Goal: Task Accomplishment & Management: Manage account settings

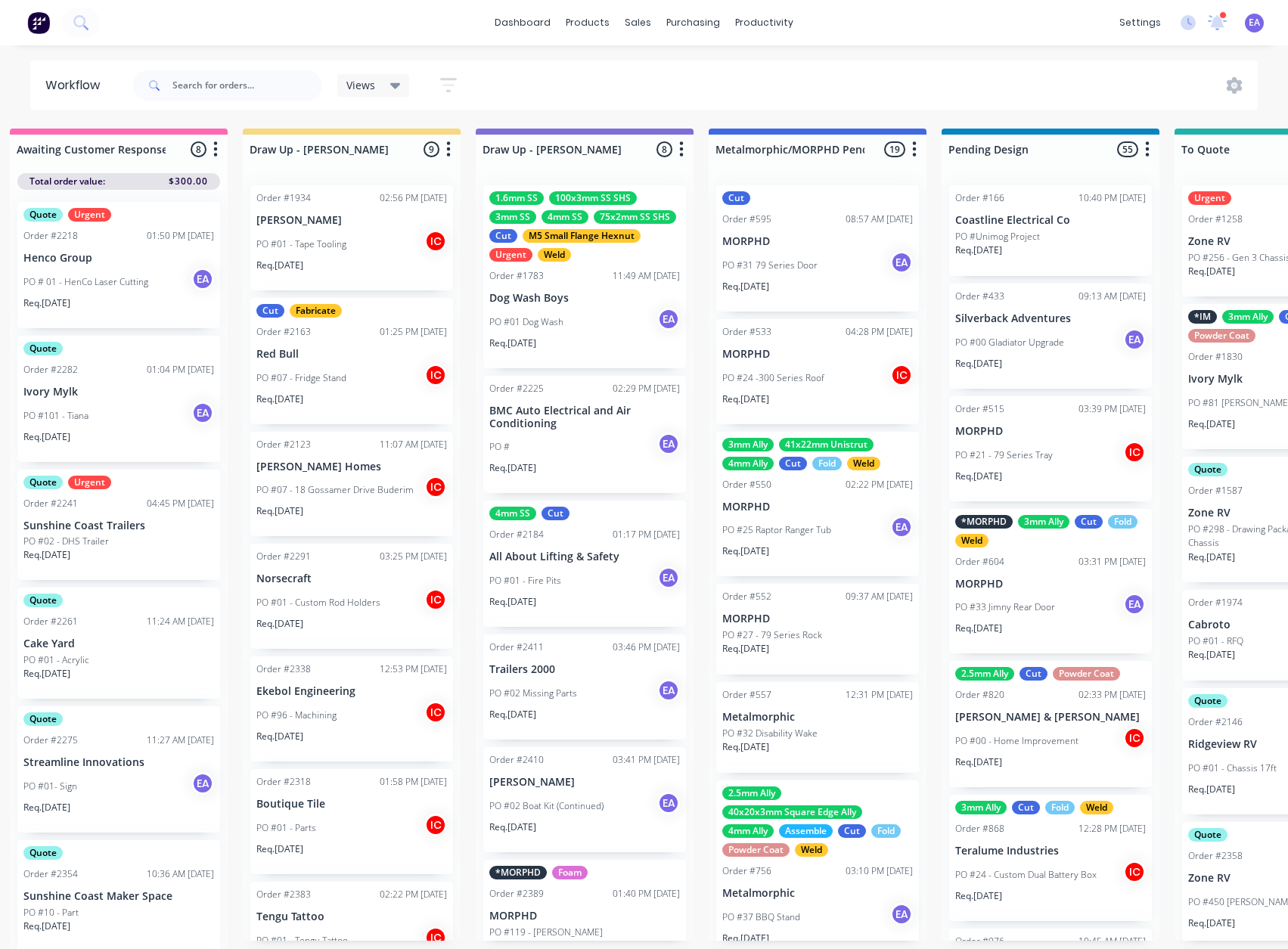
scroll to position [0, 661]
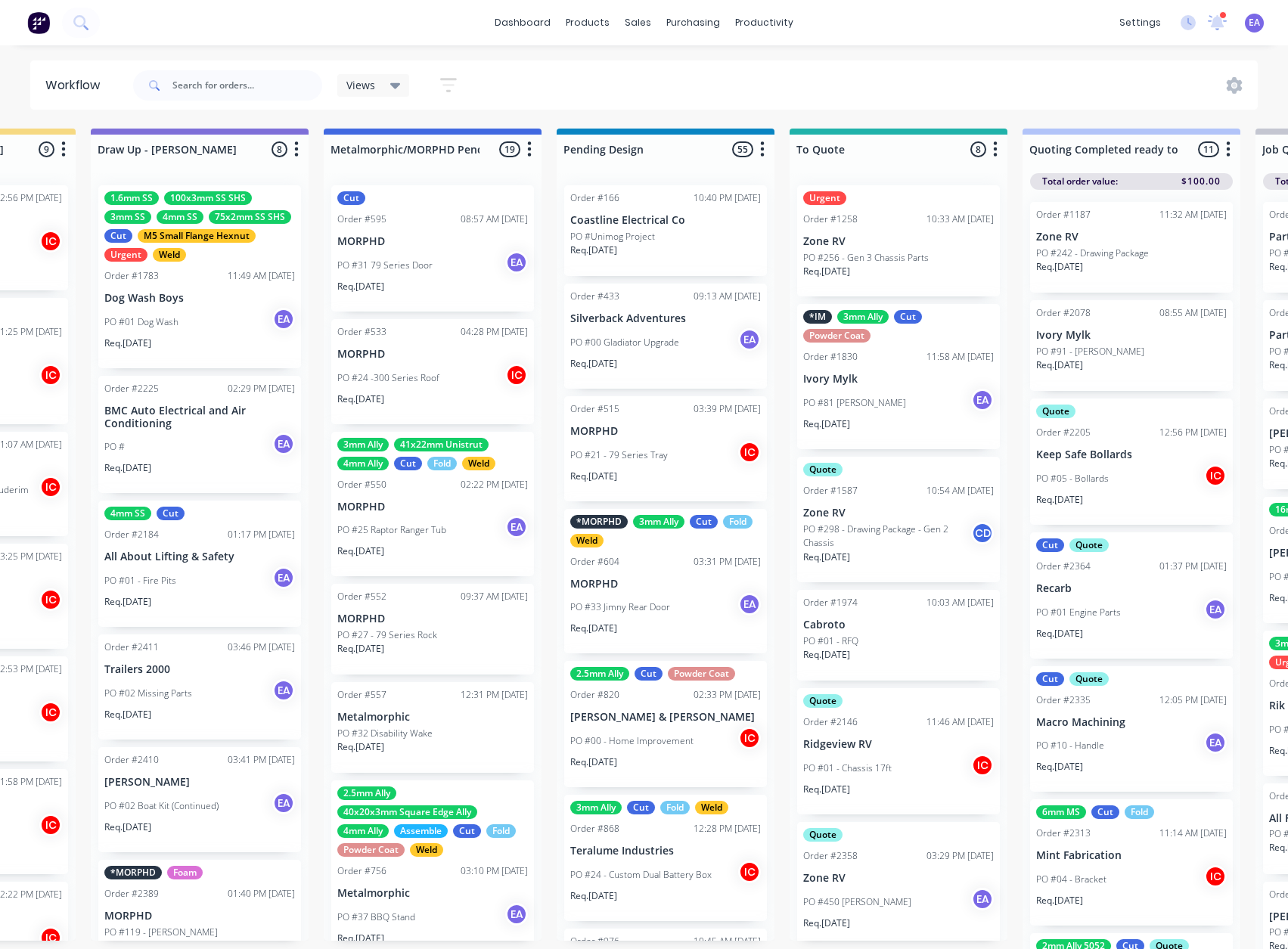
drag, startPoint x: 710, startPoint y: 774, endPoint x: 830, endPoint y: 775, distance: 120.0
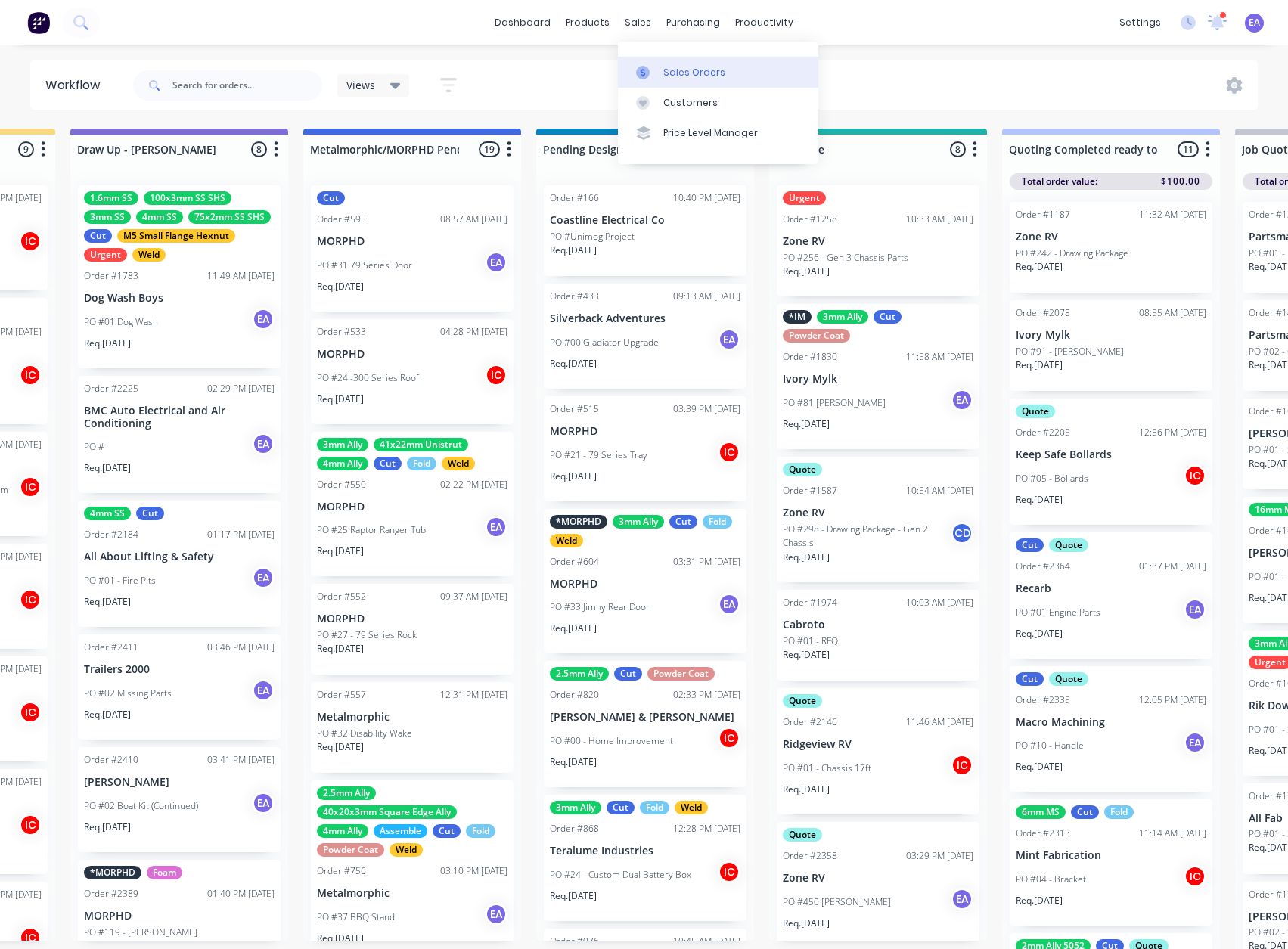
click at [663, 67] on div "Sales Orders" at bounding box center [694, 72] width 62 height 14
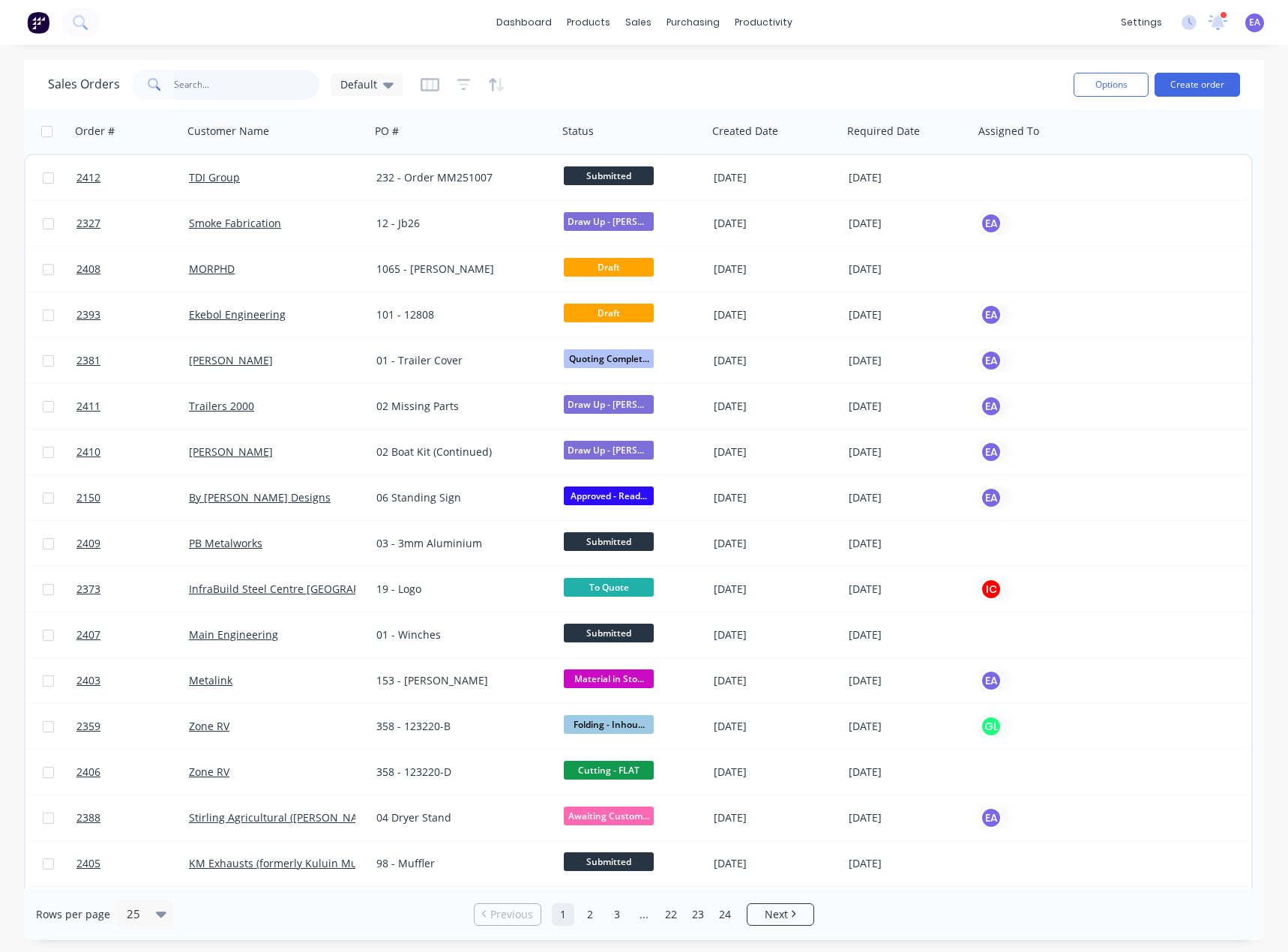
click at [215, 86] on input "text" at bounding box center [246, 84] width 146 height 30
type input "stirling"
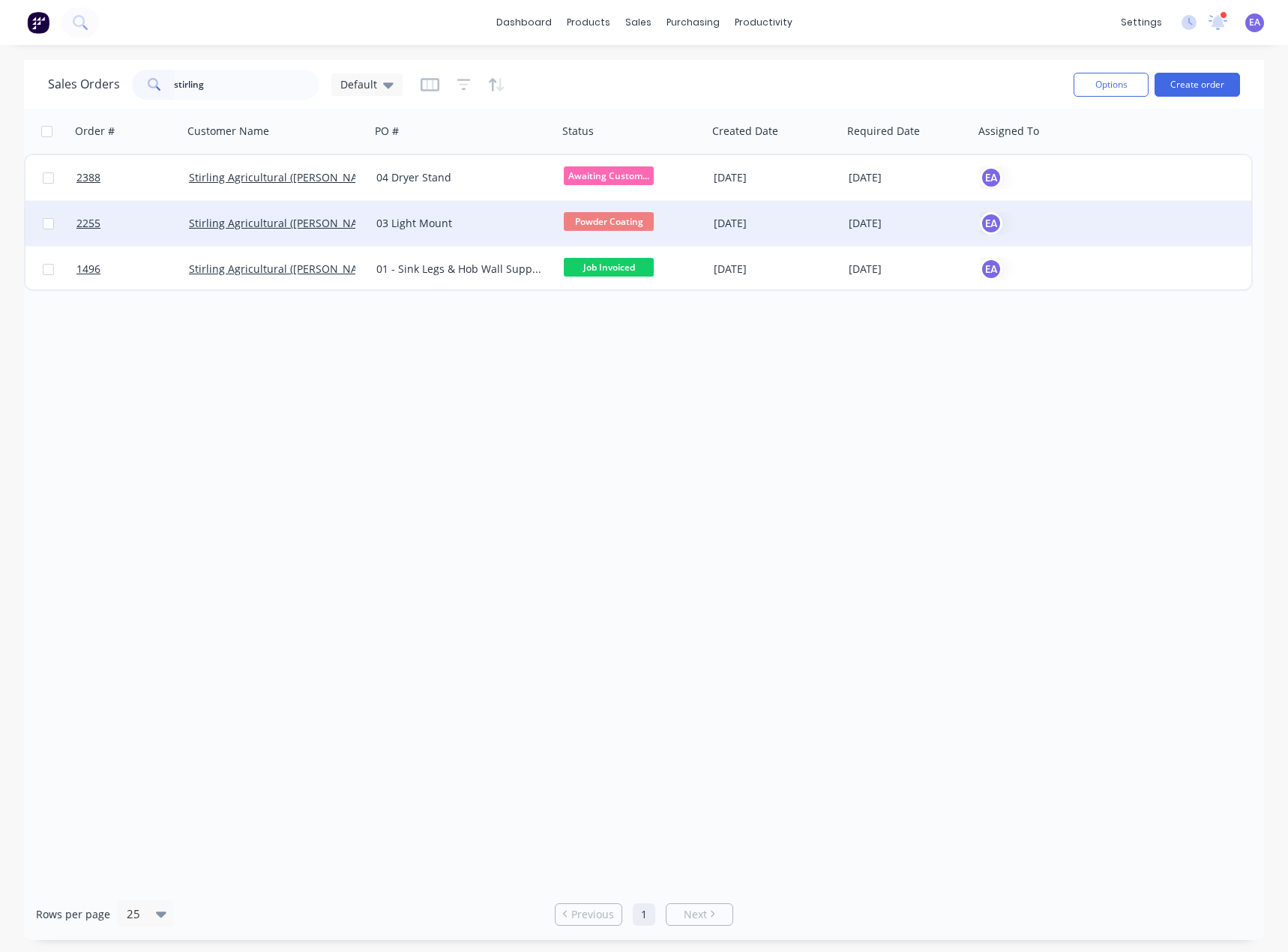
click at [444, 230] on div "03 Light Mount" at bounding box center [460, 223] width 167 height 15
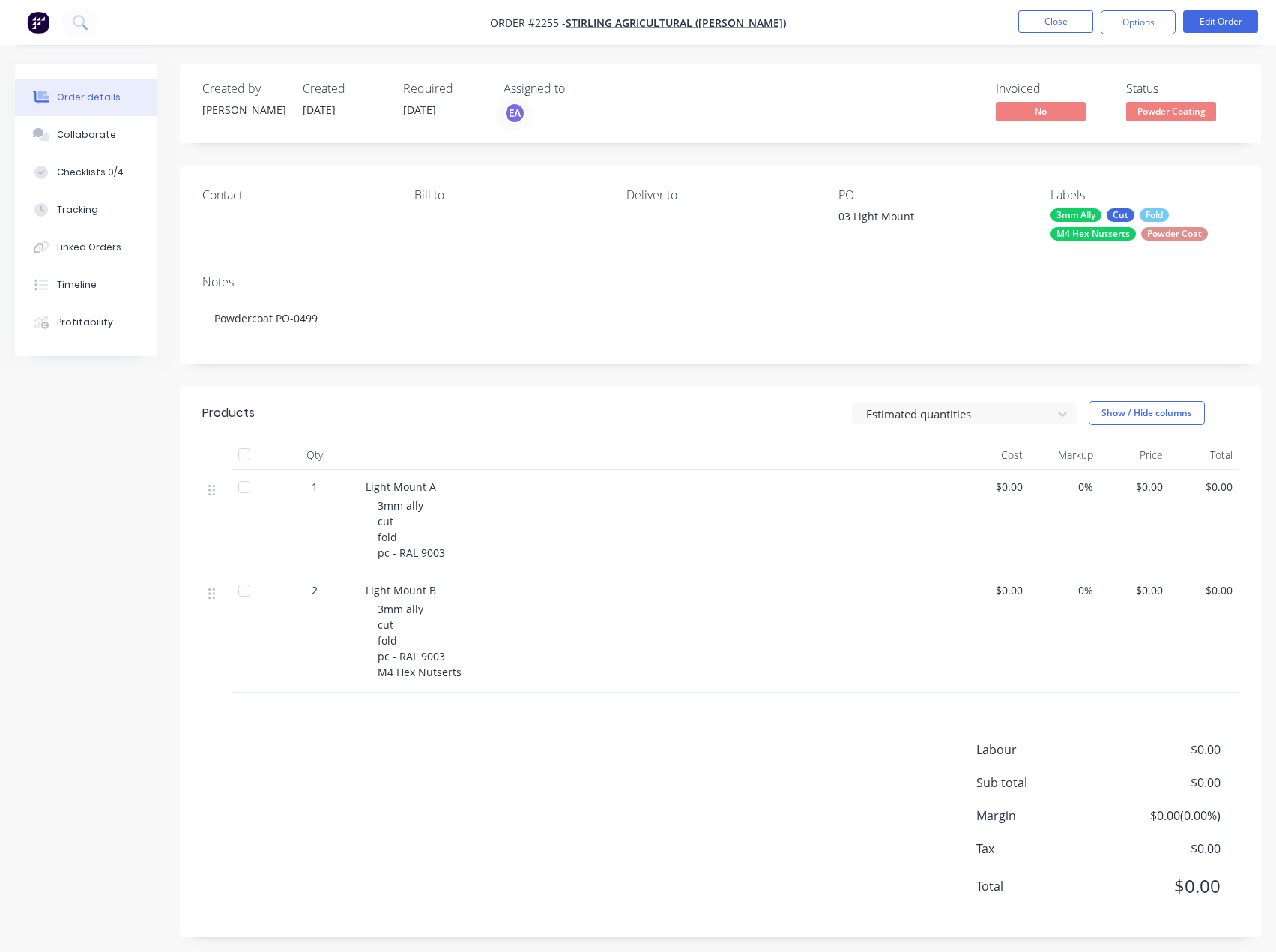
click at [422, 729] on div "Products Estimated quantities Show / Hide columns Qty Cost Markup Price Total 1…" at bounding box center [720, 661] width 1081 height 551
click at [90, 165] on button "Checklists 0/4" at bounding box center [86, 172] width 142 height 37
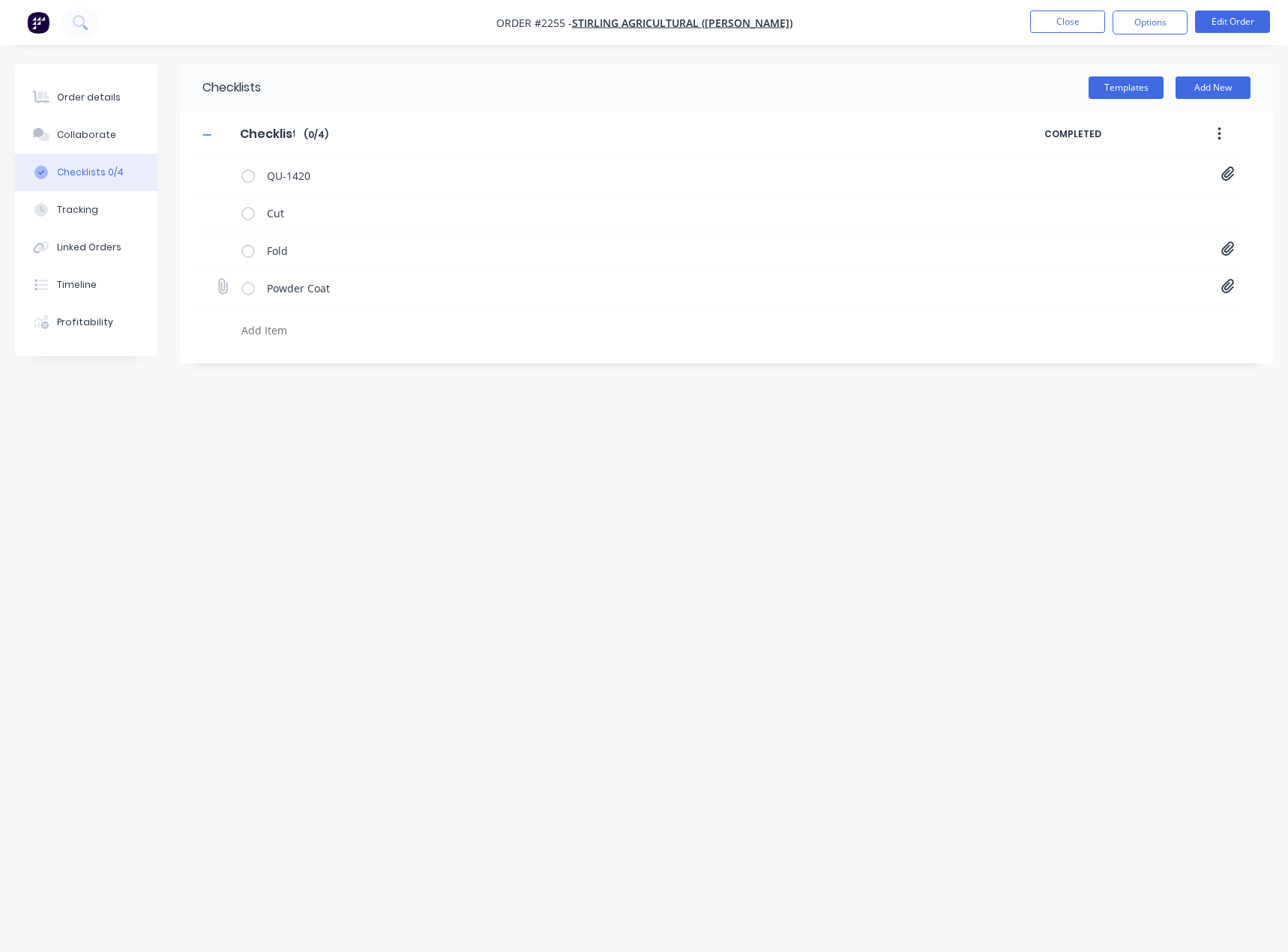
click at [1232, 285] on icon at bounding box center [1227, 286] width 14 height 15
click at [1113, 313] on link "Purchase Order PO0499.pdf" at bounding box center [1106, 319] width 175 height 15
click at [997, 421] on div "Checklists Templates Add New Checklist Checklist Enter Checklist name ( 0 / 4 )…" at bounding box center [644, 447] width 1257 height 767
type textarea "x"
click at [81, 92] on div "Order details" at bounding box center [89, 97] width 63 height 14
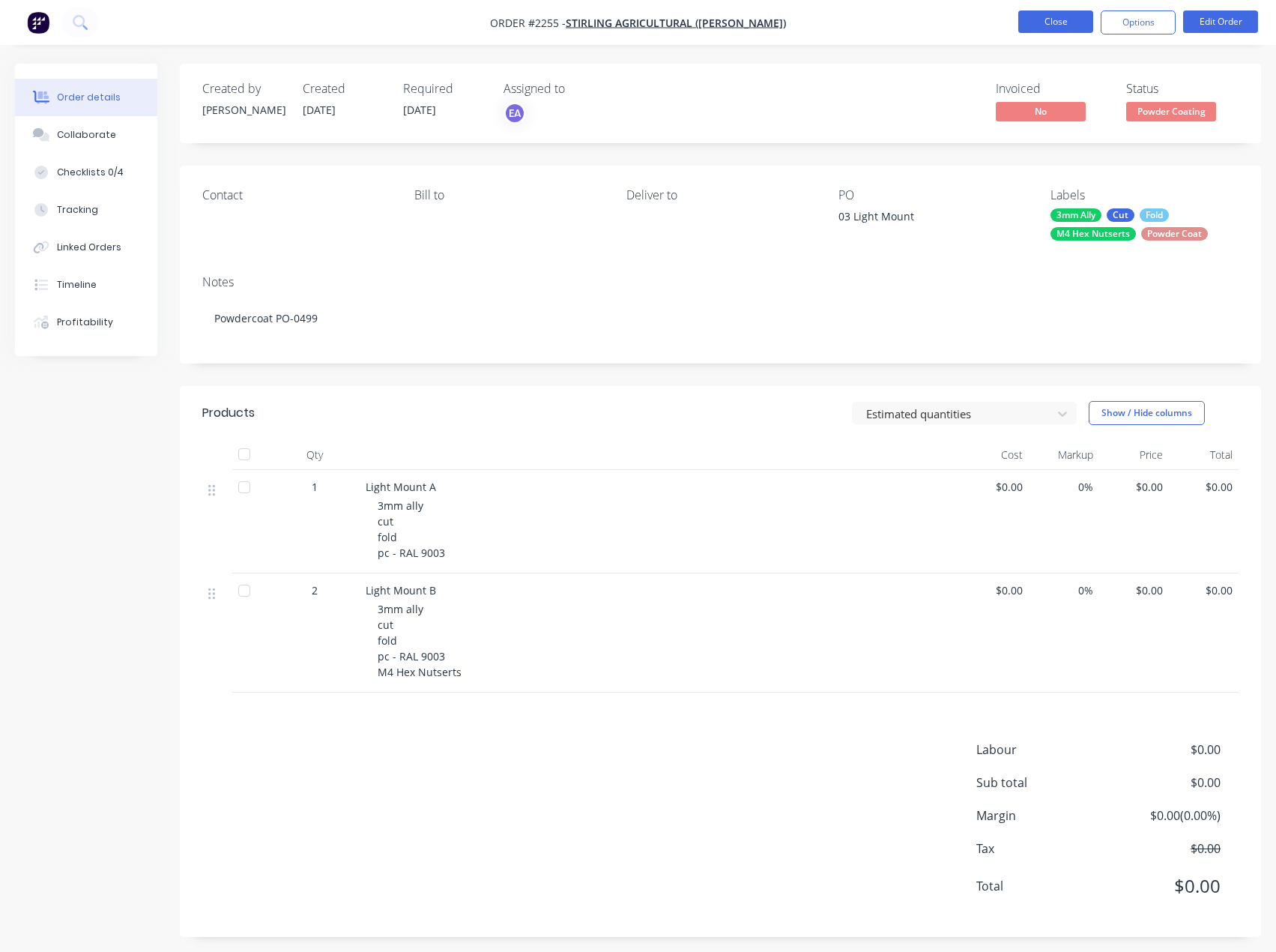
click at [1079, 17] on button "Close" at bounding box center [1055, 22] width 75 height 23
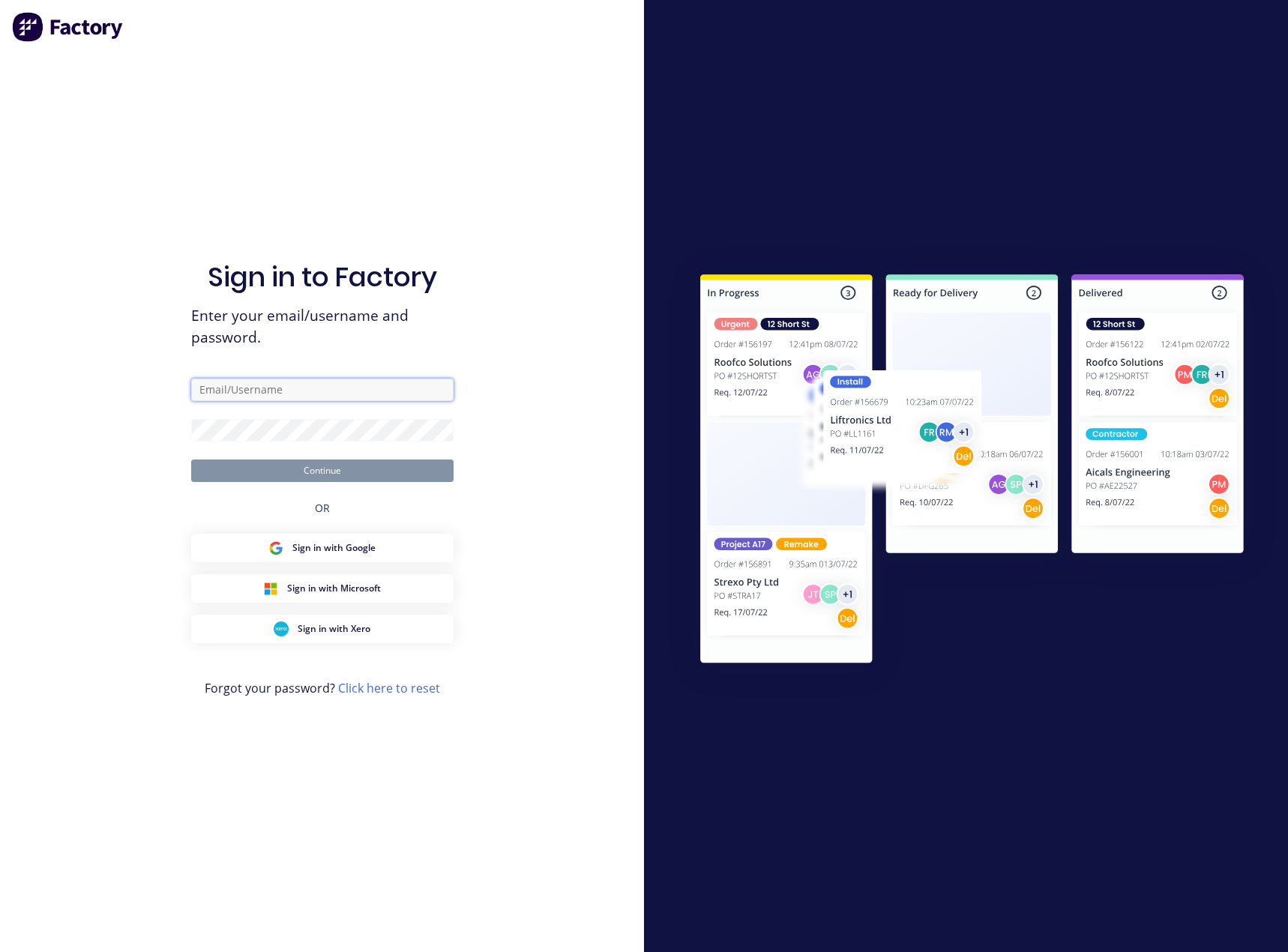
type input "[EMAIL_ADDRESS][DOMAIN_NAME]"
click at [330, 467] on button "Continue" at bounding box center [322, 471] width 262 height 23
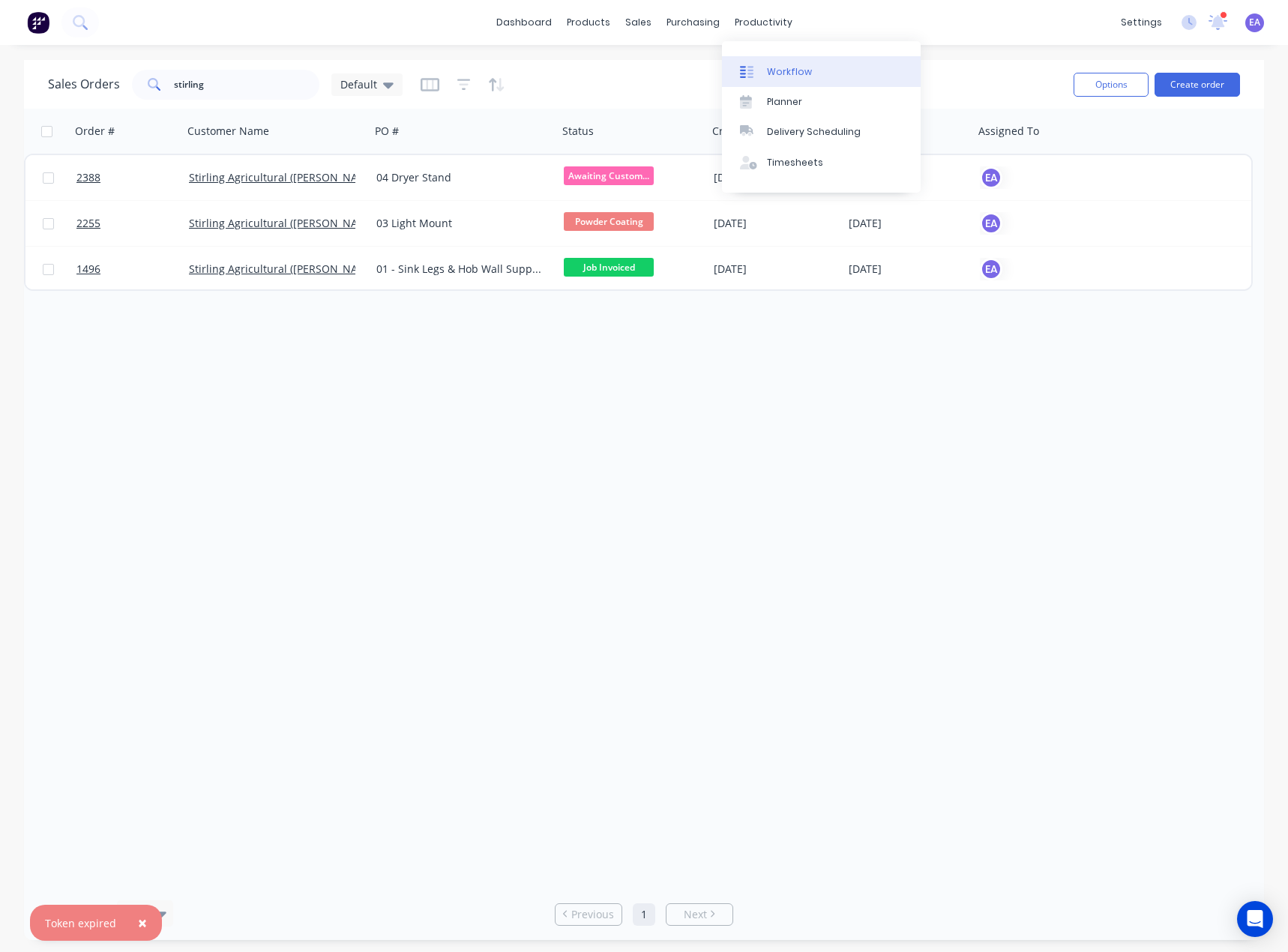
click at [769, 65] on div "Workflow" at bounding box center [789, 71] width 45 height 14
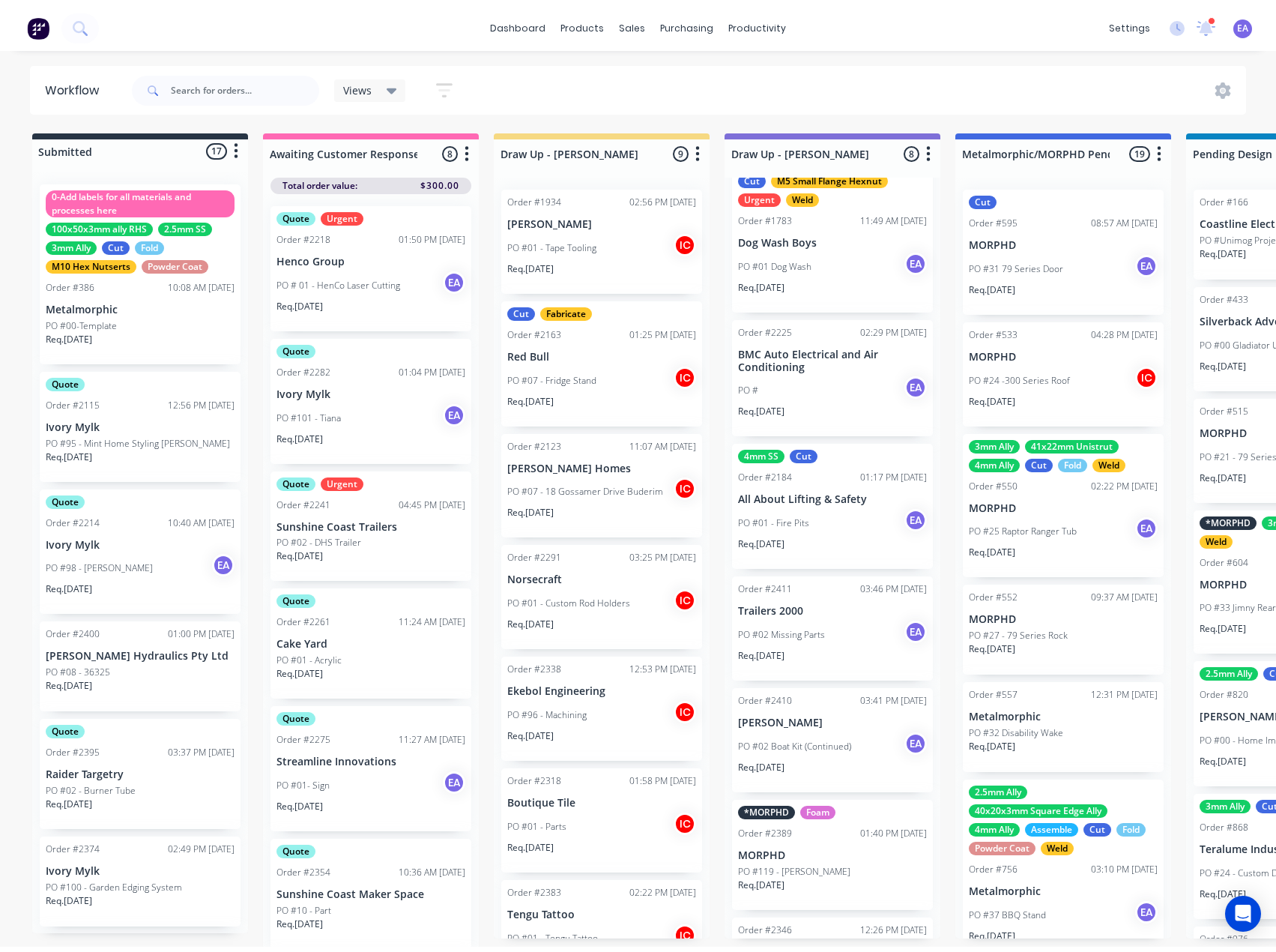
scroll to position [279, 0]
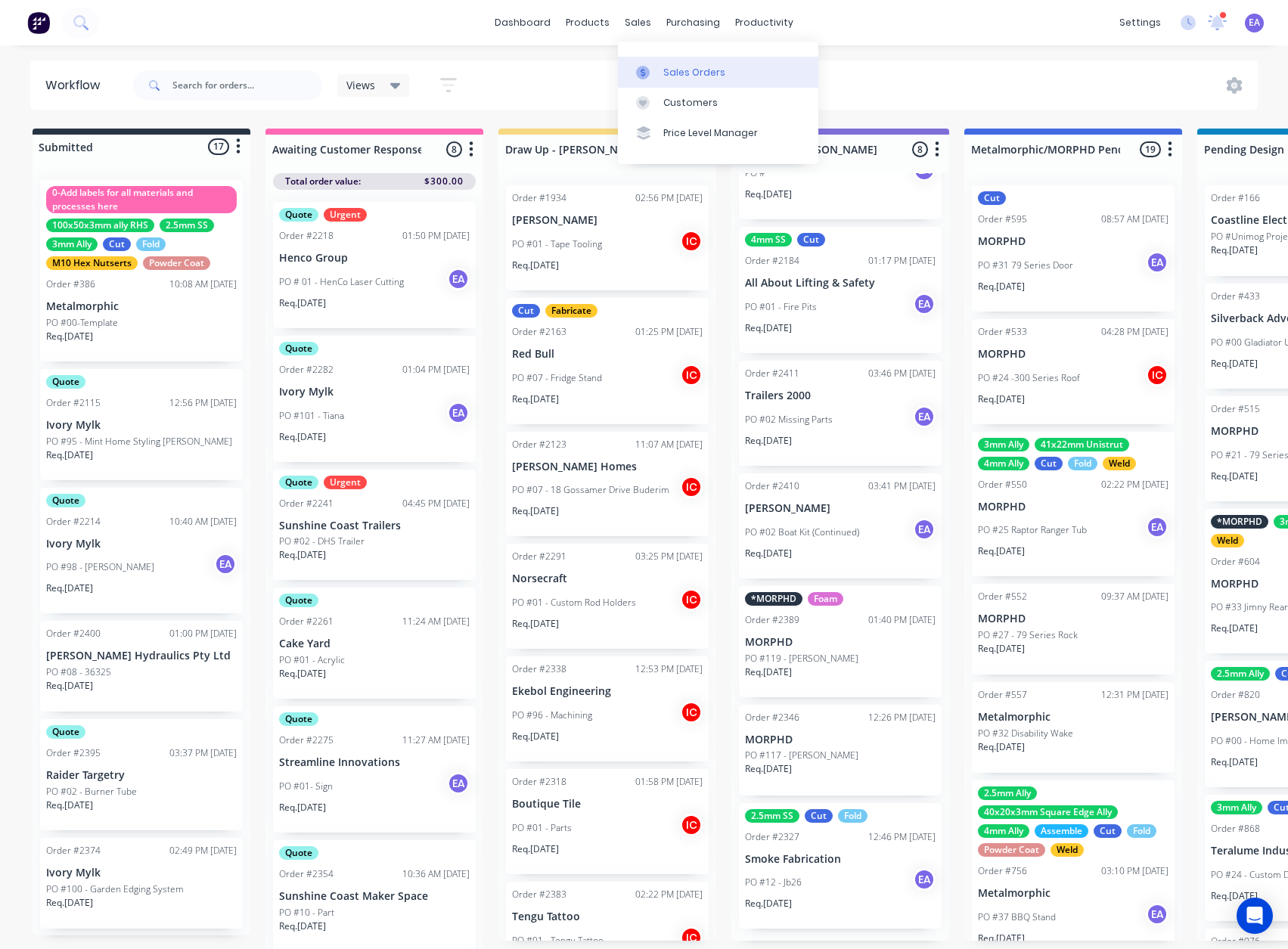
click at [657, 69] on div at bounding box center [647, 72] width 23 height 14
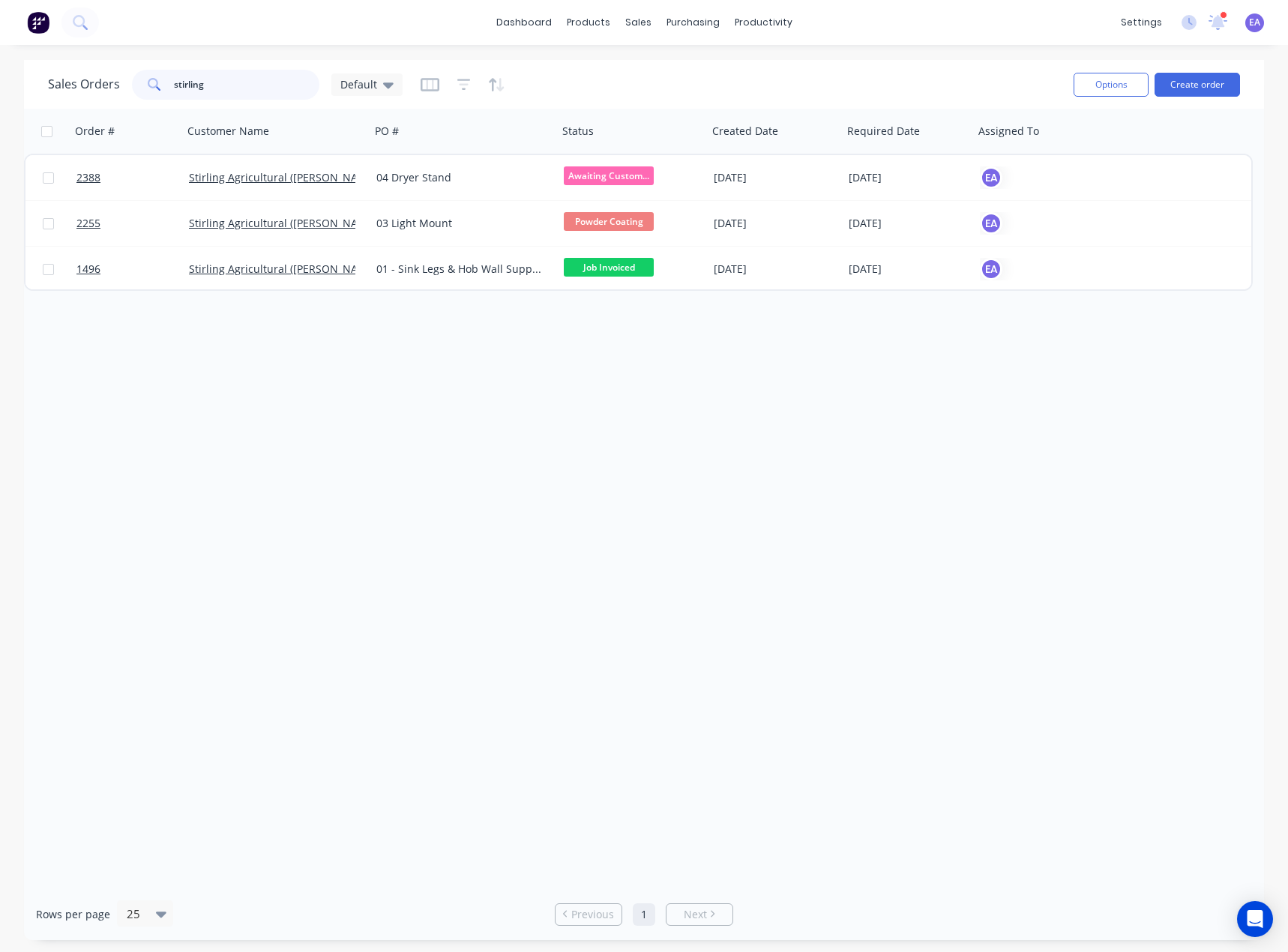
drag, startPoint x: 210, startPoint y: 92, endPoint x: 119, endPoint y: 100, distance: 91.4
click at [119, 100] on div "Sales Orders [PERSON_NAME]" at bounding box center [554, 84] width 1013 height 37
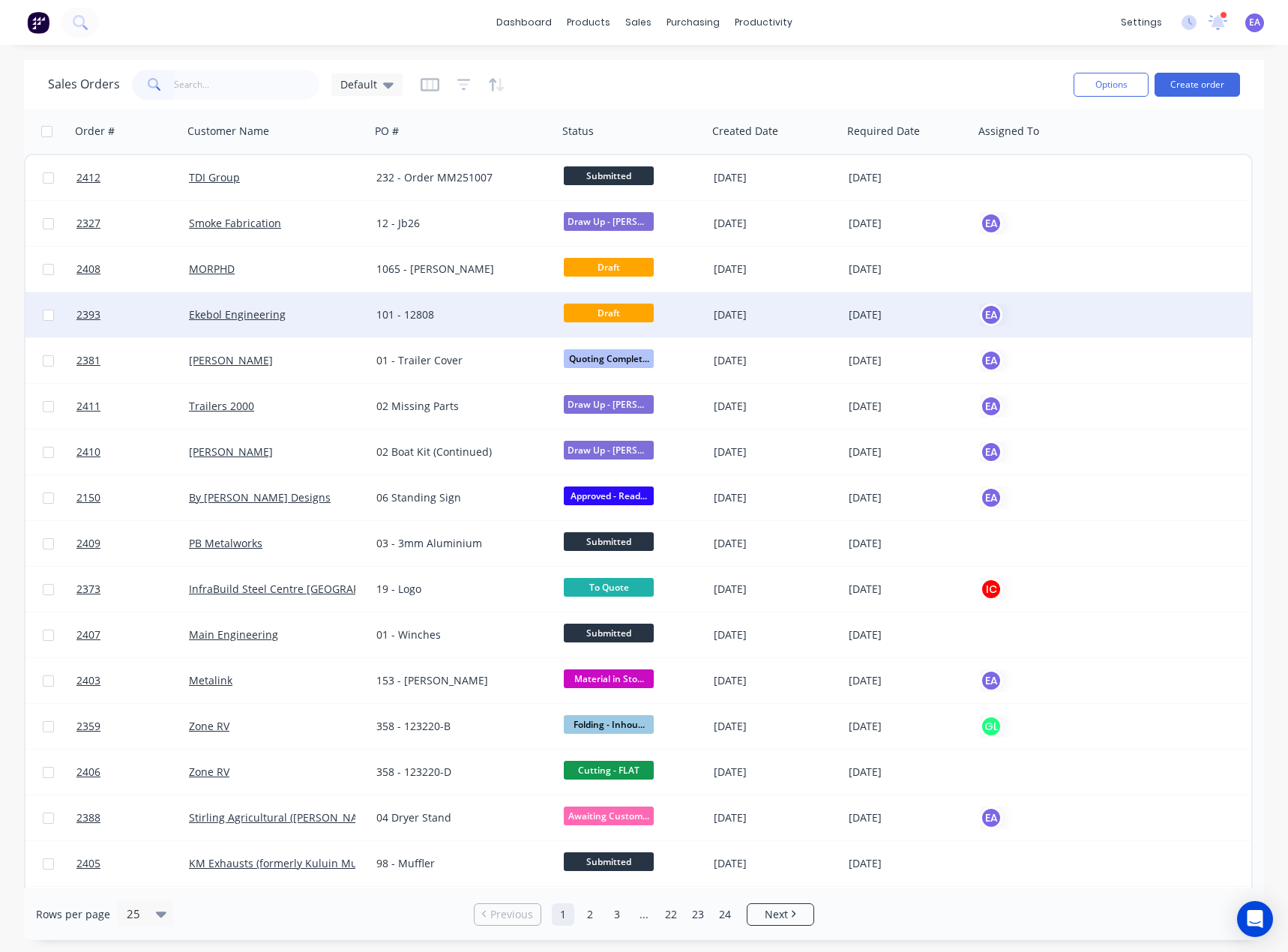
click at [470, 313] on div "101 - 12808" at bounding box center [460, 314] width 167 height 15
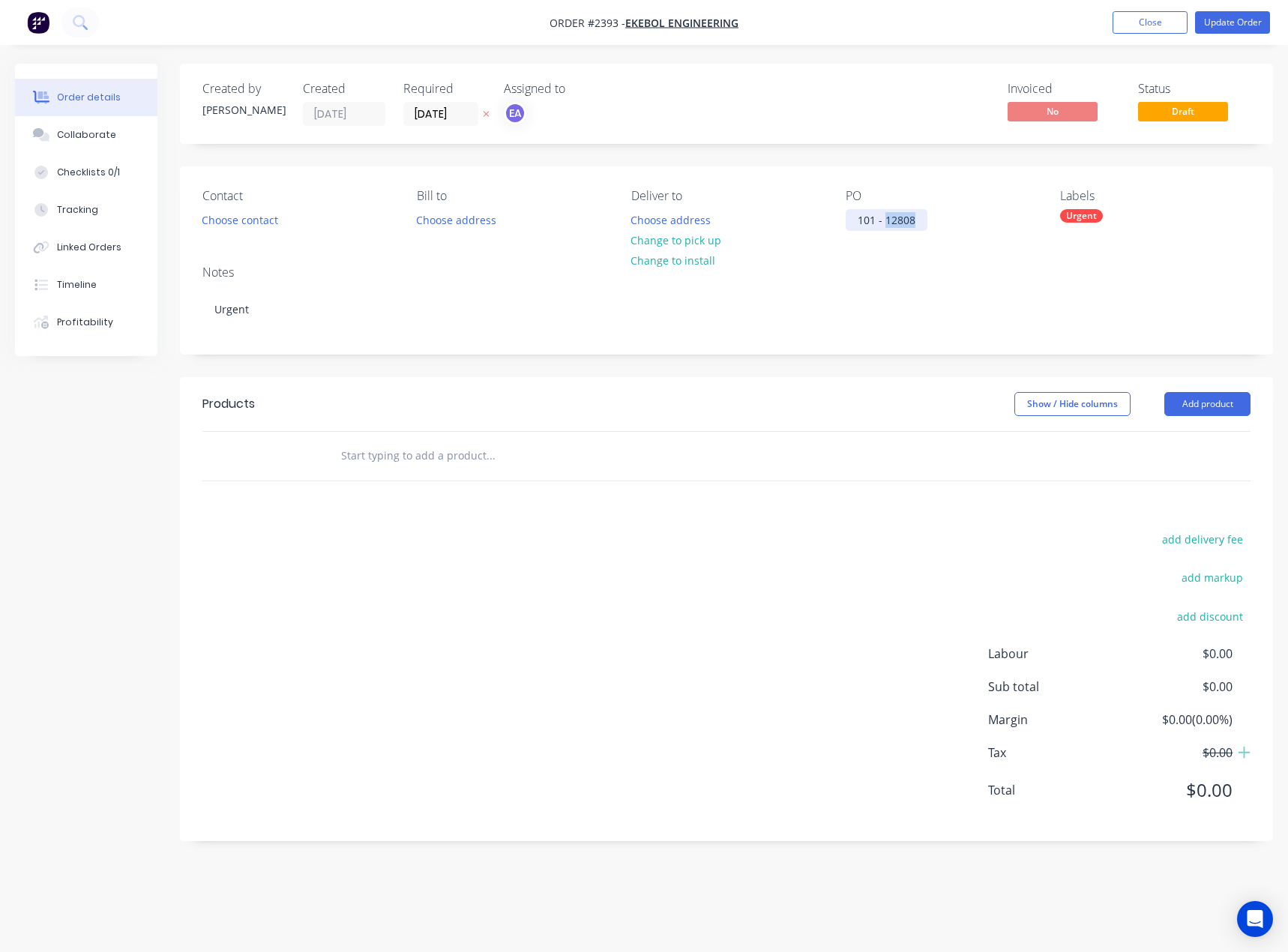
drag, startPoint x: 921, startPoint y: 218, endPoint x: 887, endPoint y: 222, distance: 34.2
click at [887, 222] on div "101 - 12808" at bounding box center [886, 220] width 81 height 22
copy div "12808"
click at [625, 573] on div "add delivery fee add markup add discount Labour $0.00 Sub total $0.00 Margin $0…" at bounding box center [727, 674] width 1048 height 290
click at [1081, 217] on div "Urgent" at bounding box center [1081, 215] width 43 height 14
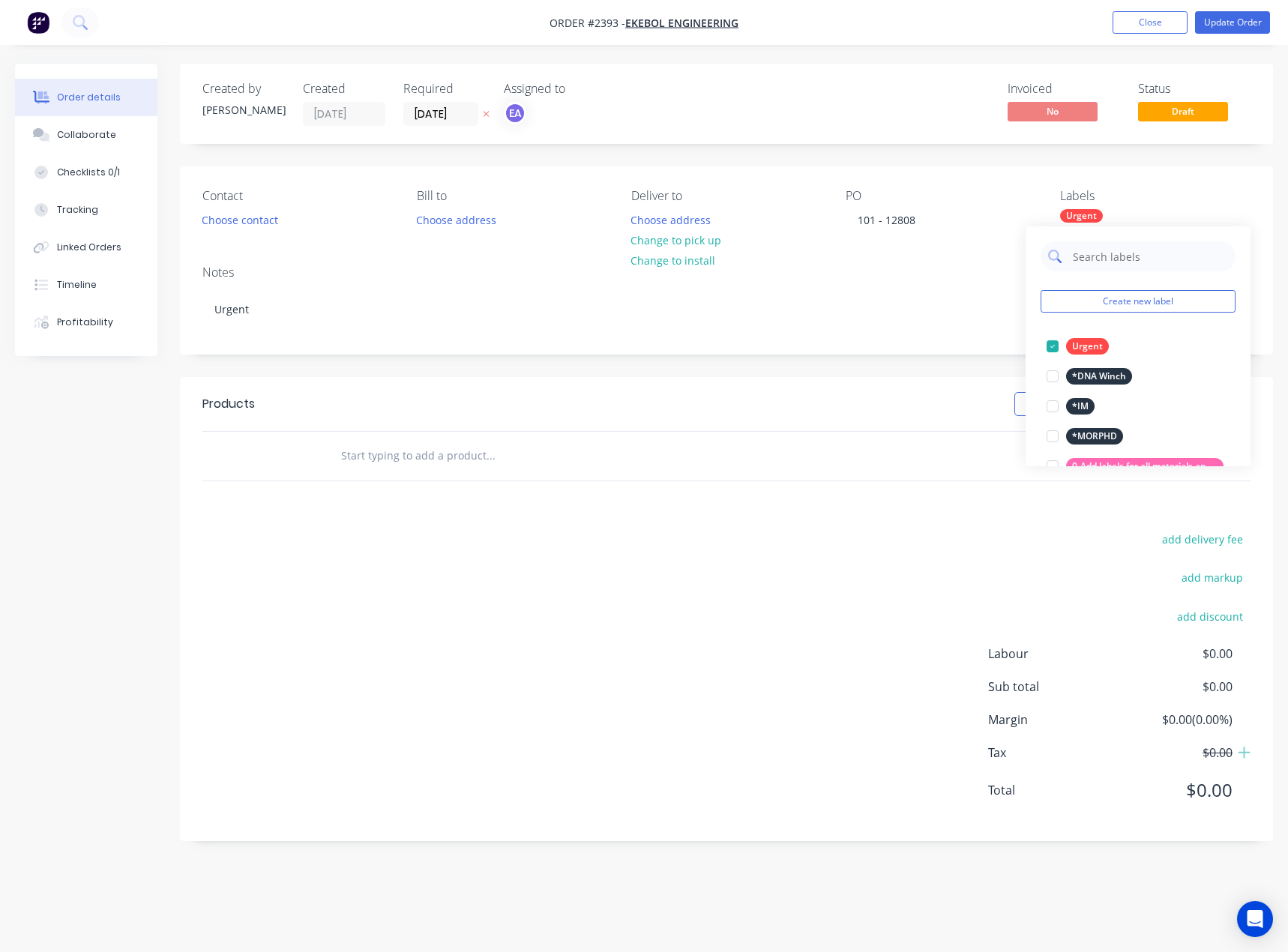
click at [1122, 249] on input "text" at bounding box center [1149, 256] width 157 height 30
click at [1054, 376] on div at bounding box center [1052, 376] width 30 height 30
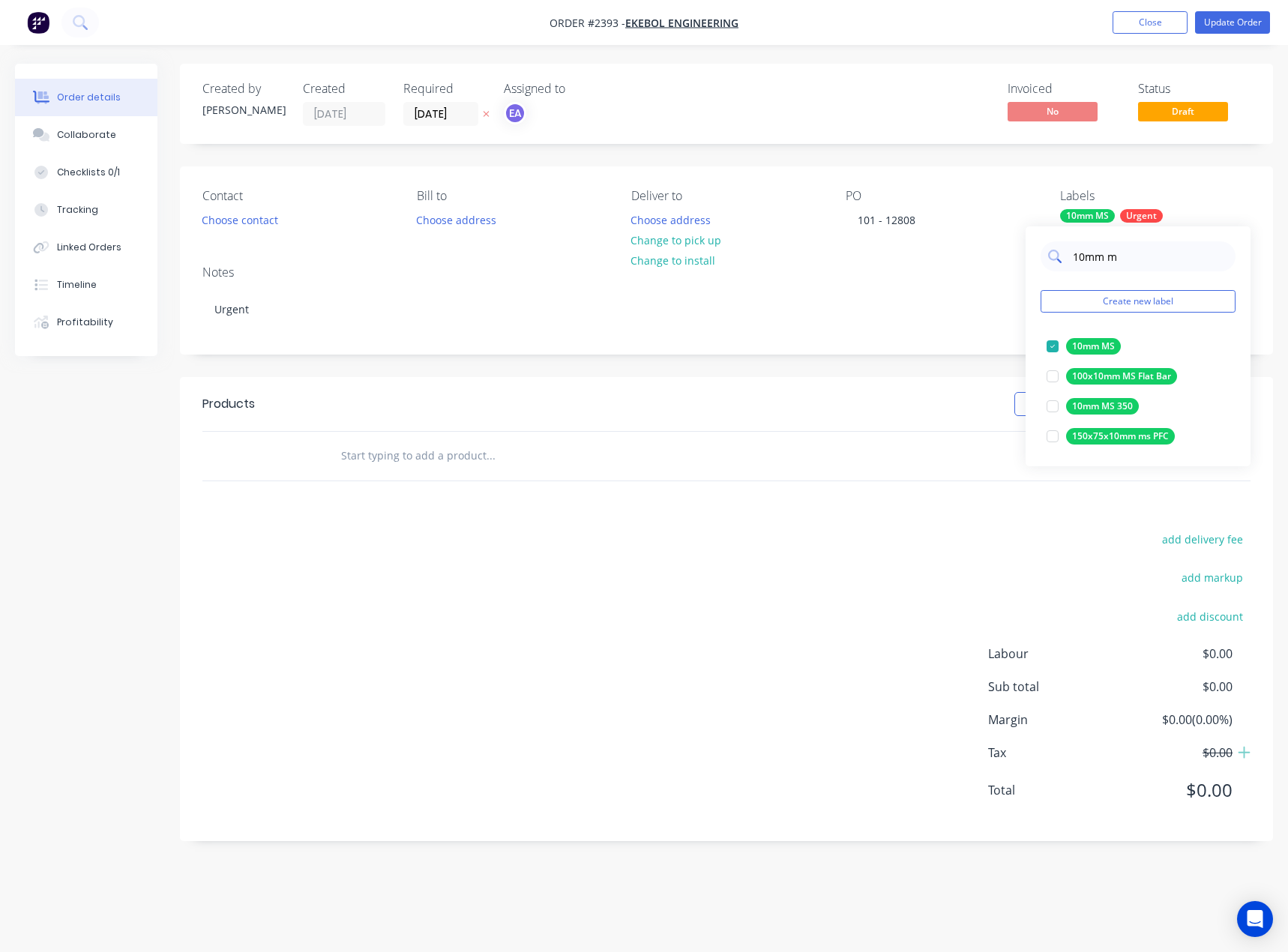
drag, startPoint x: 1097, startPoint y: 255, endPoint x: 1054, endPoint y: 257, distance: 43.0
click at [1060, 255] on div "10mm m" at bounding box center [1137, 256] width 195 height 30
type input "20mm ms"
click at [1045, 351] on div at bounding box center [1052, 346] width 30 height 30
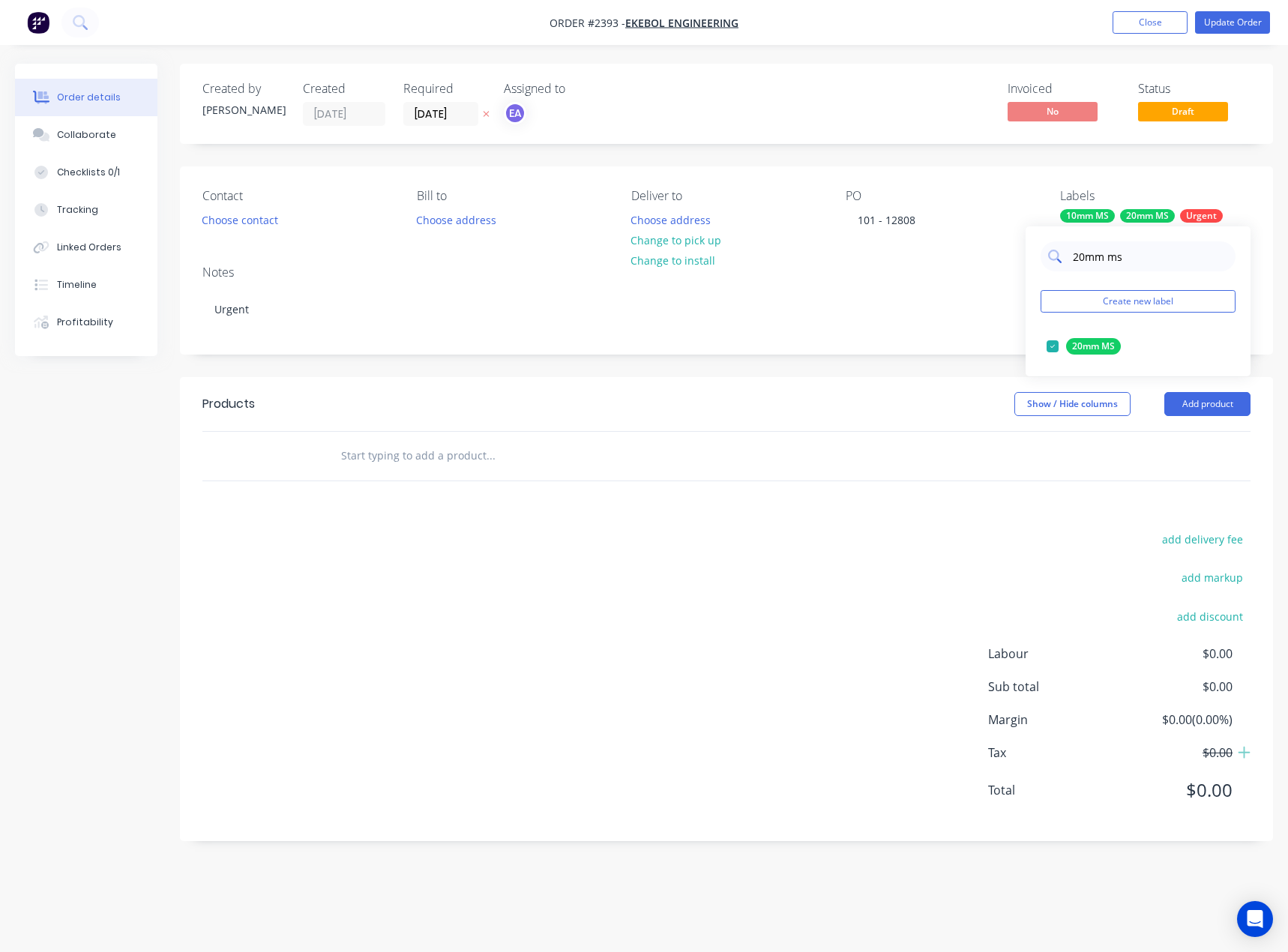
drag, startPoint x: 1142, startPoint y: 260, endPoint x: 1074, endPoint y: 264, distance: 68.1
click at [1074, 264] on input "20mm ms" at bounding box center [1149, 256] width 157 height 30
click at [559, 559] on div "add delivery fee add markup add discount Labour $0.00 Sub total $0.00 Margin $0…" at bounding box center [727, 674] width 1048 height 290
click at [1203, 392] on button "Add product" at bounding box center [1207, 404] width 86 height 24
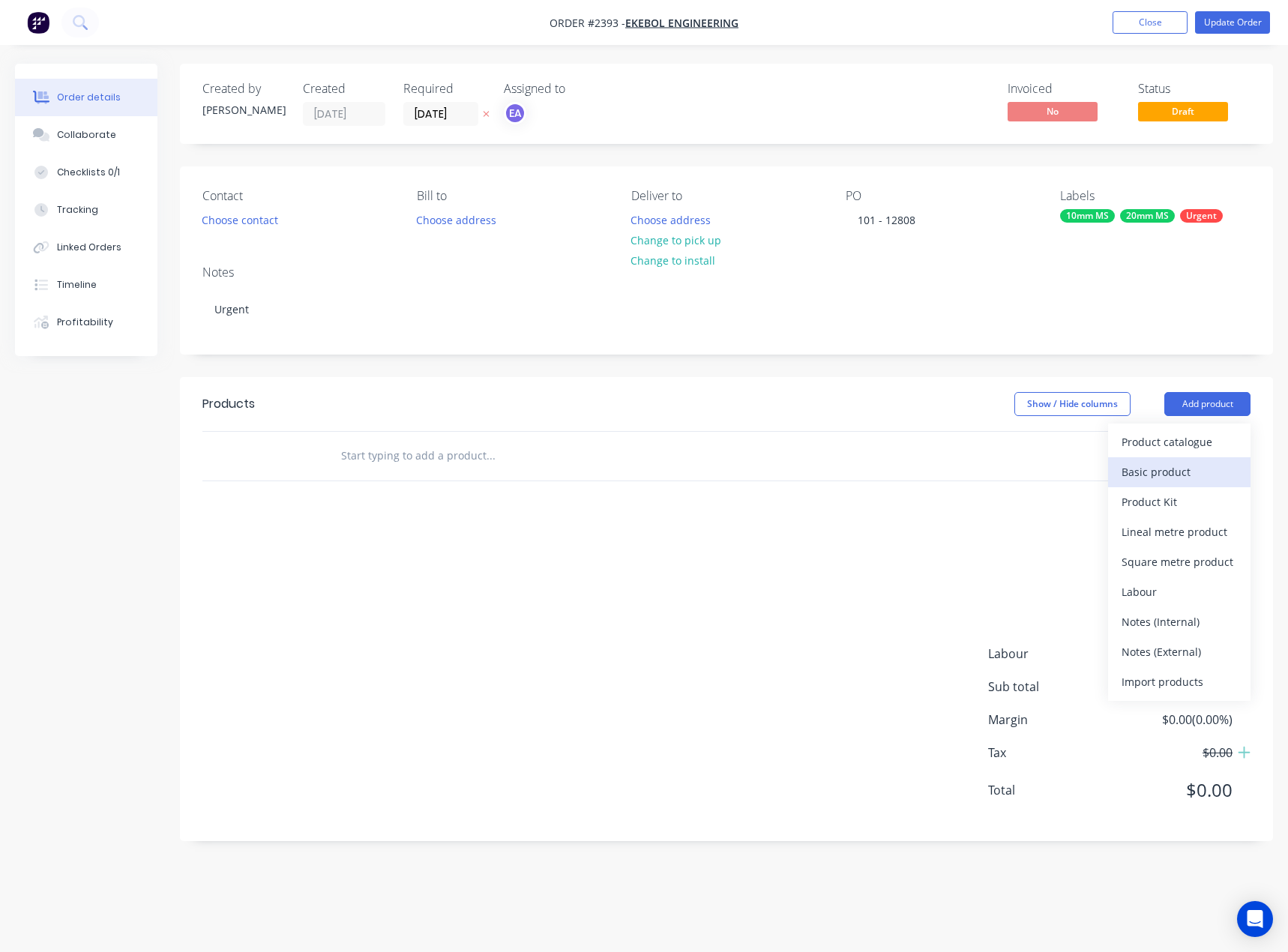
click at [1140, 475] on div "Basic product" at bounding box center [1179, 471] width 116 height 22
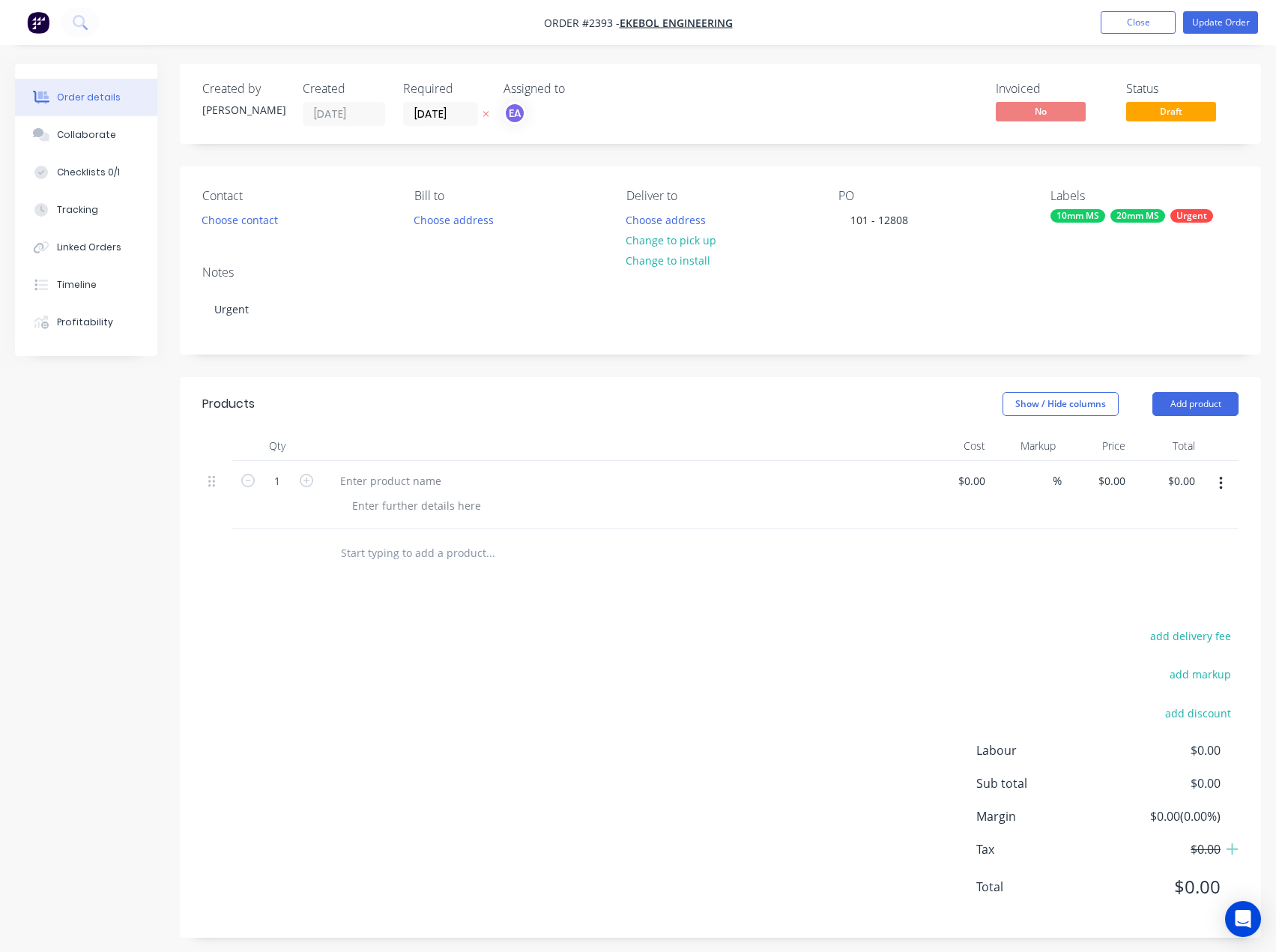
click at [1188, 417] on header "Products Show / Hide columns Add product" at bounding box center [720, 404] width 1081 height 54
click at [1192, 402] on button "Add product" at bounding box center [1195, 404] width 86 height 24
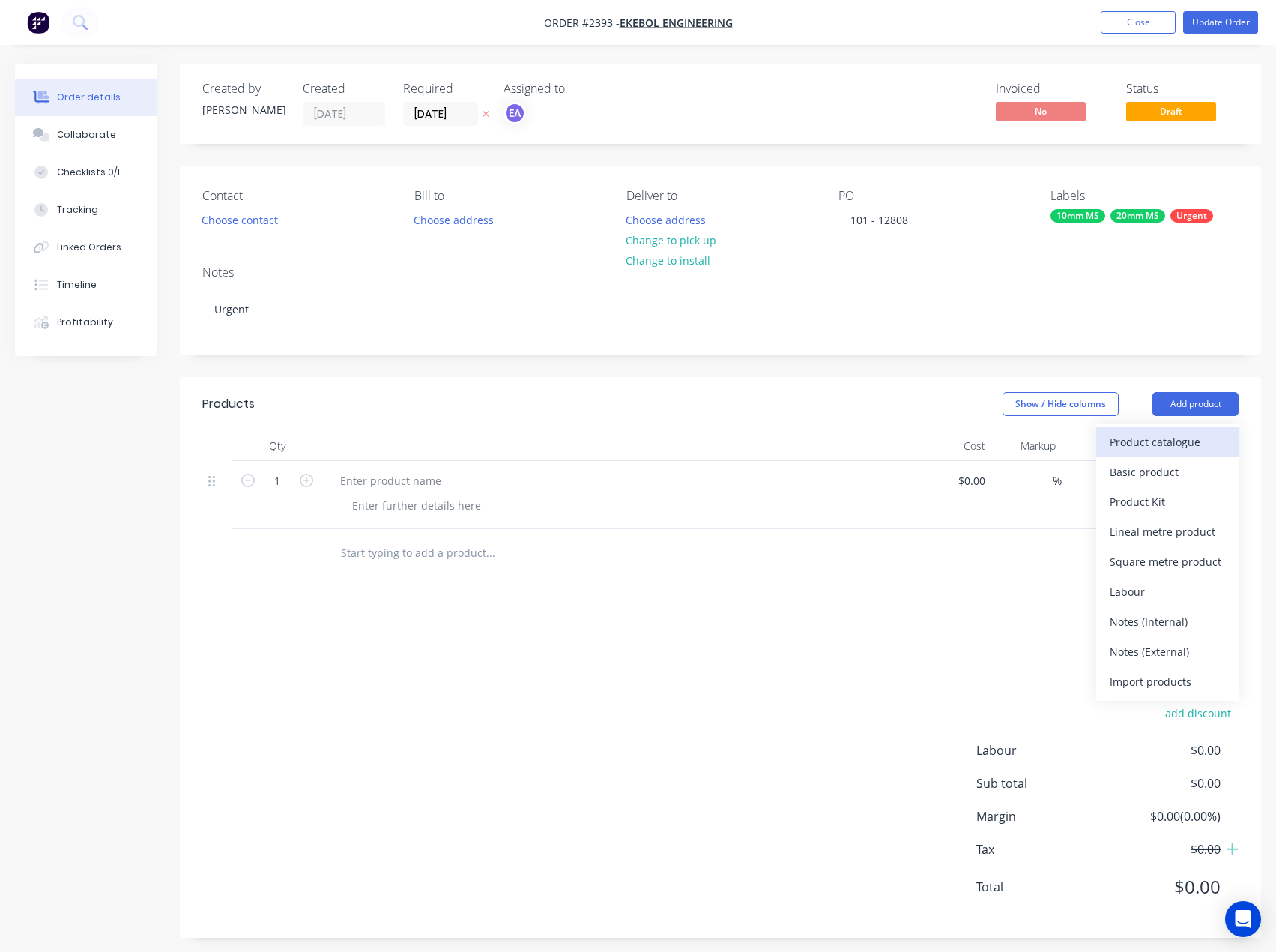
click at [1173, 453] on button "Product catalogue" at bounding box center [1166, 442] width 142 height 30
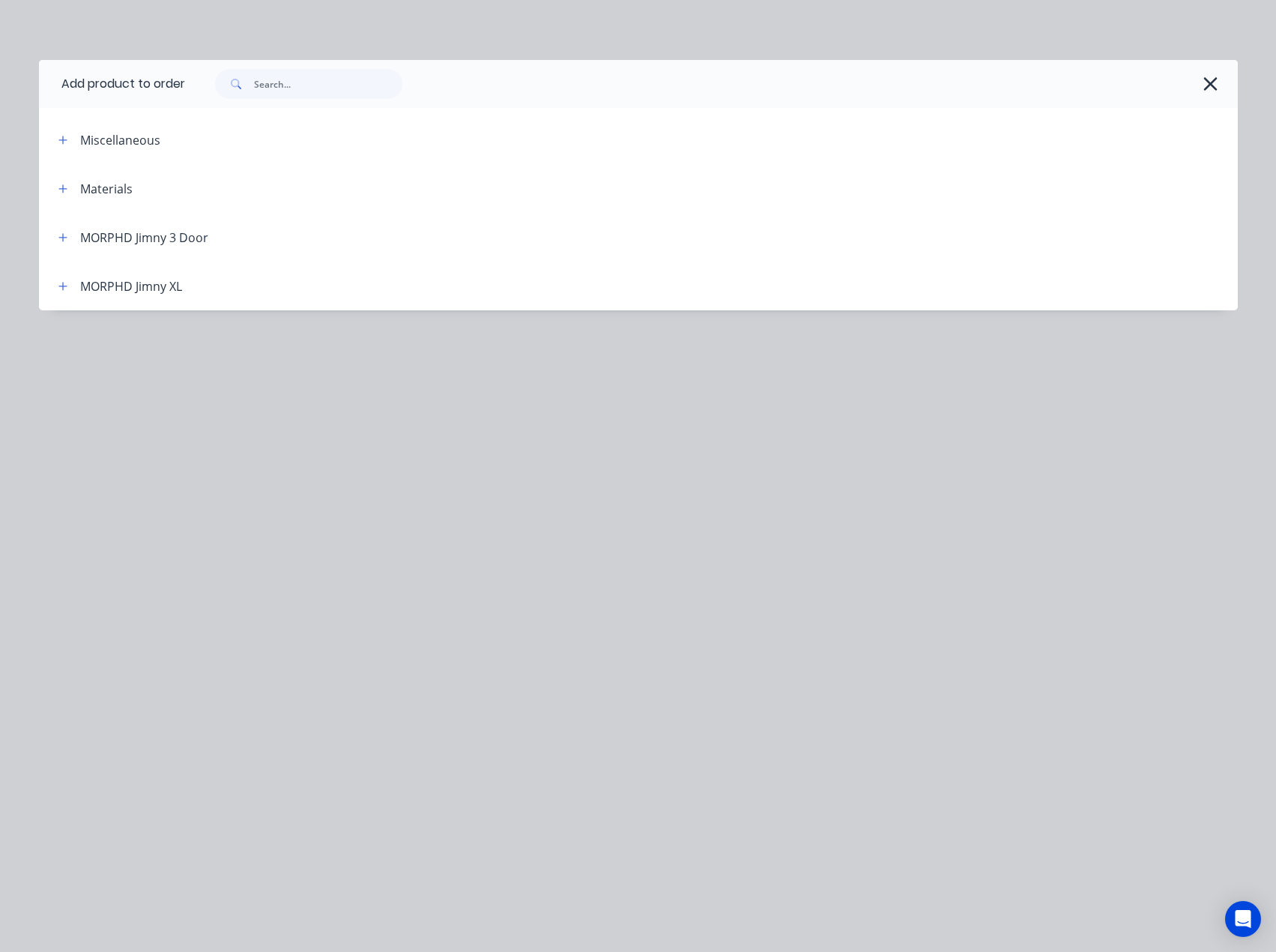
click at [1226, 78] on div at bounding box center [711, 83] width 1052 height 48
drag, startPoint x: 1215, startPoint y: 82, endPoint x: 1205, endPoint y: 176, distance: 94.5
click at [1215, 83] on icon "button" at bounding box center [1210, 83] width 15 height 21
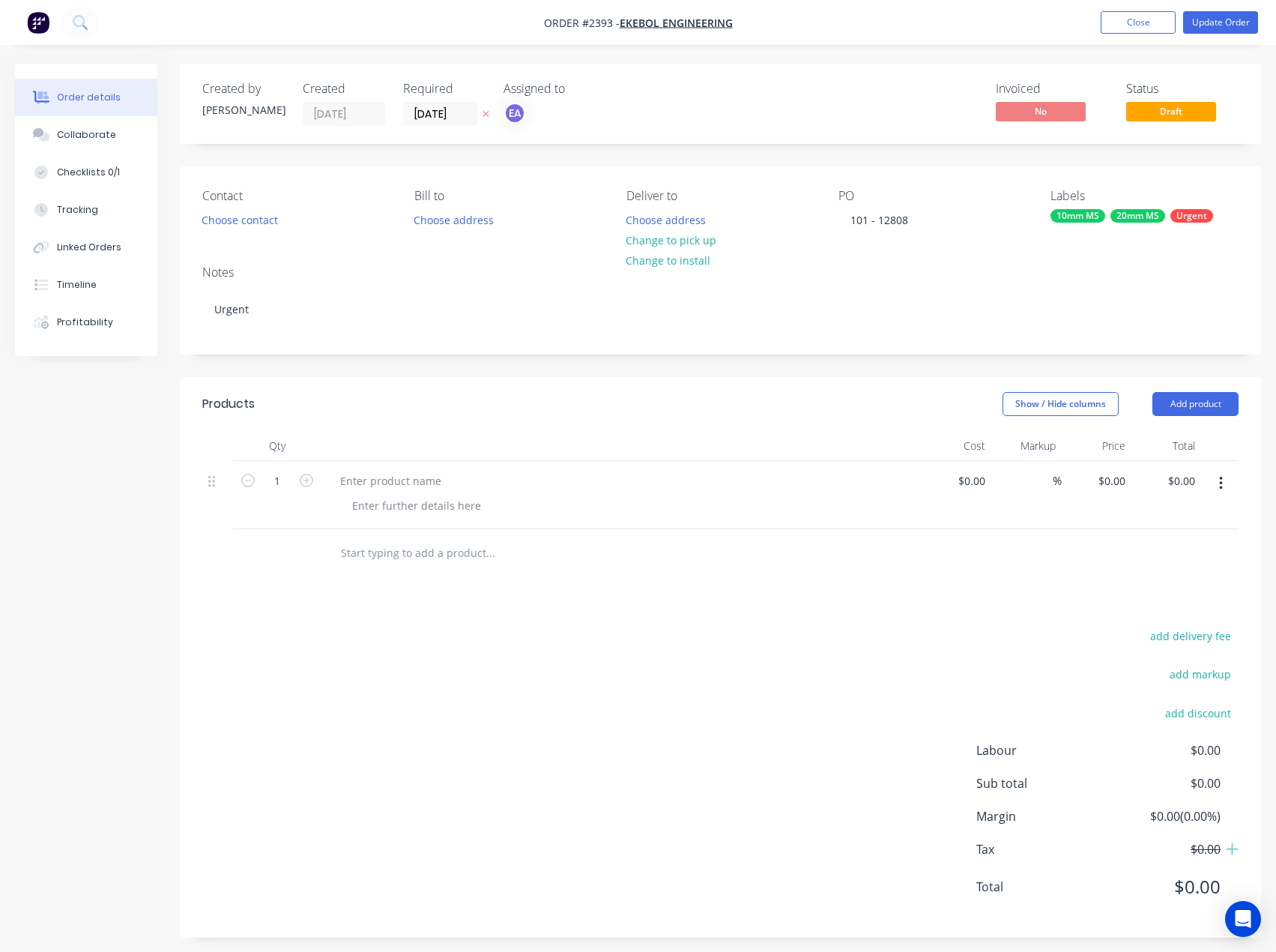
click at [403, 550] on input "text" at bounding box center [490, 553] width 300 height 30
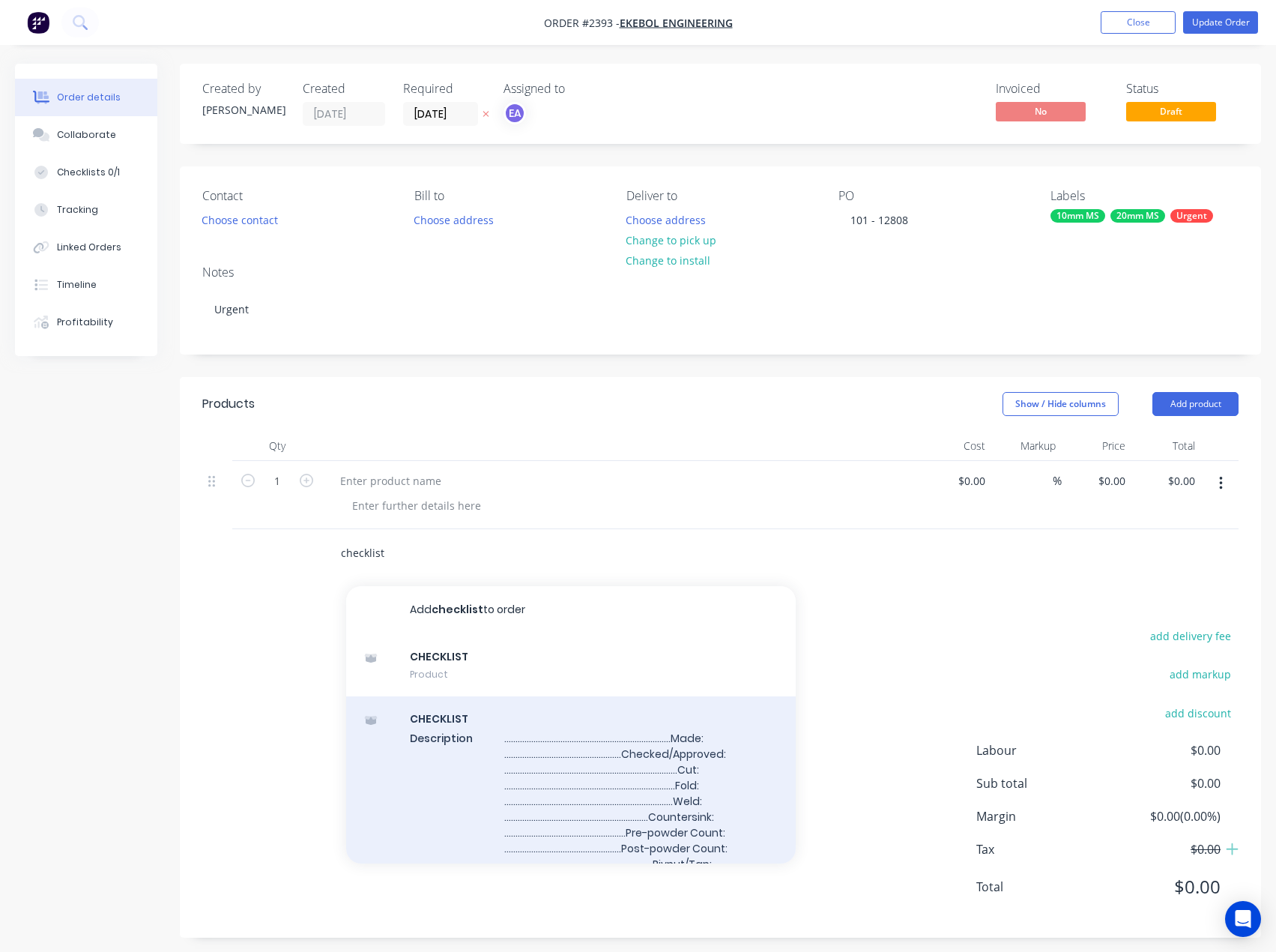
type input "checklist"
click at [496, 740] on div "CHECKLIST Description .........................................................…" at bounding box center [571, 815] width 450 height 240
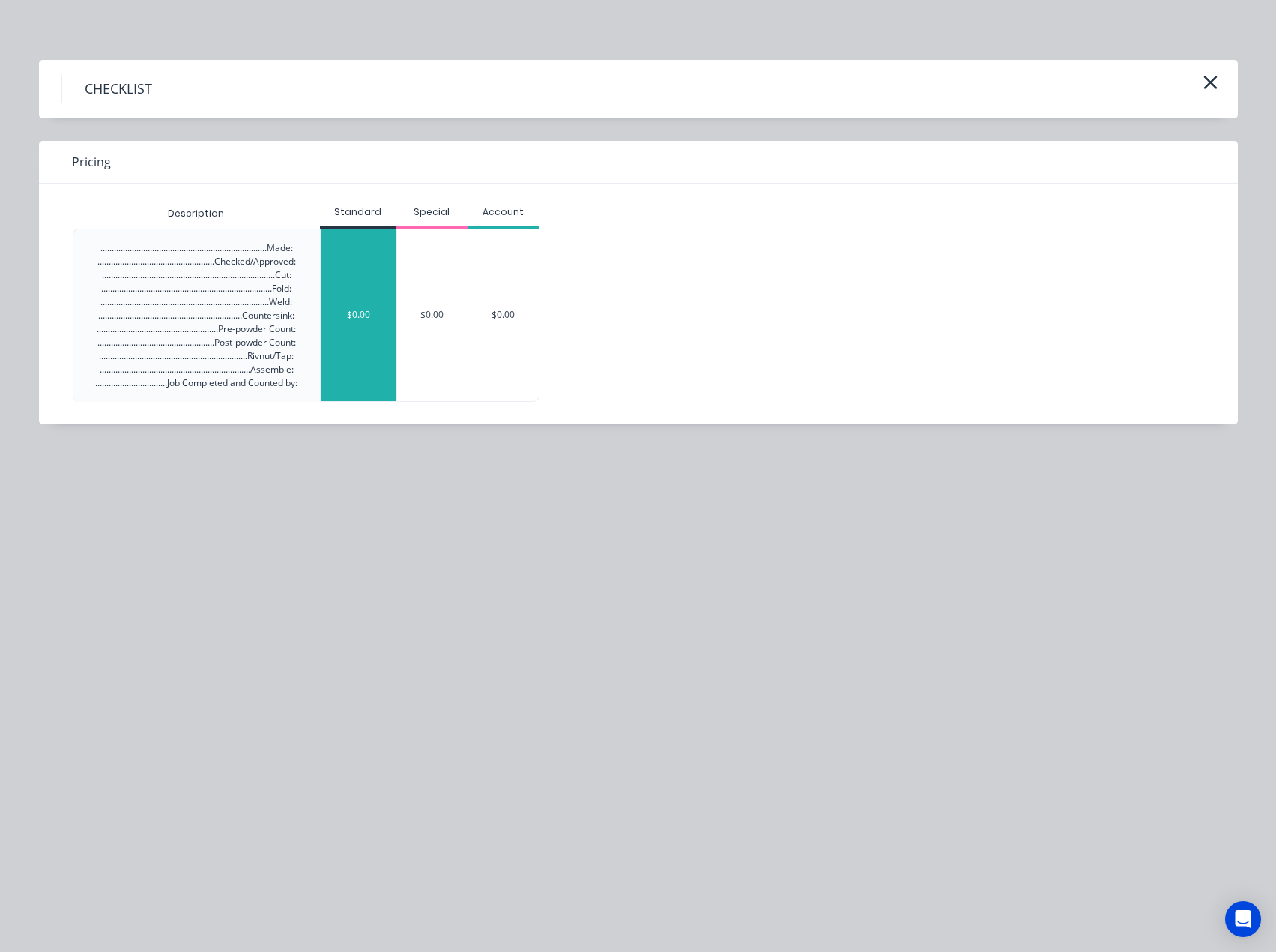
click at [371, 286] on div "$0.00" at bounding box center [358, 315] width 76 height 172
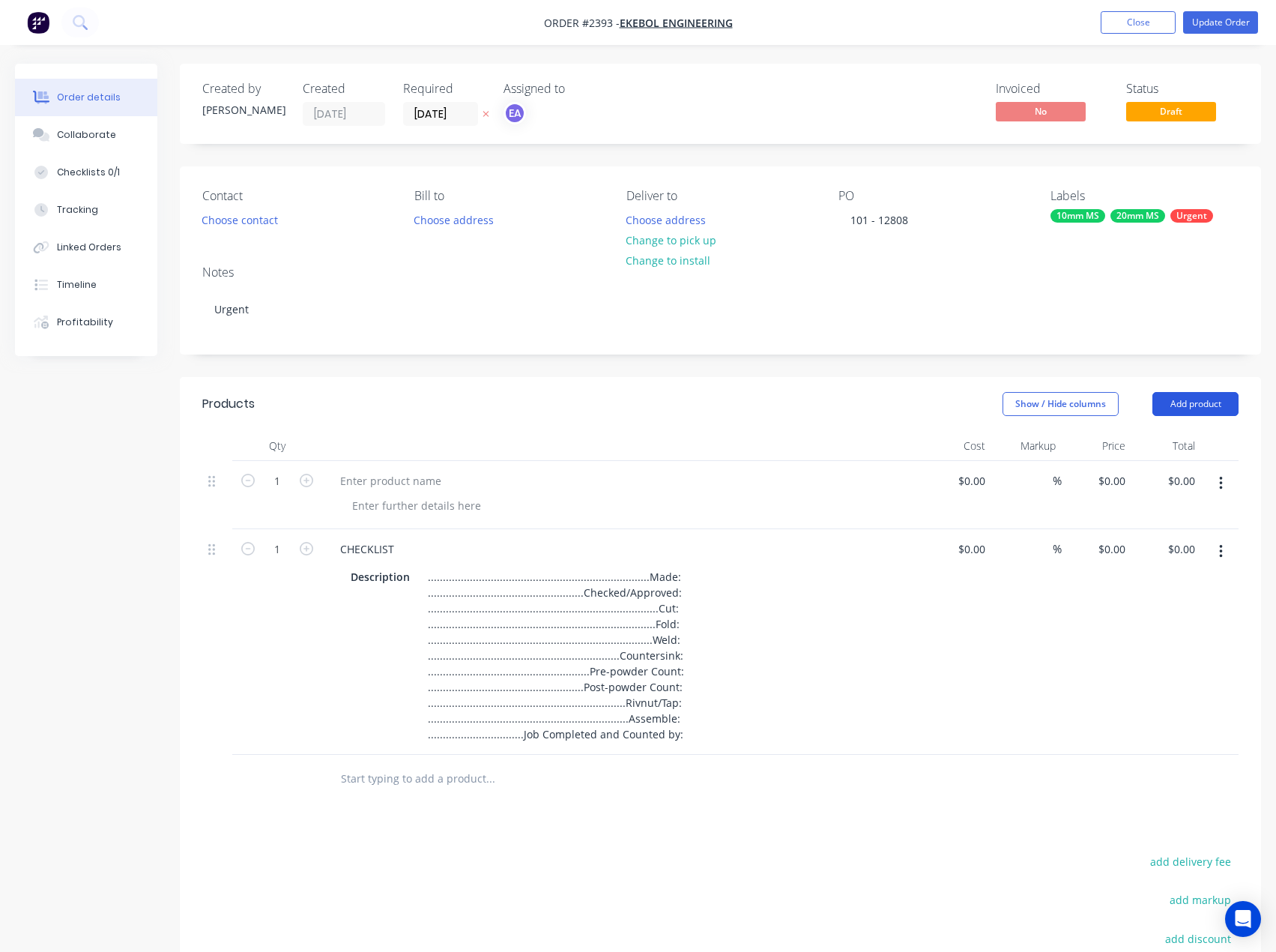
click at [1186, 404] on button "Add product" at bounding box center [1195, 404] width 86 height 24
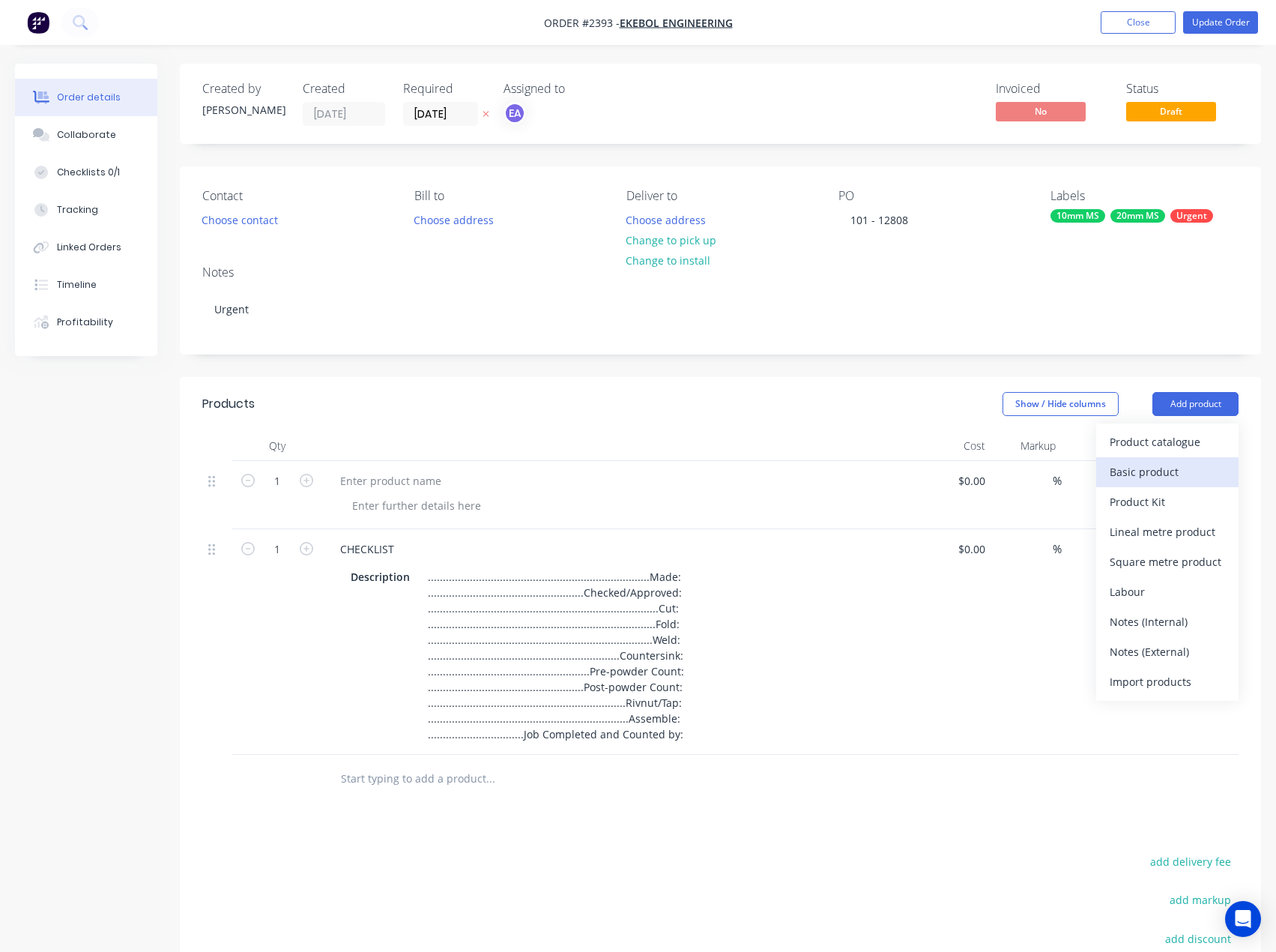
click at [1168, 467] on div "Basic product" at bounding box center [1167, 471] width 116 height 22
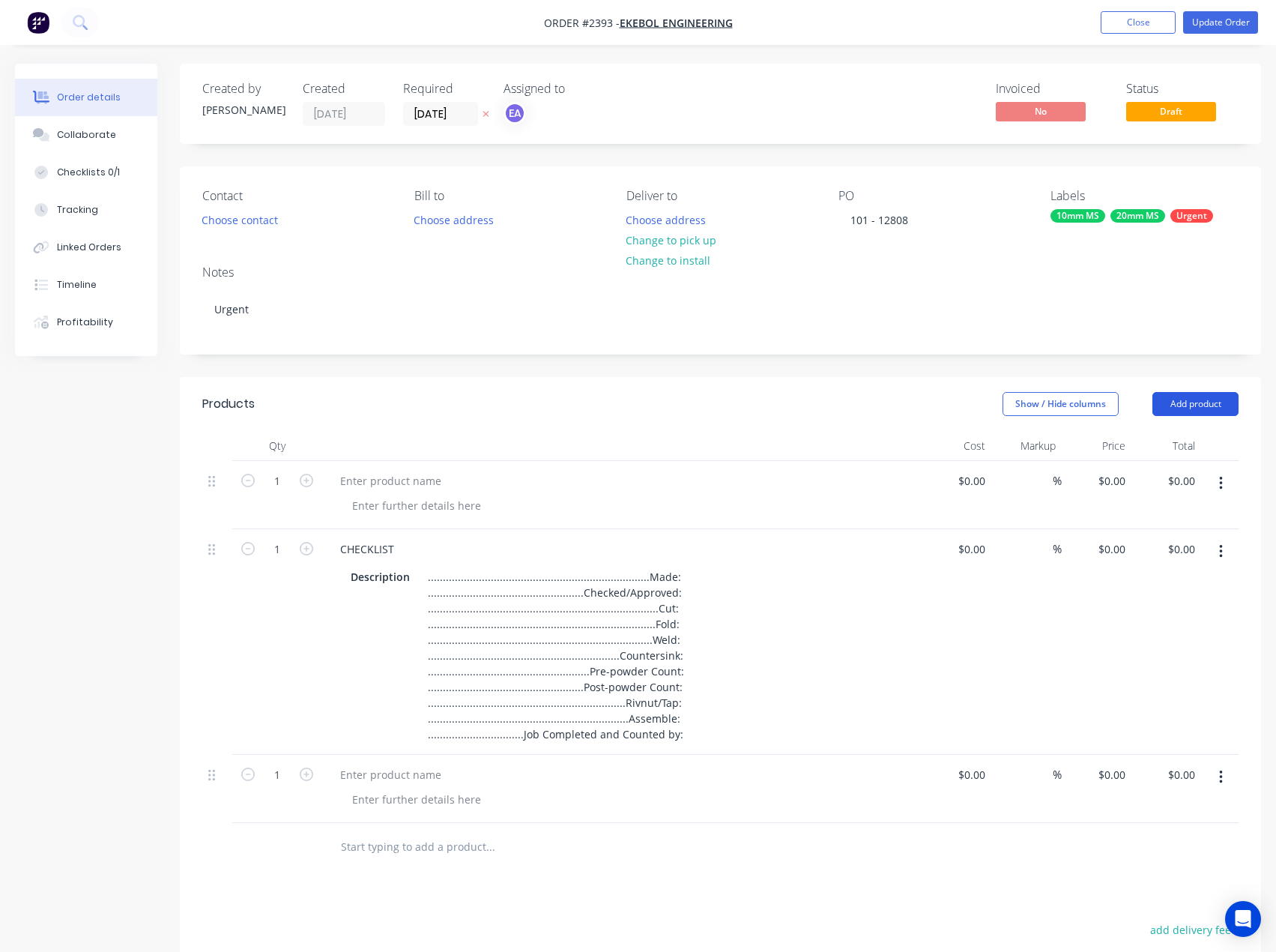
click at [1189, 412] on button "Add product" at bounding box center [1195, 404] width 86 height 24
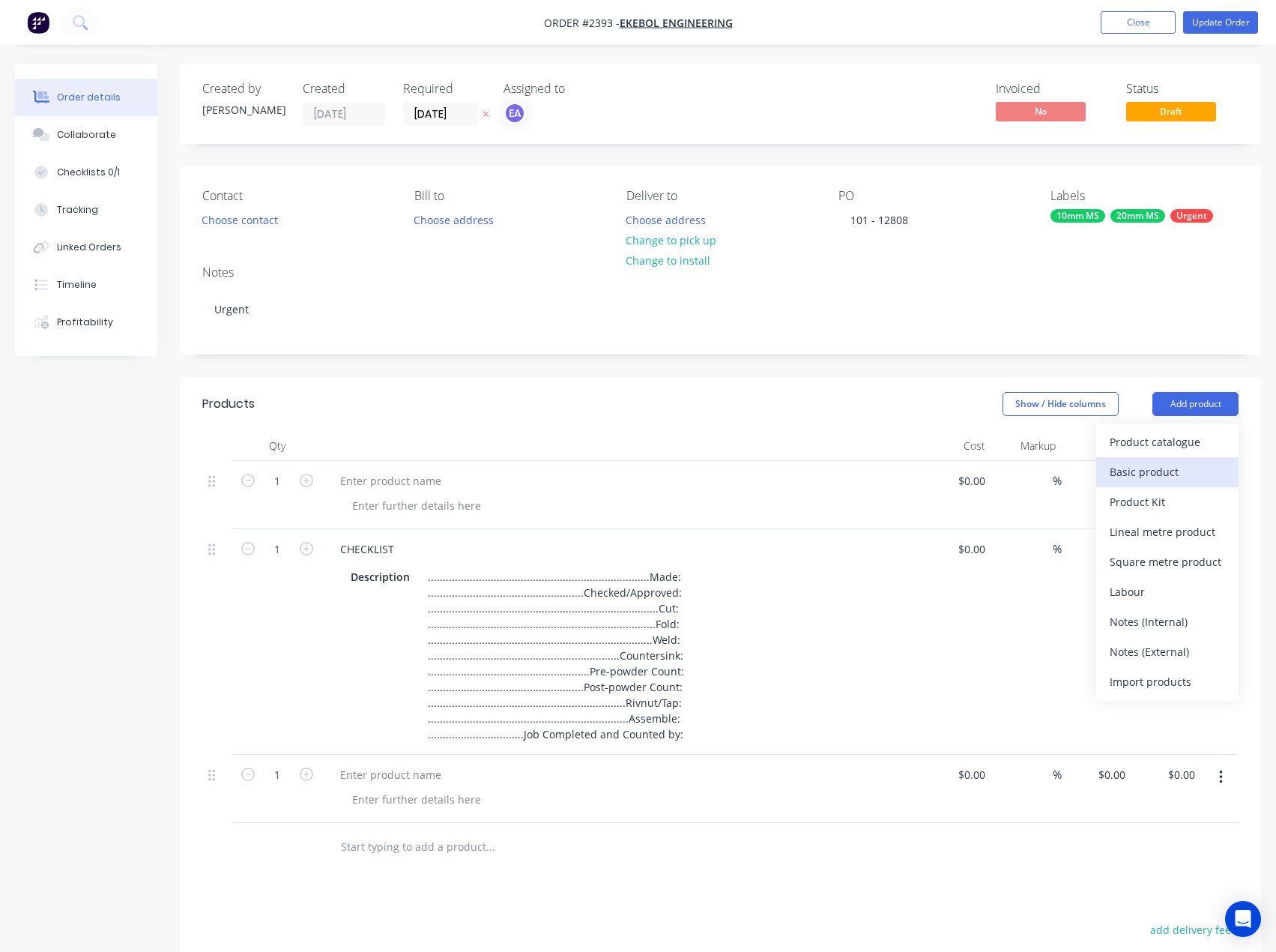
click at [1166, 460] on button "Basic product" at bounding box center [1166, 471] width 142 height 30
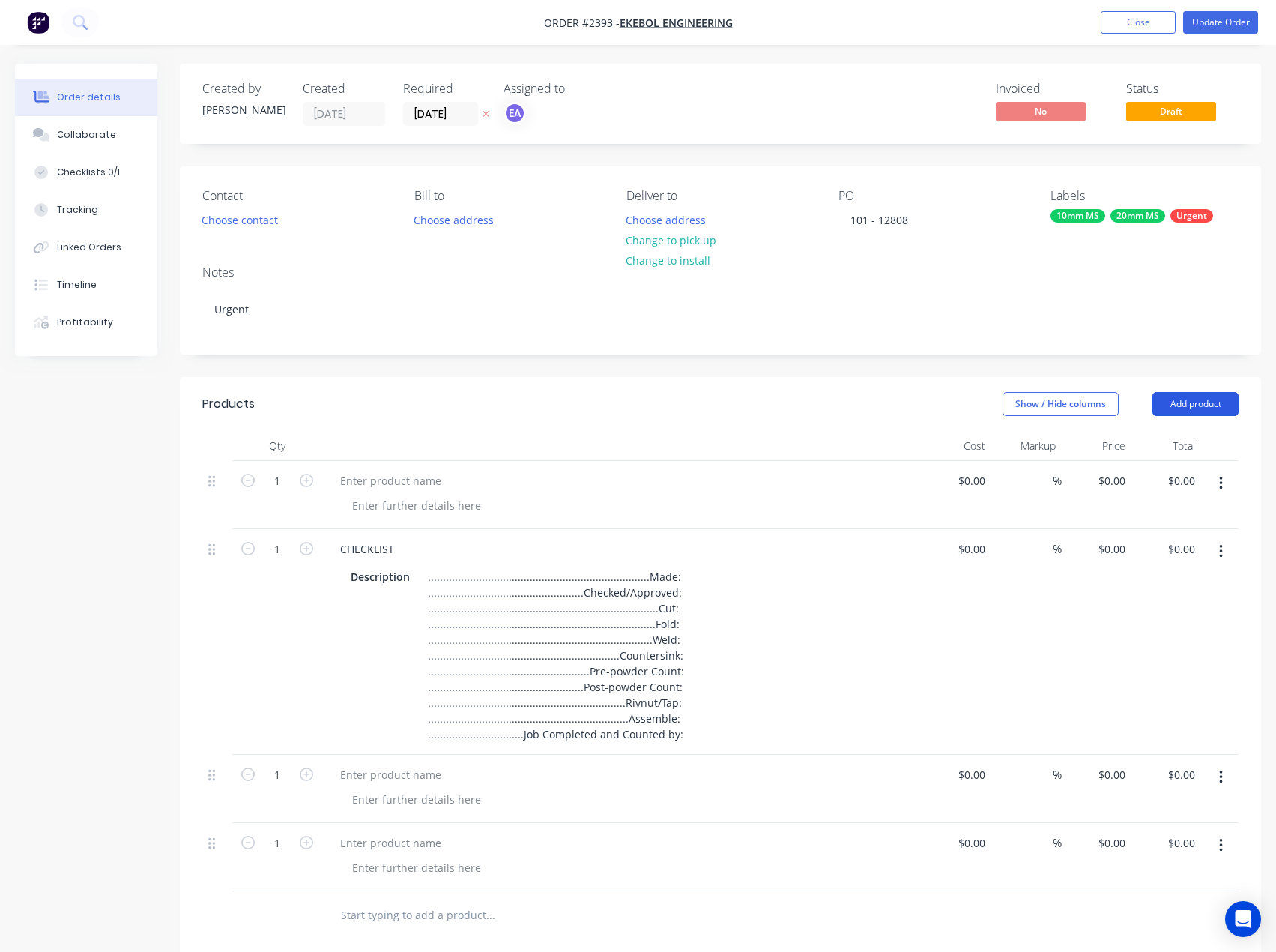
click at [1197, 401] on button "Add product" at bounding box center [1195, 404] width 86 height 24
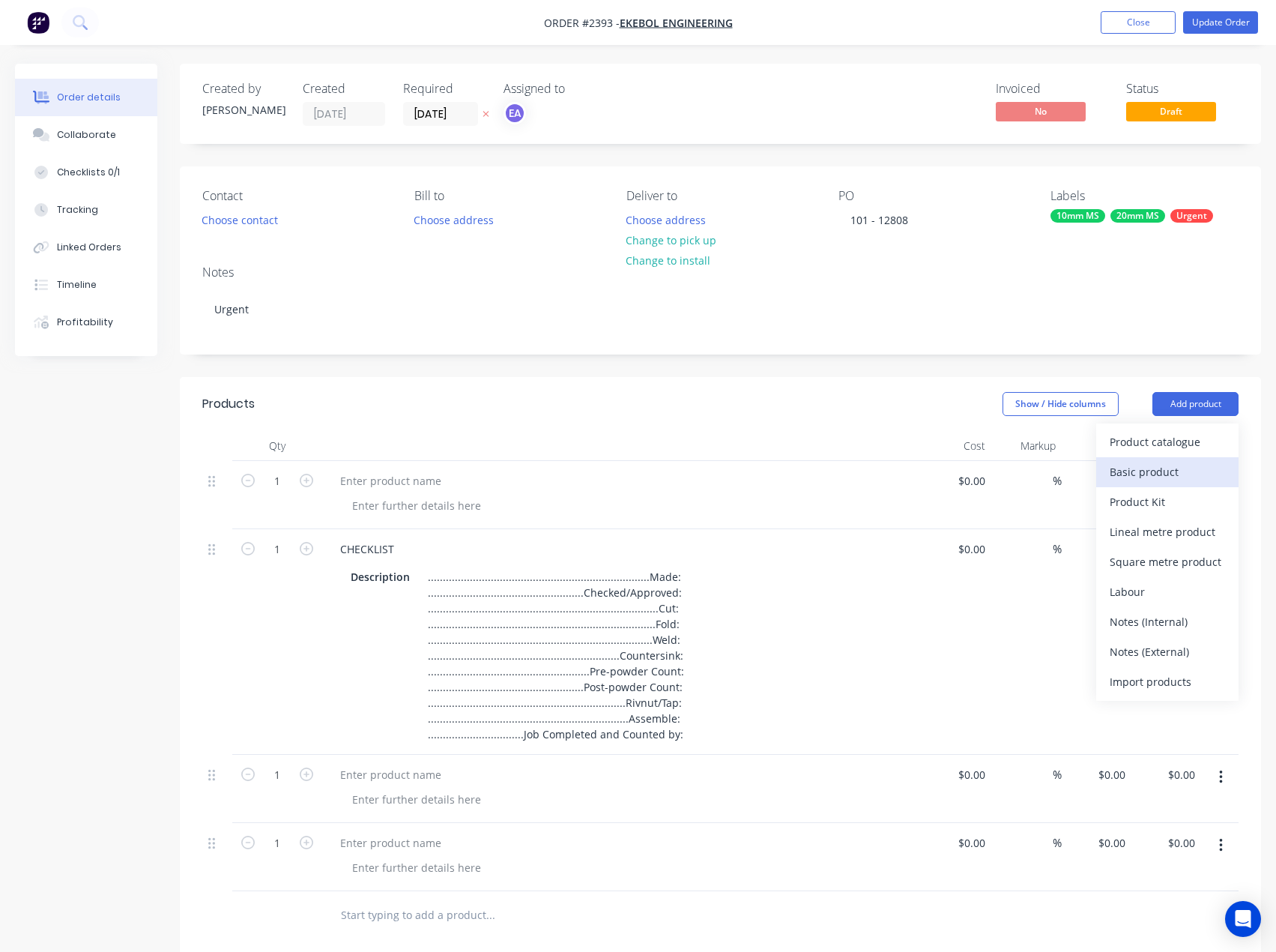
click at [1166, 464] on div "Basic product" at bounding box center [1167, 471] width 116 height 22
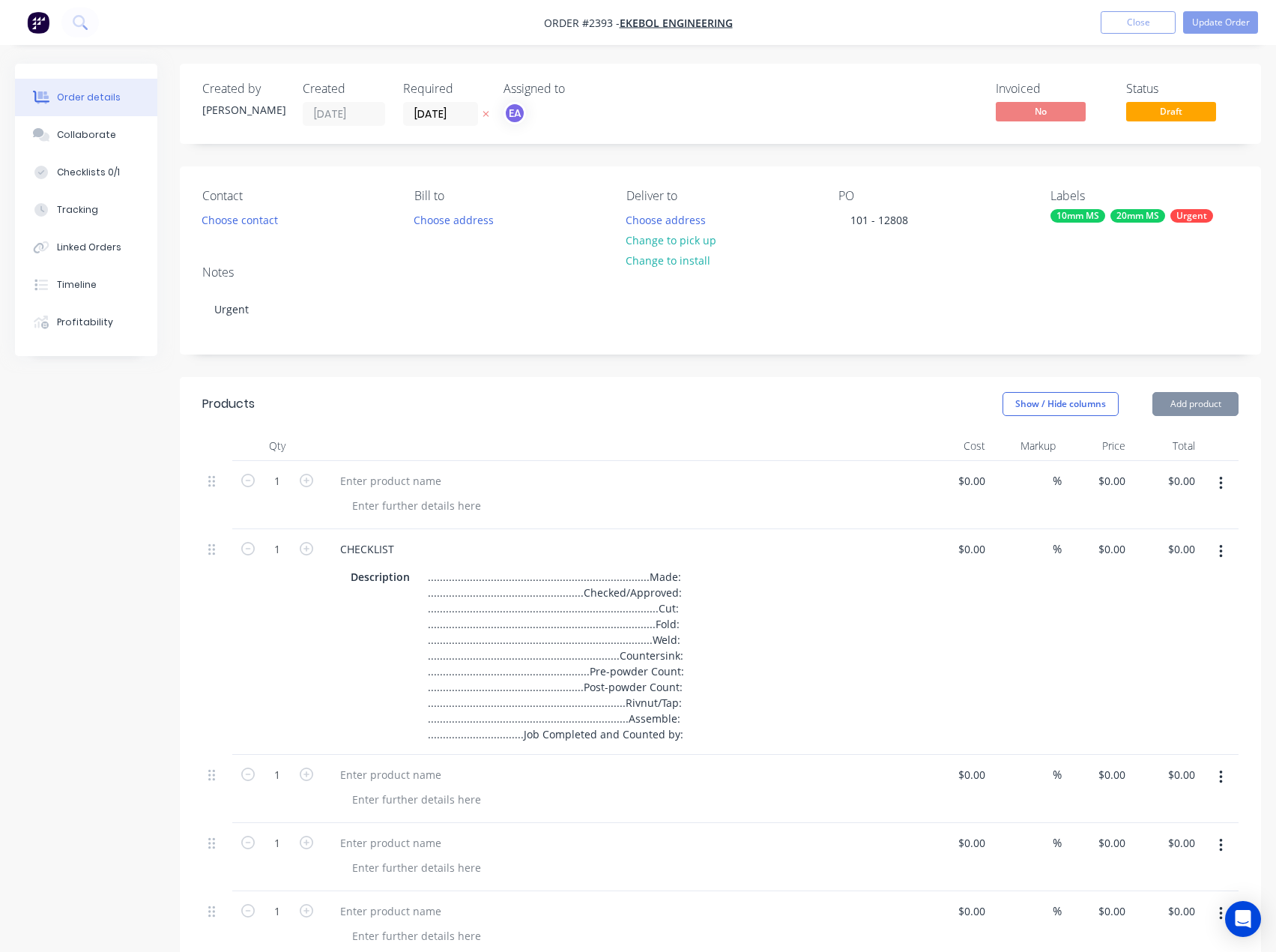
click at [1193, 407] on button "Add product" at bounding box center [1195, 404] width 86 height 24
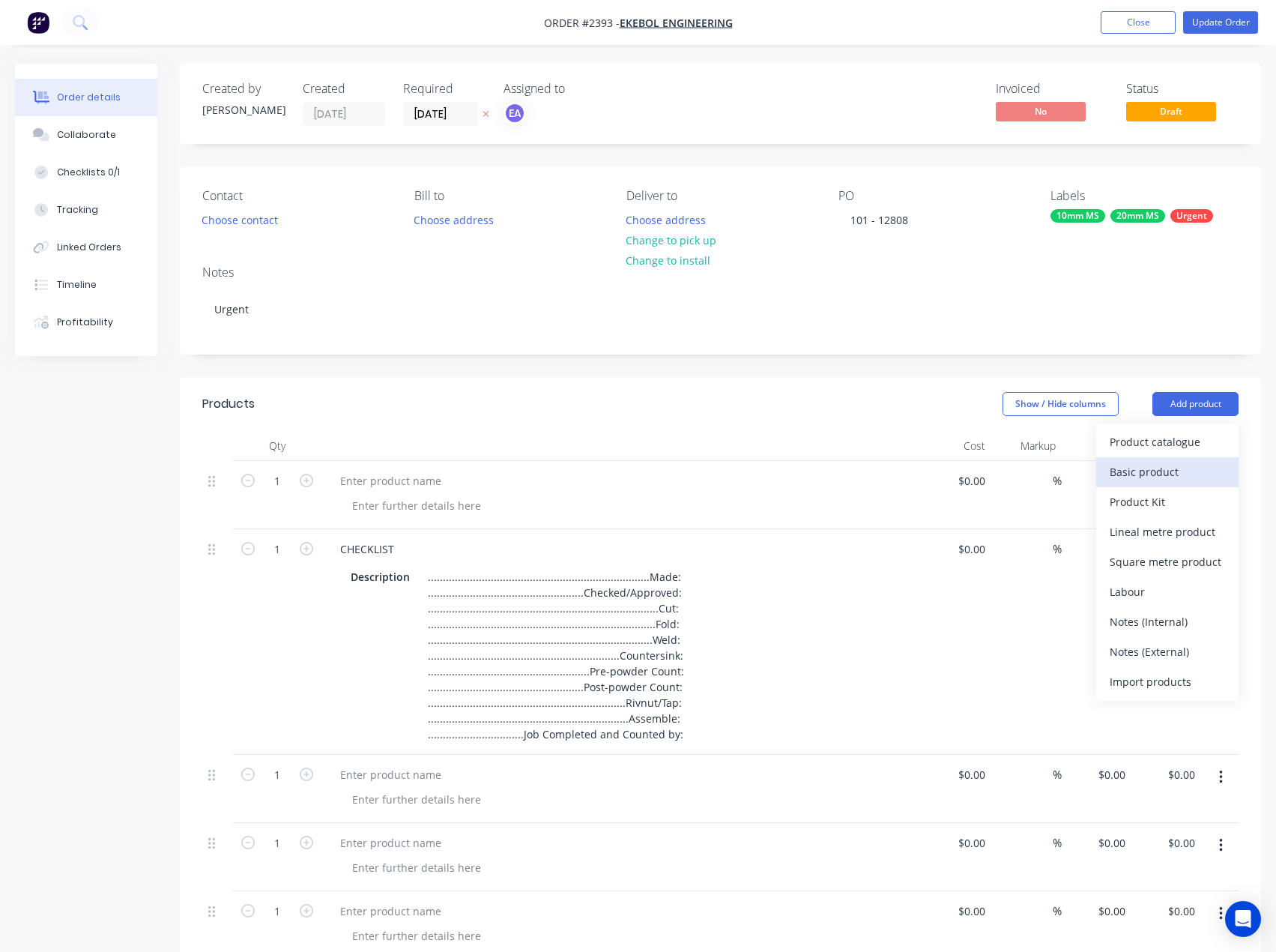
click at [1172, 467] on div "Basic product" at bounding box center [1167, 471] width 116 height 22
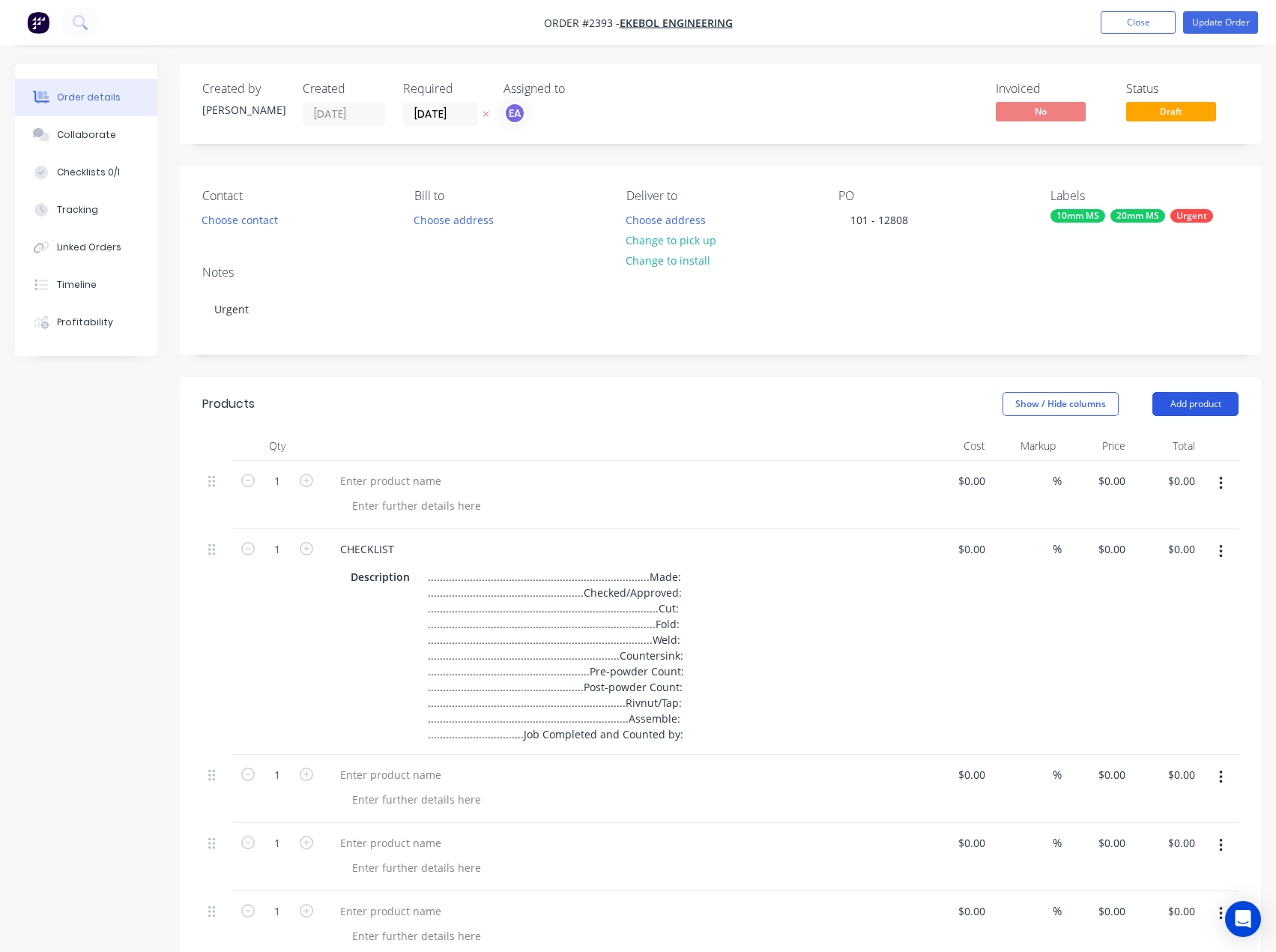
click at [1197, 405] on button "Add product" at bounding box center [1195, 404] width 86 height 24
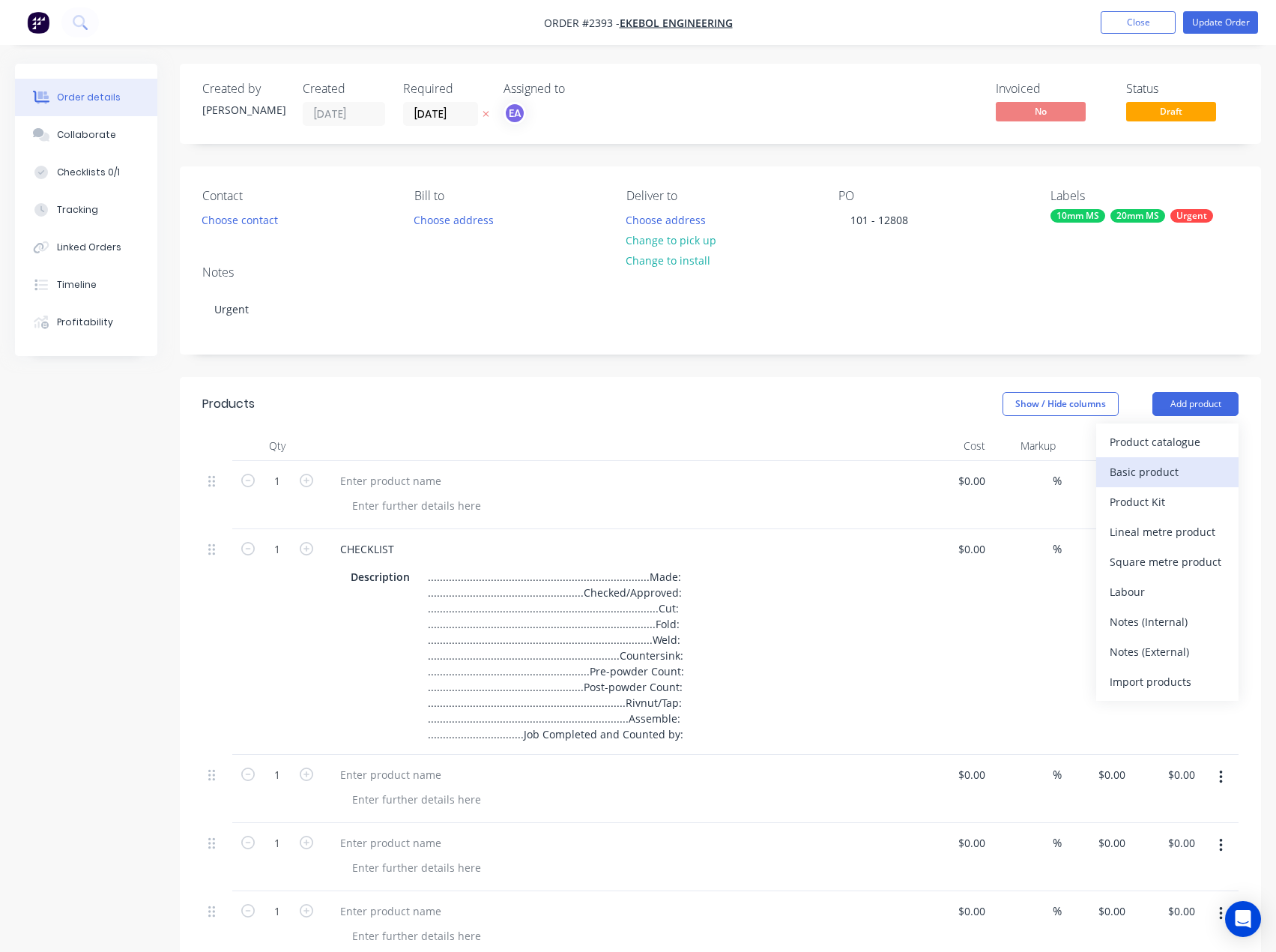
click at [1169, 472] on div "Basic product" at bounding box center [1167, 471] width 116 height 22
click at [1192, 416] on header "Products Show / Hide columns Add product" at bounding box center [720, 404] width 1081 height 54
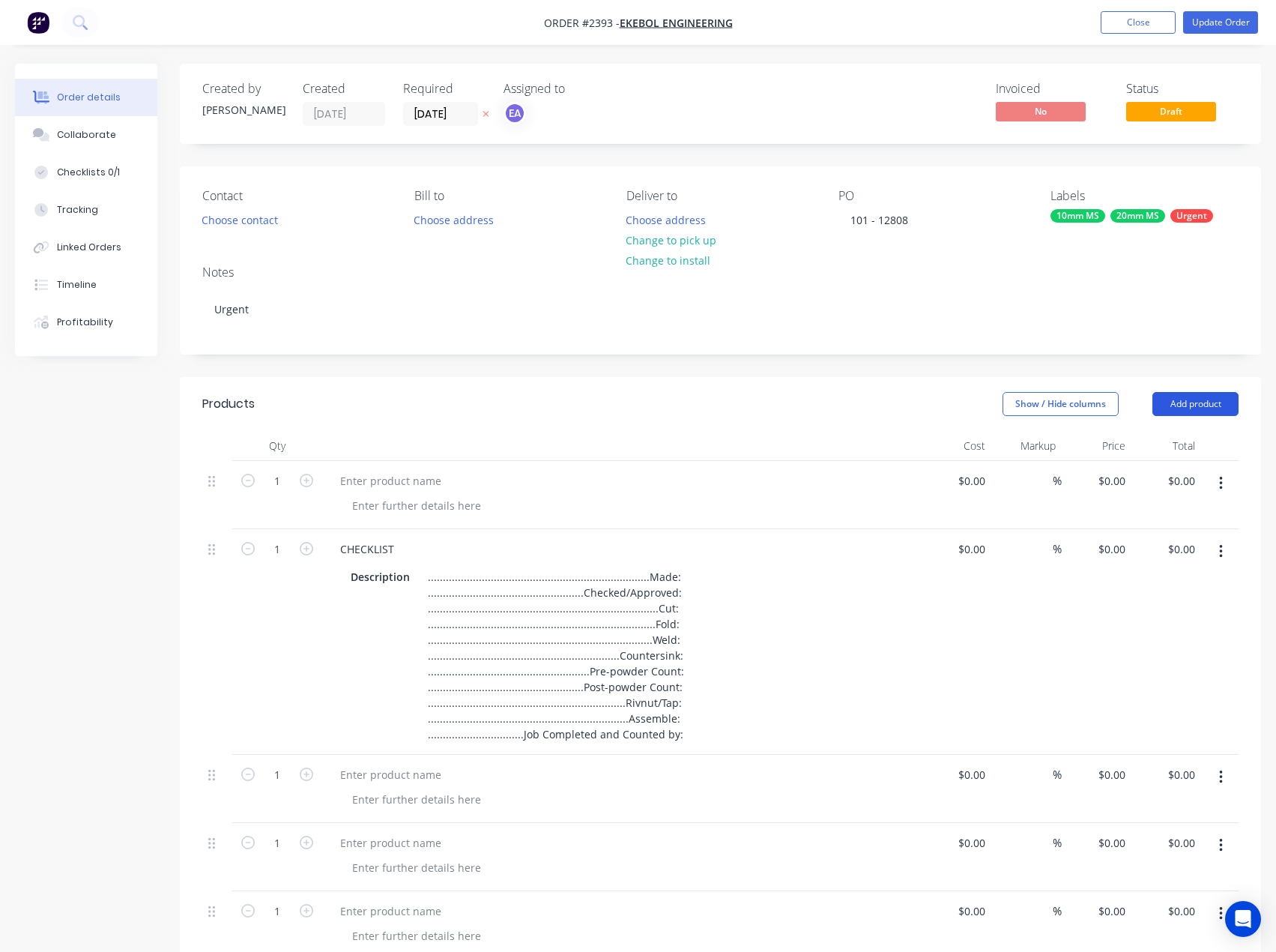
click at [1202, 398] on button "Add product" at bounding box center [1195, 404] width 86 height 24
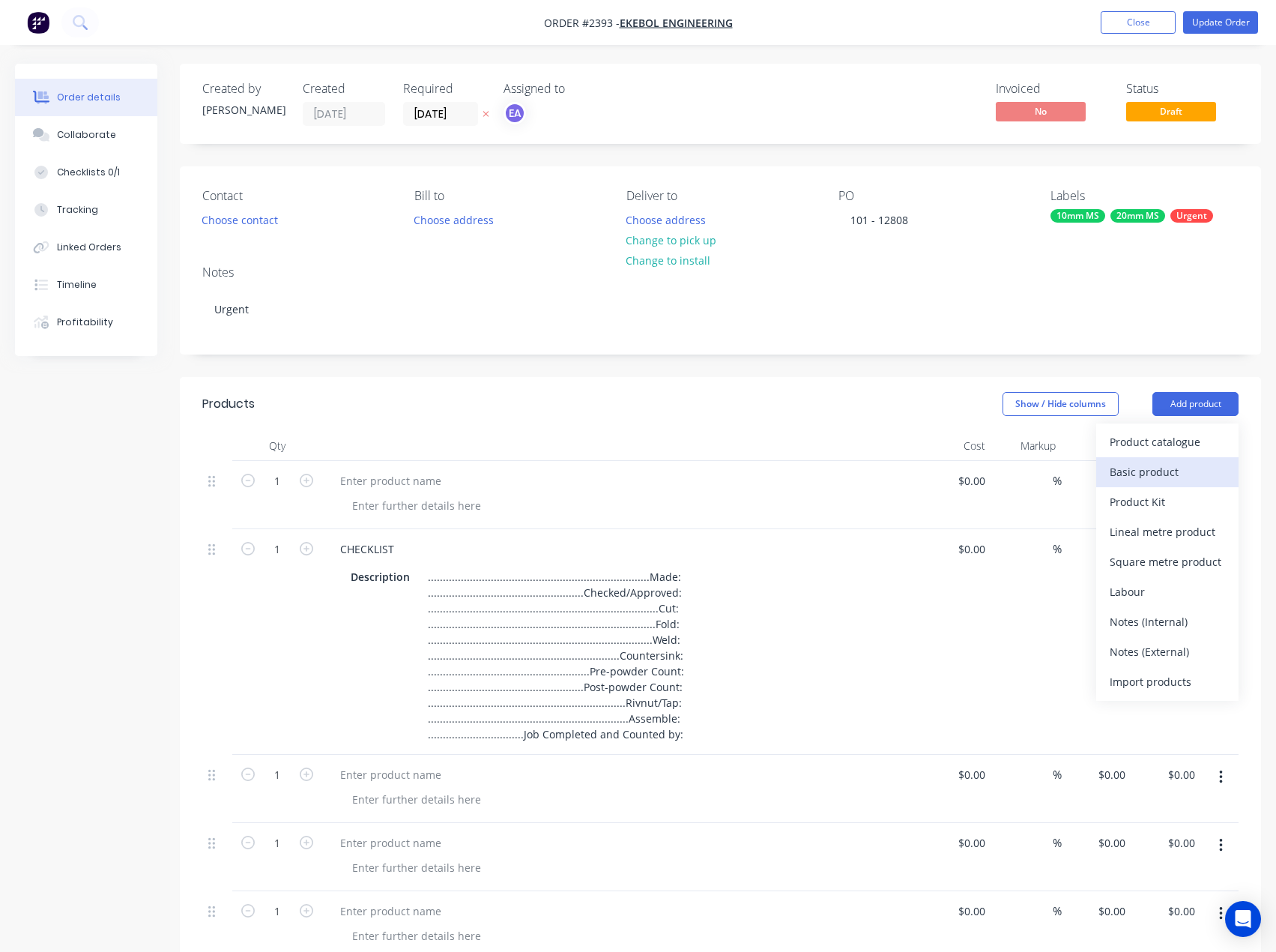
click at [1179, 464] on div "Basic product" at bounding box center [1167, 471] width 116 height 22
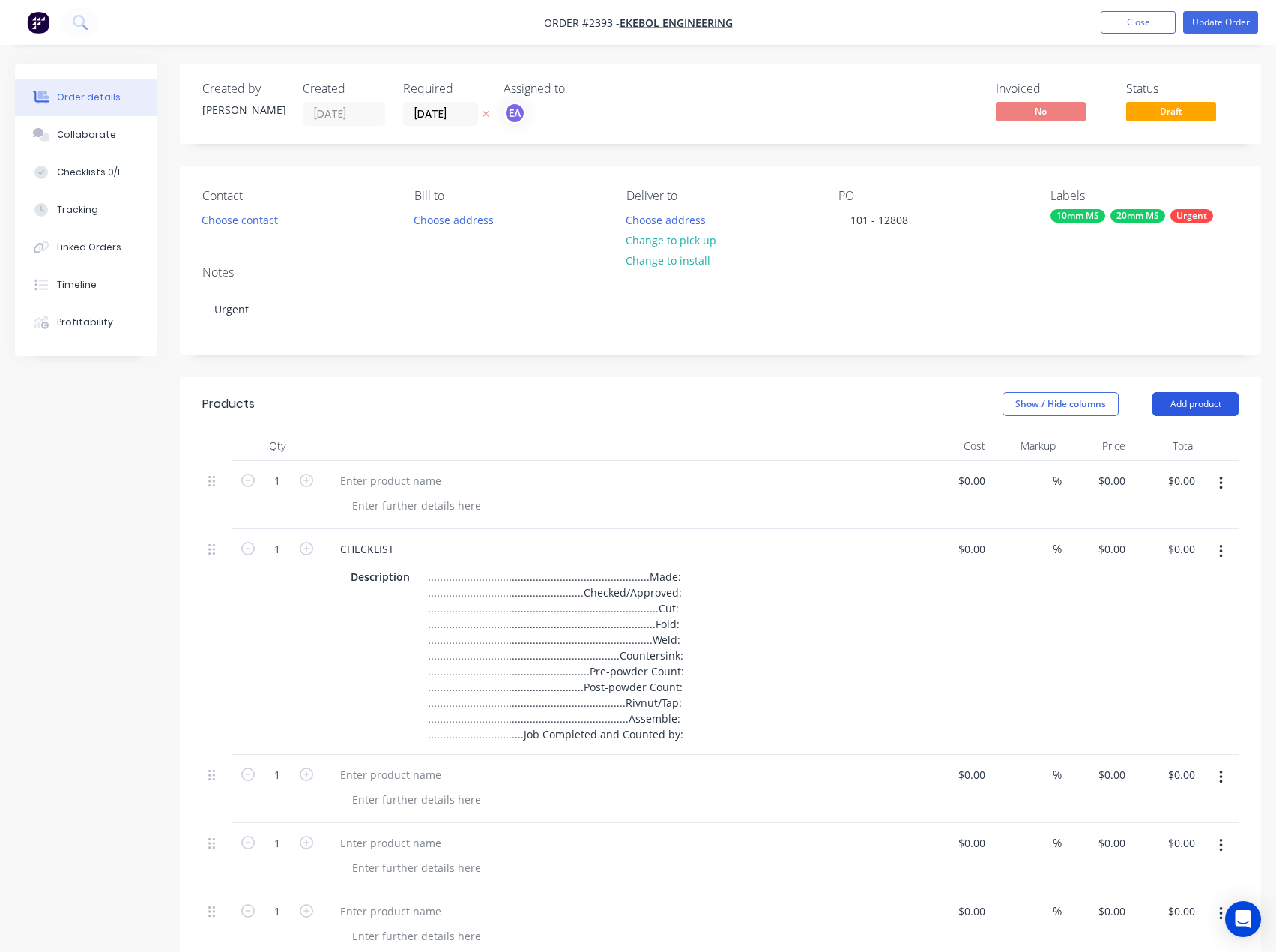
click at [1192, 410] on button "Add product" at bounding box center [1195, 404] width 86 height 24
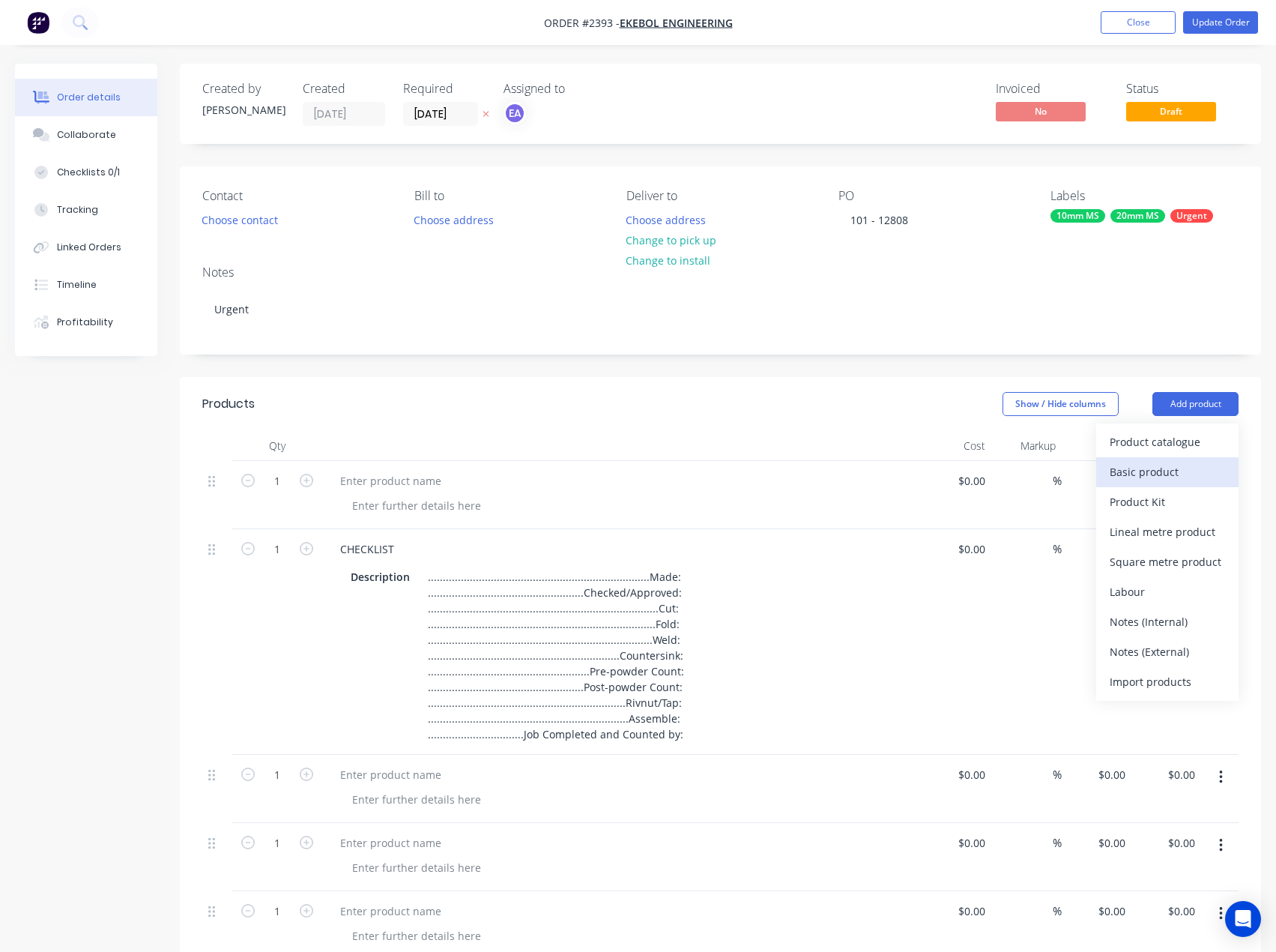
click at [1166, 467] on div "Basic product" at bounding box center [1167, 471] width 116 height 22
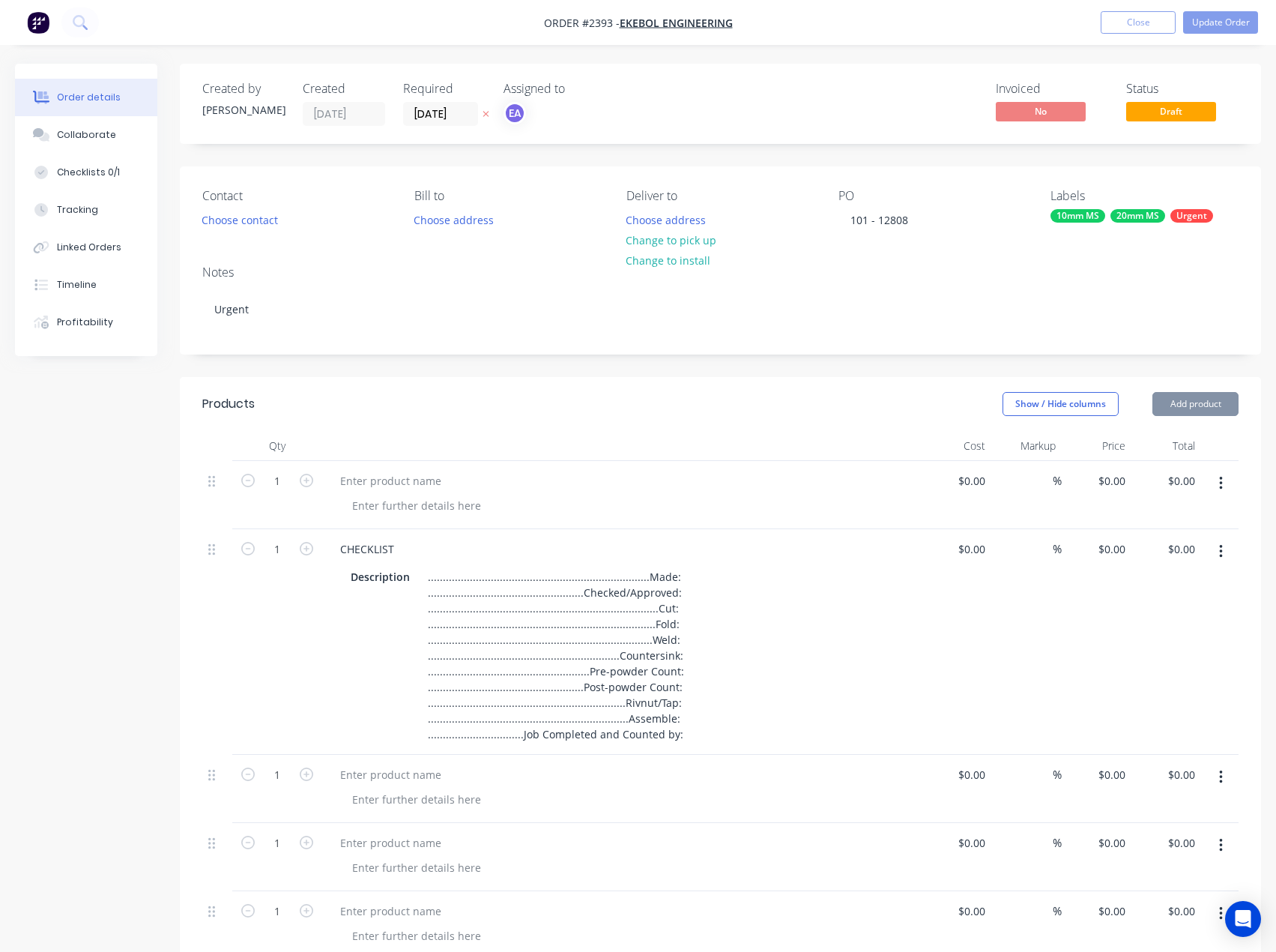
click at [1190, 405] on button "Add product" at bounding box center [1195, 404] width 86 height 24
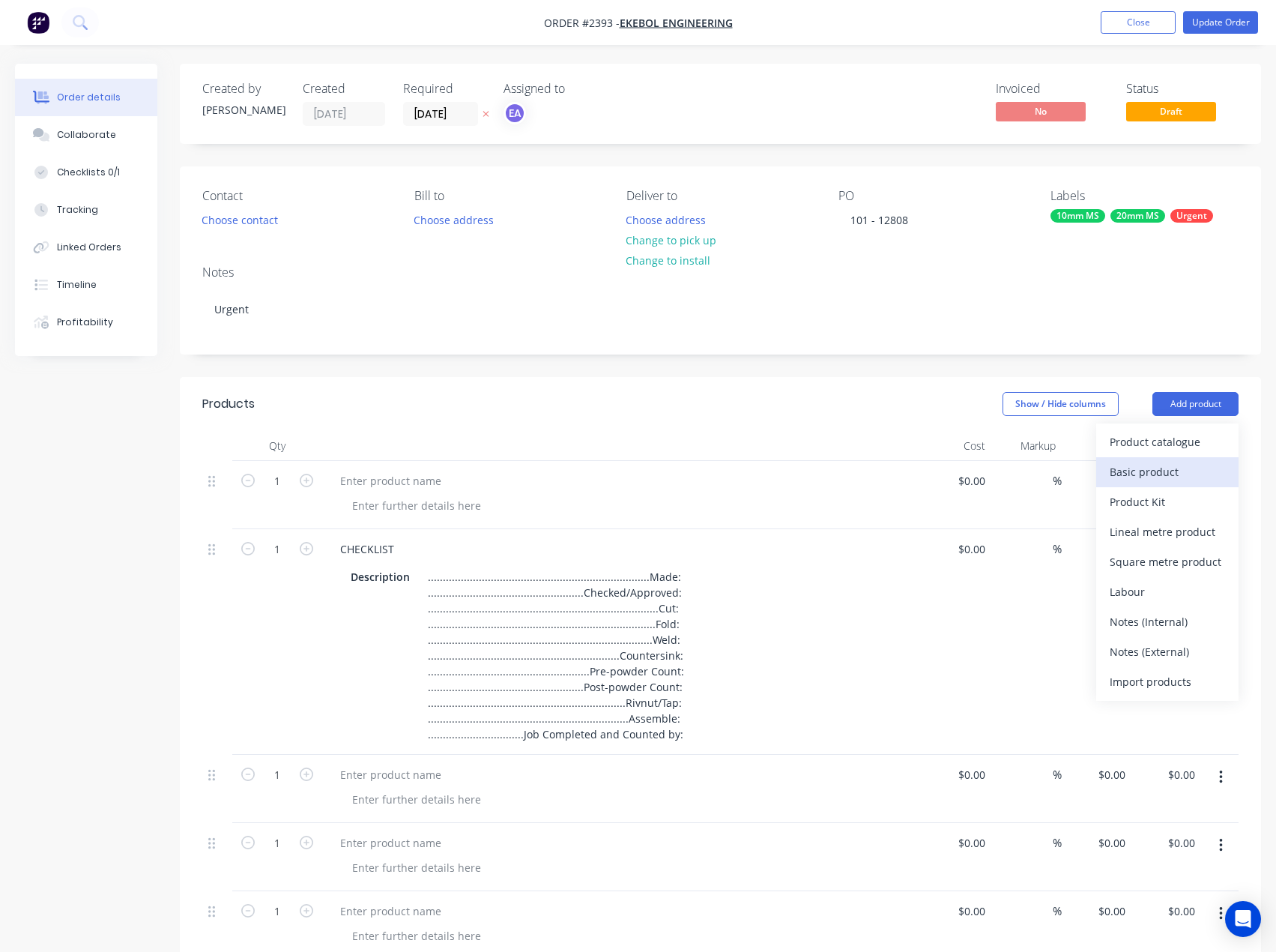
click at [1175, 465] on div "Basic product" at bounding box center [1167, 471] width 116 height 22
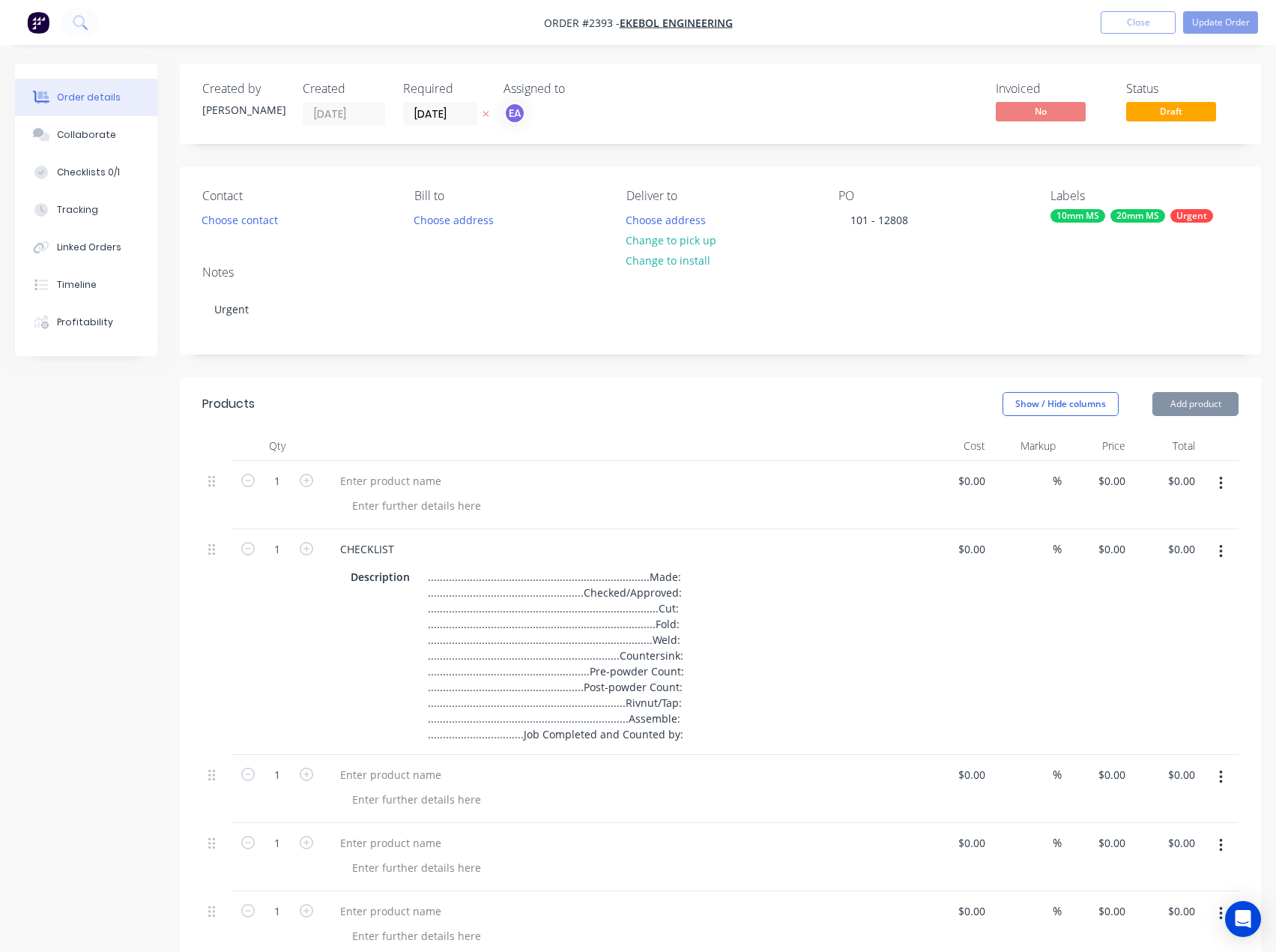
click at [1192, 407] on button "Add product" at bounding box center [1195, 404] width 86 height 24
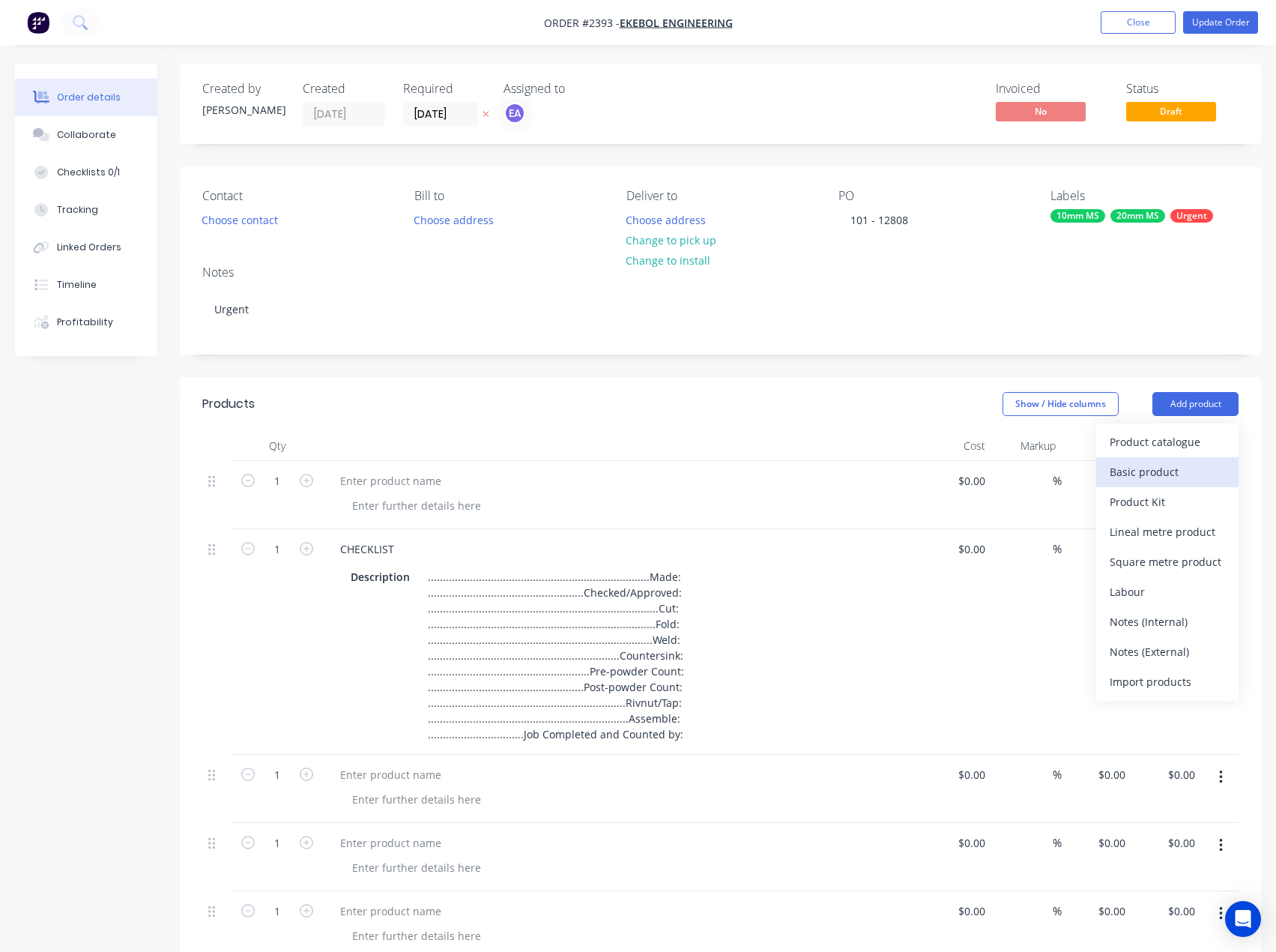
click at [1178, 463] on div "Basic product" at bounding box center [1167, 471] width 116 height 22
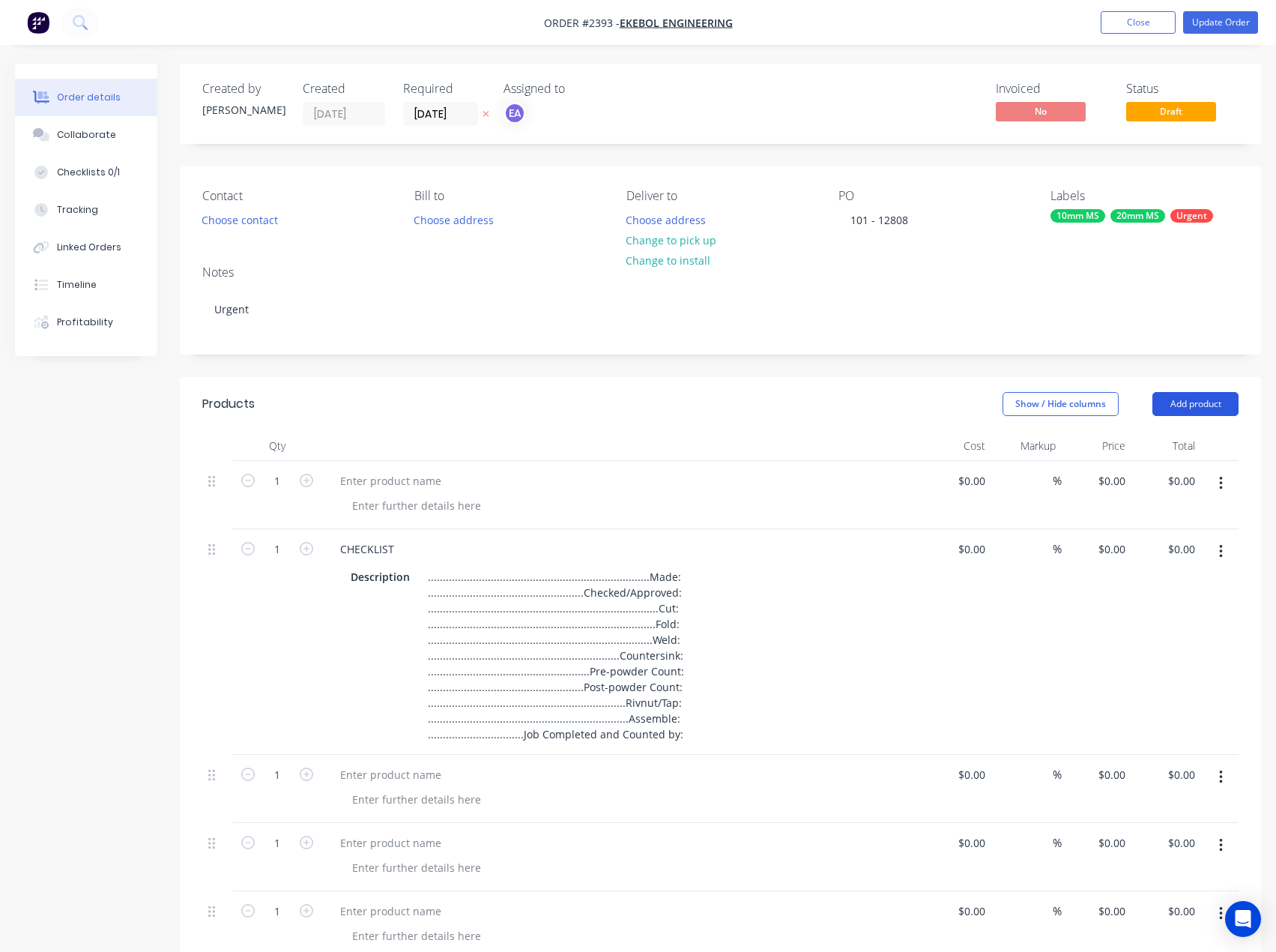
click at [1202, 405] on button "Add product" at bounding box center [1195, 404] width 86 height 24
click at [1174, 468] on div "Basic product" at bounding box center [1167, 471] width 116 height 22
click at [1195, 414] on button "Add product" at bounding box center [1195, 404] width 86 height 24
drag, startPoint x: 1180, startPoint y: 470, endPoint x: 1195, endPoint y: 421, distance: 51.2
click at [1179, 470] on div "Basic product" at bounding box center [1167, 471] width 116 height 22
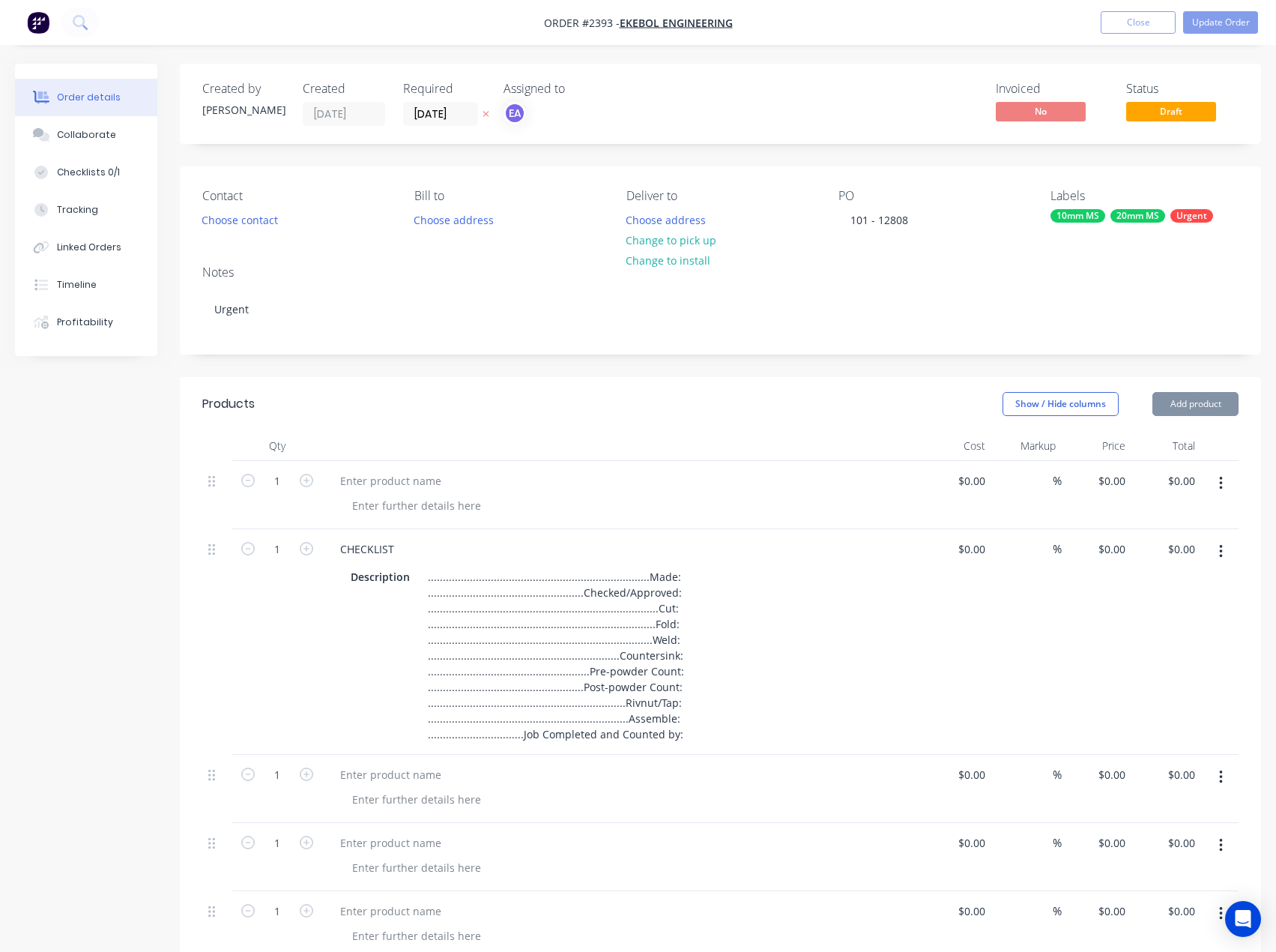
click at [1200, 406] on button "Add product" at bounding box center [1195, 404] width 86 height 24
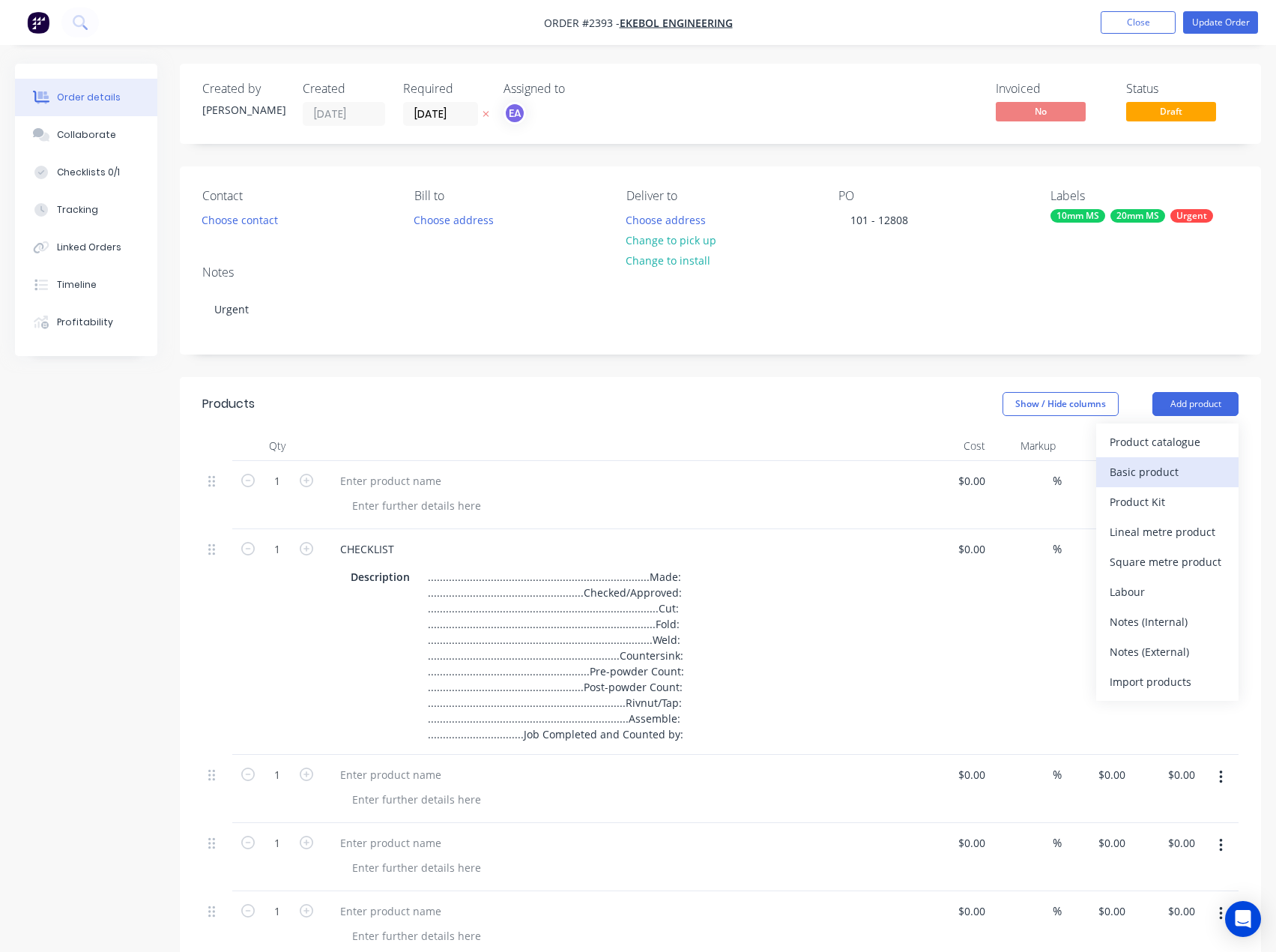
click at [1181, 464] on div "Basic product" at bounding box center [1167, 471] width 116 height 22
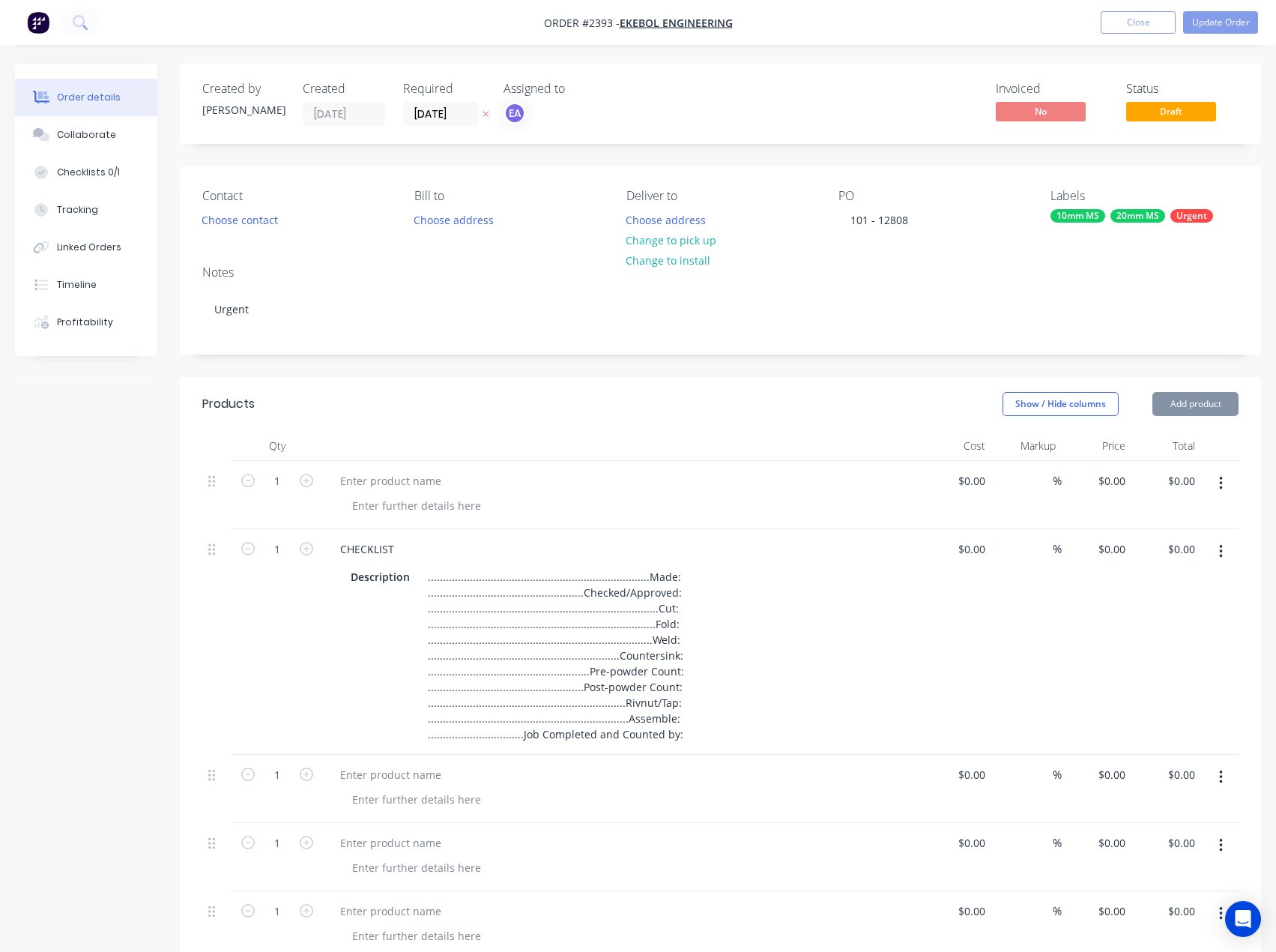
click at [1200, 407] on button "Add product" at bounding box center [1195, 404] width 86 height 24
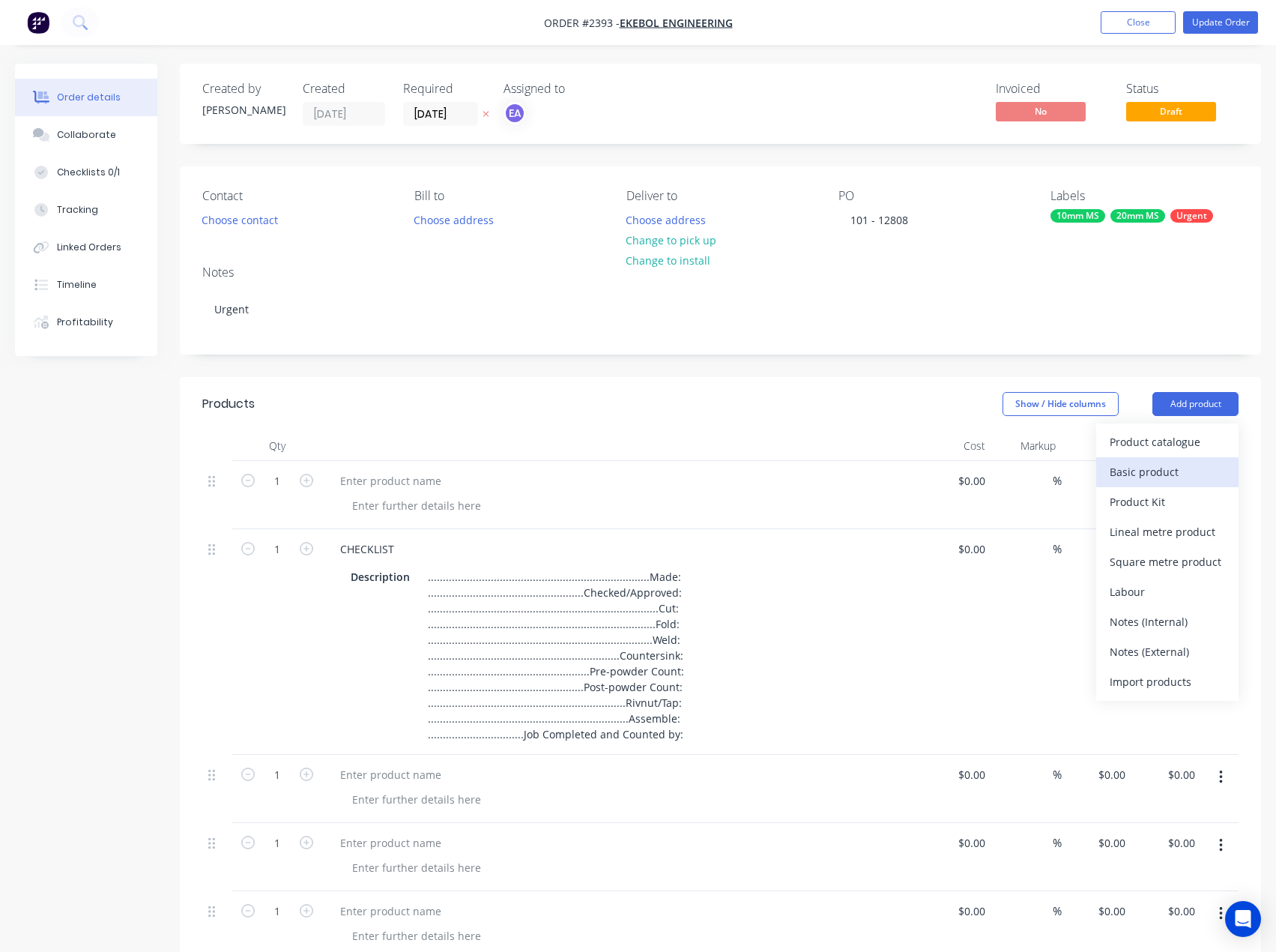
click at [1178, 469] on div "Basic product" at bounding box center [1167, 471] width 116 height 22
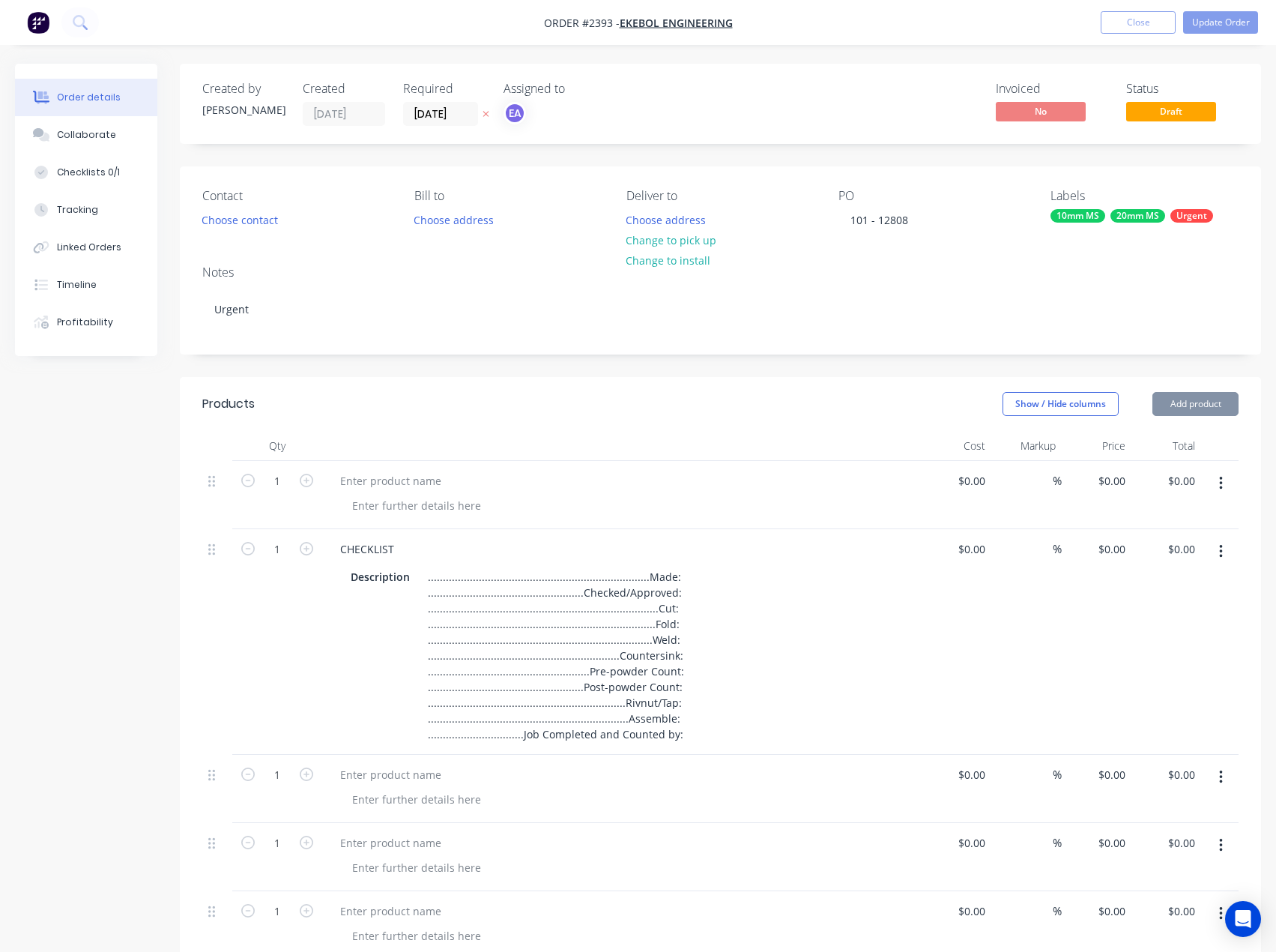
click at [1194, 409] on button "Add product" at bounding box center [1195, 404] width 86 height 24
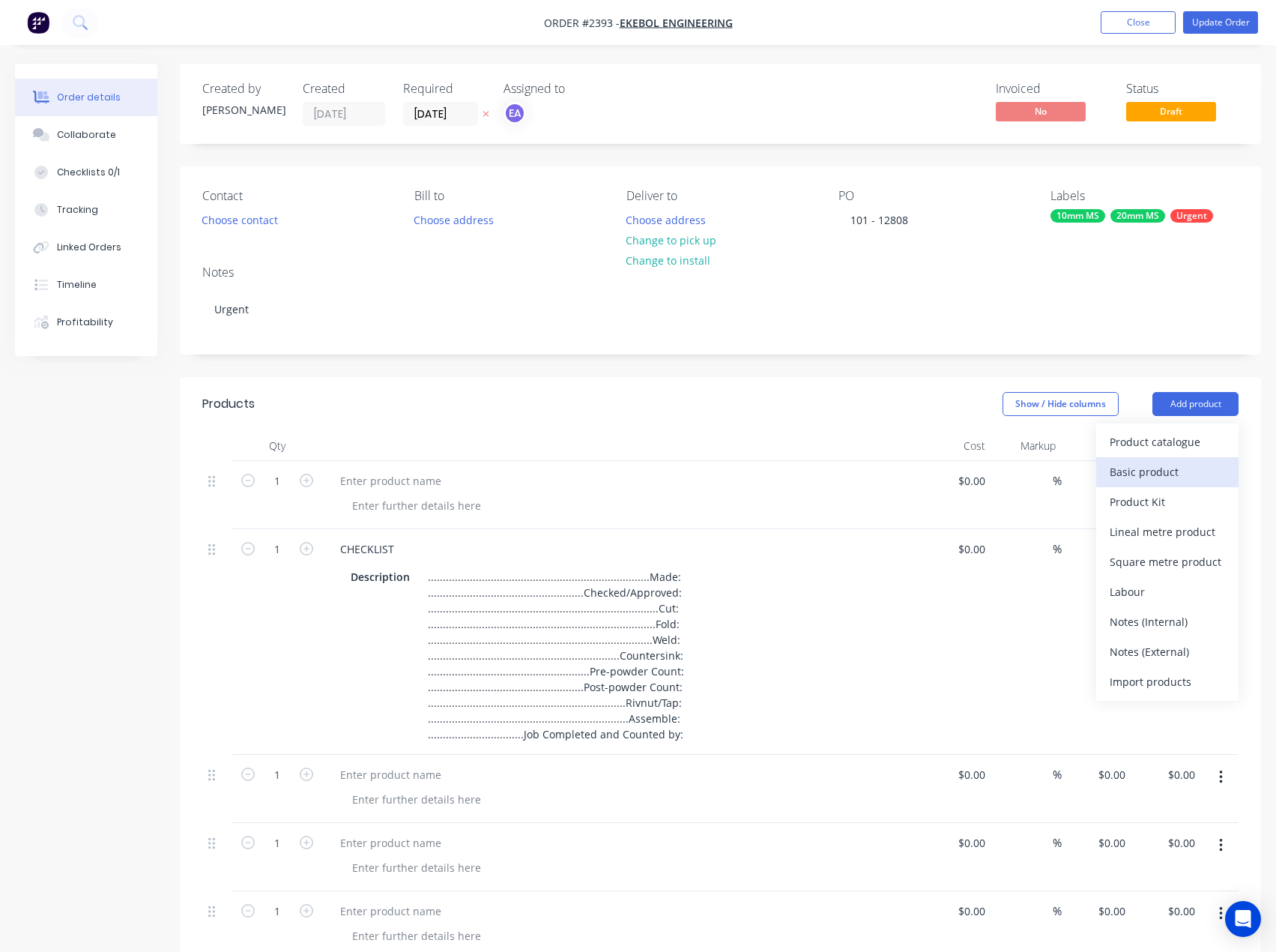
click at [1171, 471] on div "Basic product" at bounding box center [1167, 471] width 116 height 22
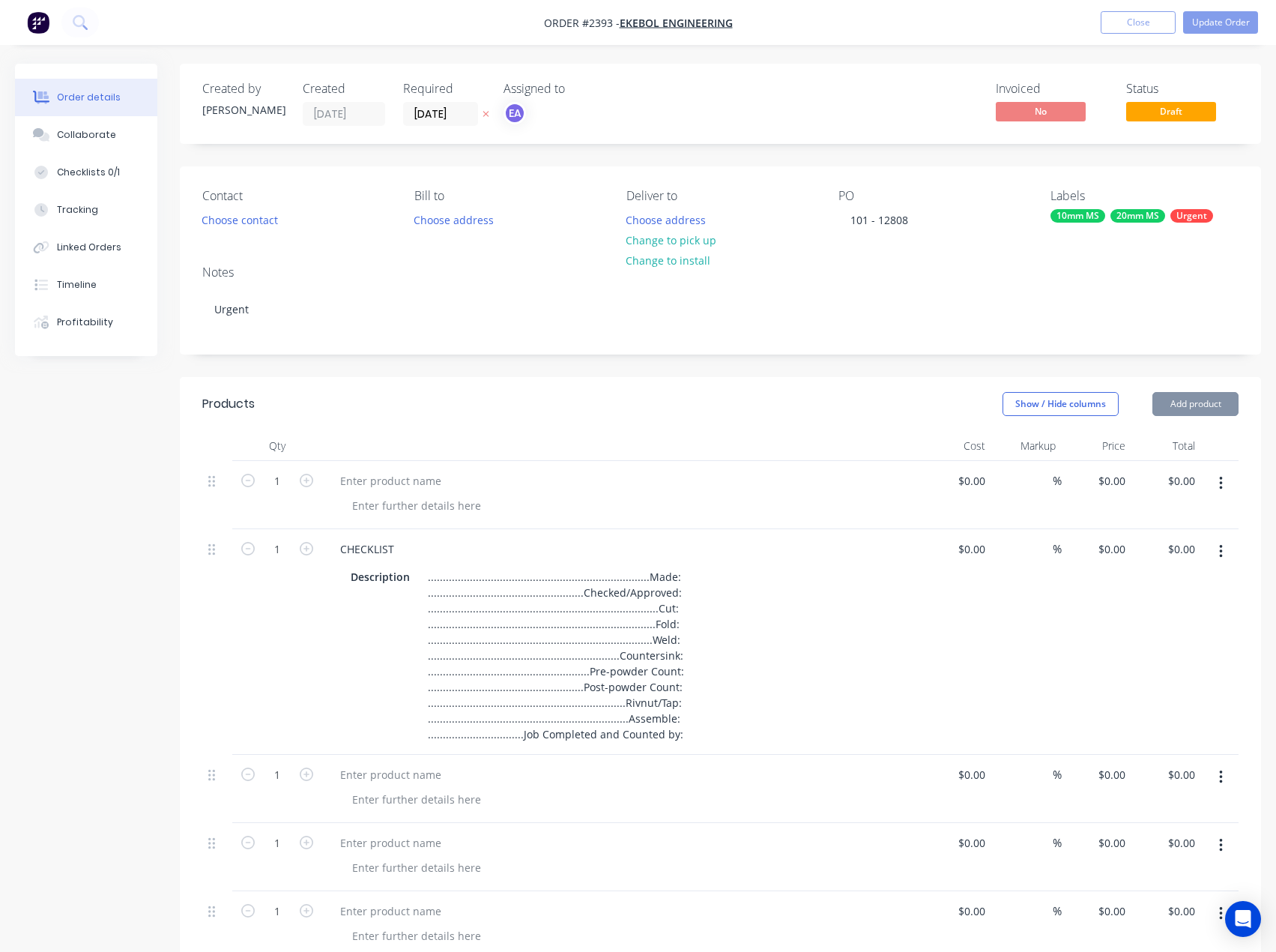
click at [1204, 404] on button "Add product" at bounding box center [1195, 404] width 86 height 24
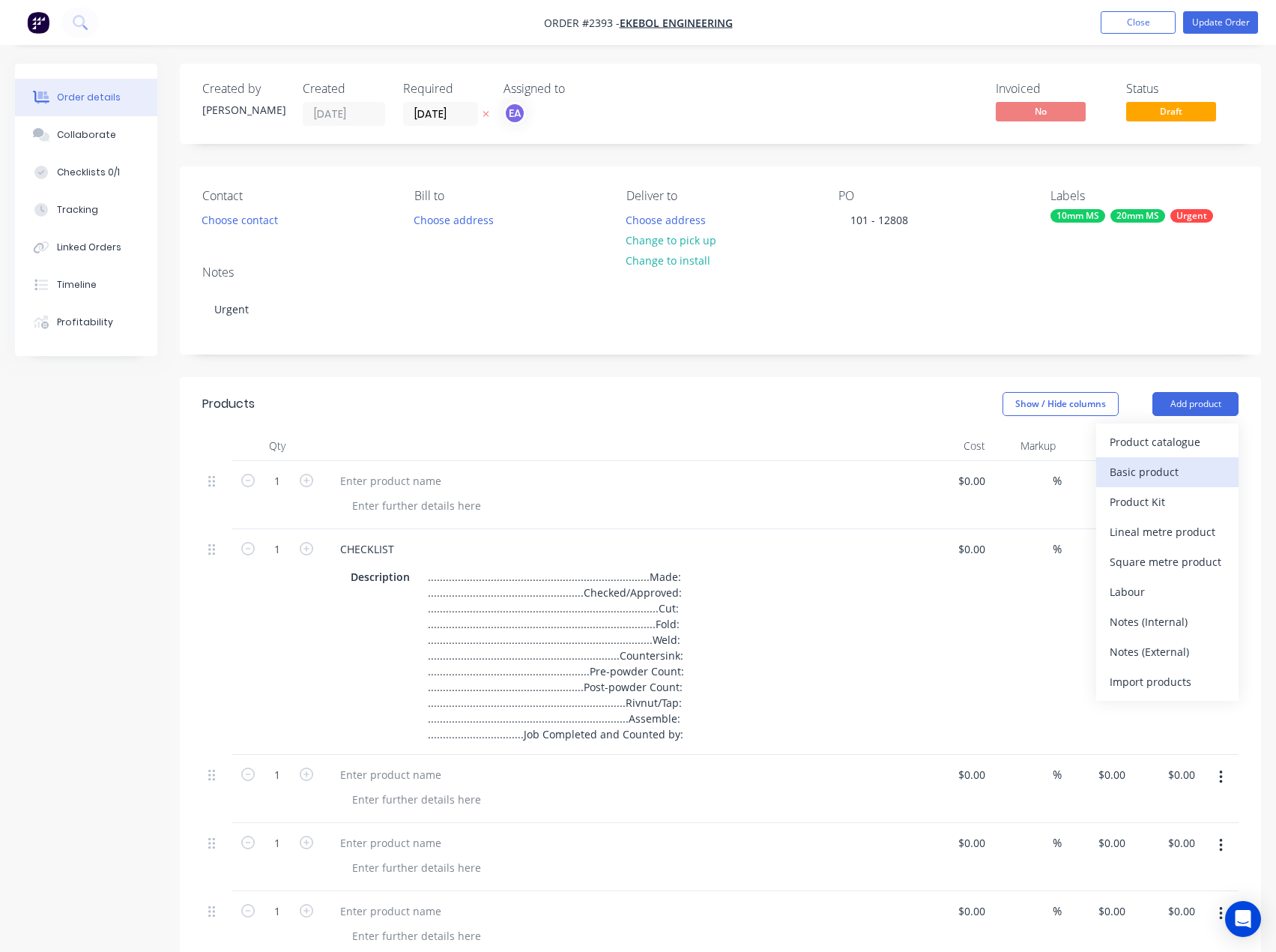
click at [1183, 471] on div "Basic product" at bounding box center [1167, 471] width 116 height 22
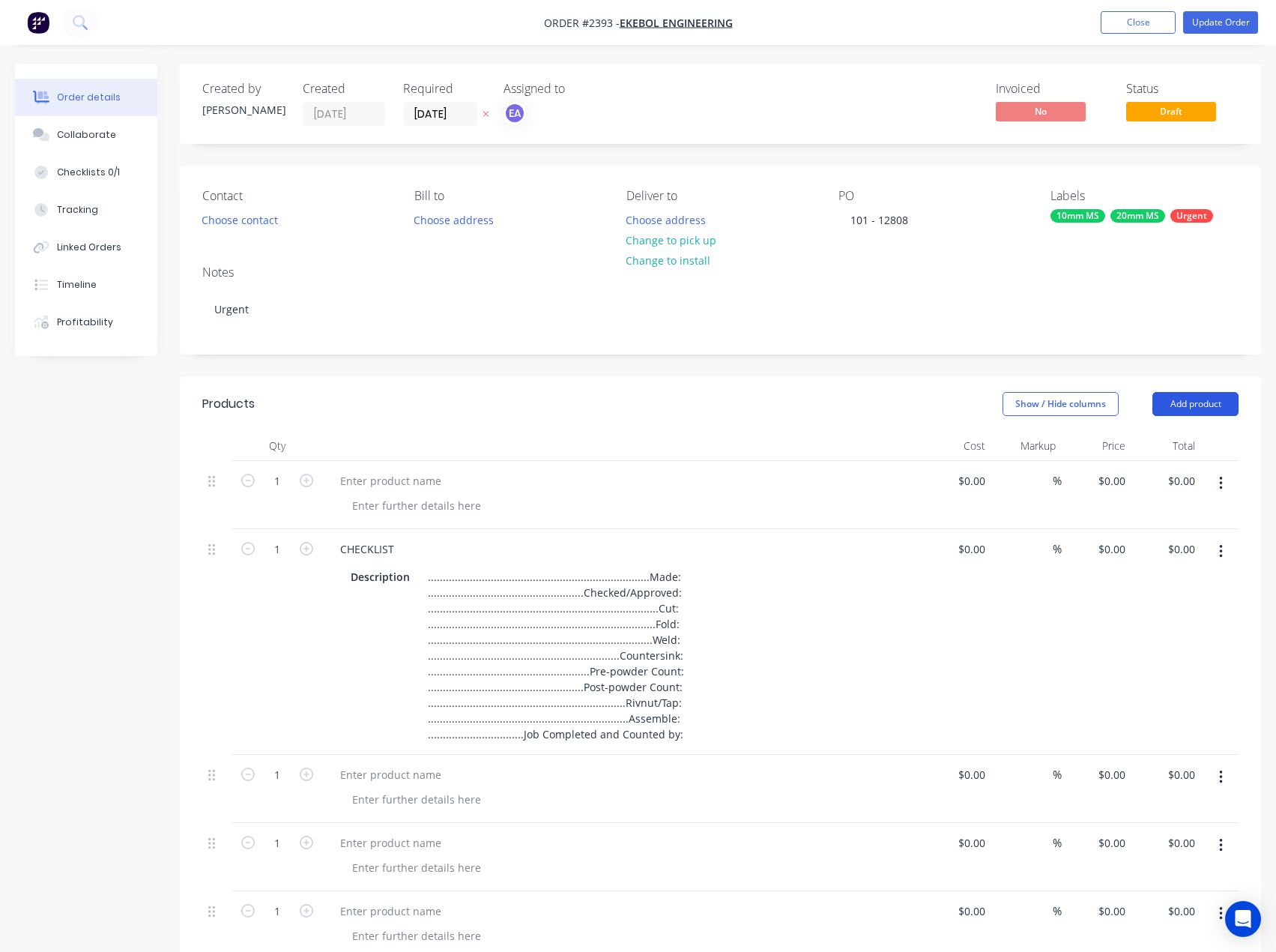
click at [1201, 408] on button "Add product" at bounding box center [1195, 404] width 86 height 24
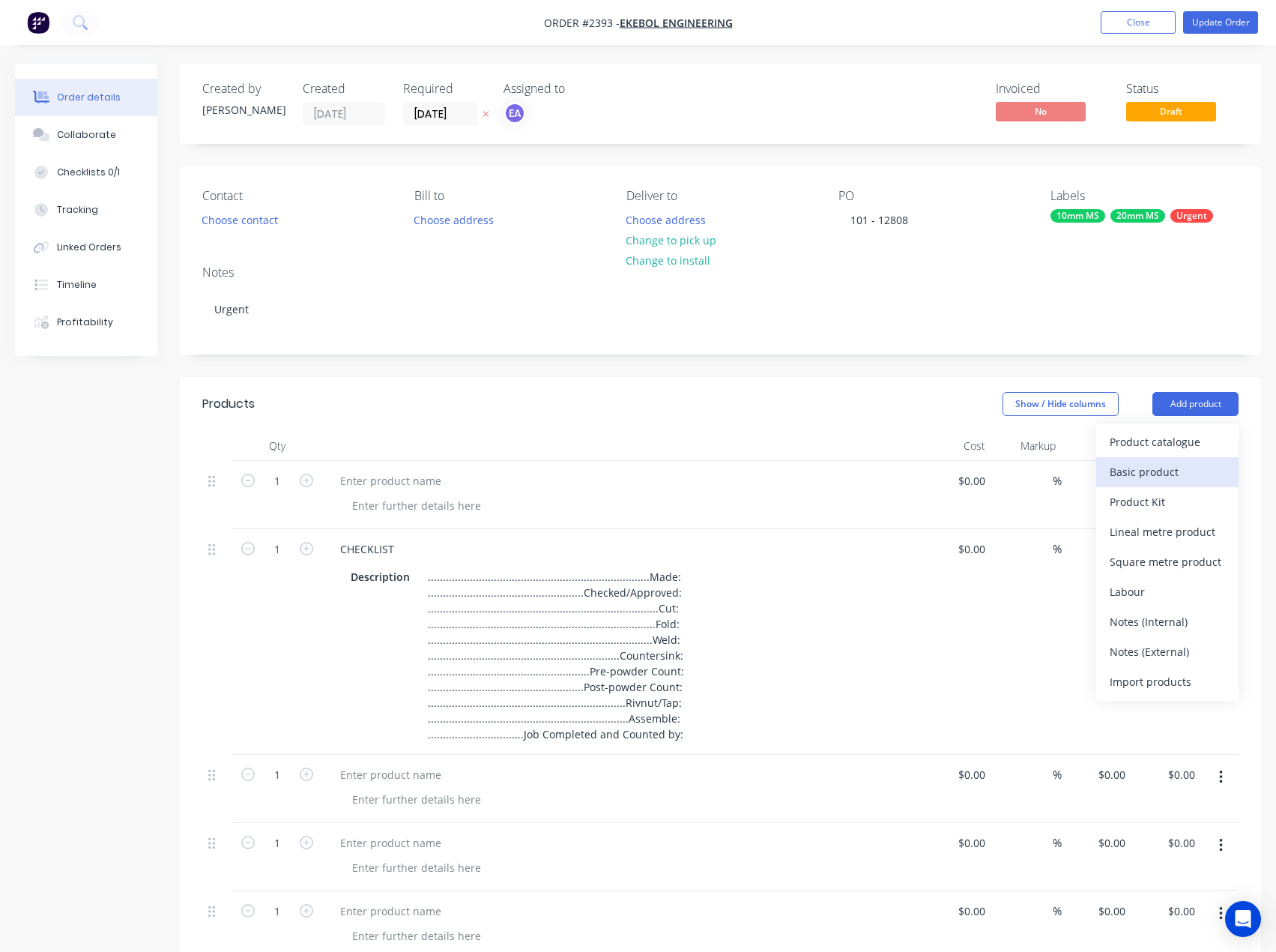
click at [1179, 469] on div "Basic product" at bounding box center [1167, 471] width 116 height 22
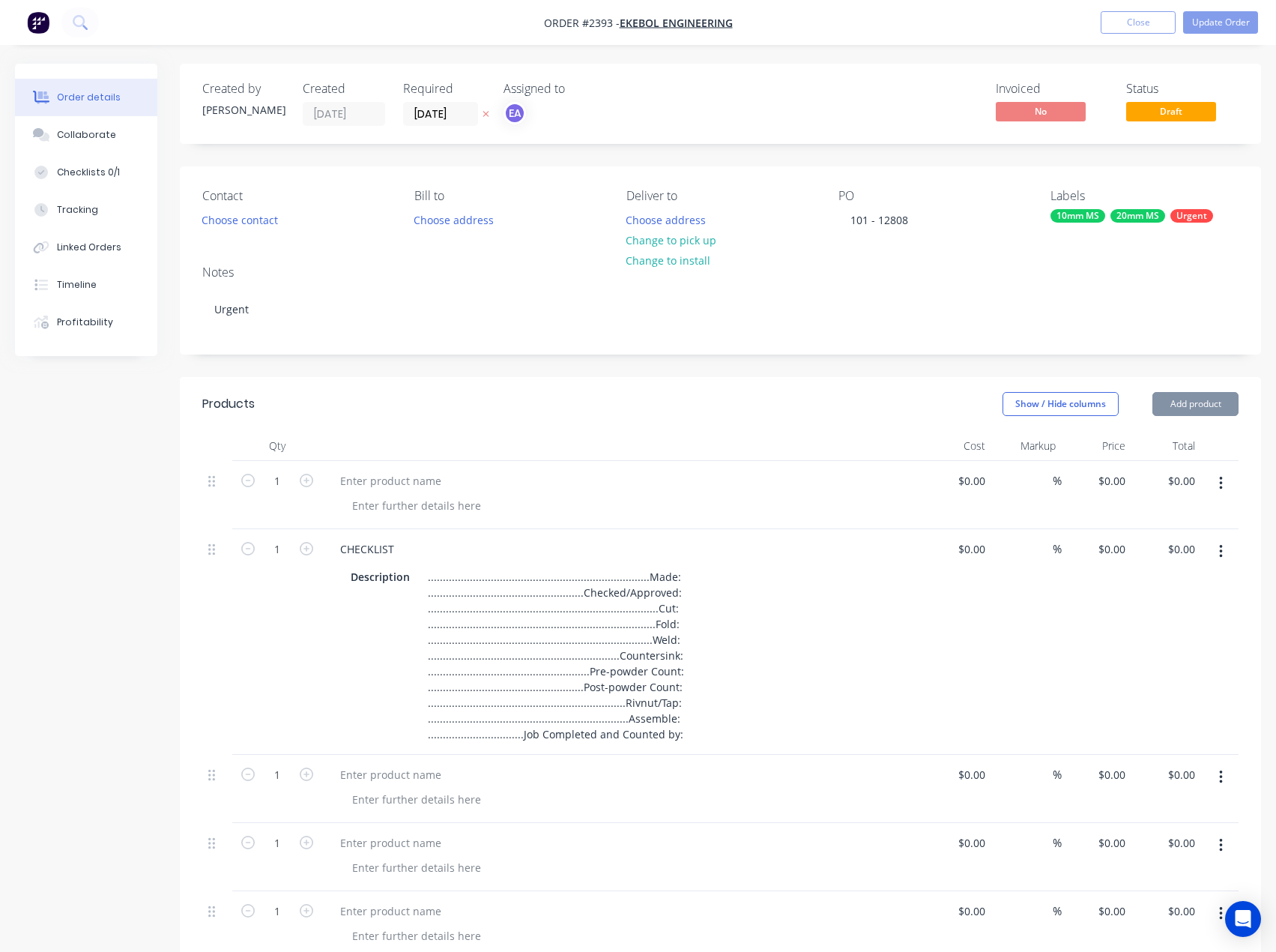
click at [1203, 404] on button "Add product" at bounding box center [1195, 404] width 86 height 24
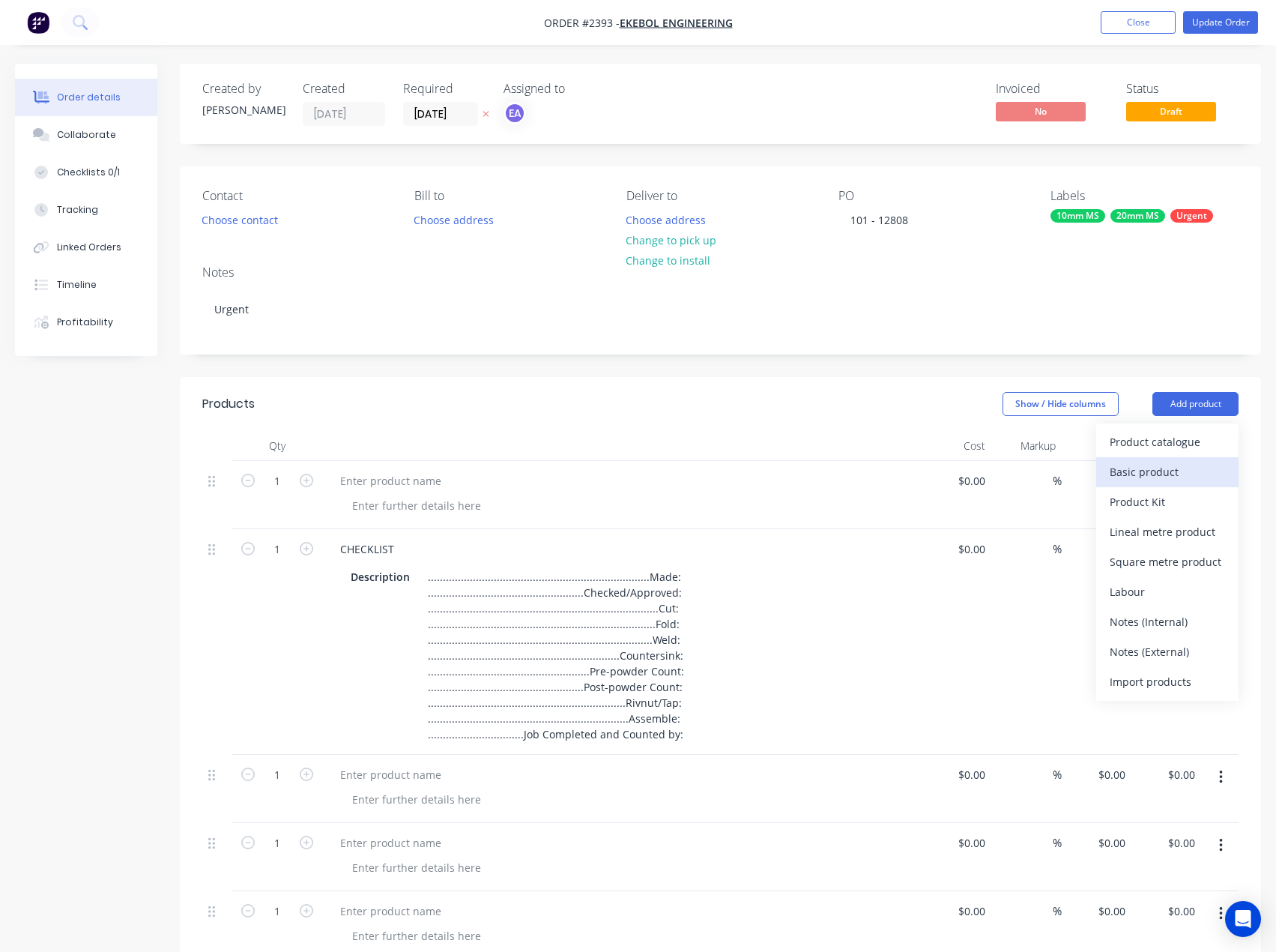
click at [1178, 469] on div "Basic product" at bounding box center [1167, 471] width 116 height 22
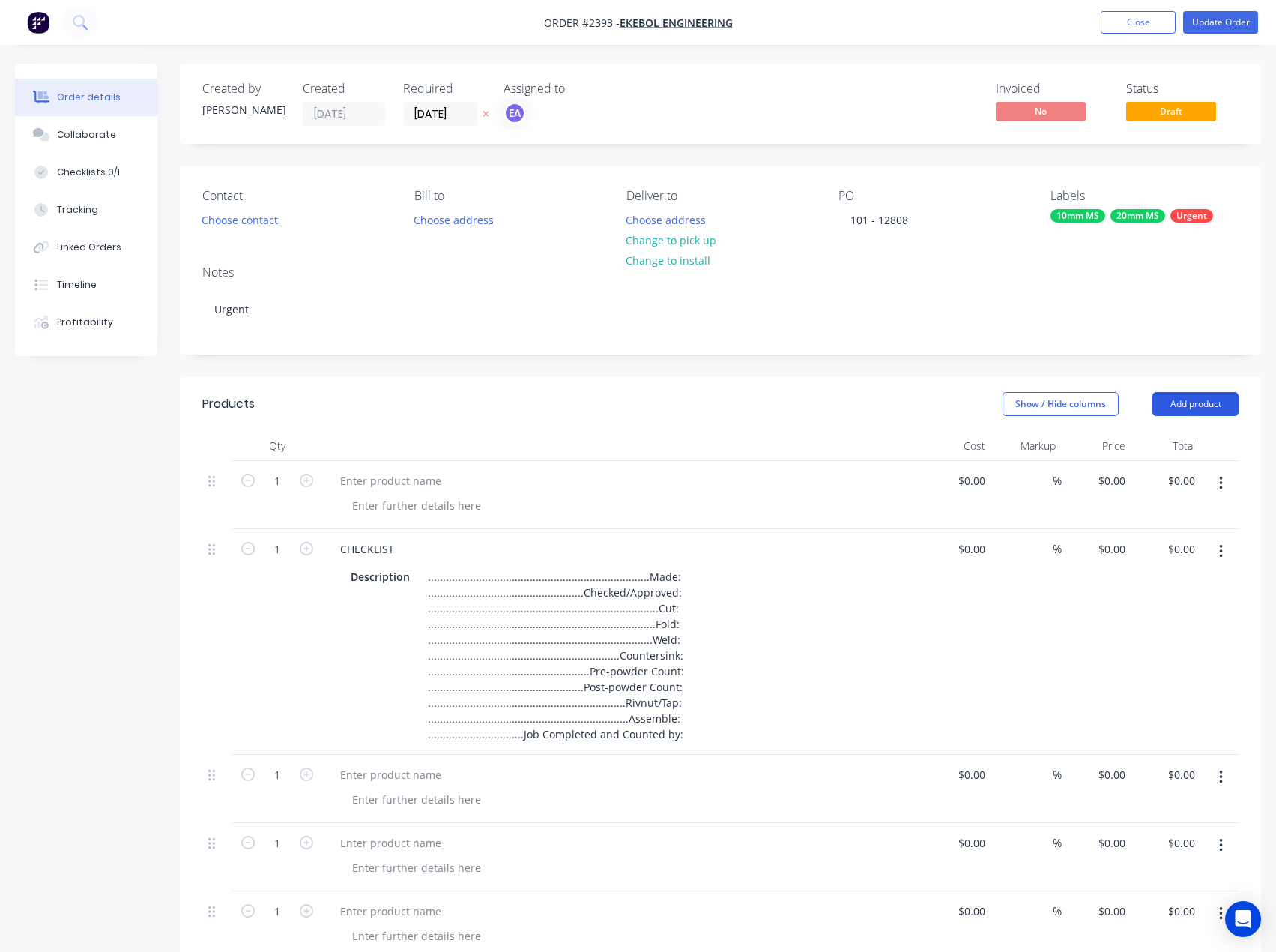
click at [1200, 414] on button "Add product" at bounding box center [1195, 404] width 86 height 24
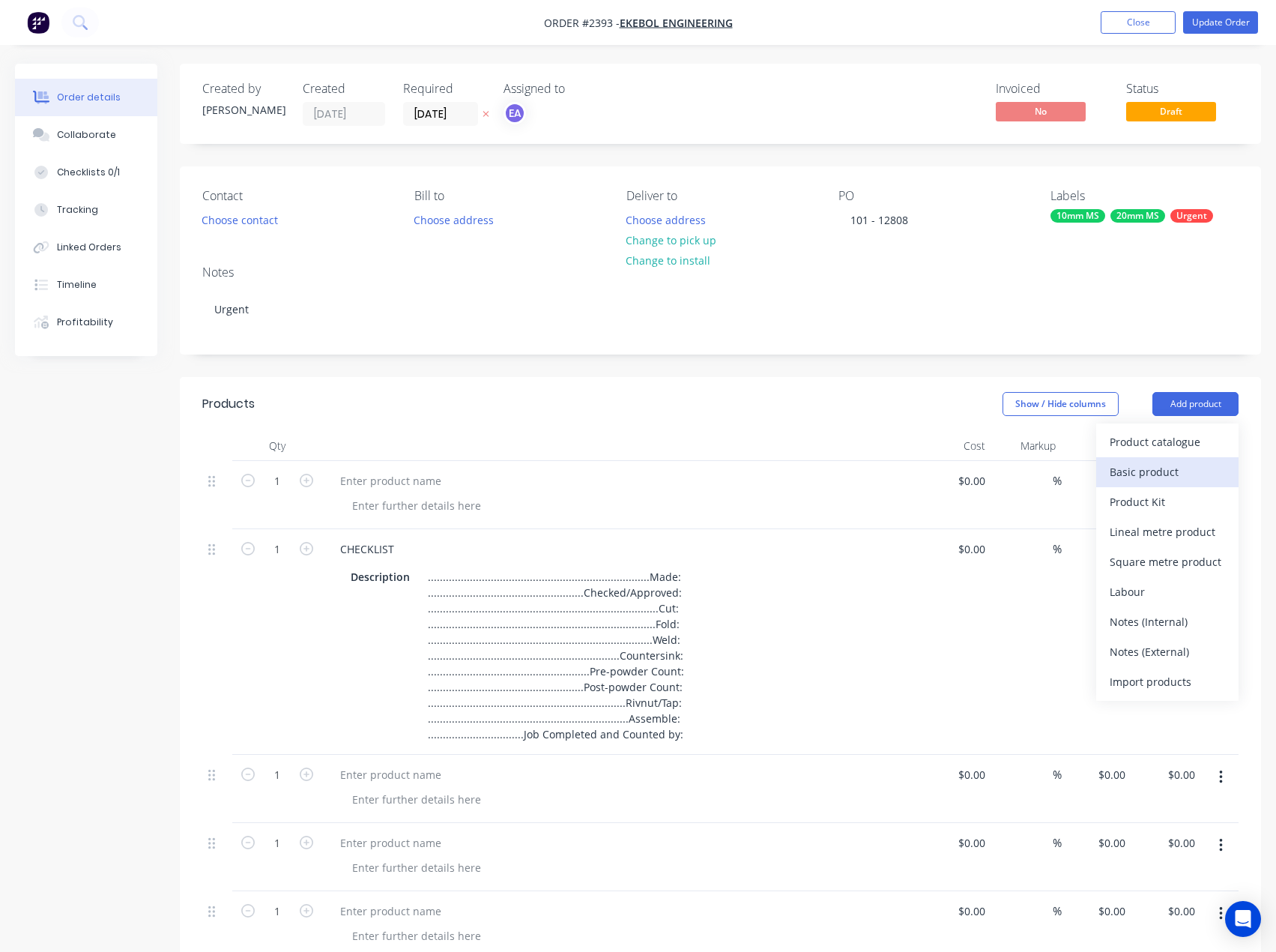
click at [1176, 476] on div "Basic product" at bounding box center [1167, 471] width 116 height 22
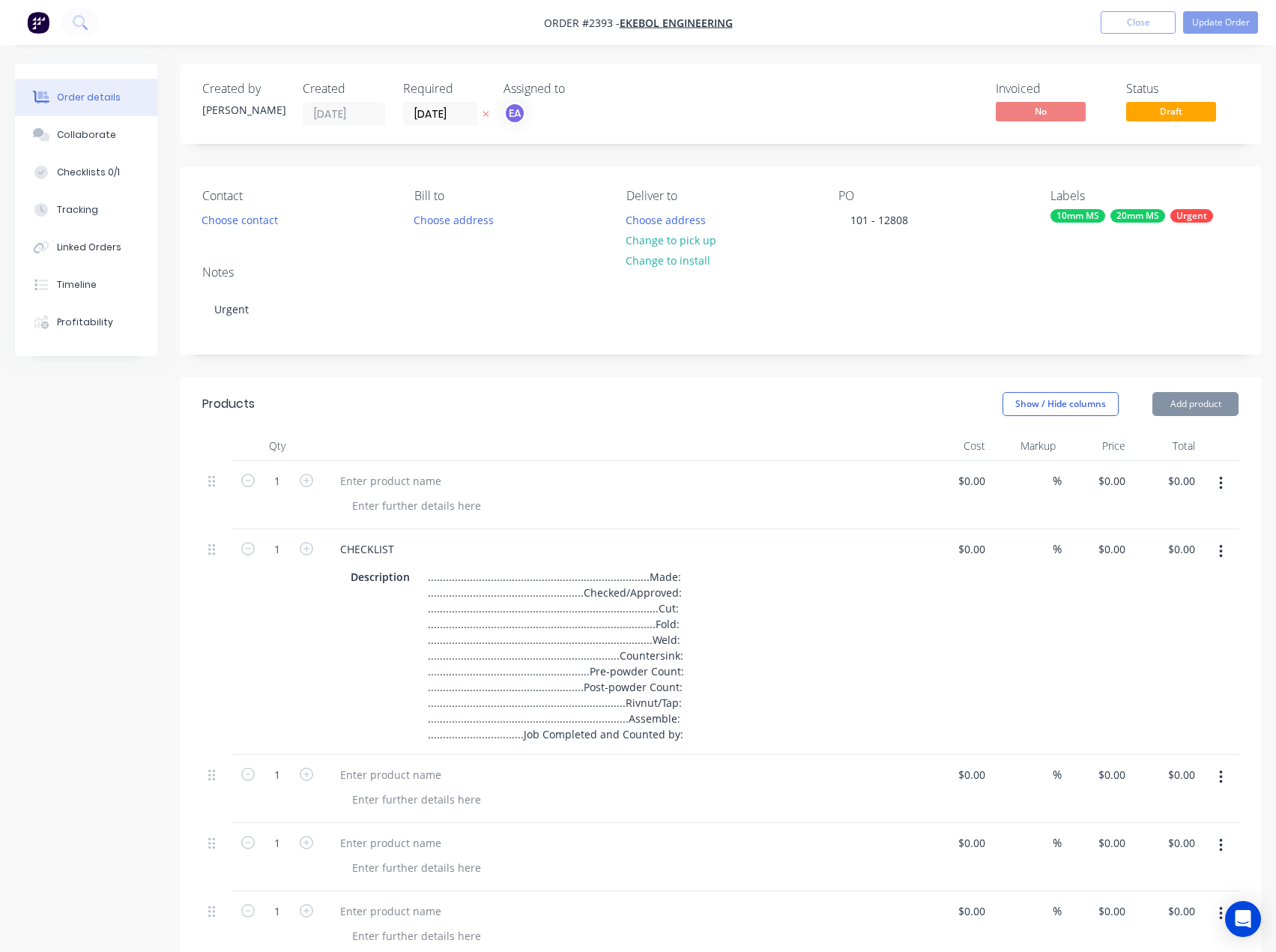
click at [1205, 412] on button "Add product" at bounding box center [1195, 404] width 86 height 24
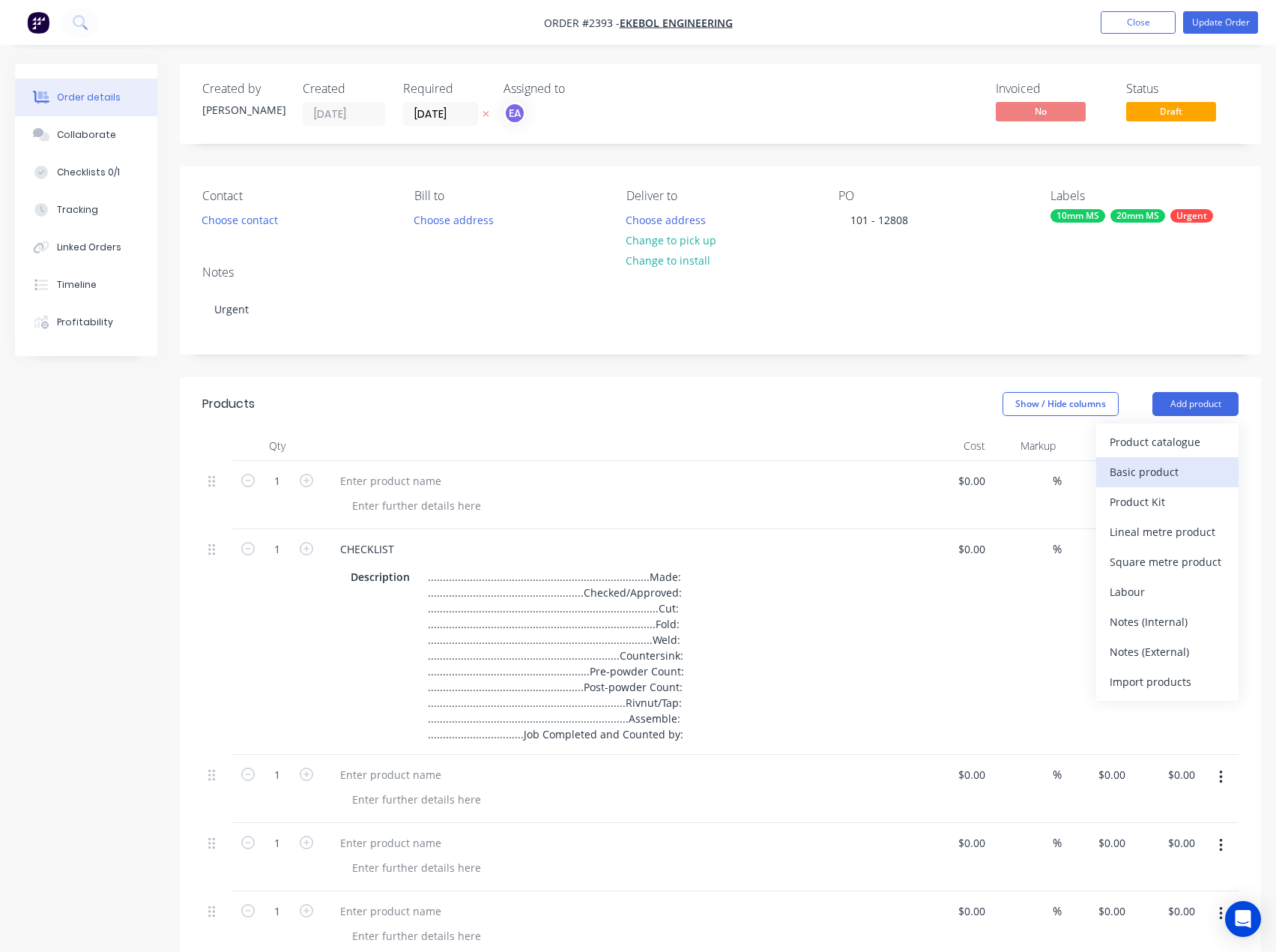
click at [1183, 473] on div "Basic product" at bounding box center [1167, 471] width 116 height 22
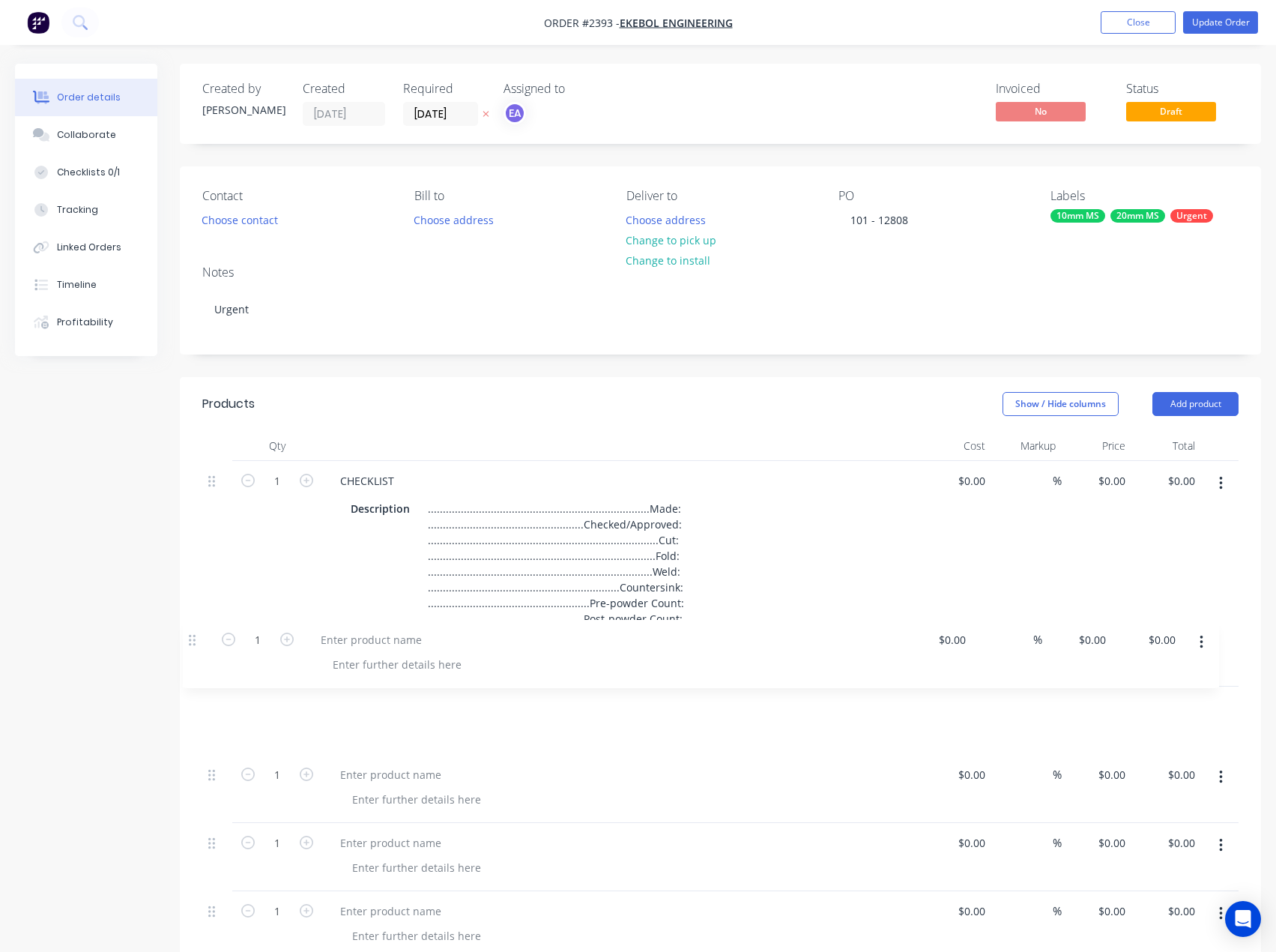
drag, startPoint x: 211, startPoint y: 477, endPoint x: 190, endPoint y: 644, distance: 168.3
click at [369, 704] on div at bounding box center [391, 706] width 125 height 22
drag, startPoint x: 376, startPoint y: 706, endPoint x: 33, endPoint y: 647, distance: 348.0
click at [376, 706] on div at bounding box center [391, 706] width 125 height 22
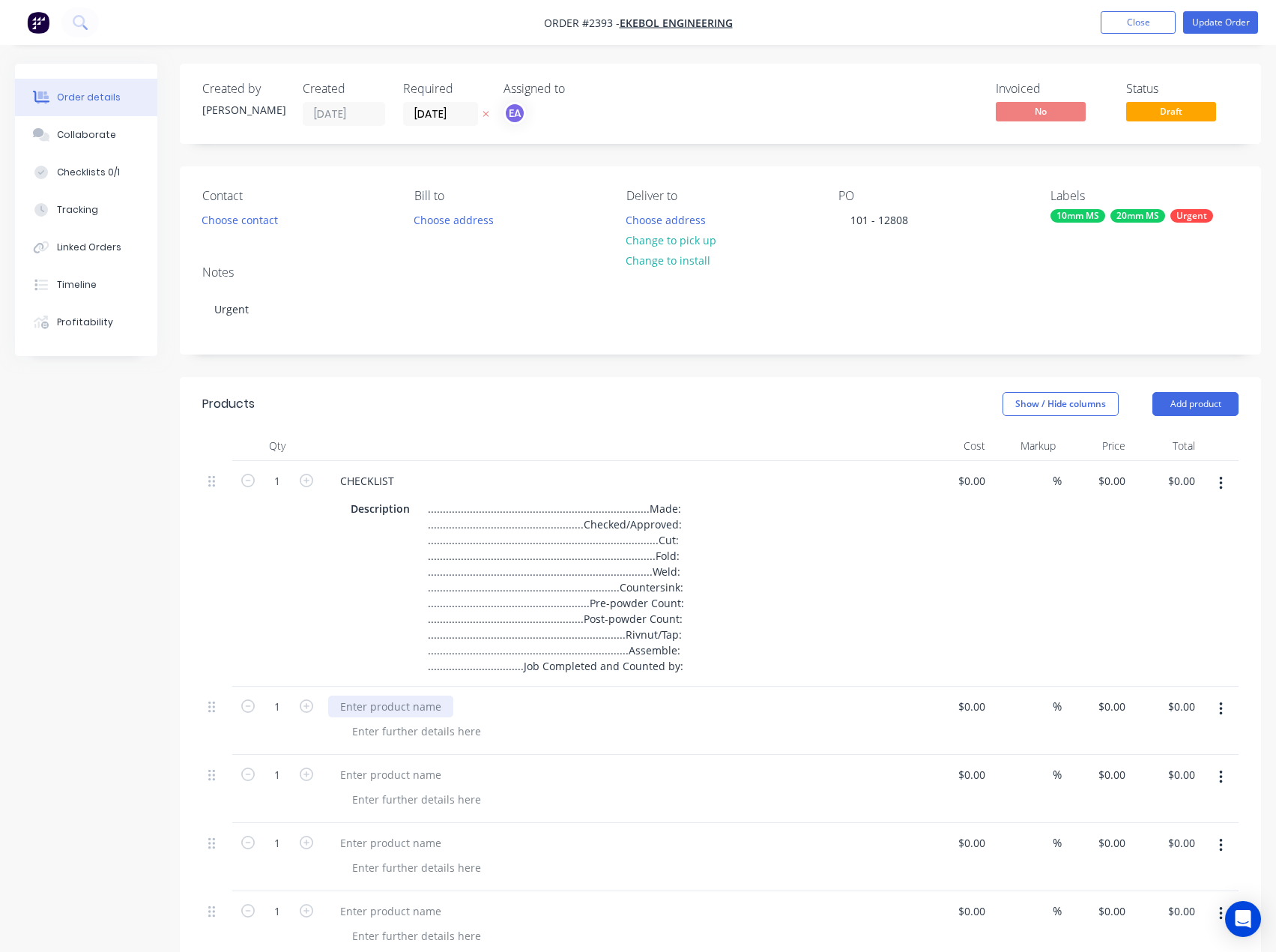
paste div
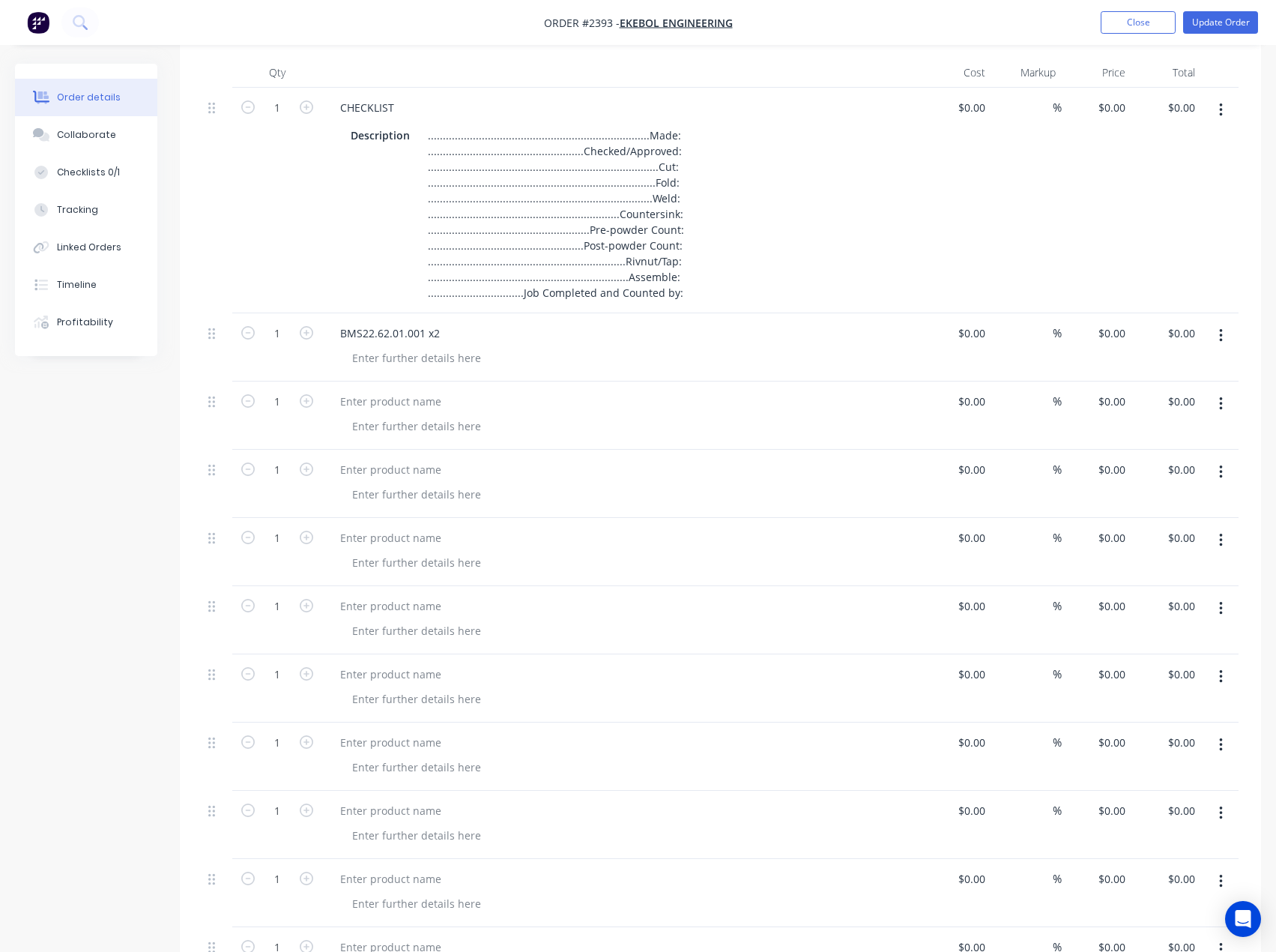
scroll to position [375, 0]
click at [410, 403] on div at bounding box center [391, 400] width 125 height 22
paste div
click at [403, 462] on div at bounding box center [391, 468] width 125 height 22
paste div
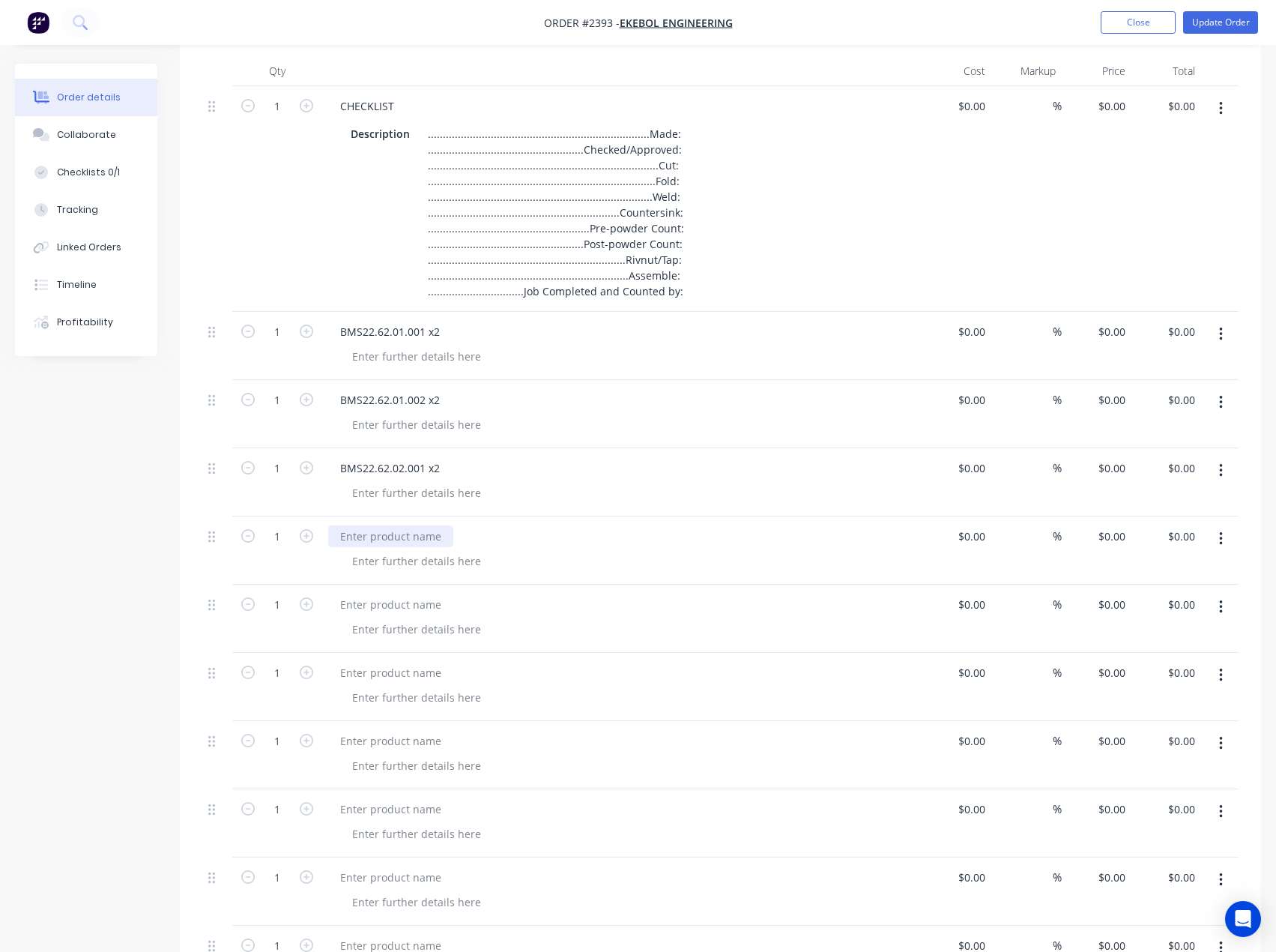
click at [390, 529] on div at bounding box center [391, 536] width 125 height 22
paste div
drag, startPoint x: 396, startPoint y: 608, endPoint x: 335, endPoint y: 617, distance: 61.7
click at [396, 608] on div at bounding box center [391, 605] width 125 height 22
paste div
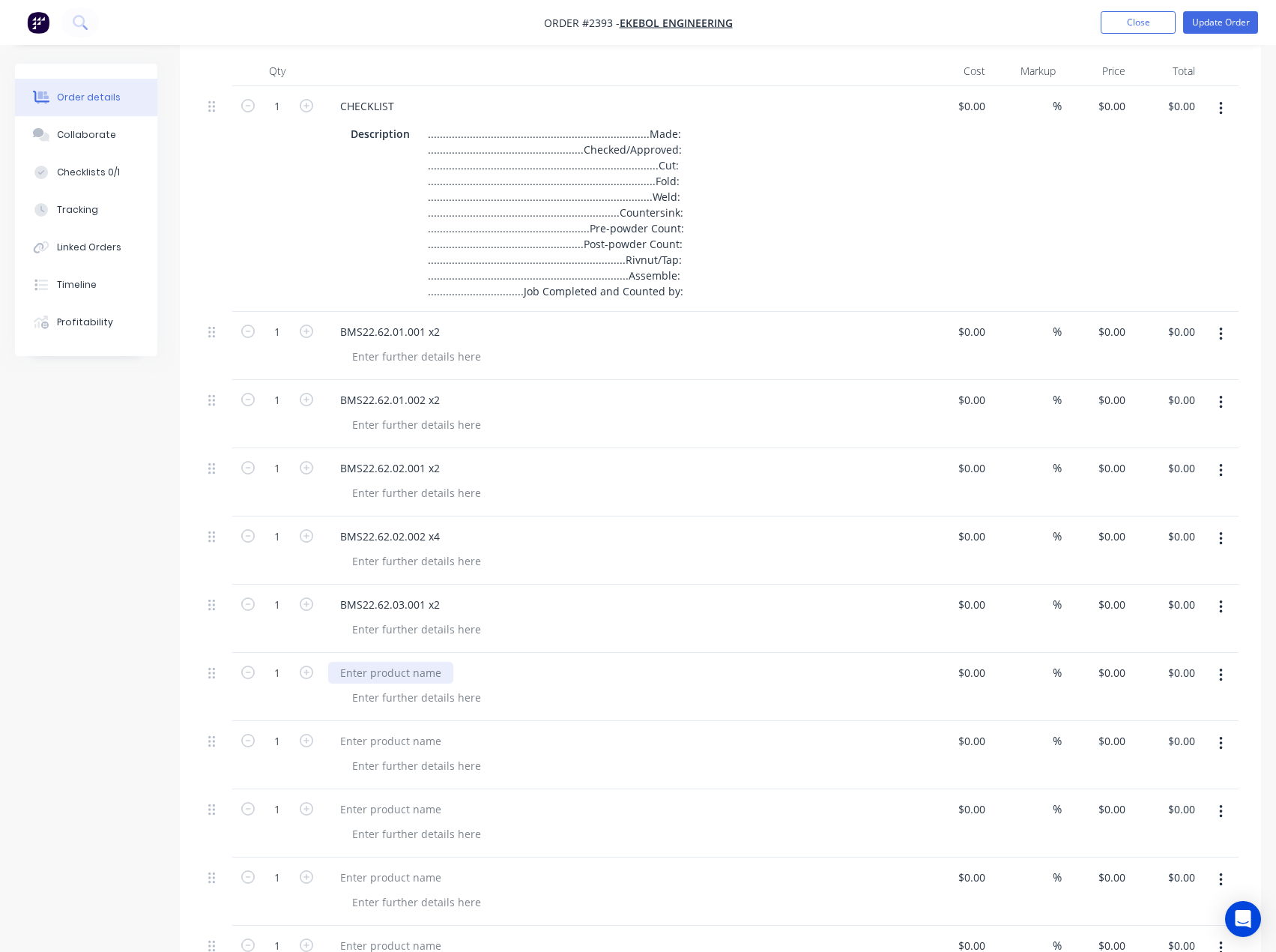
click at [388, 669] on div at bounding box center [391, 672] width 125 height 22
paste div
drag, startPoint x: 381, startPoint y: 742, endPoint x: 325, endPoint y: 741, distance: 56.0
click at [381, 742] on div at bounding box center [391, 740] width 125 height 22
paste div
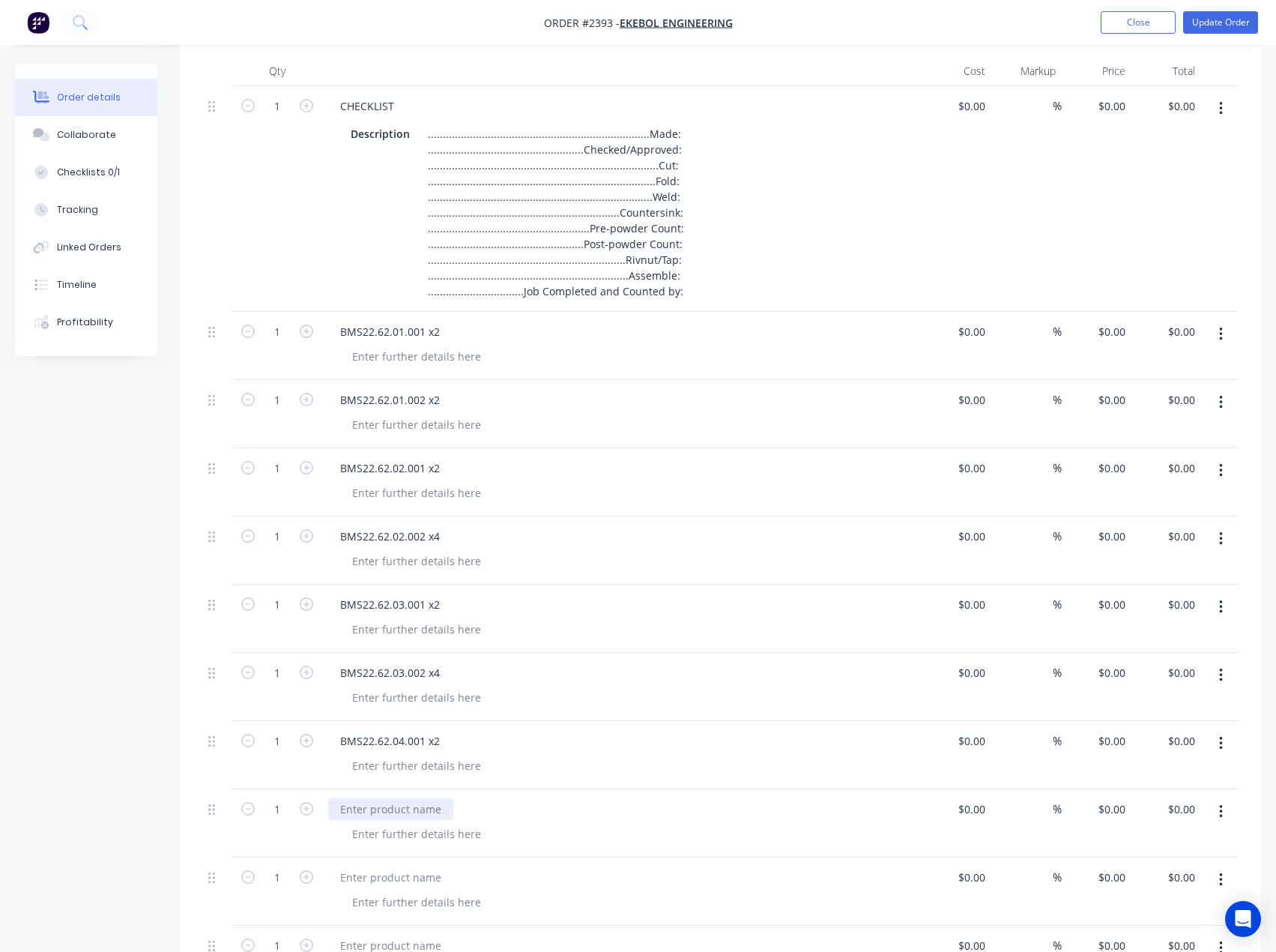
click at [386, 798] on div at bounding box center [391, 809] width 125 height 22
paste div
click at [425, 874] on div at bounding box center [391, 877] width 125 height 22
paste div
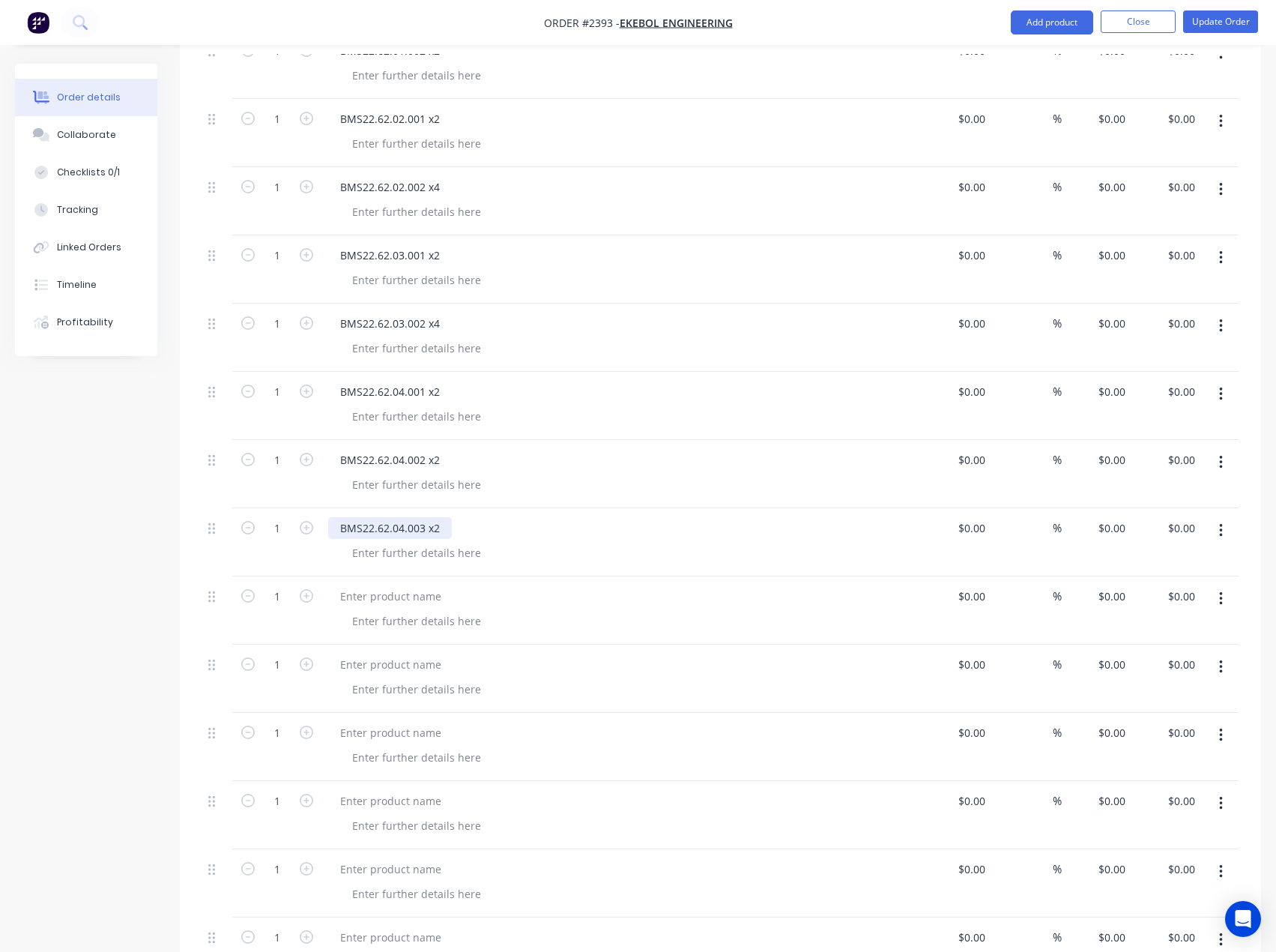
scroll to position [824, 0]
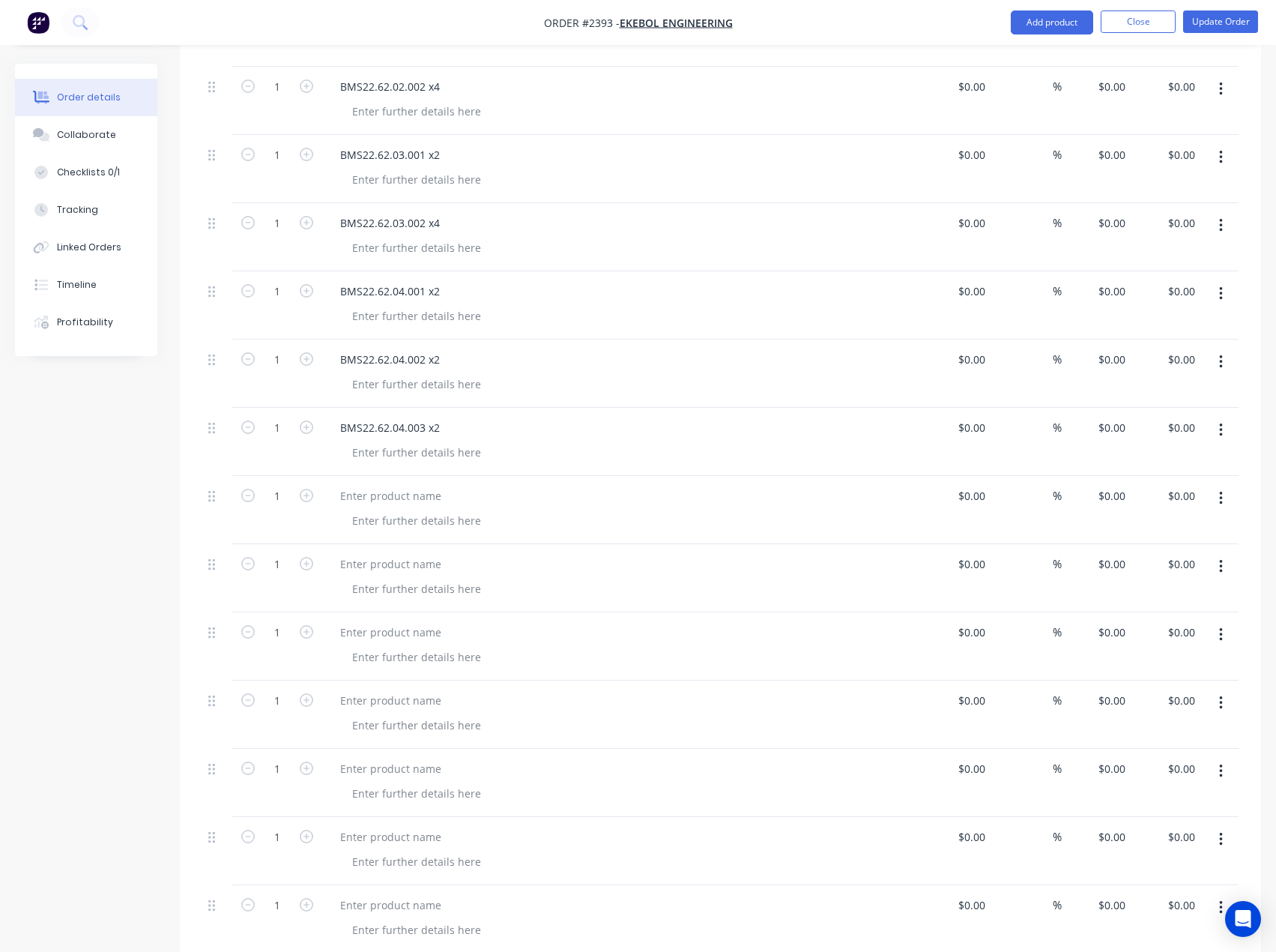
click at [387, 481] on div at bounding box center [622, 509] width 599 height 68
click at [376, 493] on div at bounding box center [391, 496] width 125 height 22
paste div
drag, startPoint x: 373, startPoint y: 562, endPoint x: 290, endPoint y: 576, distance: 84.2
click at [373, 562] on div at bounding box center [391, 564] width 125 height 22
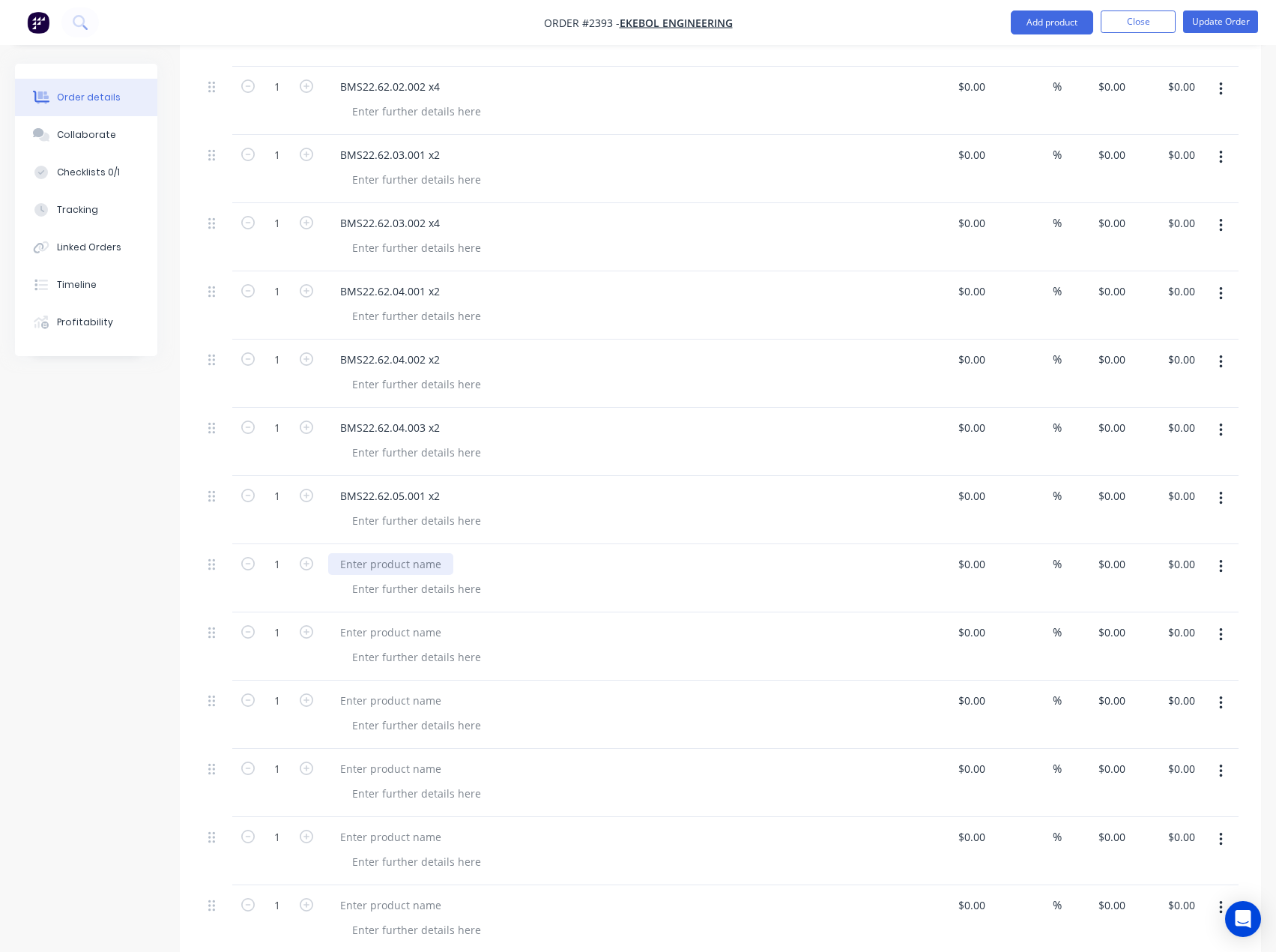
paste div
click at [388, 631] on div at bounding box center [391, 632] width 125 height 22
paste div
drag, startPoint x: 363, startPoint y: 701, endPoint x: 269, endPoint y: 711, distance: 94.5
click at [363, 701] on div at bounding box center [391, 700] width 125 height 22
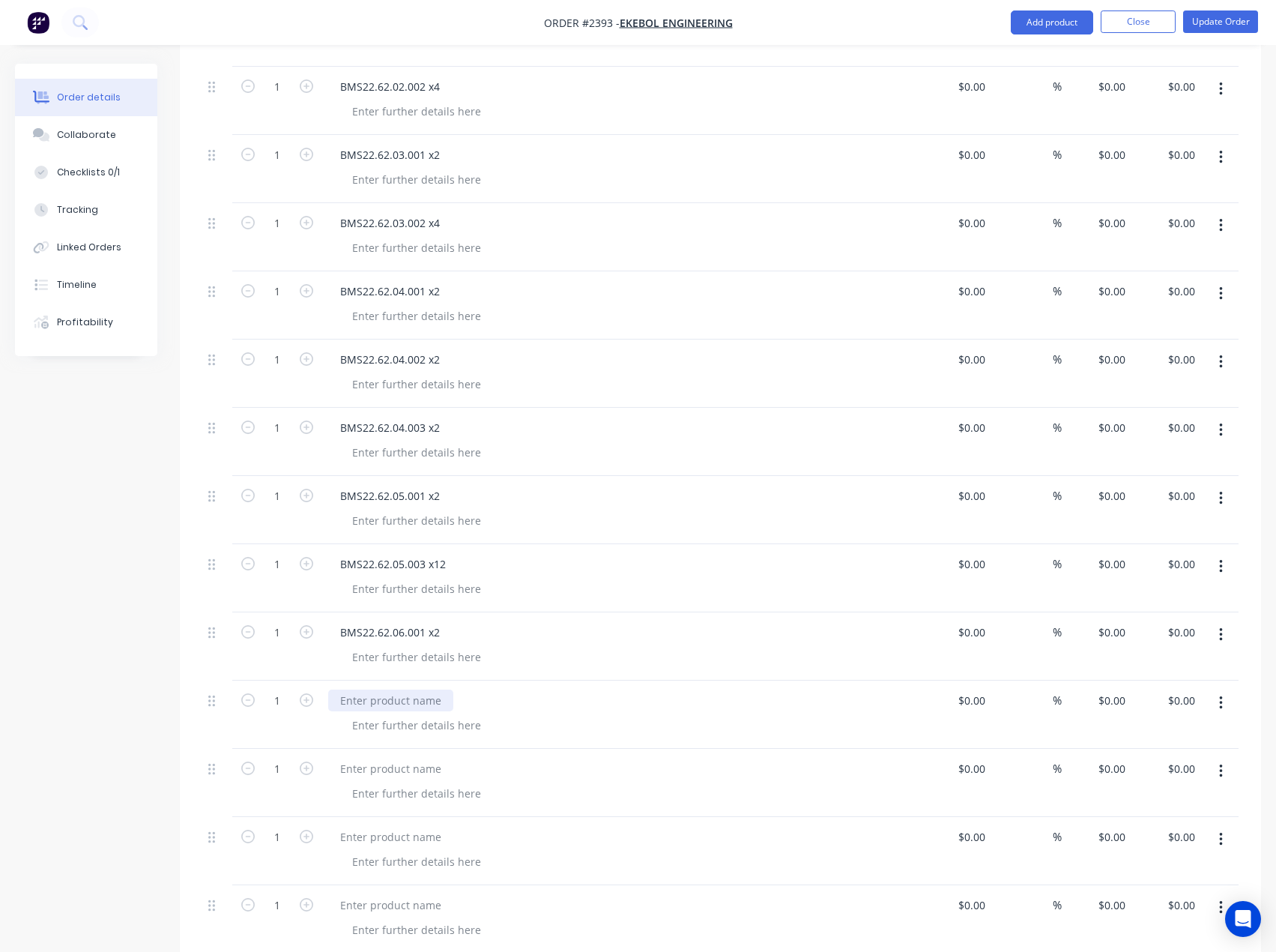
paste div
click at [376, 769] on div at bounding box center [391, 768] width 125 height 22
paste div
drag, startPoint x: 378, startPoint y: 835, endPoint x: 379, endPoint y: 798, distance: 37.0
click at [378, 835] on div at bounding box center [391, 836] width 125 height 22
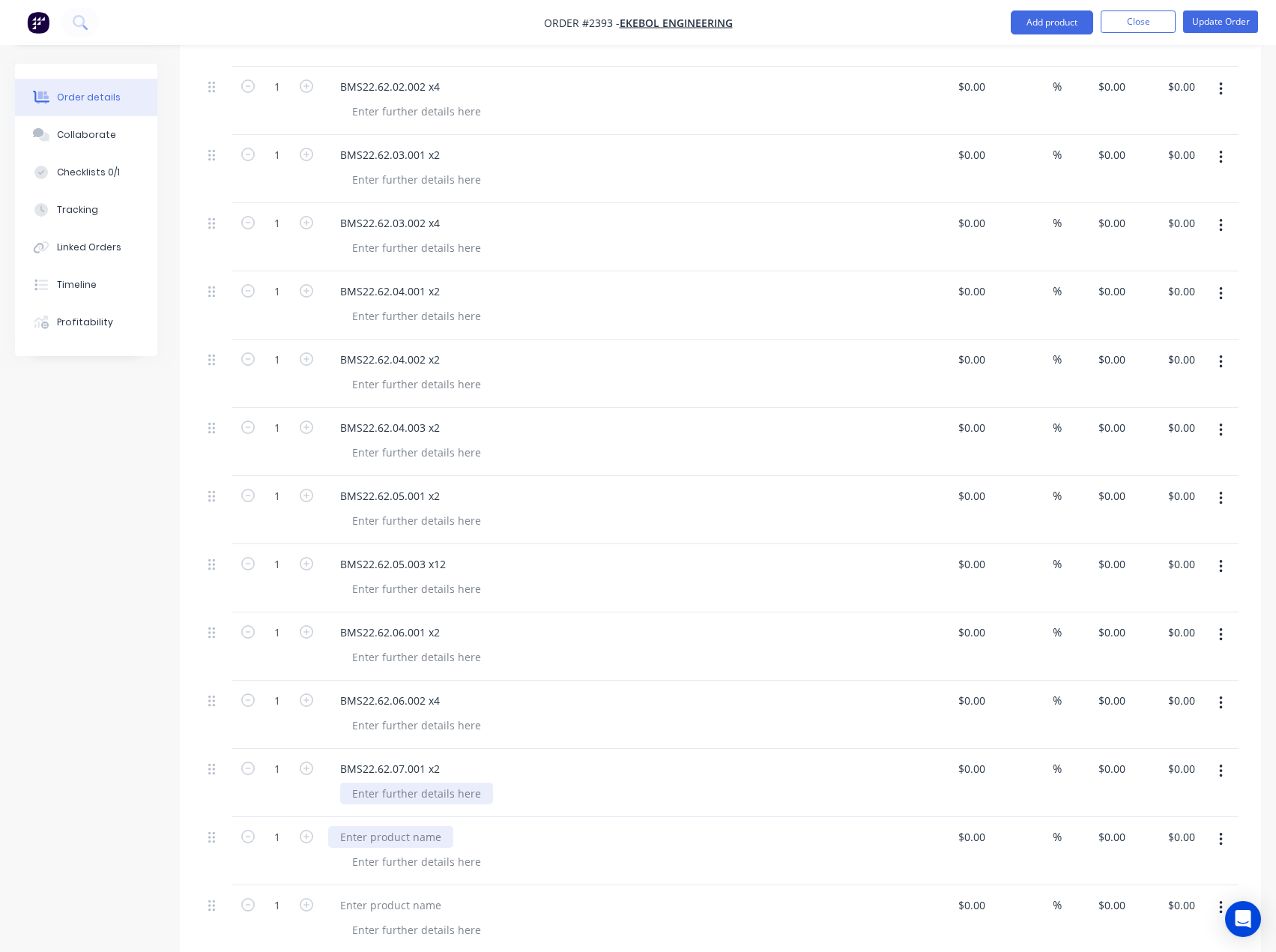
paste div
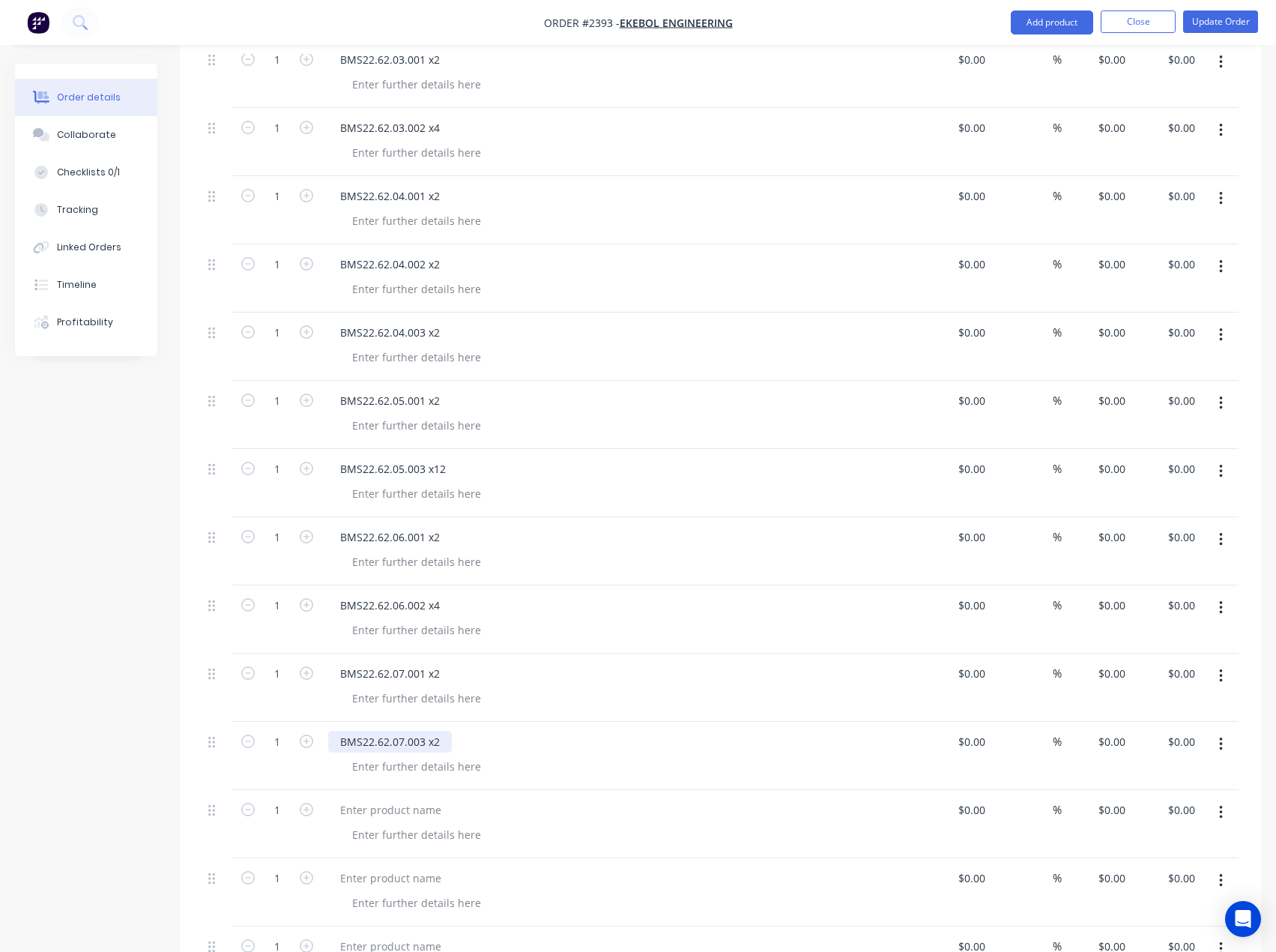
scroll to position [1274, 0]
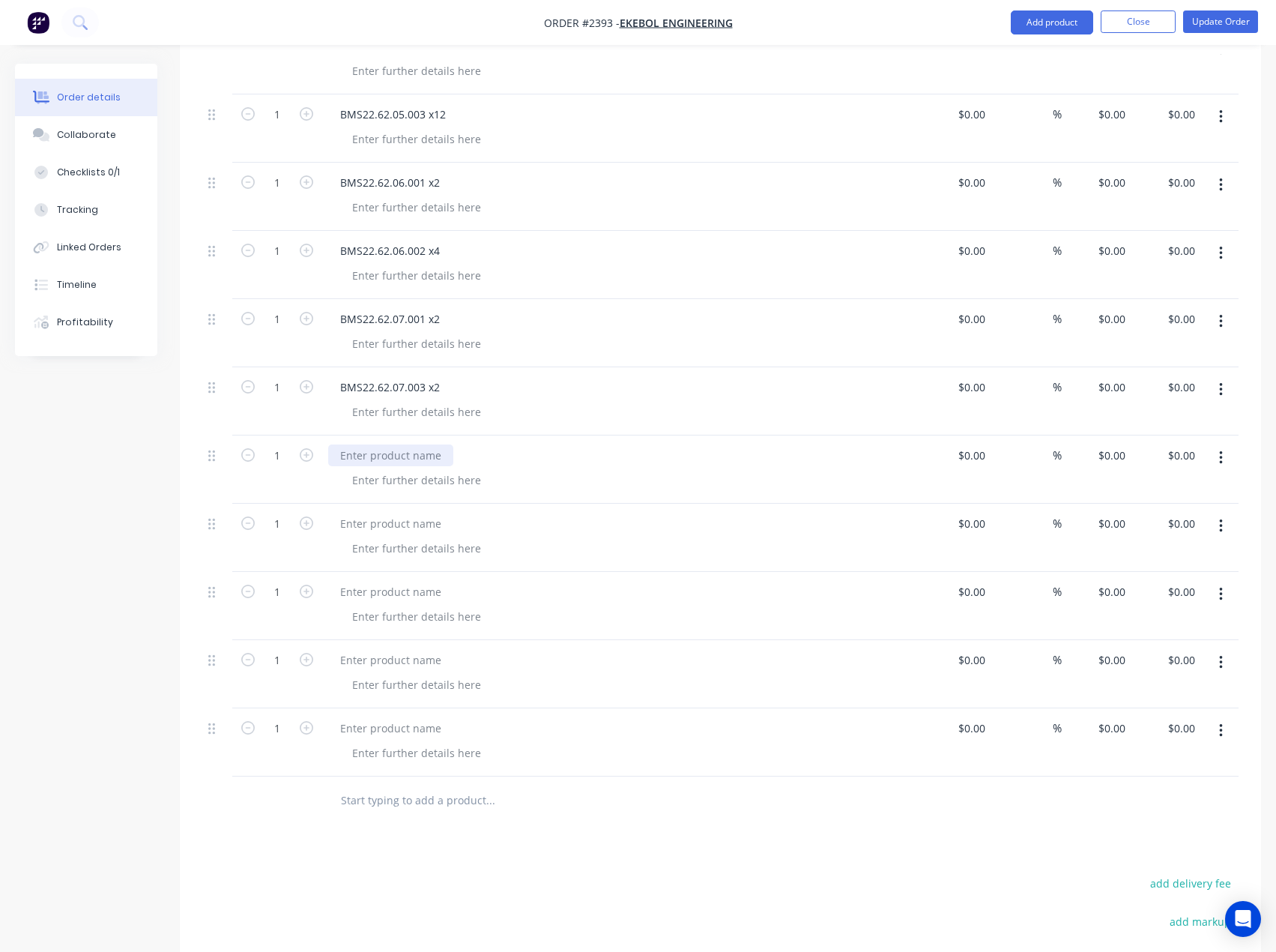
drag, startPoint x: 386, startPoint y: 456, endPoint x: 205, endPoint y: 499, distance: 186.0
click at [386, 456] on div at bounding box center [391, 455] width 125 height 22
paste div
drag, startPoint x: 384, startPoint y: 525, endPoint x: 242, endPoint y: 556, distance: 145.3
click at [384, 525] on div at bounding box center [391, 523] width 125 height 22
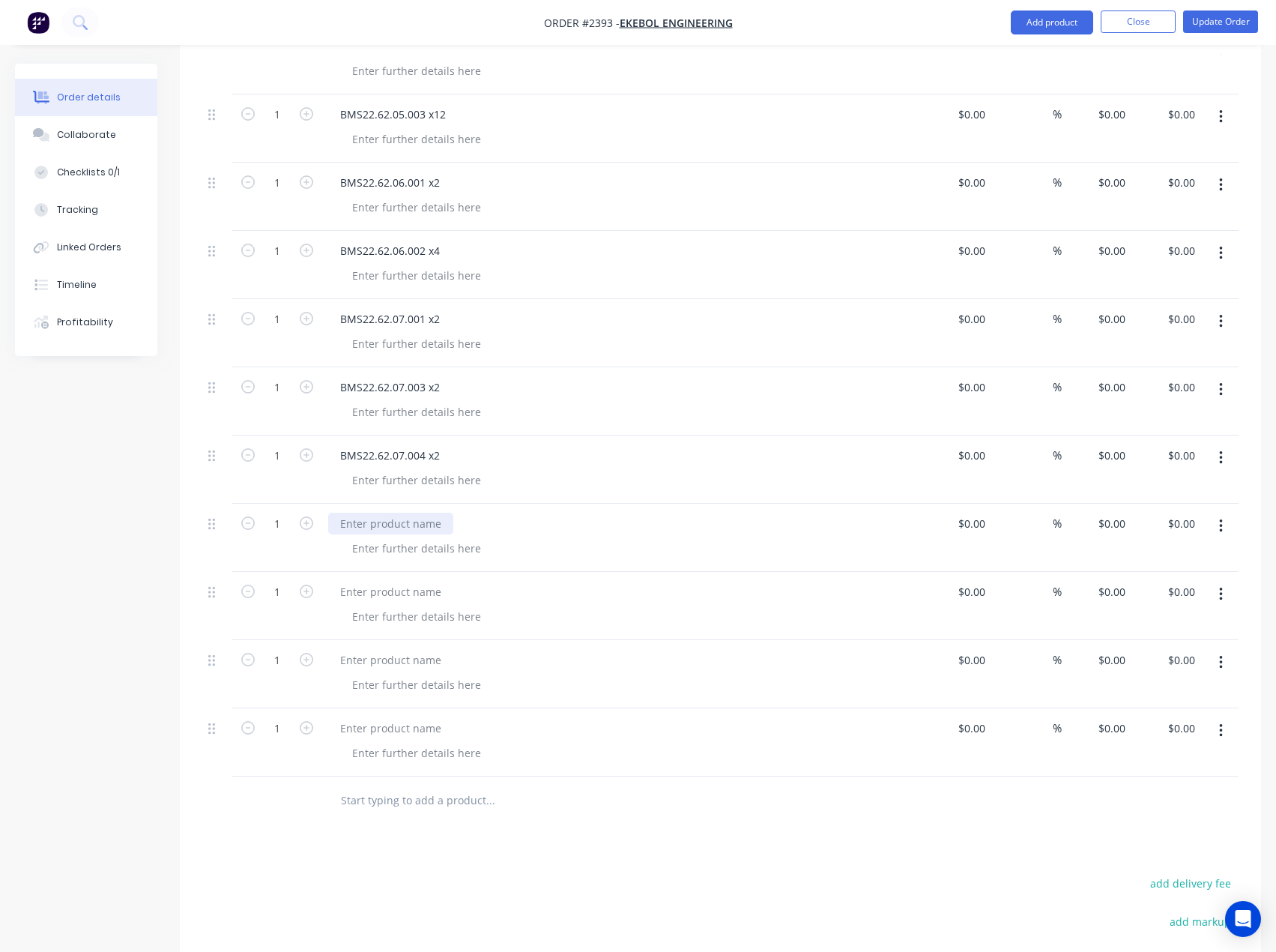
paste div
click at [387, 592] on div at bounding box center [391, 592] width 125 height 22
paste div
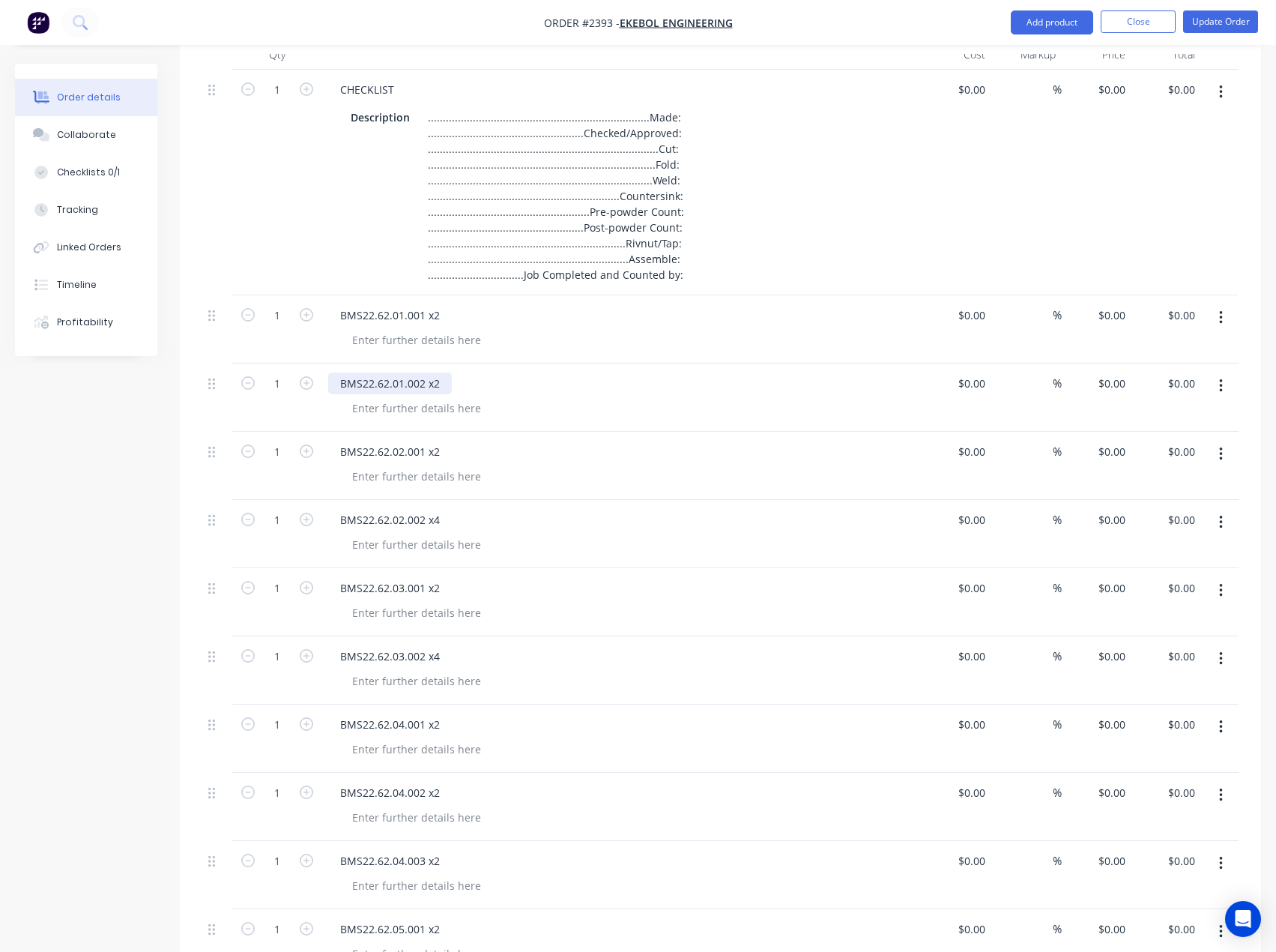
scroll to position [375, 0]
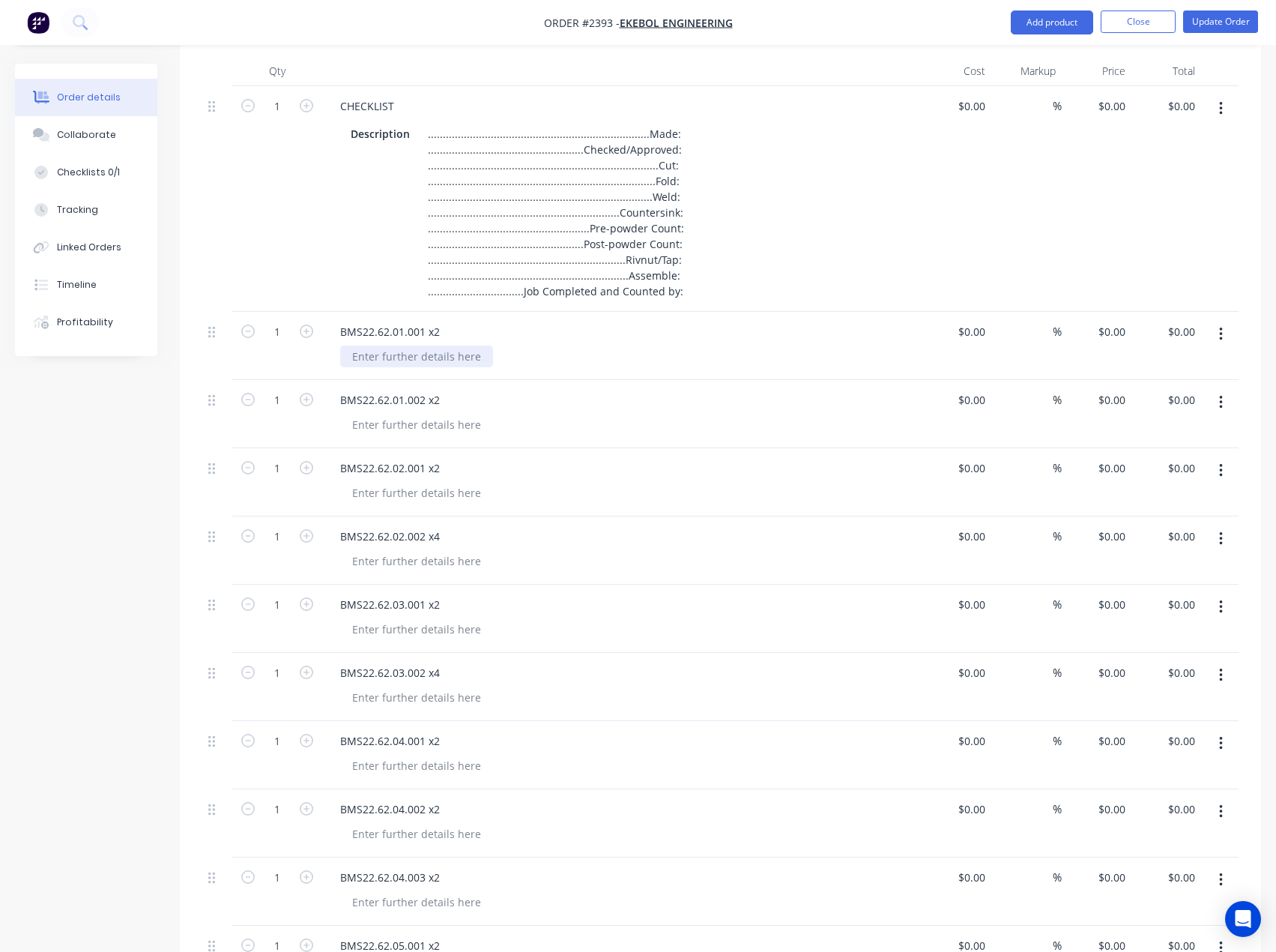
click at [390, 357] on div at bounding box center [416, 357] width 153 height 22
paste div
click at [411, 419] on div at bounding box center [416, 424] width 153 height 22
paste div
click at [407, 492] on div at bounding box center [416, 492] width 153 height 22
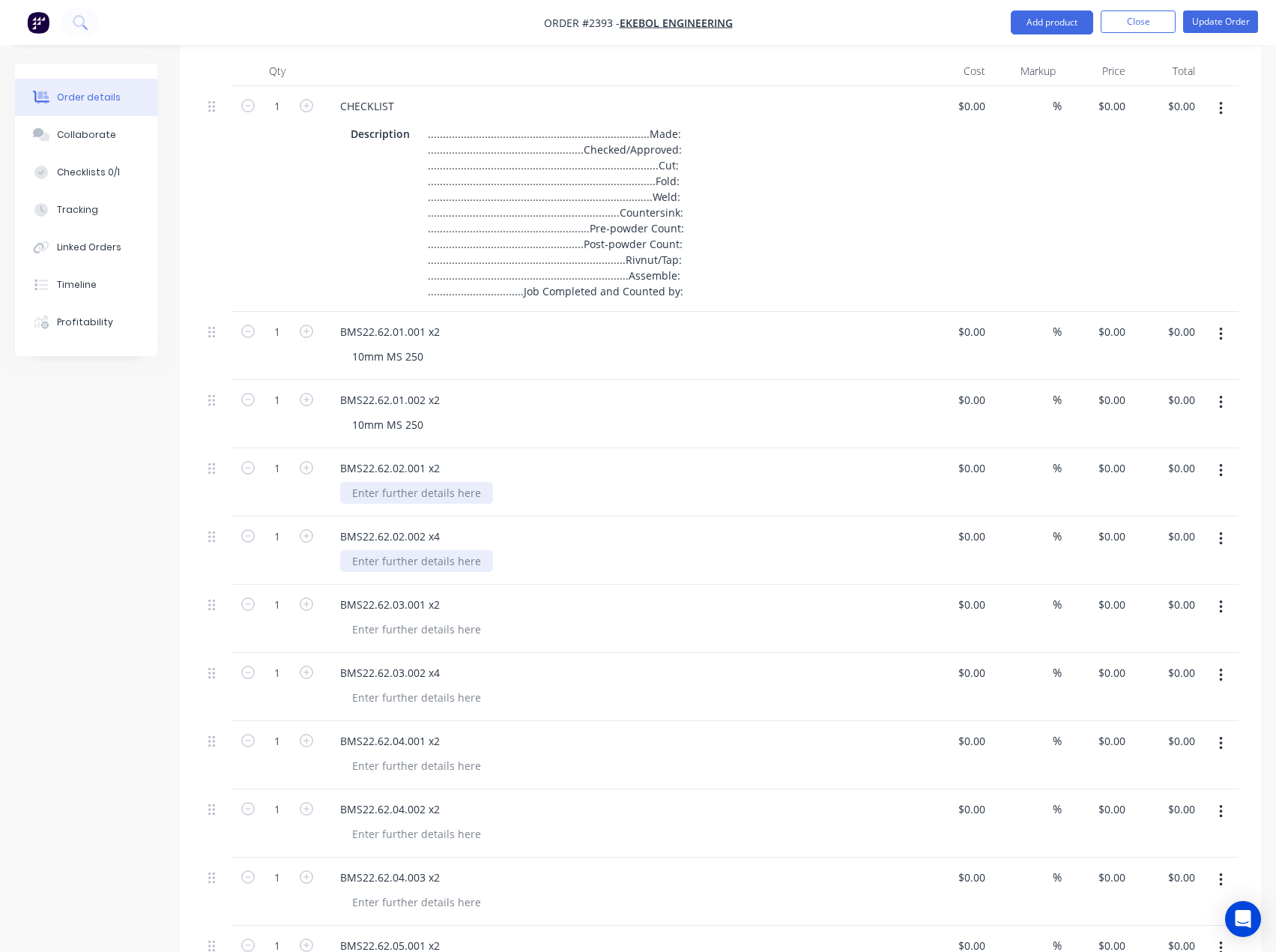
paste div
click at [402, 558] on div at bounding box center [416, 561] width 153 height 22
paste div
click at [420, 634] on div at bounding box center [416, 629] width 153 height 22
paste div
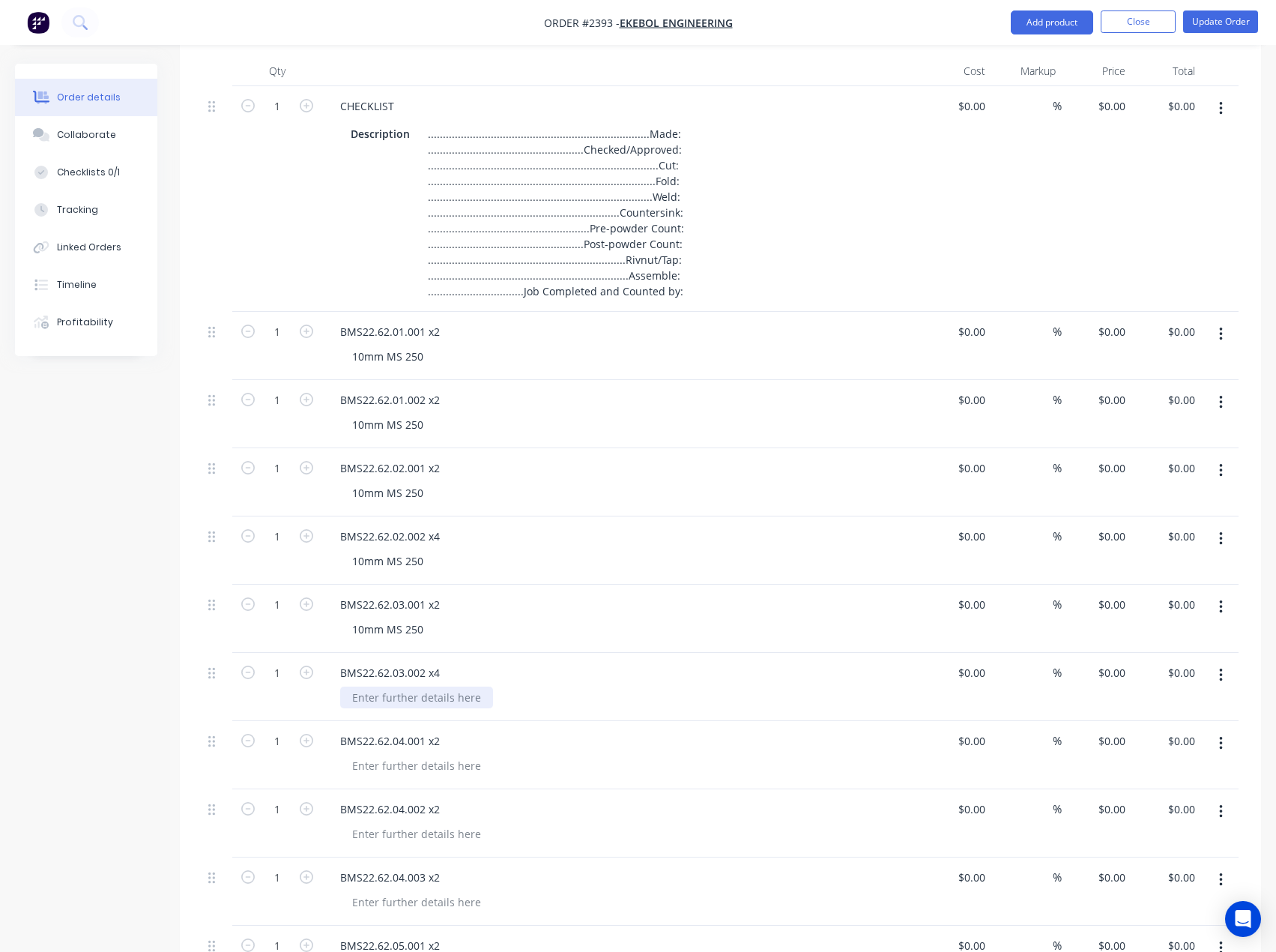
click at [401, 694] on div at bounding box center [416, 697] width 153 height 22
paste div
click at [428, 357] on div "10mm MS 250" at bounding box center [387, 357] width 95 height 22
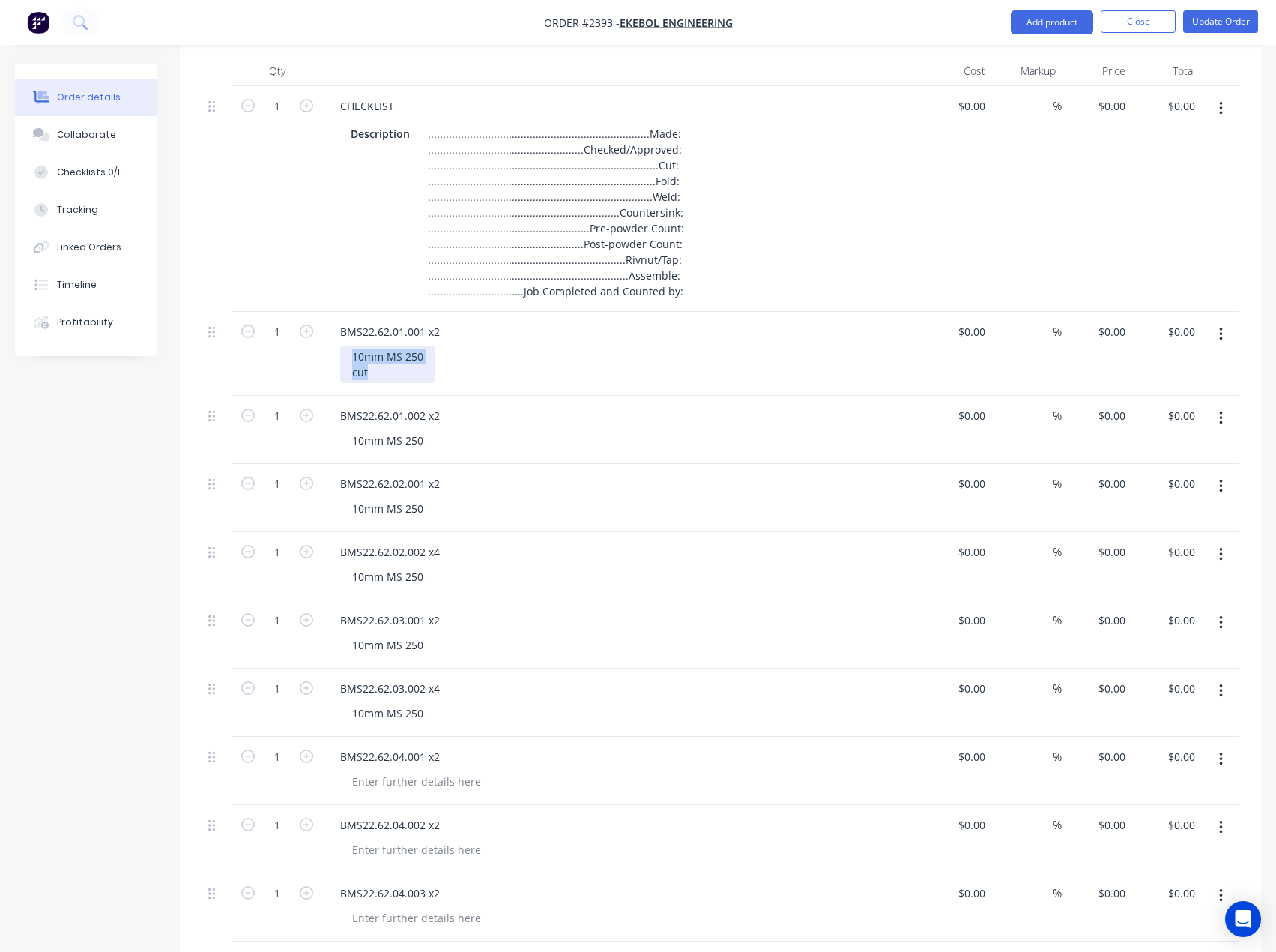
drag, startPoint x: 393, startPoint y: 368, endPoint x: 323, endPoint y: 348, distance: 72.8
click at [323, 348] on div "BMS22.62.01.001 x2 10mm MS 250 cut" at bounding box center [622, 353] width 599 height 84
copy div "10mm MS 250 cut"
drag, startPoint x: 361, startPoint y: 443, endPoint x: 338, endPoint y: 443, distance: 23.0
click at [338, 443] on div "BMS22.62.01.002 x2 10mm MS 250" at bounding box center [622, 429] width 599 height 68
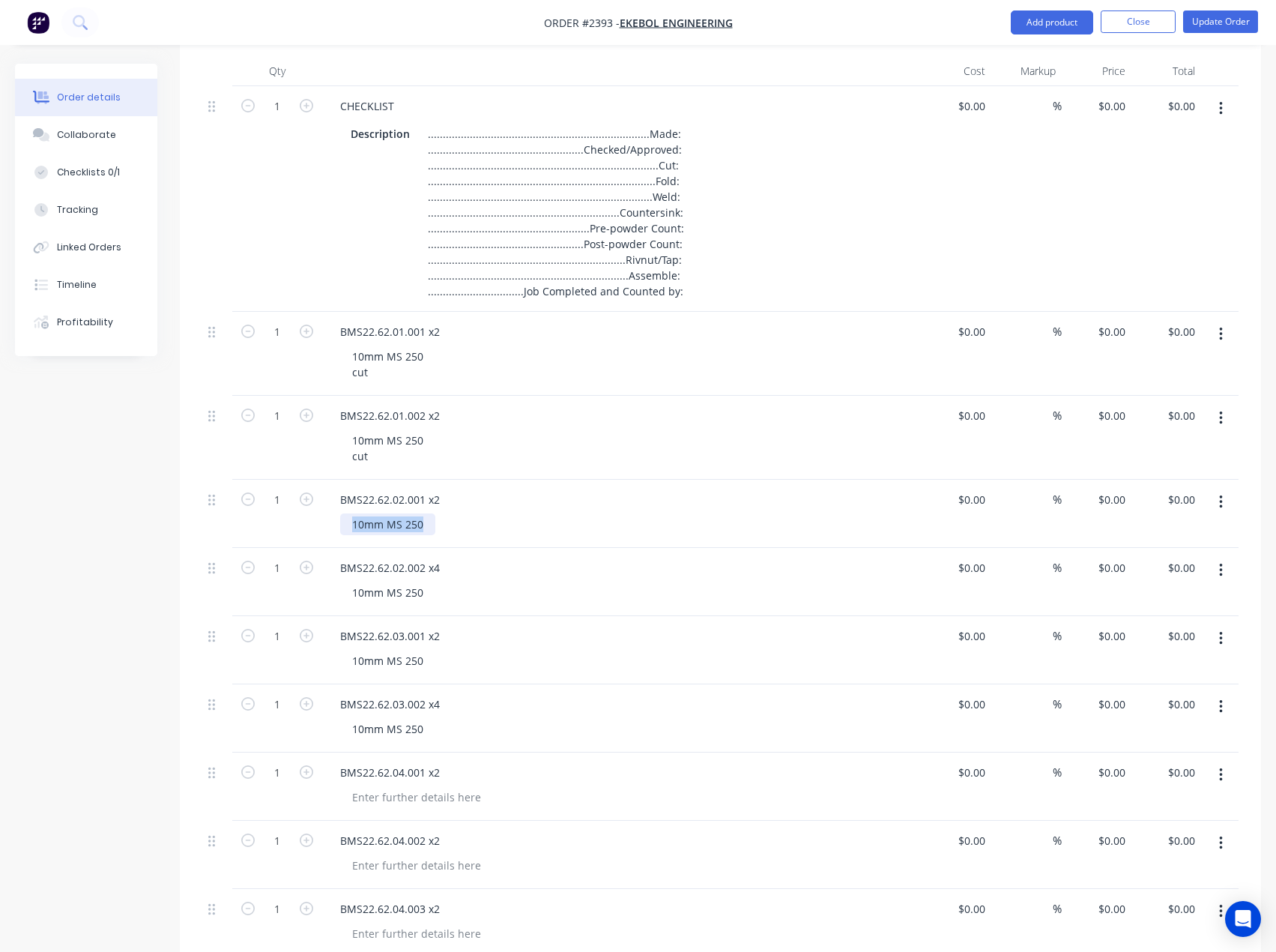
drag, startPoint x: 429, startPoint y: 525, endPoint x: 293, endPoint y: 543, distance: 137.2
click at [290, 531] on div "1 BMS22.62.02.001 x2 10mm MS 250 $0.00 $0.00 % $0.00 $0.00 $0.00 $0.00" at bounding box center [720, 513] width 1036 height 68
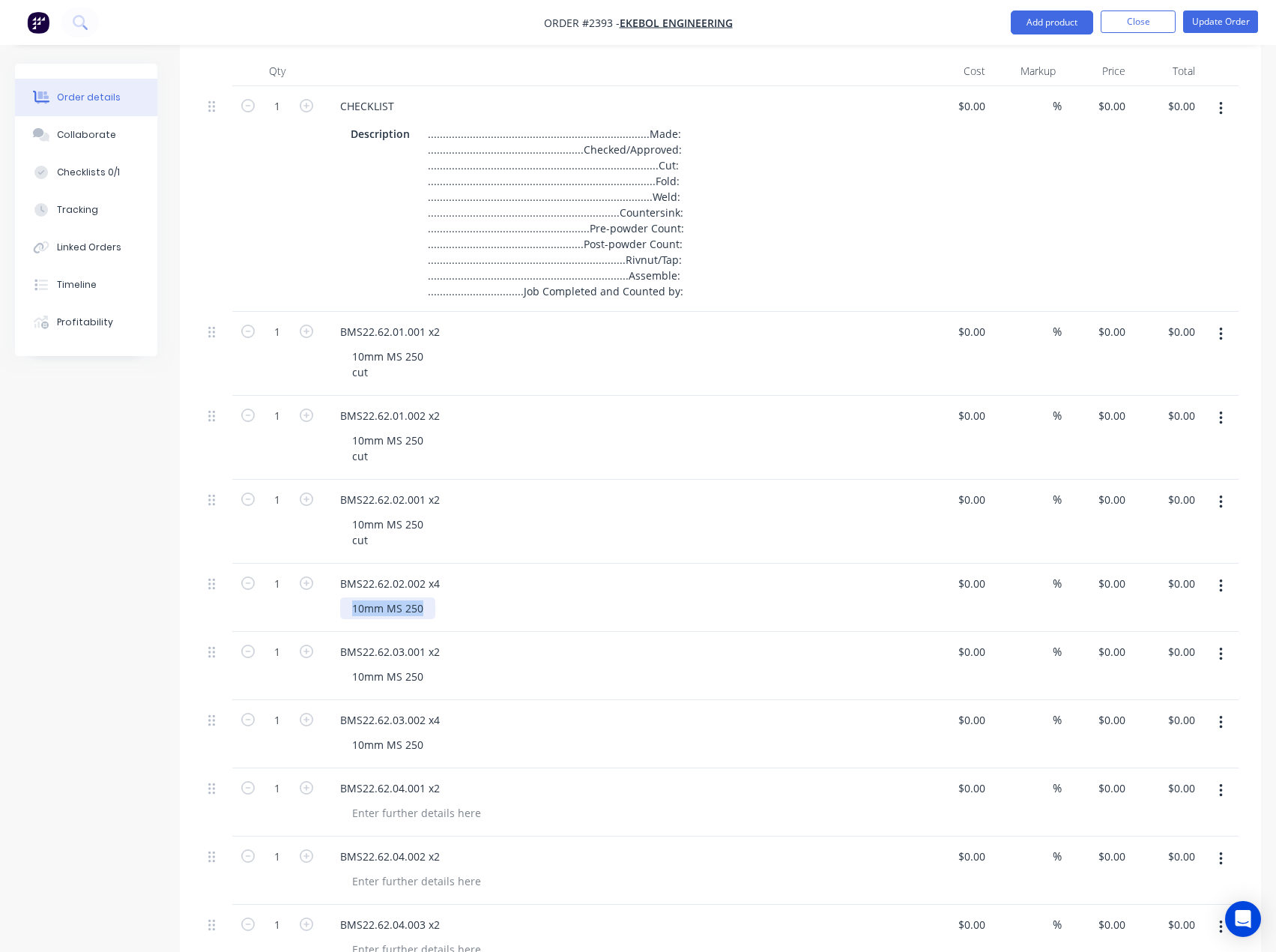
drag, startPoint x: 426, startPoint y: 605, endPoint x: 282, endPoint y: 620, distance: 144.8
click at [281, 617] on div "1 BMS22.62.02.002 x4 10mm MS 250 $0.00 $0.00 % $0.00 $0.00 $0.00 $0.00" at bounding box center [720, 597] width 1036 height 68
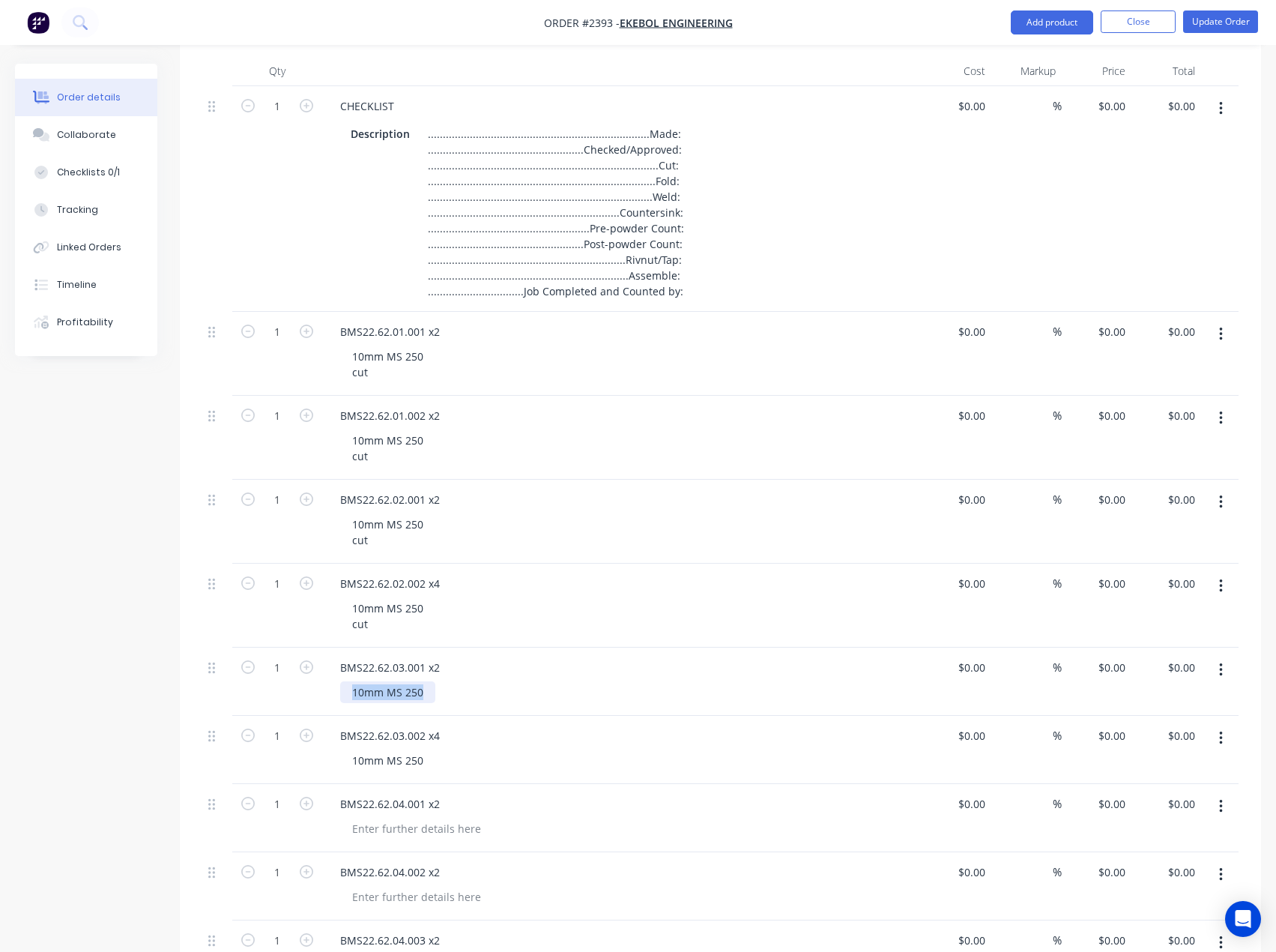
drag, startPoint x: 424, startPoint y: 688, endPoint x: 294, endPoint y: 695, distance: 130.2
click at [285, 694] on div "1 BMS22.62.03.001 x2 10mm MS 250 $0.00 $0.00 % $0.00 $0.00 $0.00 $0.00" at bounding box center [720, 681] width 1036 height 68
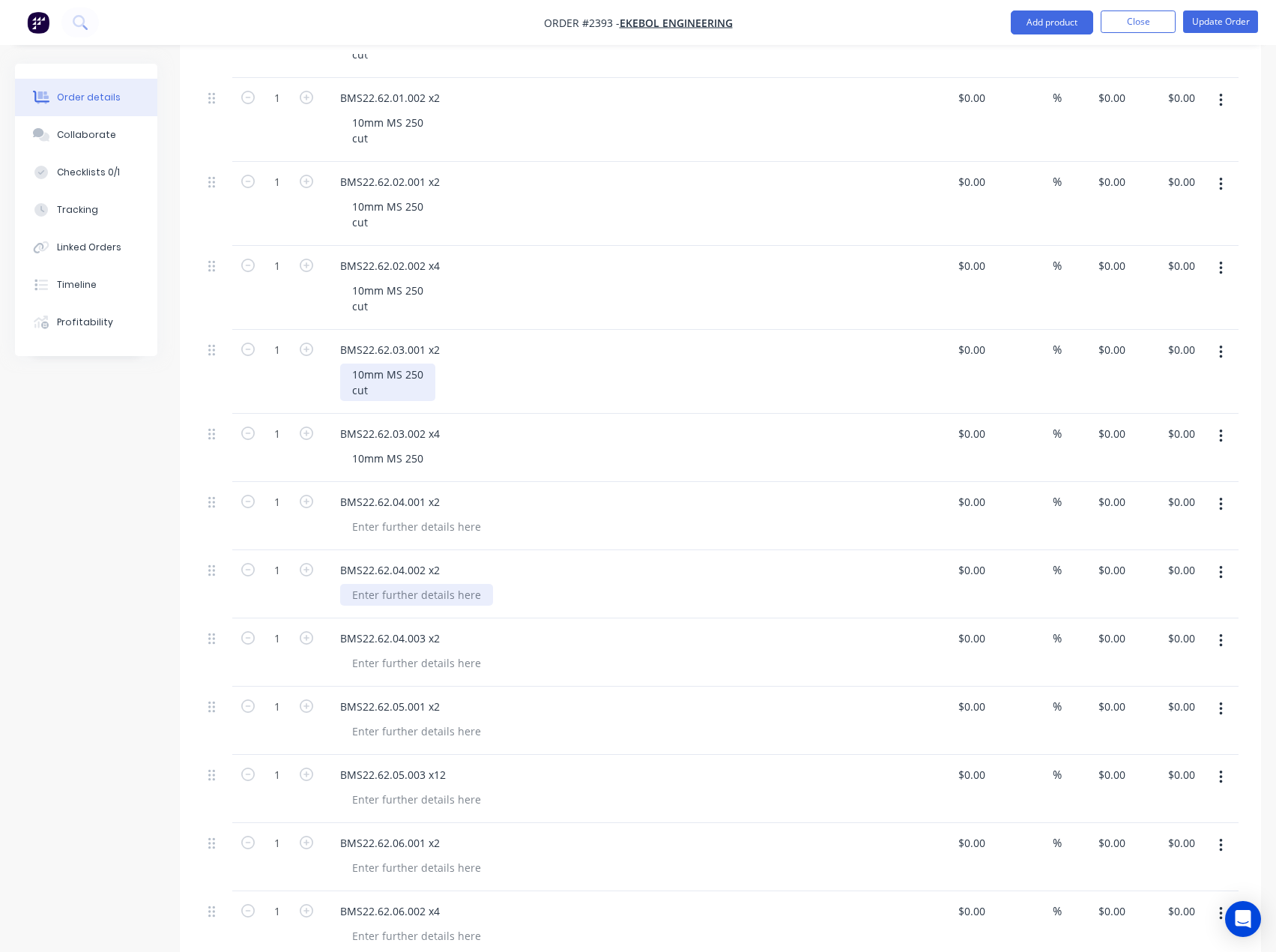
scroll to position [749, 0]
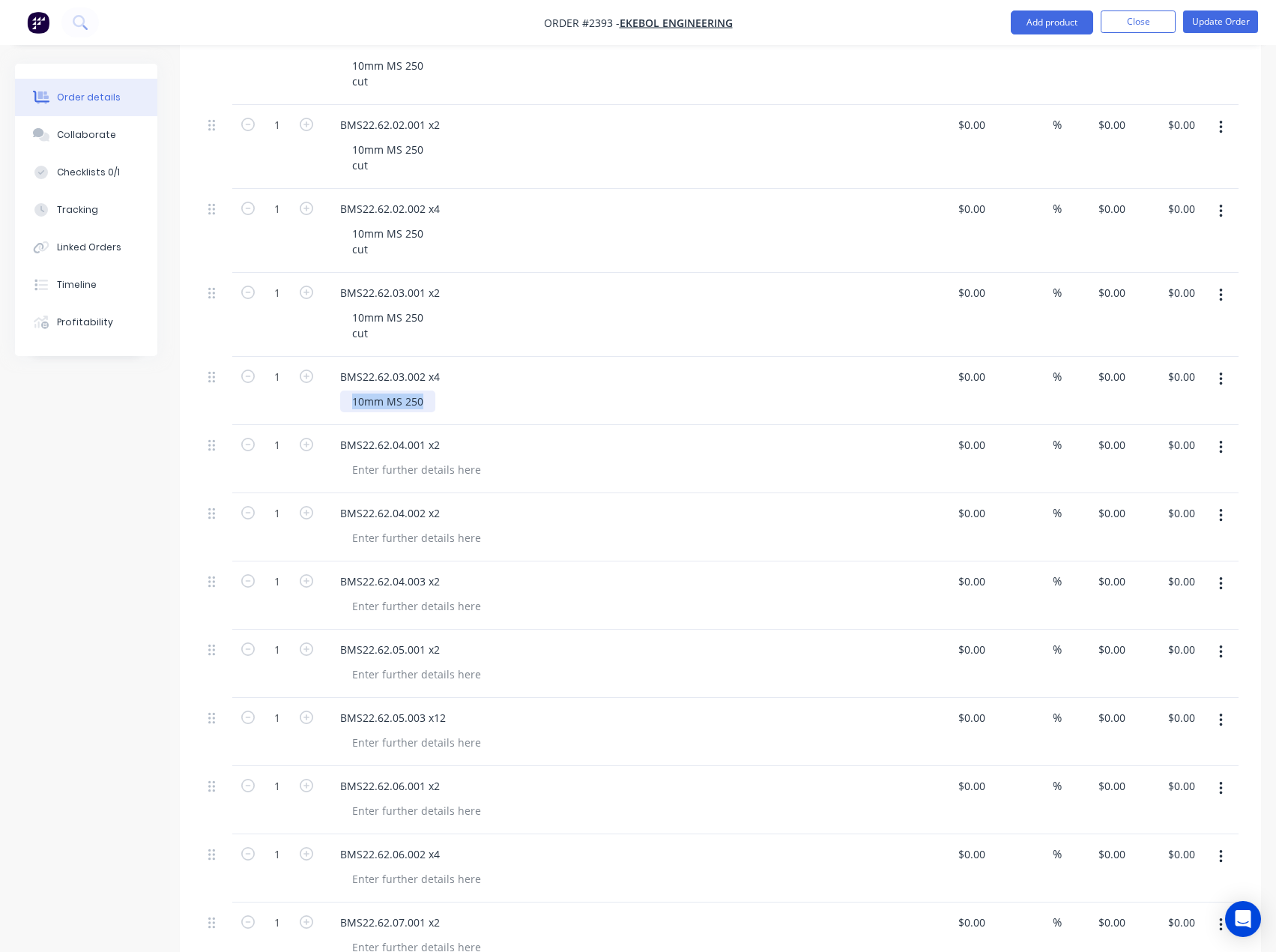
drag, startPoint x: 430, startPoint y: 398, endPoint x: 344, endPoint y: 406, distance: 86.4
click at [344, 406] on div "10mm MS 250" at bounding box center [387, 401] width 95 height 22
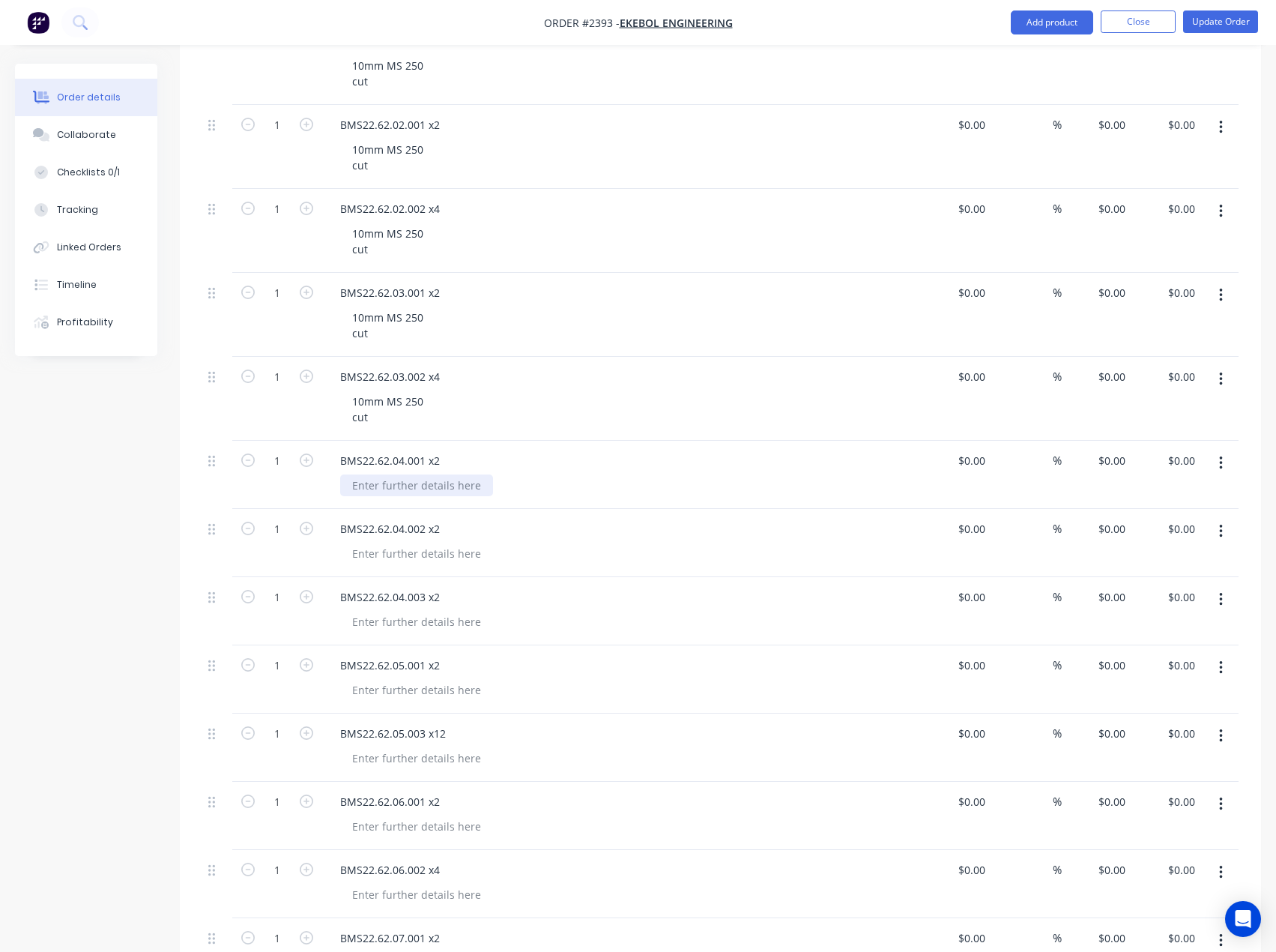
click at [363, 482] on div at bounding box center [416, 485] width 153 height 22
paste div
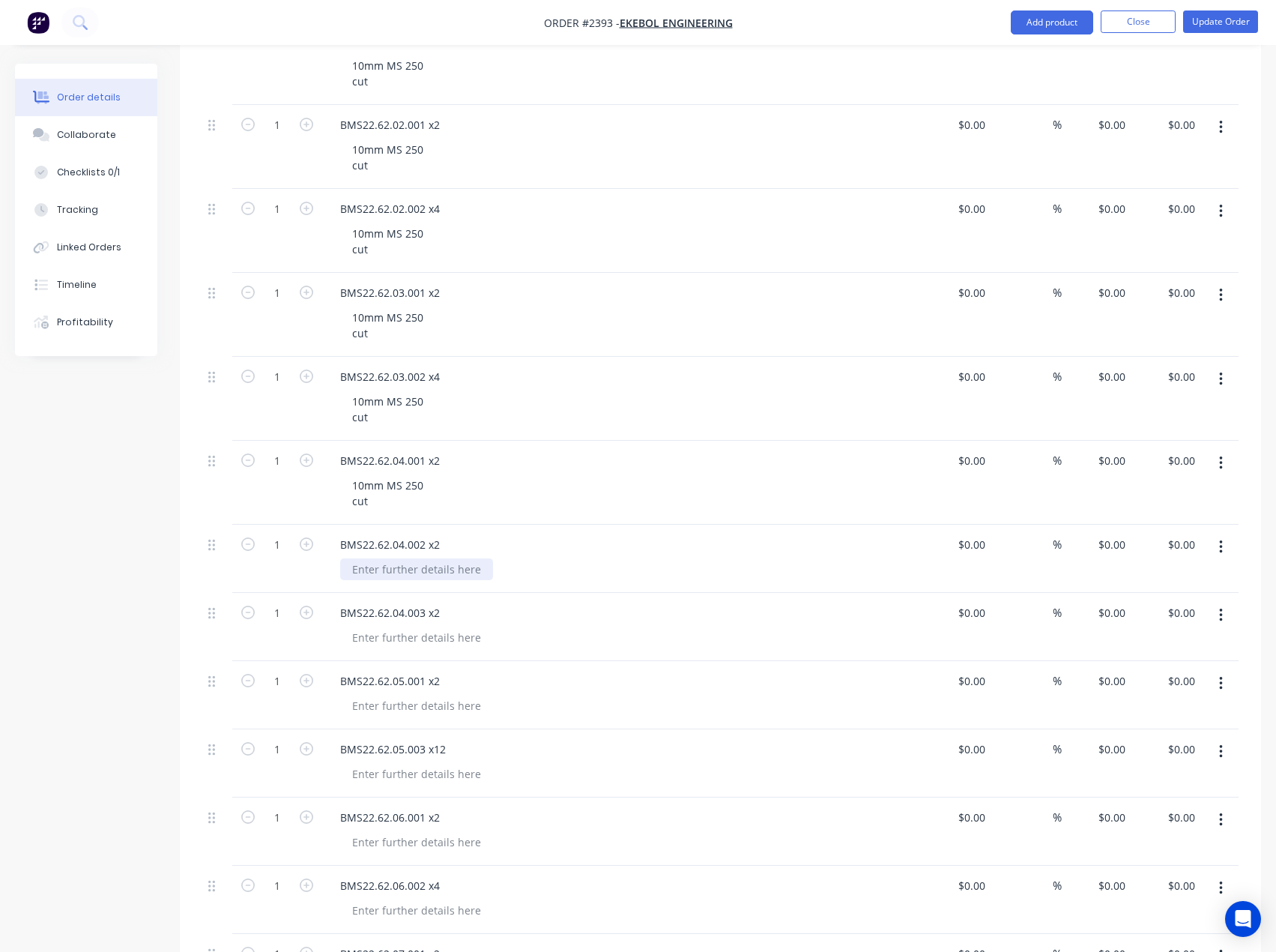
click at [389, 576] on div at bounding box center [416, 569] width 153 height 22
paste div
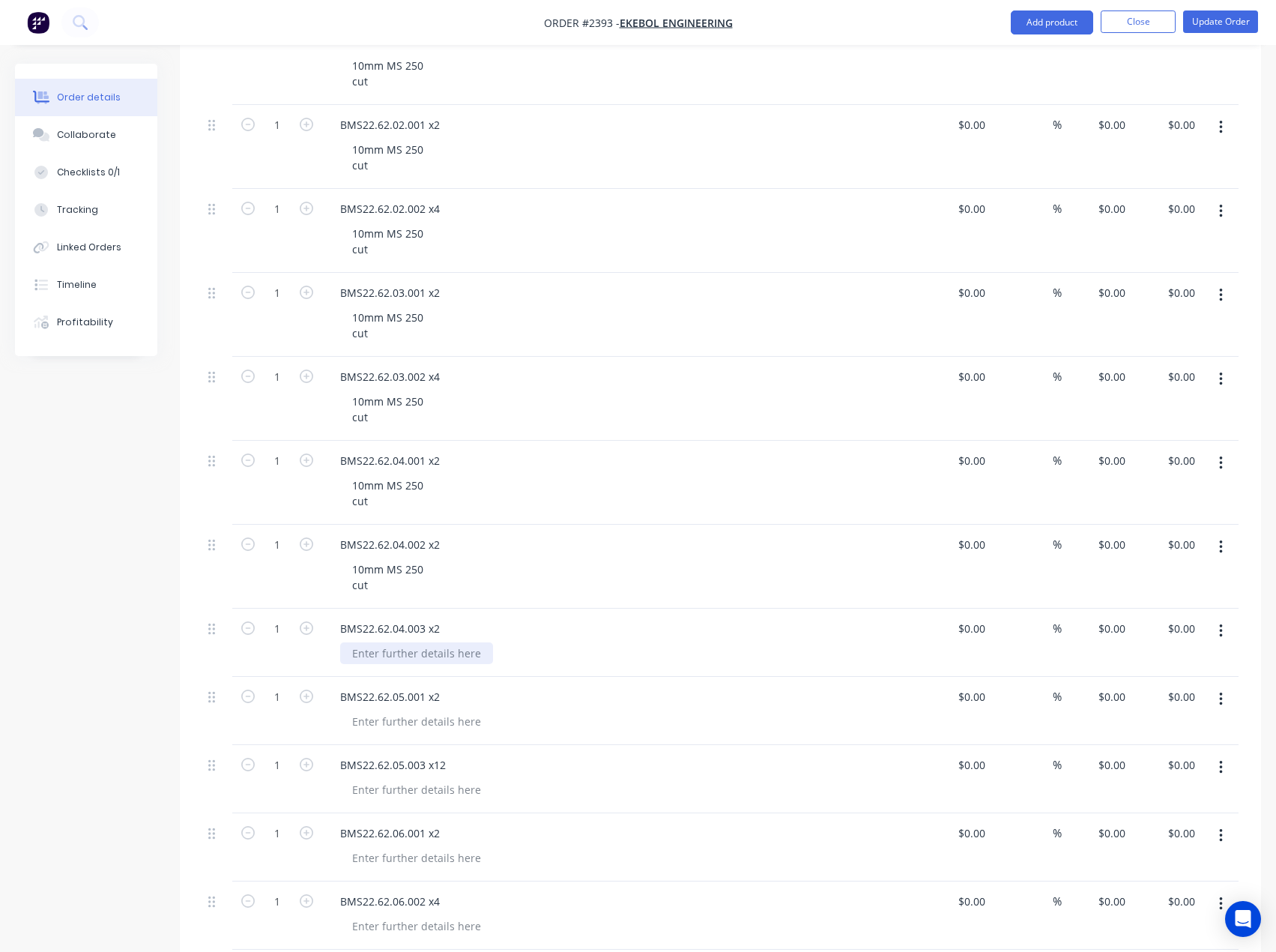
click at [408, 647] on div at bounding box center [416, 653] width 153 height 22
paste div
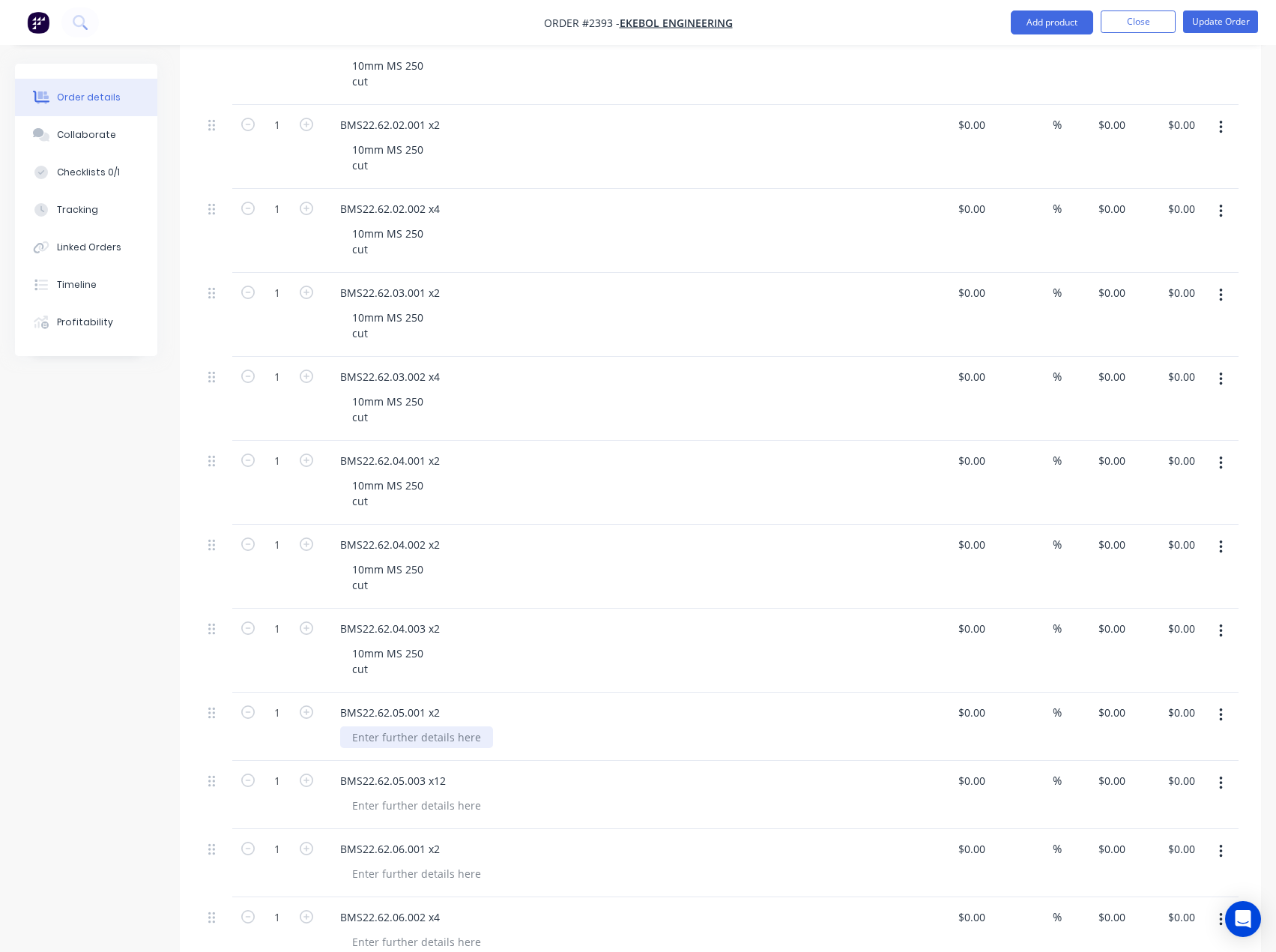
click at [385, 734] on div at bounding box center [416, 737] width 153 height 22
paste div
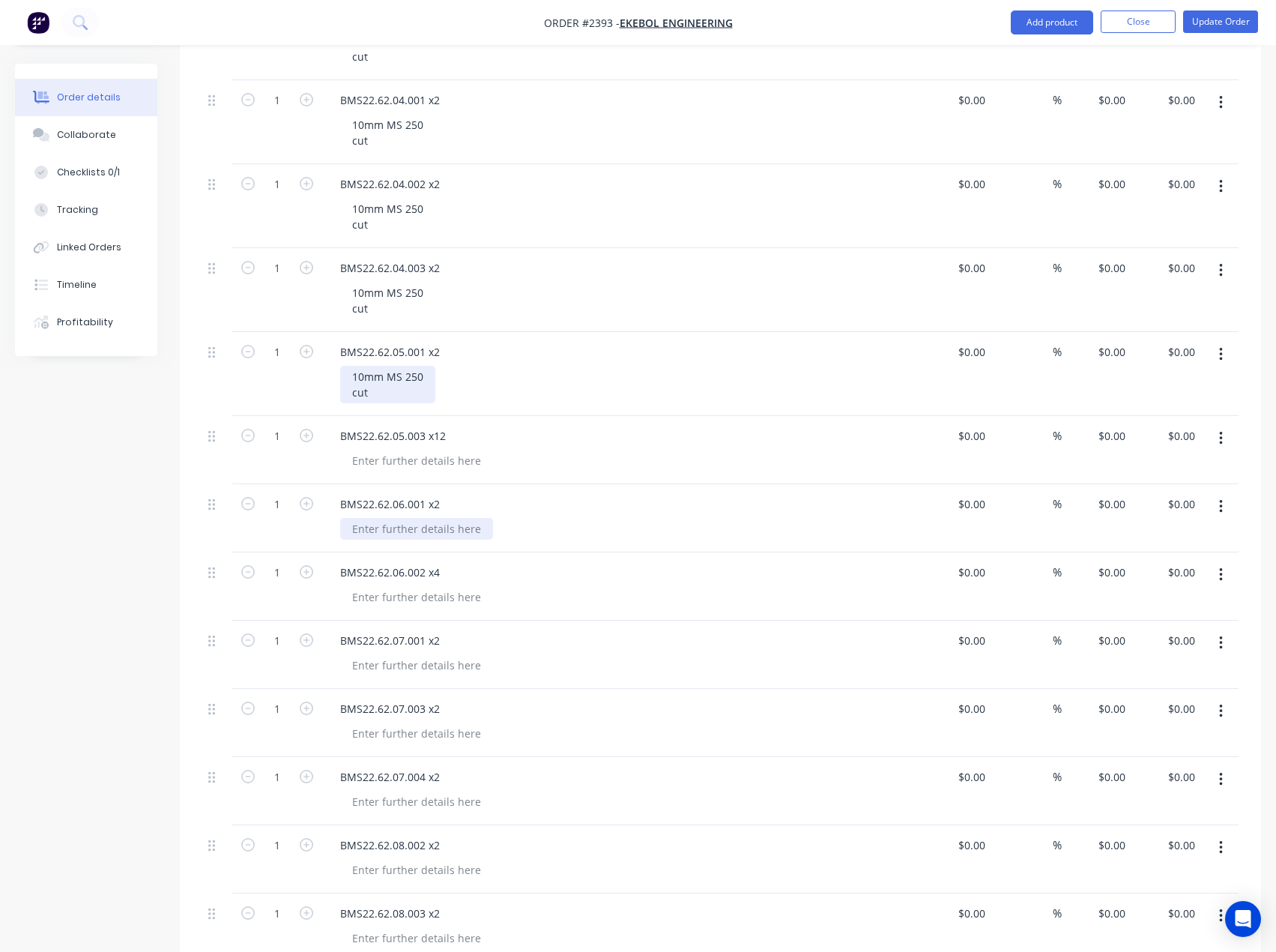
scroll to position [1124, 0]
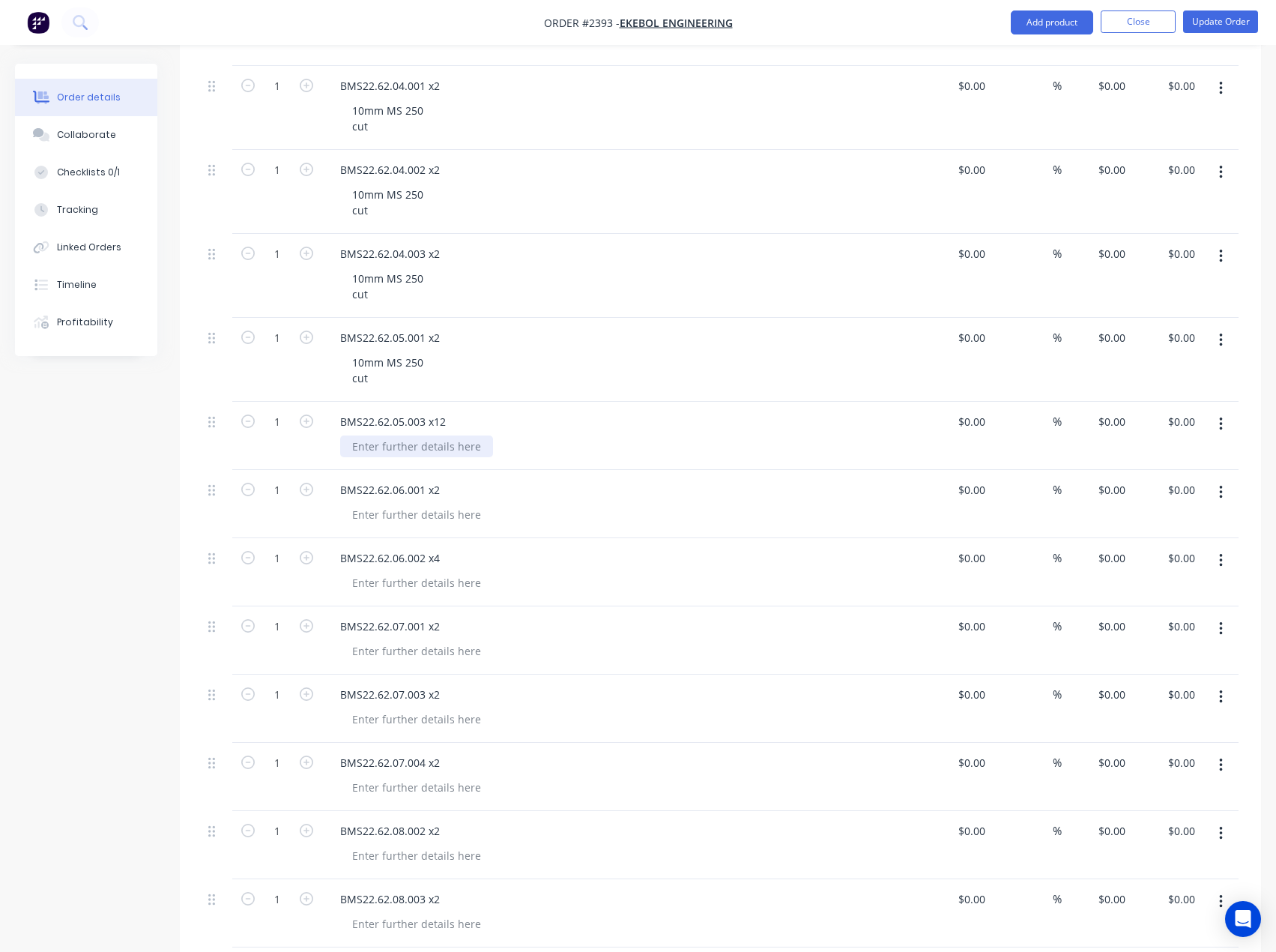
click at [395, 446] on div at bounding box center [416, 446] width 153 height 22
paste div
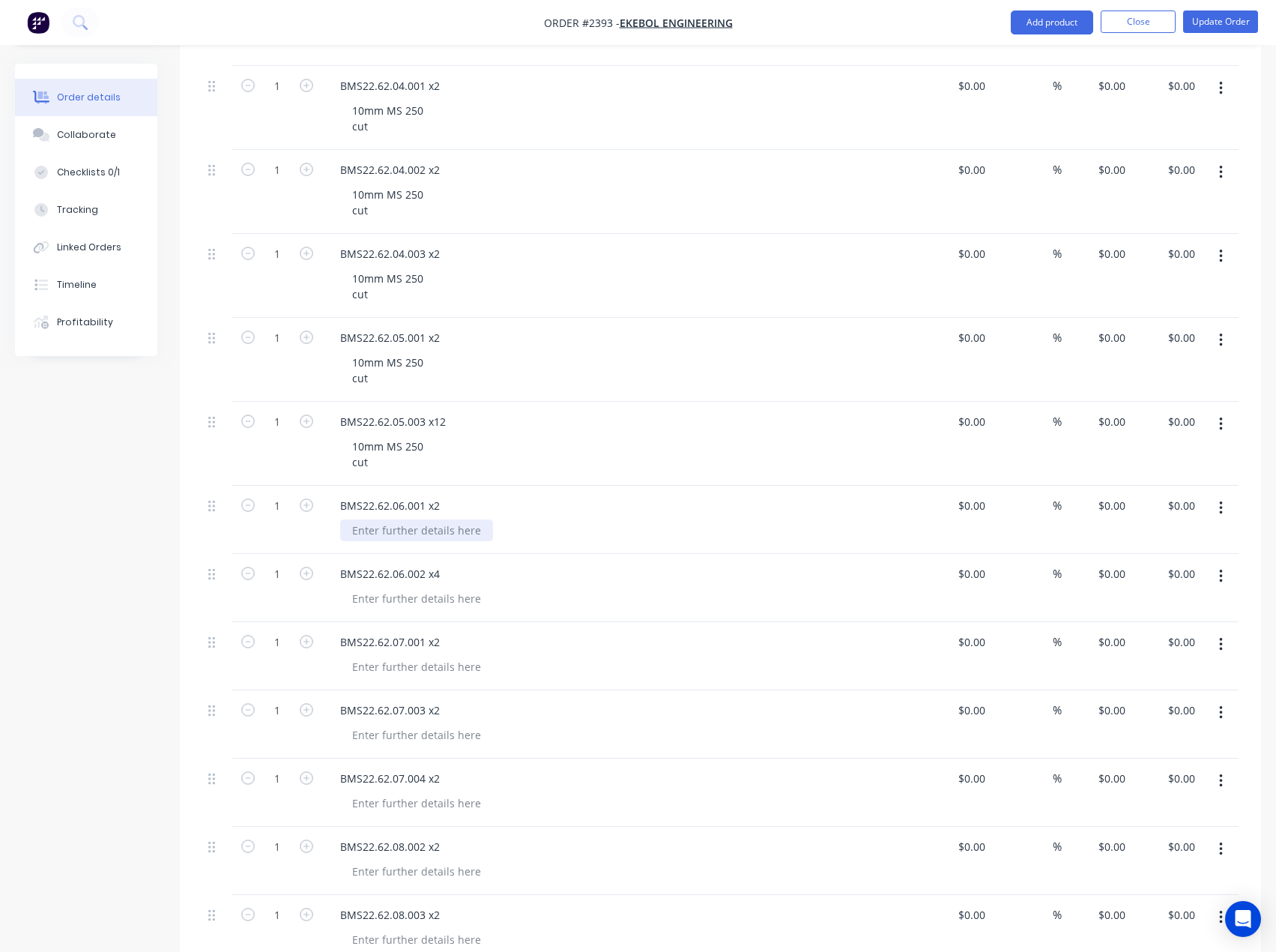
click at [404, 538] on div at bounding box center [416, 530] width 153 height 22
paste div
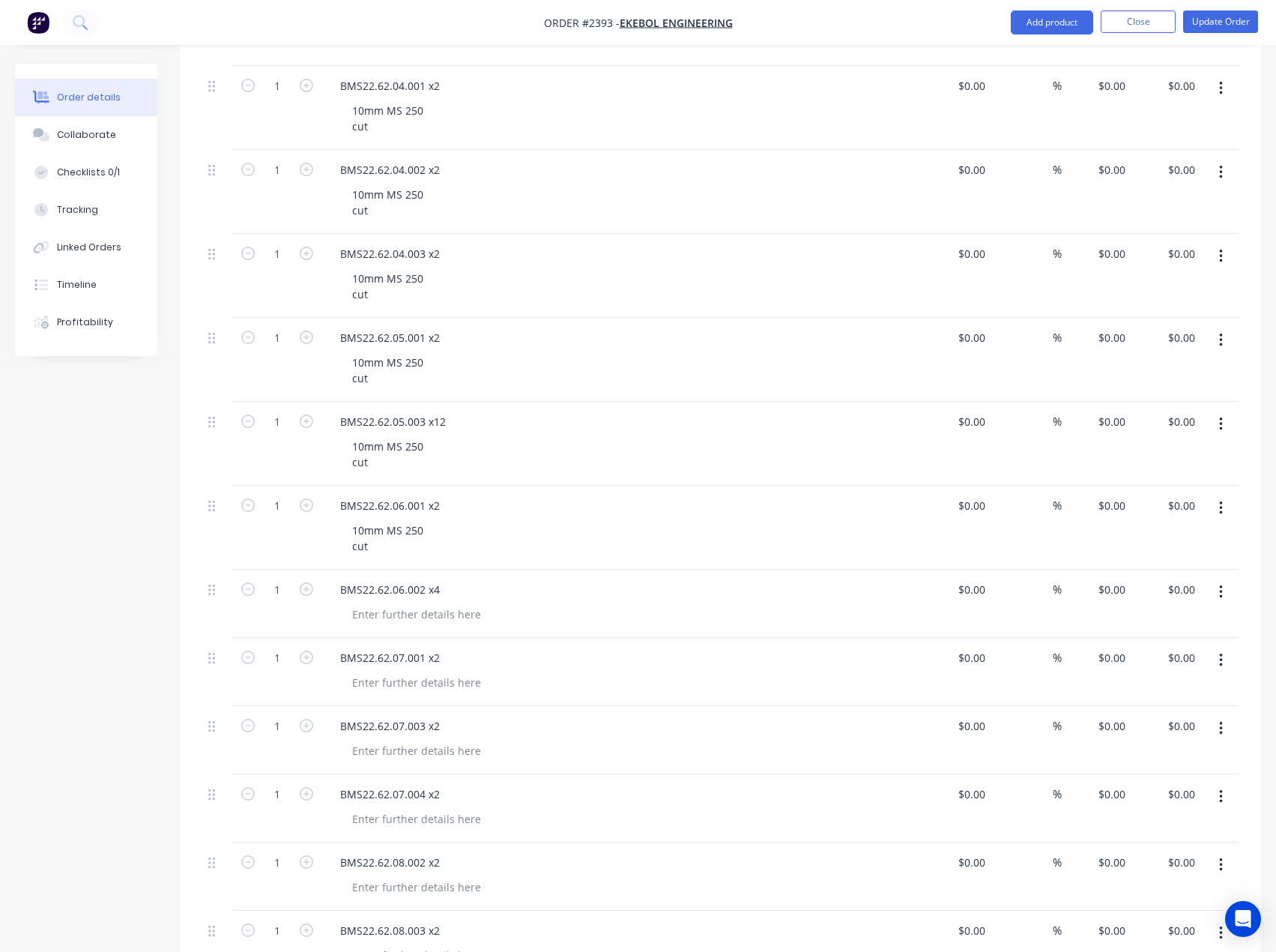
click at [401, 625] on div "BMS22.62.06.002 x4" at bounding box center [622, 603] width 599 height 68
click at [407, 620] on div at bounding box center [416, 614] width 153 height 22
paste div
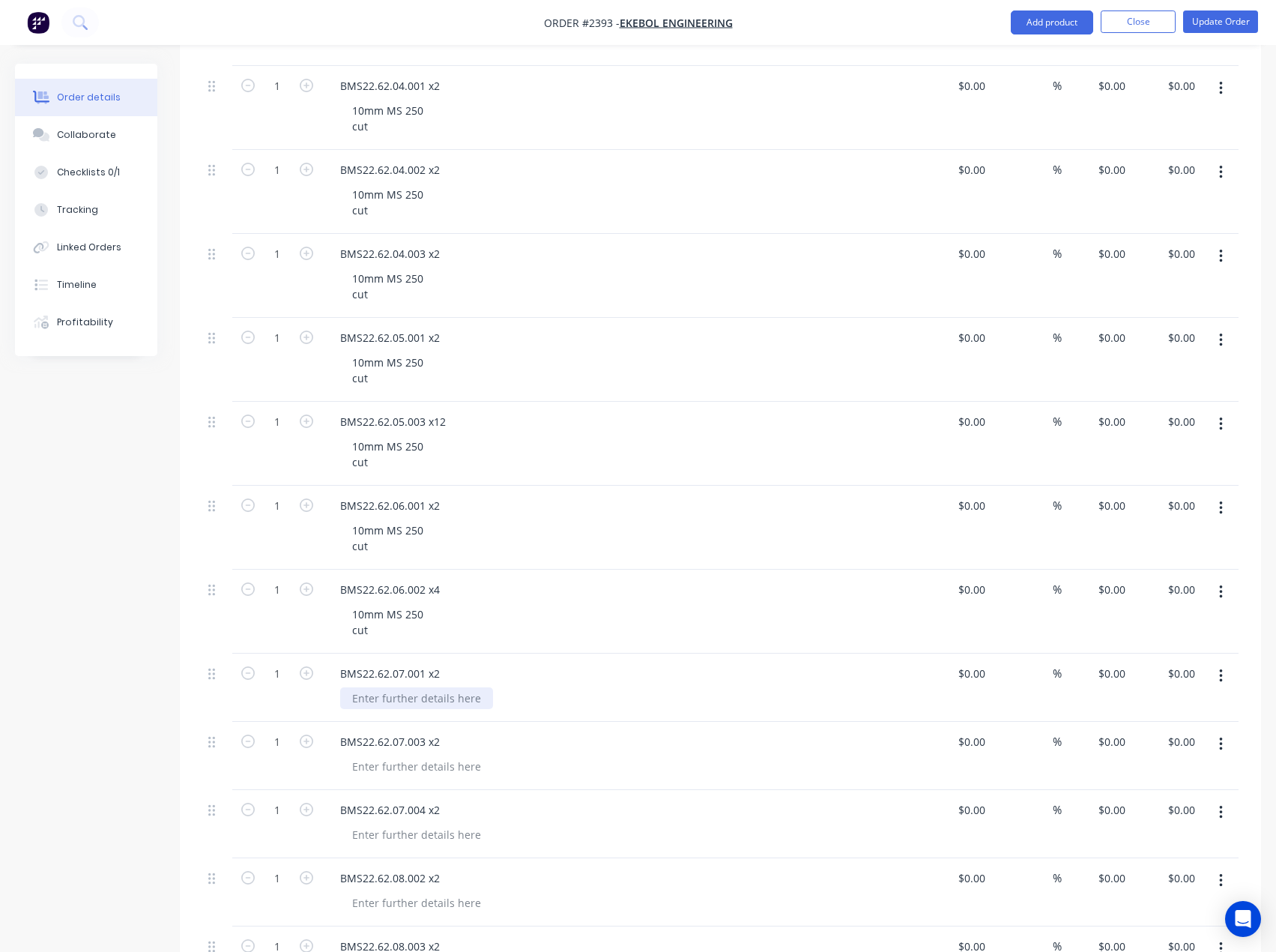
click at [396, 695] on div at bounding box center [416, 698] width 153 height 22
paste div
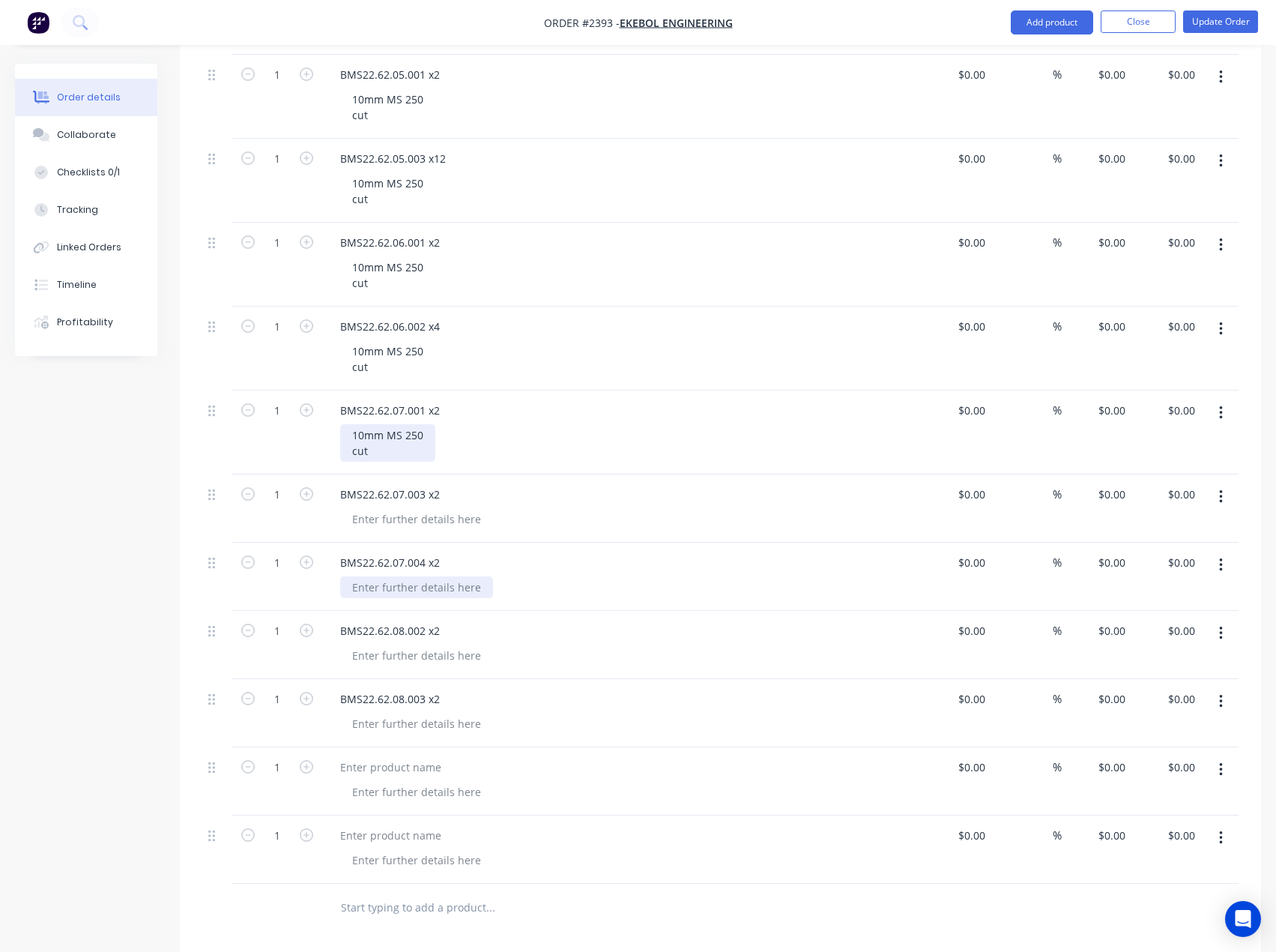
scroll to position [1423, 0]
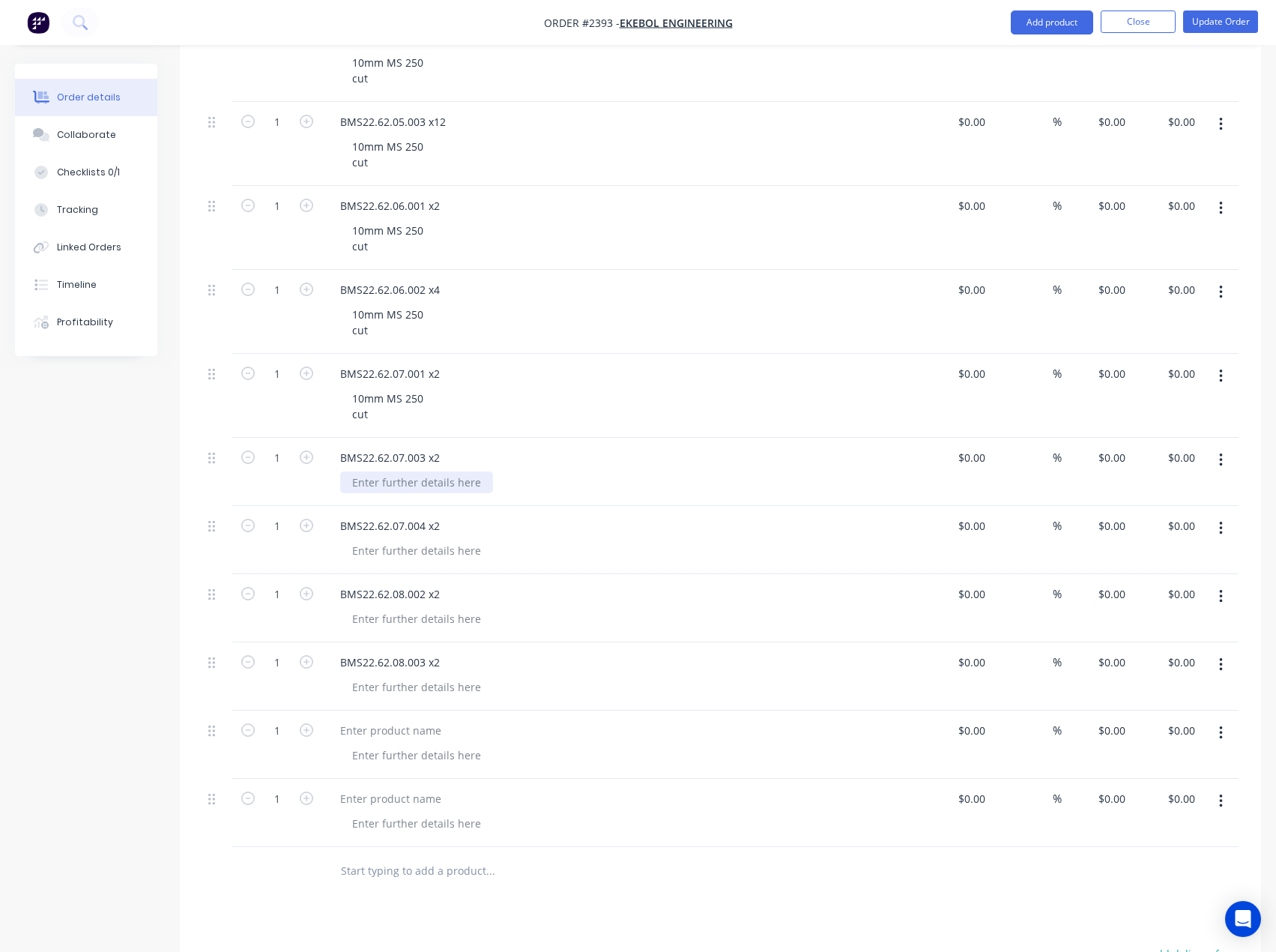
click at [399, 487] on div at bounding box center [416, 482] width 153 height 22
paste div
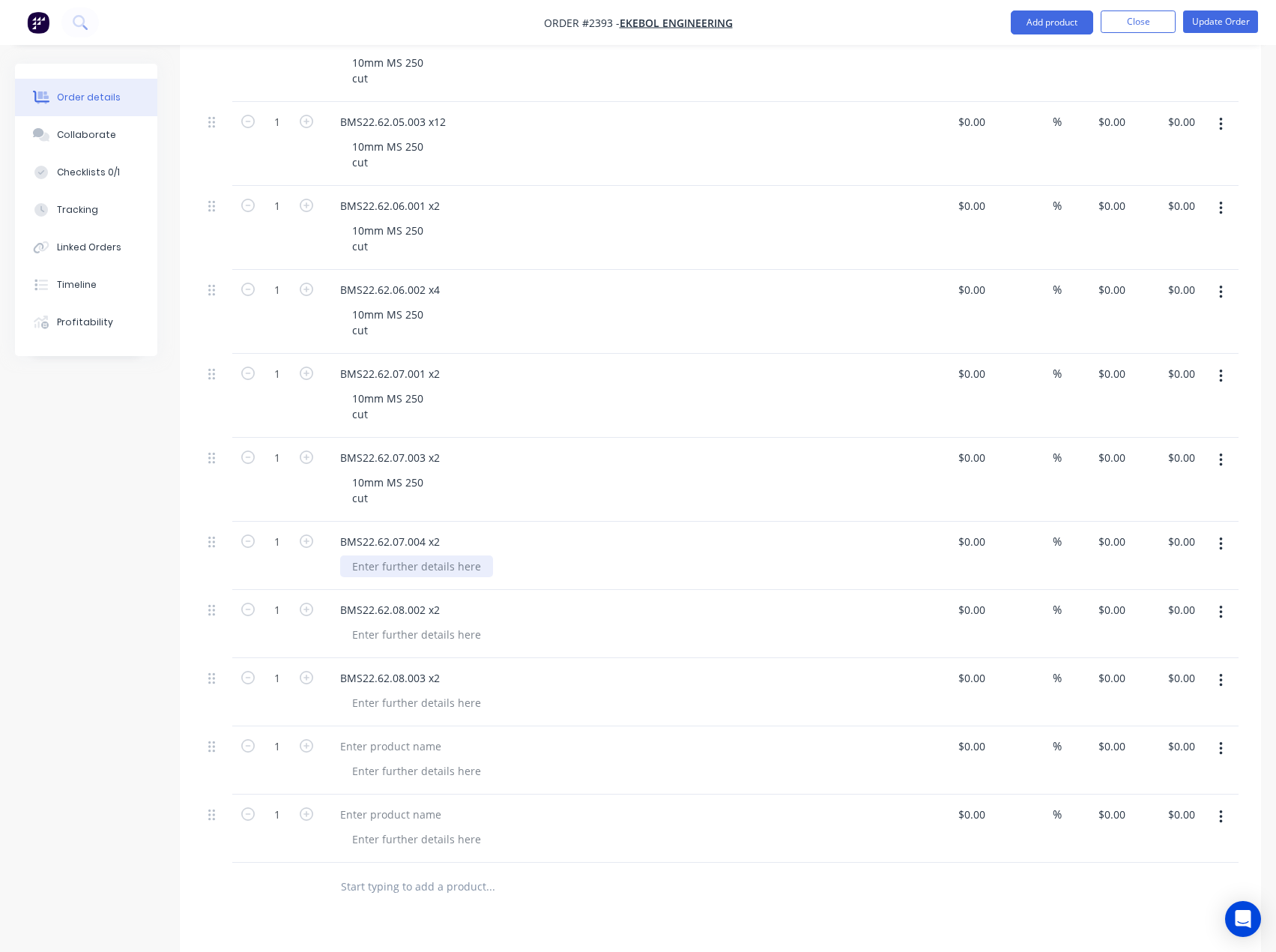
click at [404, 573] on div at bounding box center [416, 566] width 153 height 22
paste div
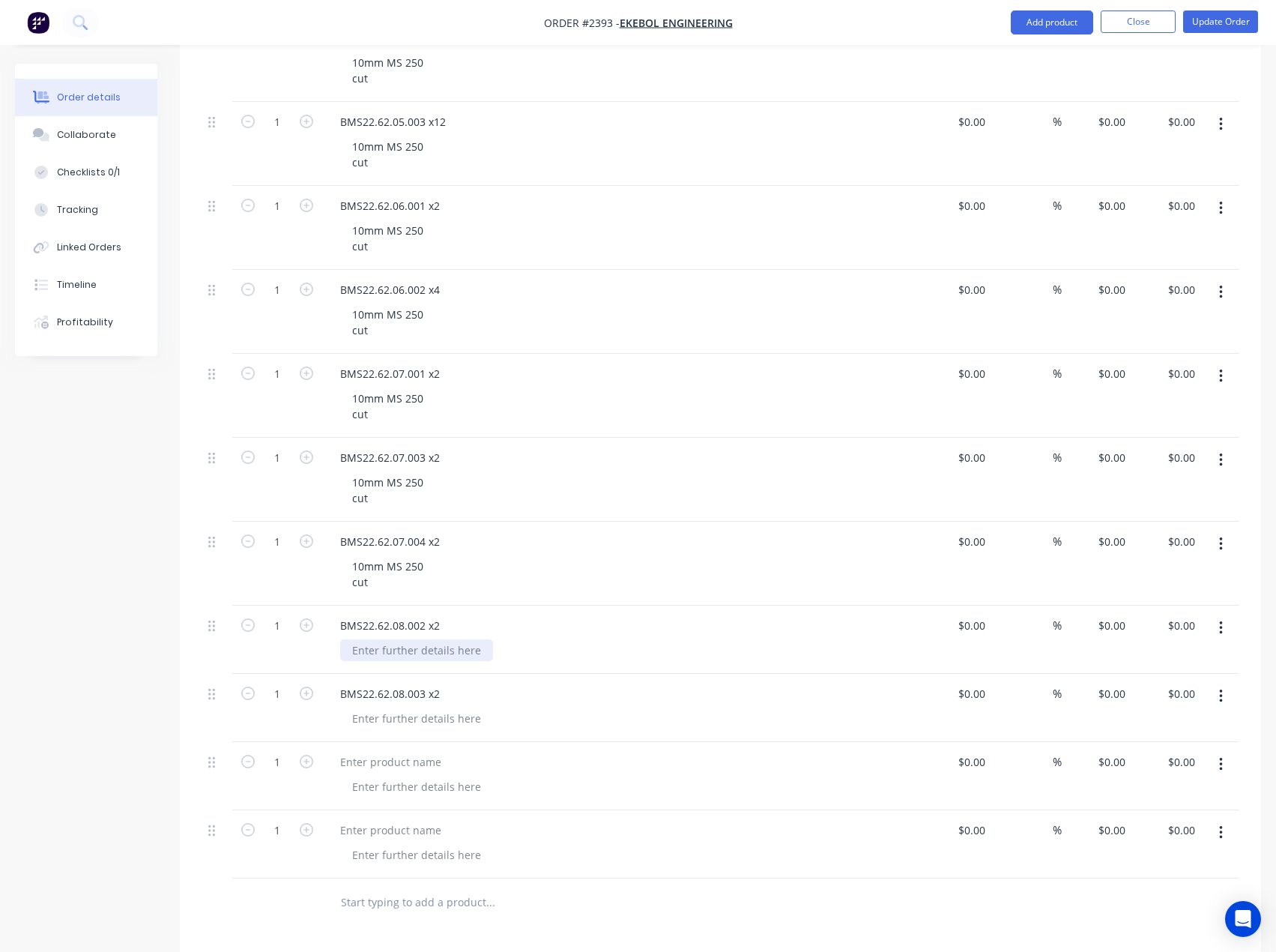
click at [394, 644] on div at bounding box center [416, 650] width 153 height 22
paste div
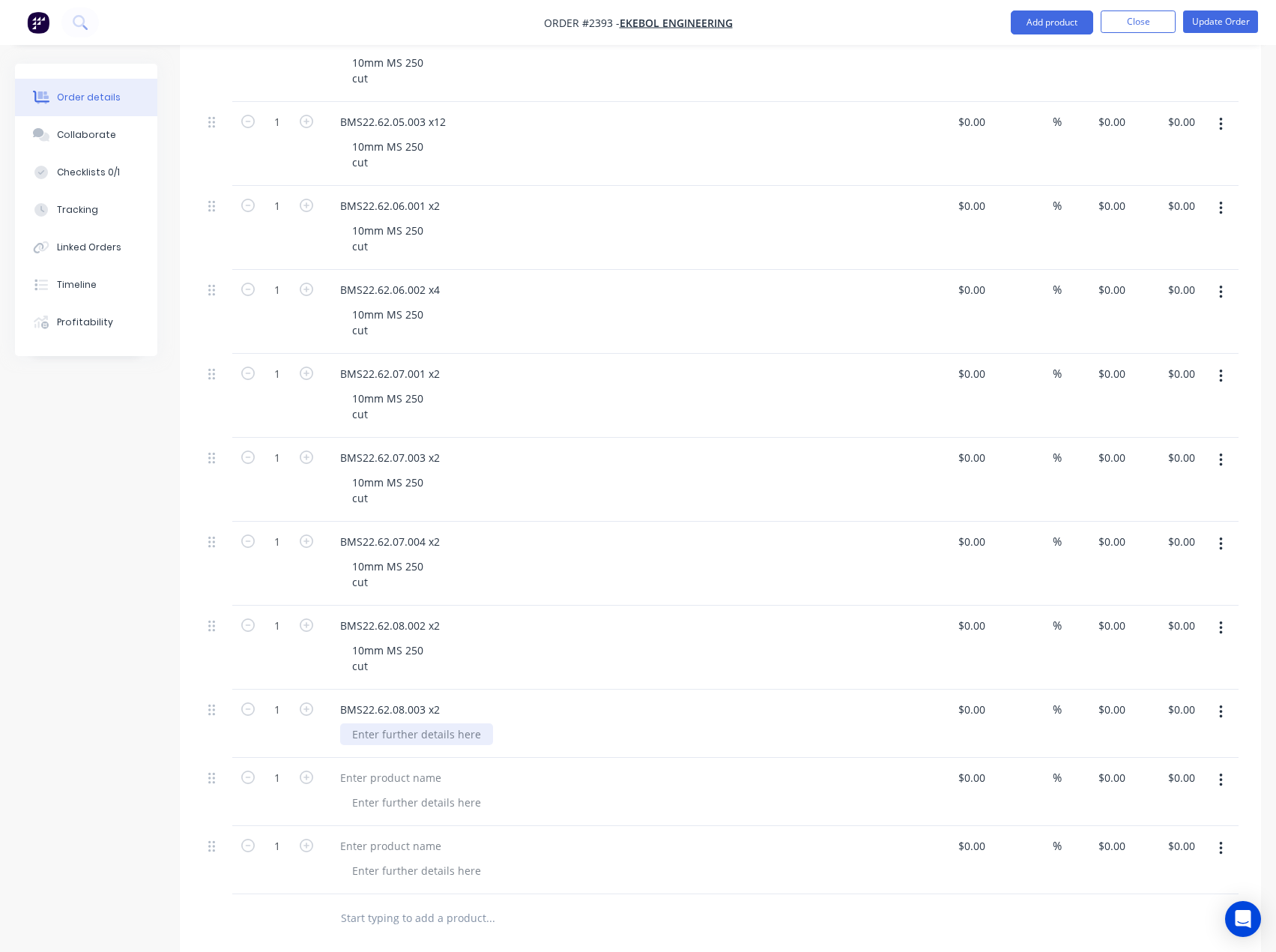
click at [390, 734] on div at bounding box center [416, 734] width 153 height 22
paste div
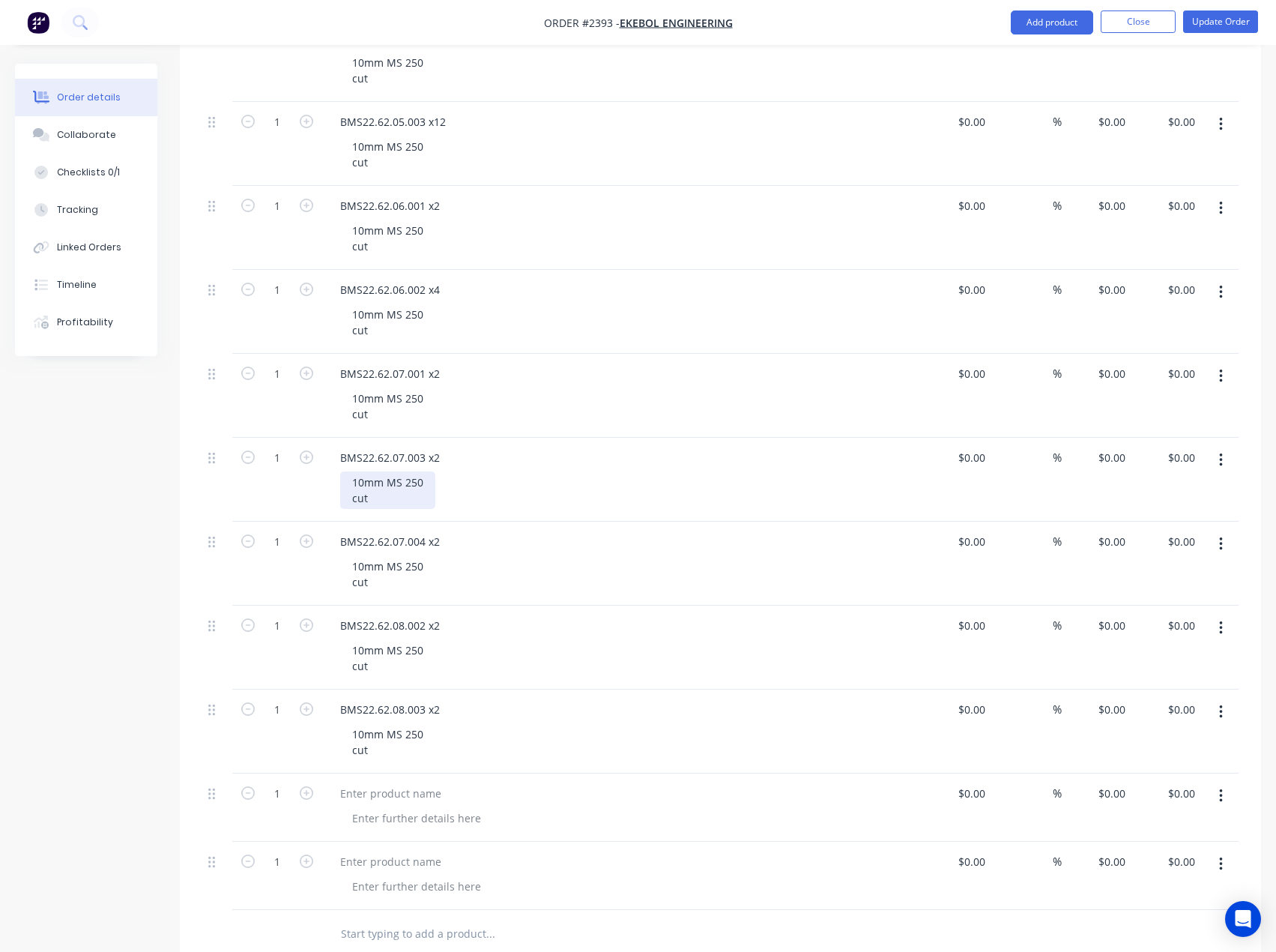
click at [415, 499] on div "10mm MS 250 cut" at bounding box center [387, 490] width 95 height 37
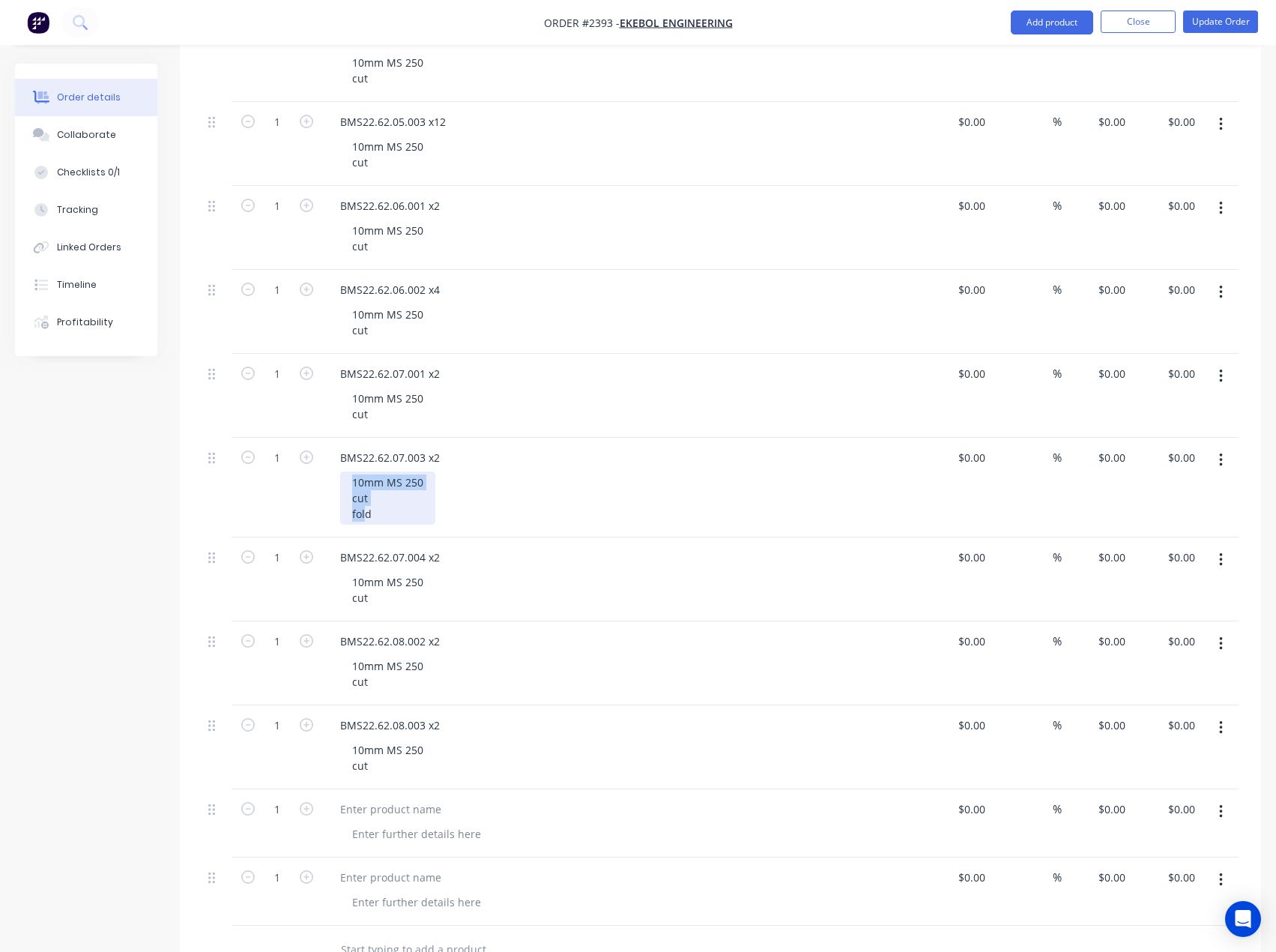
drag, startPoint x: 368, startPoint y: 520, endPoint x: 355, endPoint y: 499, distance: 24.7
click at [332, 488] on div "BMS22.62.07.003 x2 10mm MS 250 cut fold" at bounding box center [622, 488] width 599 height 100
drag, startPoint x: 383, startPoint y: 514, endPoint x: 346, endPoint y: 466, distance: 60.6
click at [346, 466] on div "BMS22.62.07.003 x2 10mm MS 250 cut fold" at bounding box center [622, 488] width 599 height 100
copy div "10mm MS 250 cut fold"
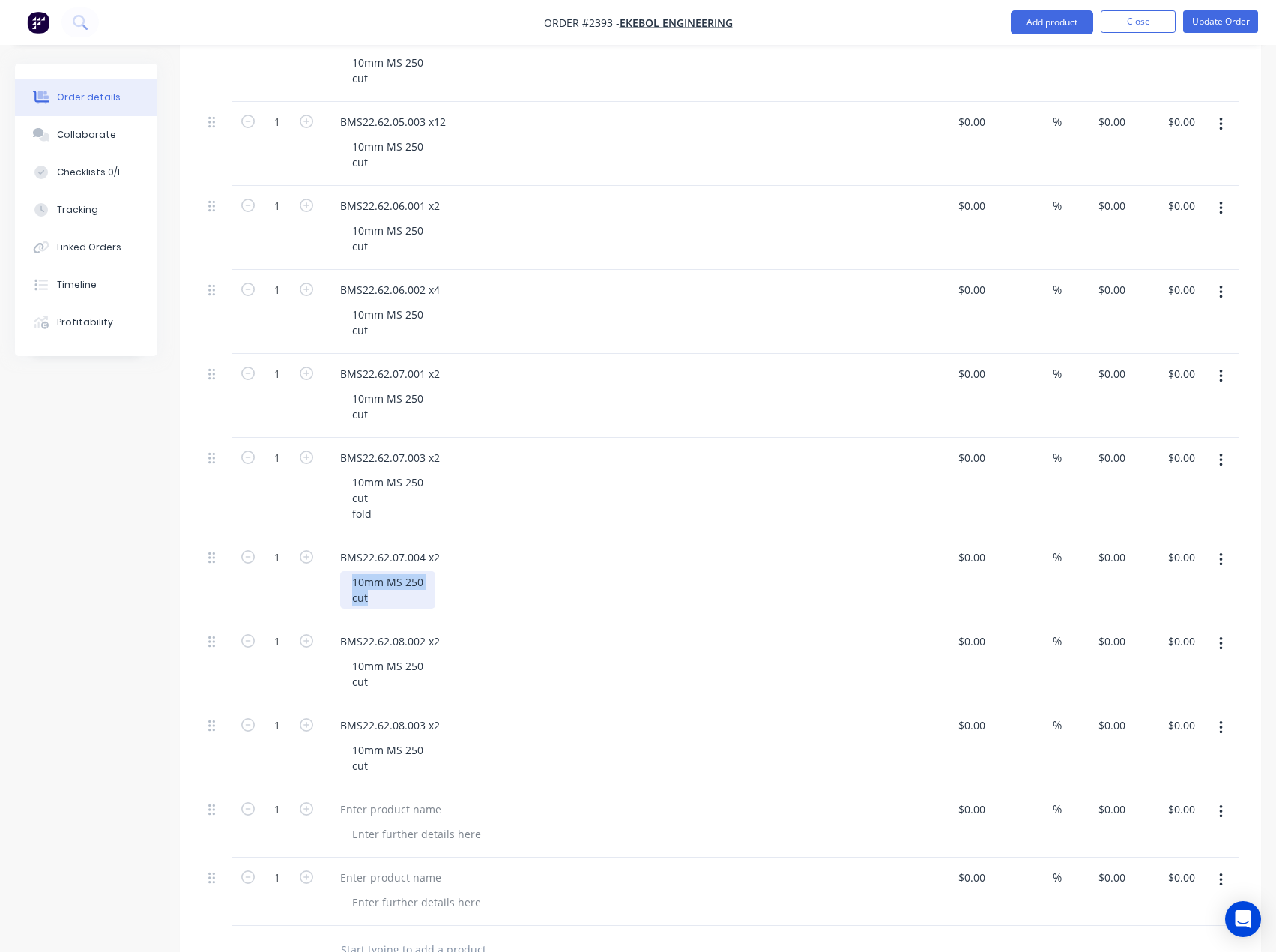
drag, startPoint x: 378, startPoint y: 601, endPoint x: 307, endPoint y: 567, distance: 78.7
click at [307, 567] on div "1 BMS22.62.07.004 x2 10mm MS 250 cut $0.00 $0.00 % $0.00 $0.00 $0.00 $0.00" at bounding box center [720, 579] width 1036 height 84
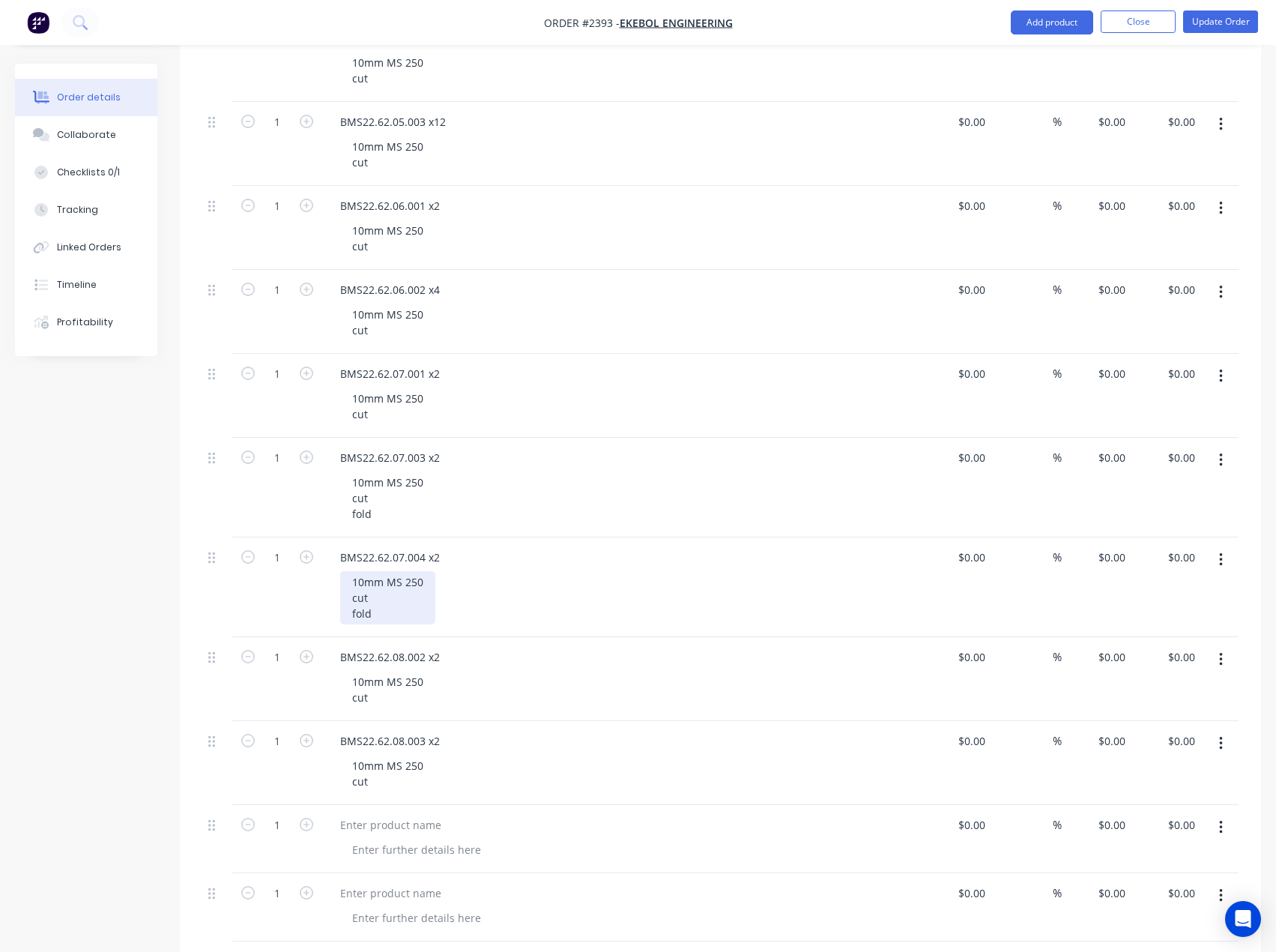
scroll to position [1499, 0]
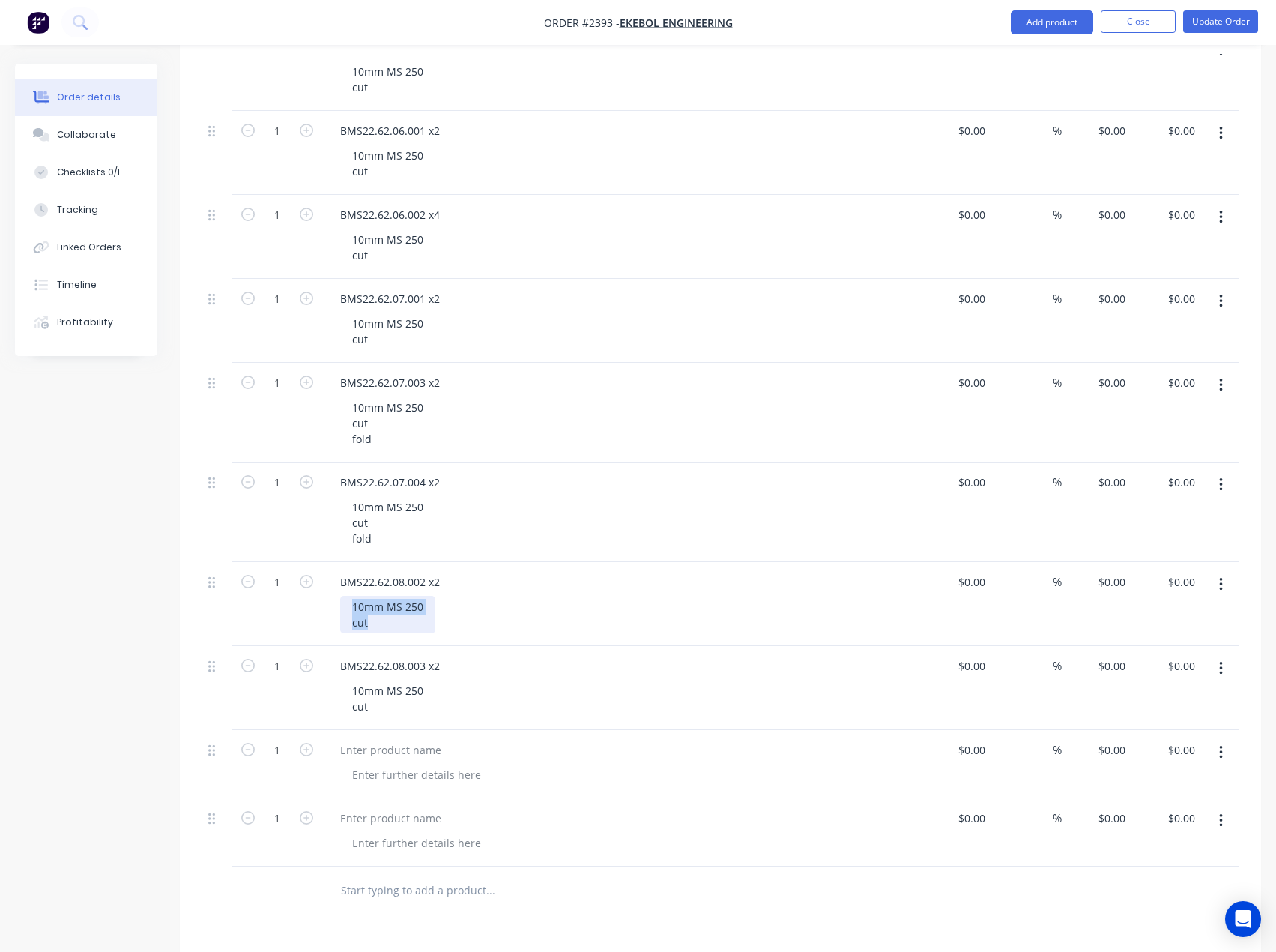
drag, startPoint x: 386, startPoint y: 625, endPoint x: 328, endPoint y: 589, distance: 68.3
click at [328, 589] on div "BMS22.62.08.002 x2 10mm MS 250 cut" at bounding box center [622, 604] width 599 height 84
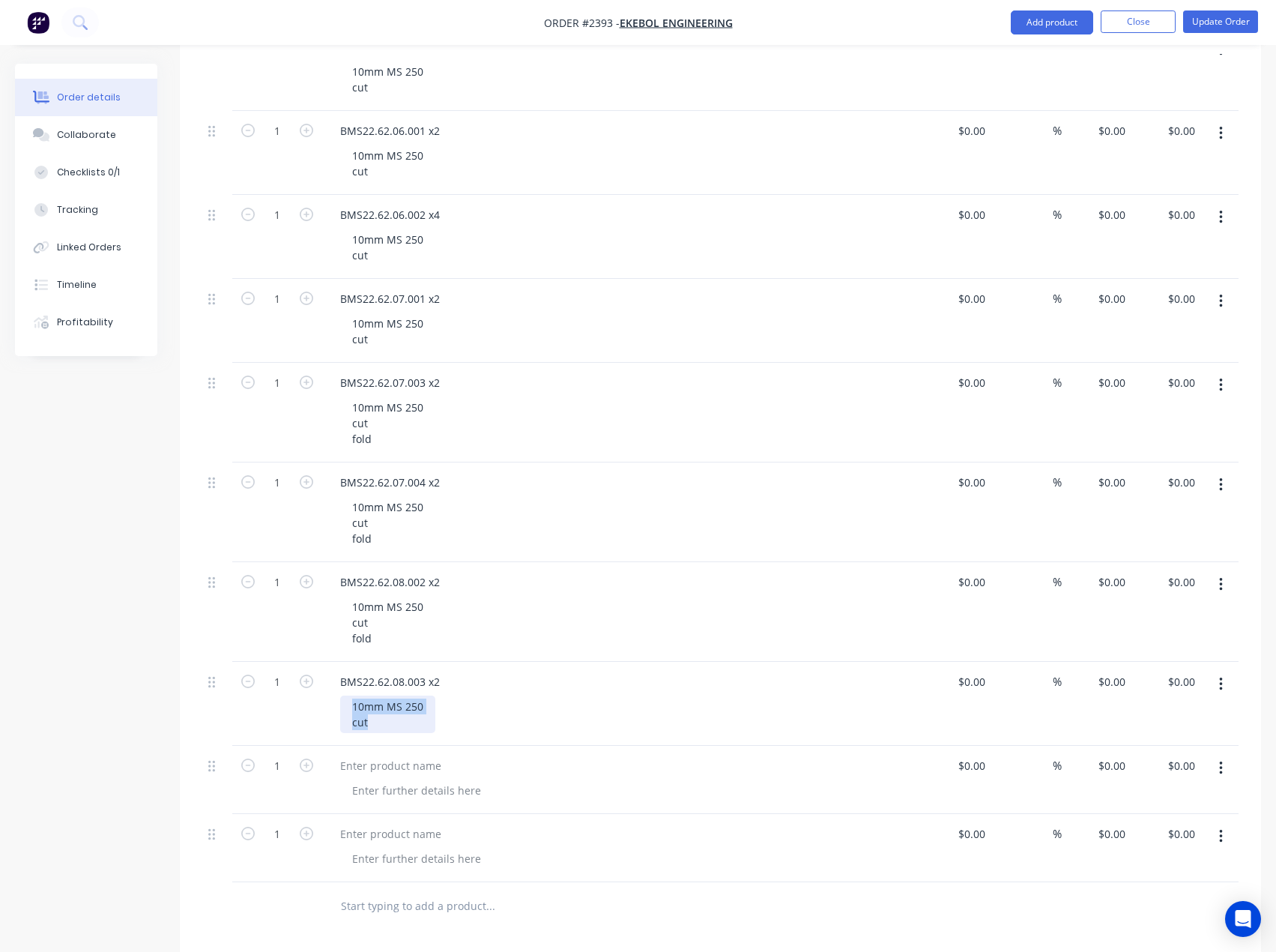
drag, startPoint x: 384, startPoint y: 726, endPoint x: 341, endPoint y: 699, distance: 50.8
click at [341, 699] on div "10mm MS 250 cut" at bounding box center [387, 713] width 95 height 37
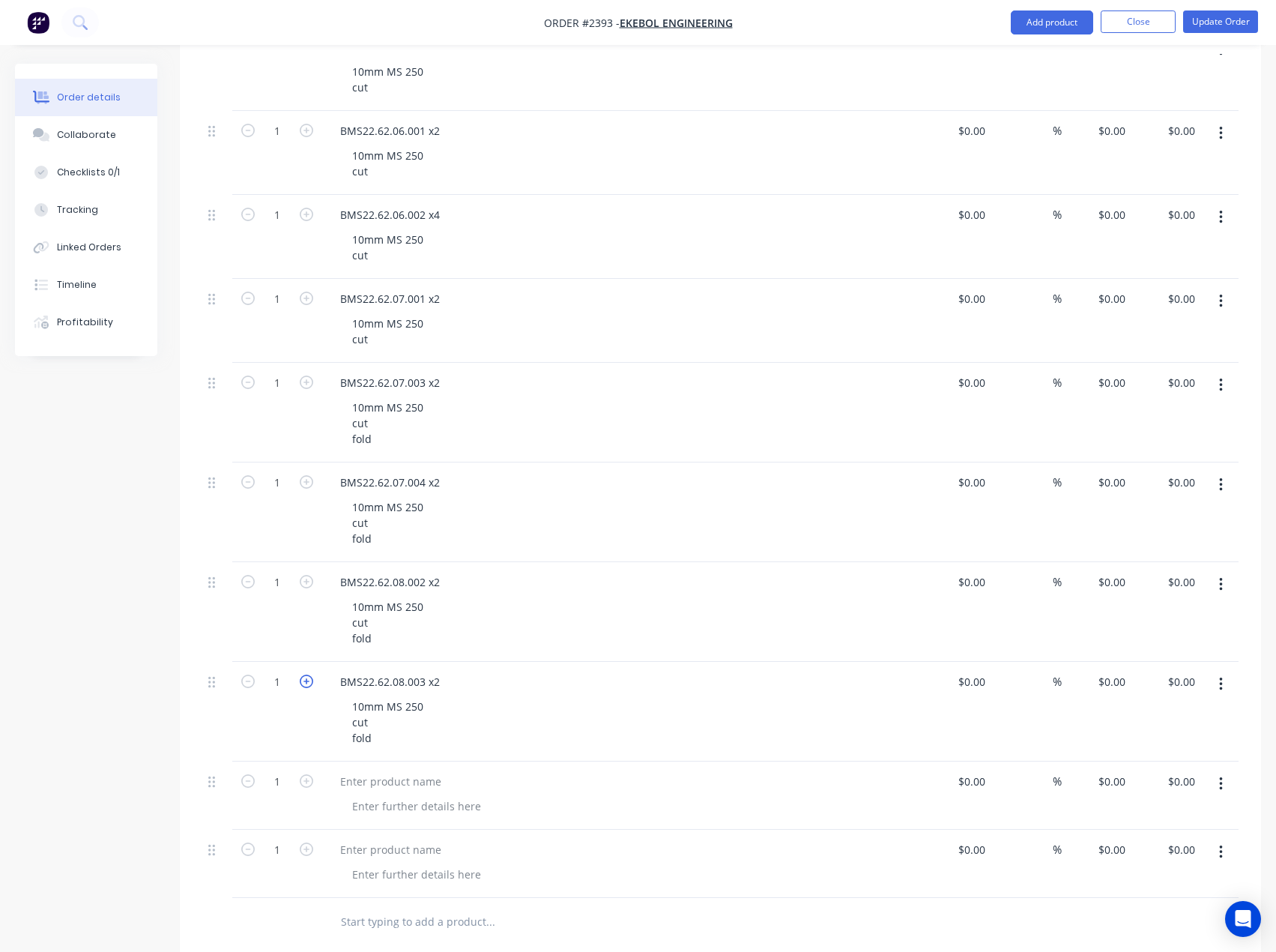
click at [311, 683] on icon "button" at bounding box center [306, 681] width 14 height 14
type input "2"
click at [306, 584] on icon "button" at bounding box center [306, 581] width 14 height 14
type input "2"
click at [300, 474] on button "button" at bounding box center [307, 480] width 20 height 15
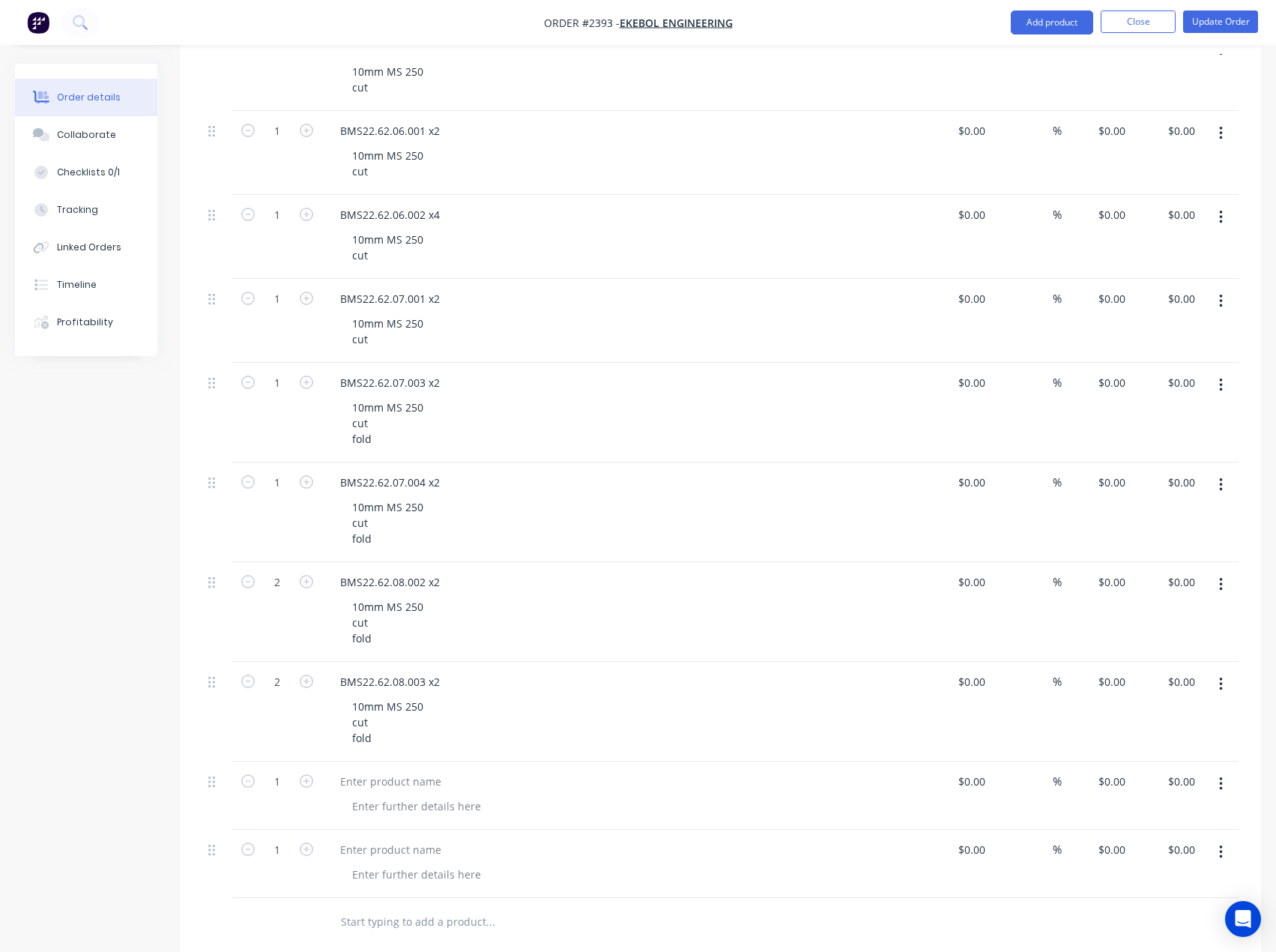
type input "2"
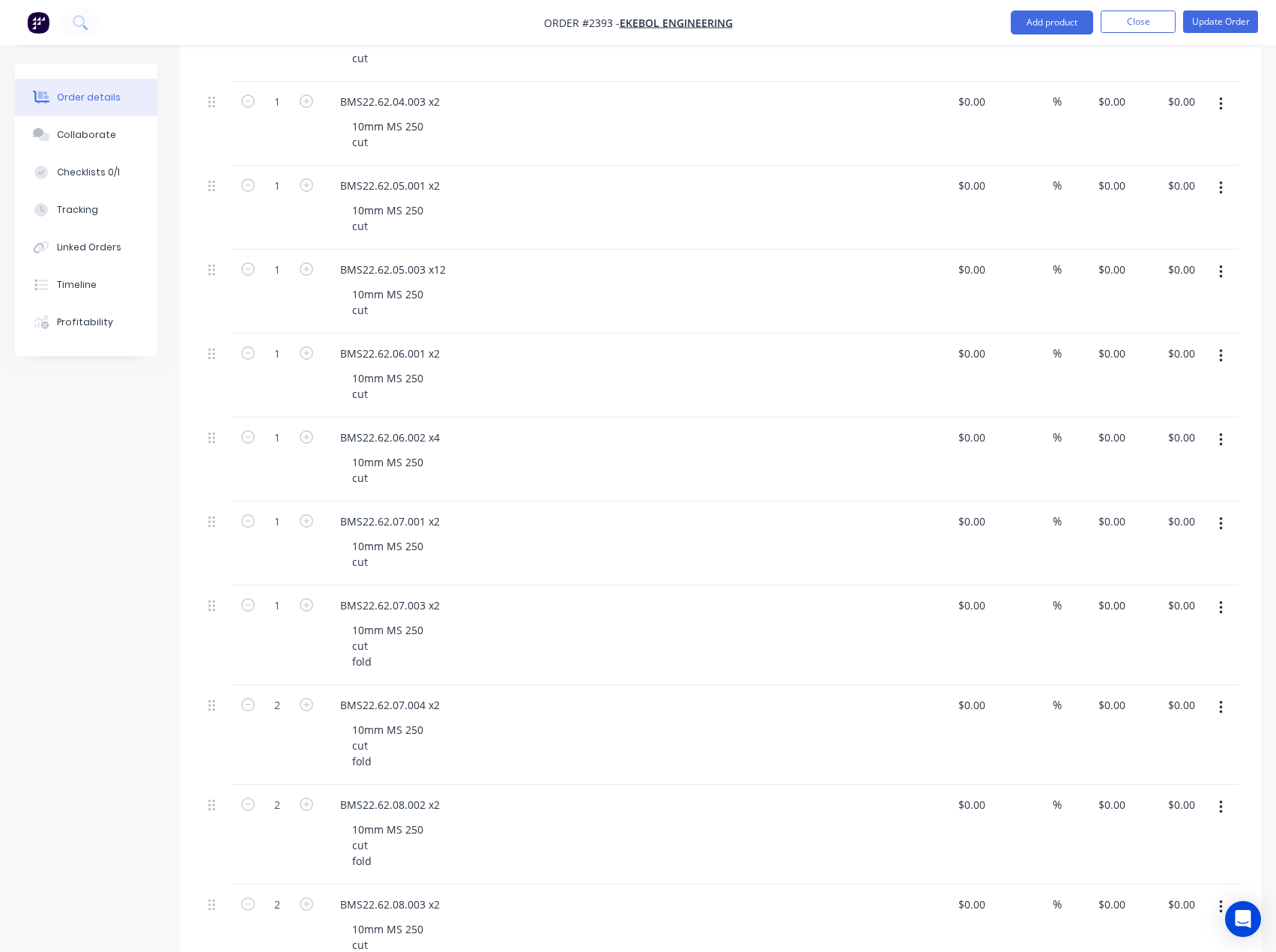
scroll to position [1199, 0]
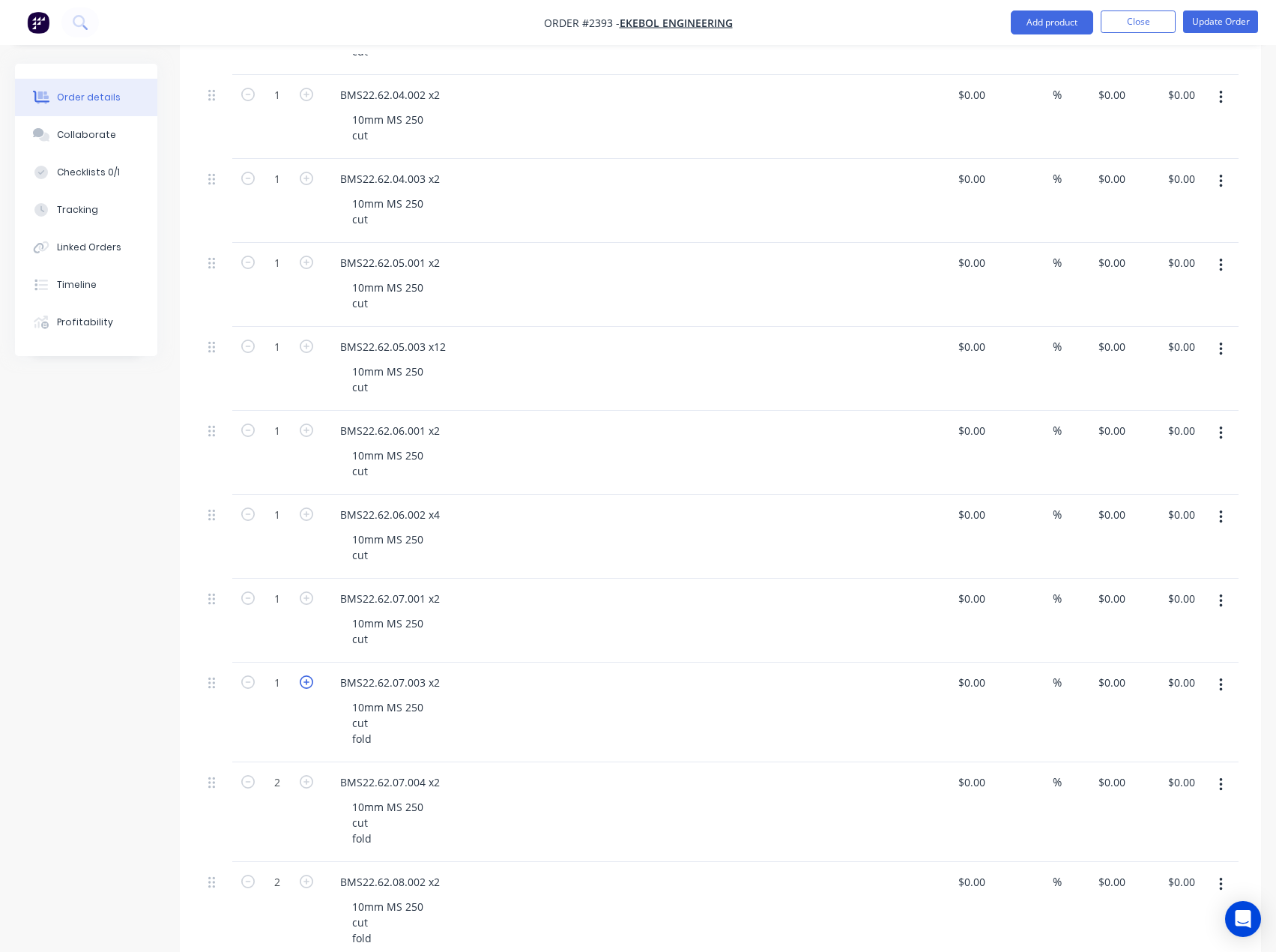
click at [301, 685] on icon "button" at bounding box center [306, 681] width 14 height 14
type input "2"
click at [305, 599] on icon "button" at bounding box center [306, 597] width 14 height 14
type input "2"
click at [300, 519] on icon "button" at bounding box center [306, 514] width 14 height 14
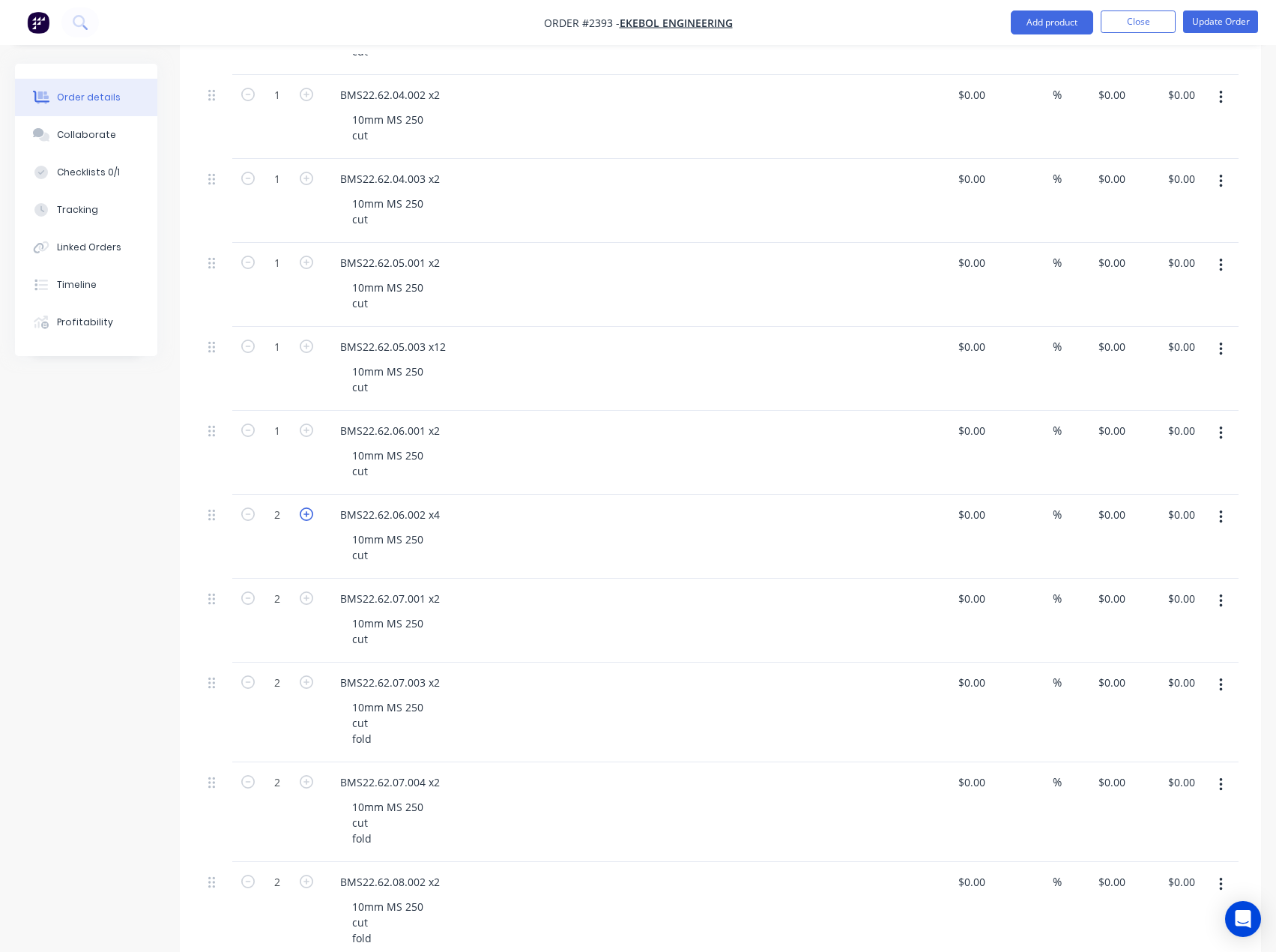
click at [303, 514] on icon "button" at bounding box center [306, 514] width 14 height 14
type input "4"
drag, startPoint x: 303, startPoint y: 433, endPoint x: 303, endPoint y: 412, distance: 21.0
click at [303, 433] on icon "button" at bounding box center [306, 430] width 14 height 14
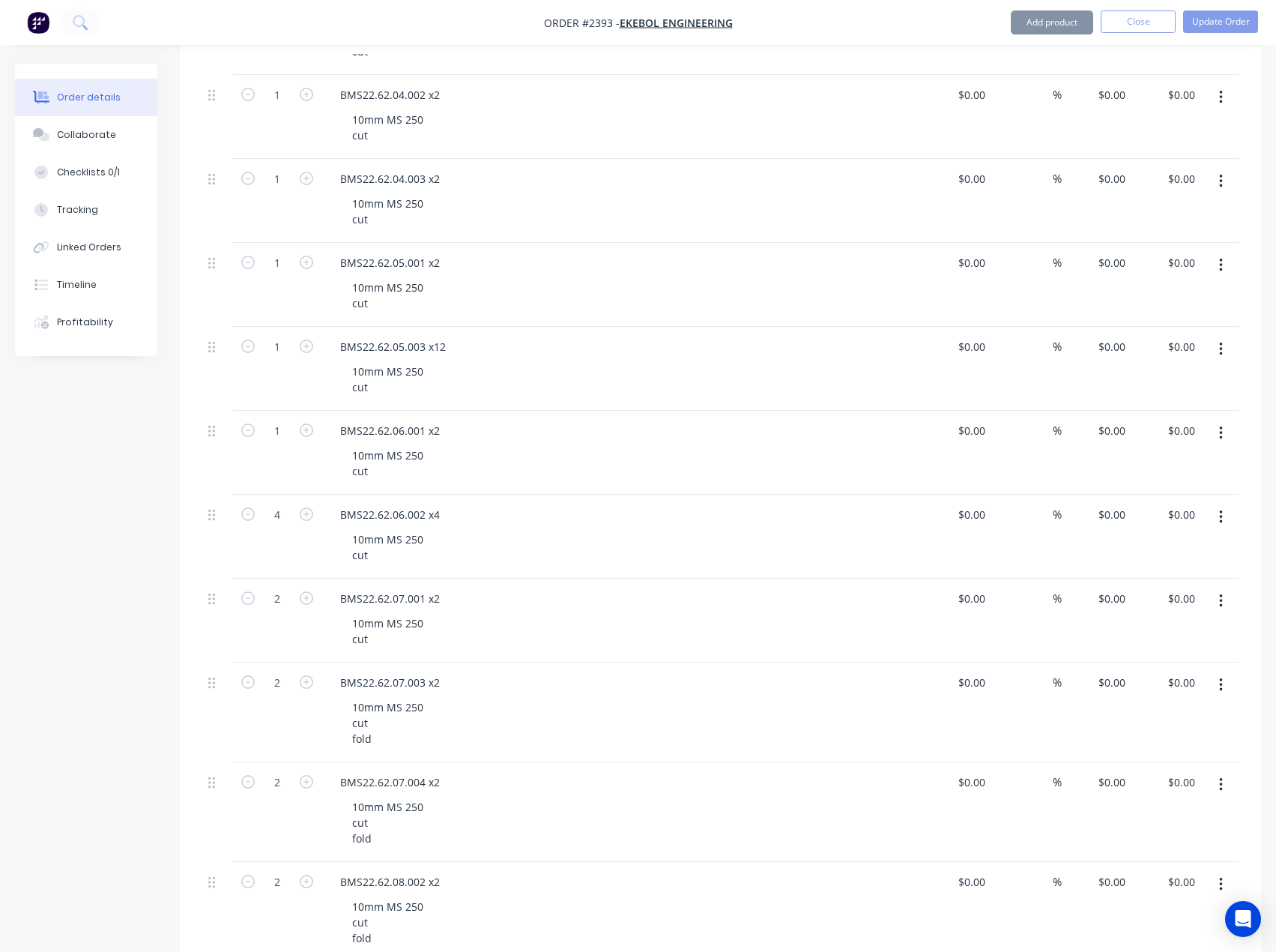
type input "2"
click at [272, 349] on input "1" at bounding box center [277, 347] width 39 height 23
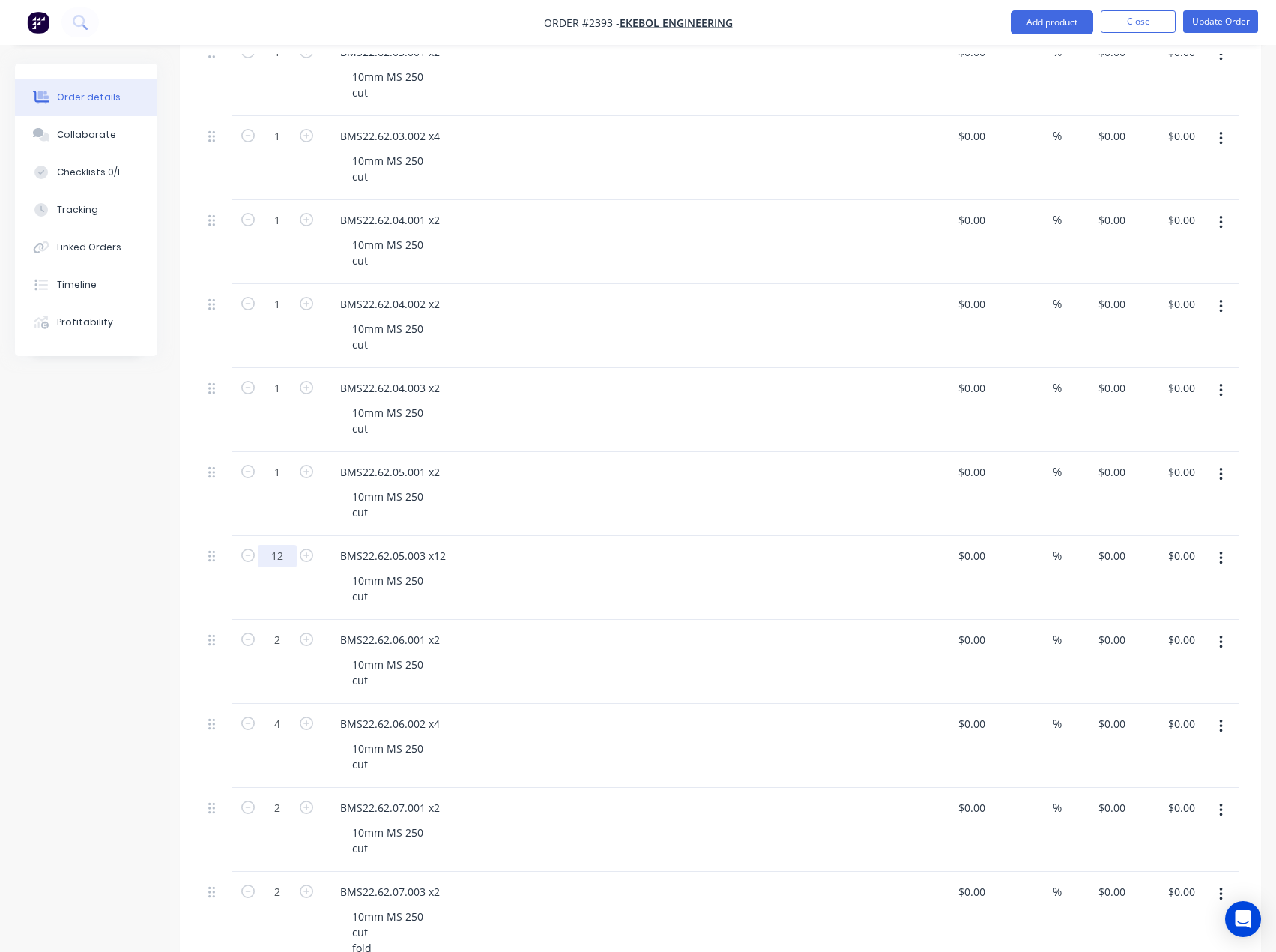
scroll to position [974, 0]
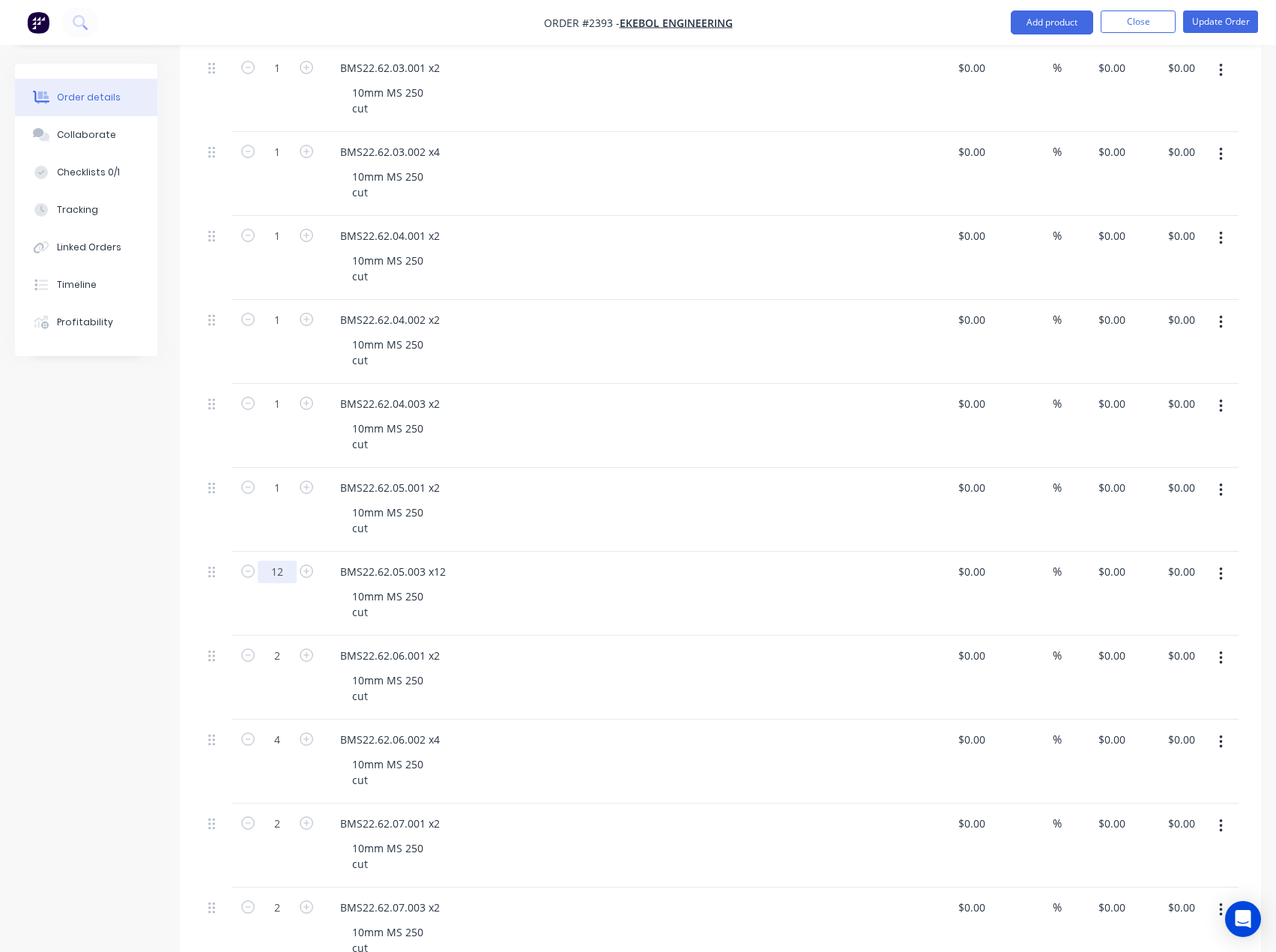
type input "12"
click at [92, 627] on div "Created by [PERSON_NAME] Created [DATE] Required [DATE] Assigned to EA Invoiced…" at bounding box center [638, 471] width 1246 height 2764
click at [308, 490] on icon "button" at bounding box center [306, 487] width 14 height 14
type input "2"
click at [303, 396] on icon "button" at bounding box center [306, 403] width 14 height 14
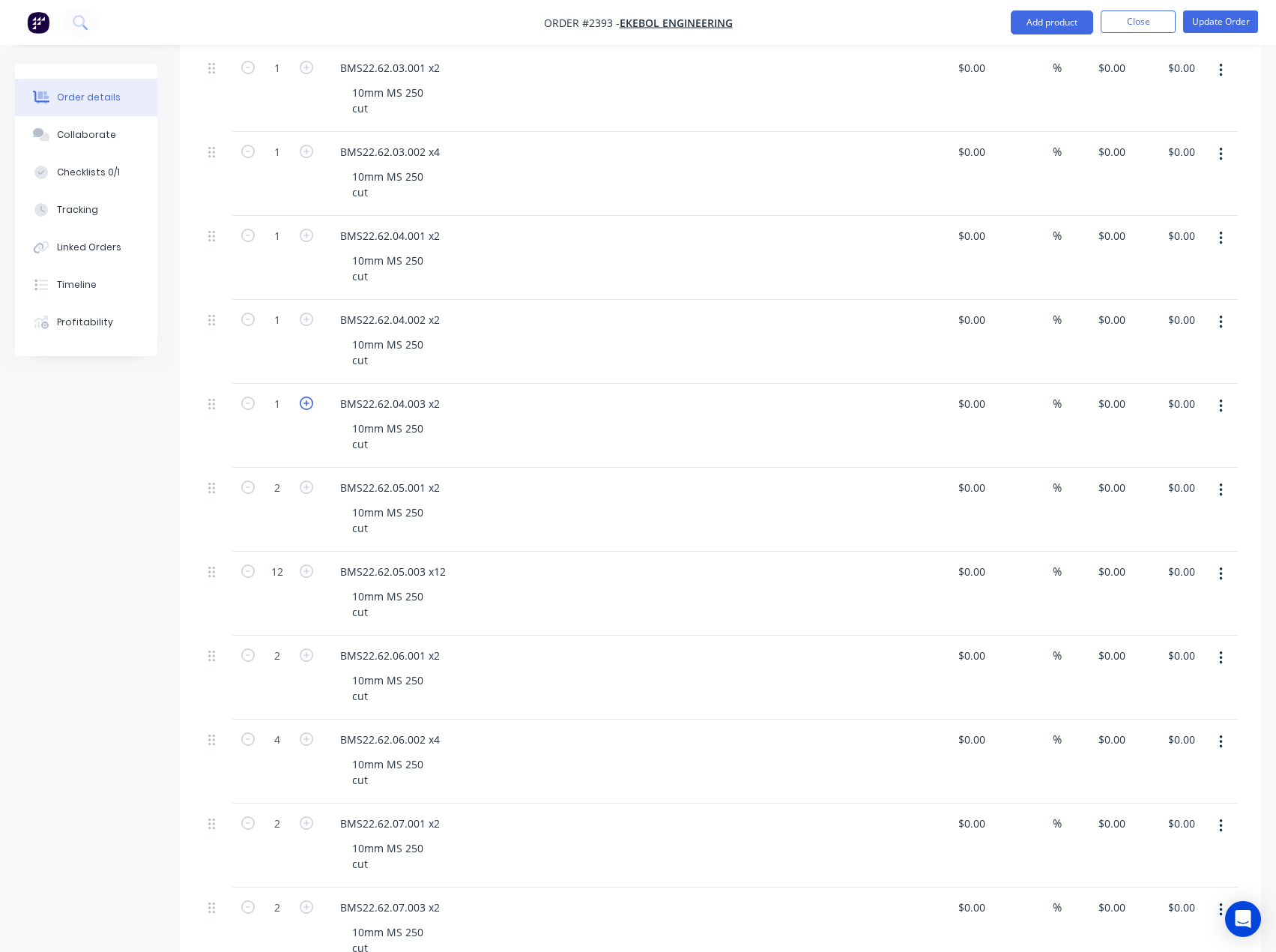
type input "2"
drag, startPoint x: 308, startPoint y: 320, endPoint x: 307, endPoint y: 289, distance: 31.0
click at [308, 319] on icon "button" at bounding box center [306, 319] width 14 height 14
type input "2"
click at [303, 237] on icon "button" at bounding box center [306, 235] width 14 height 14
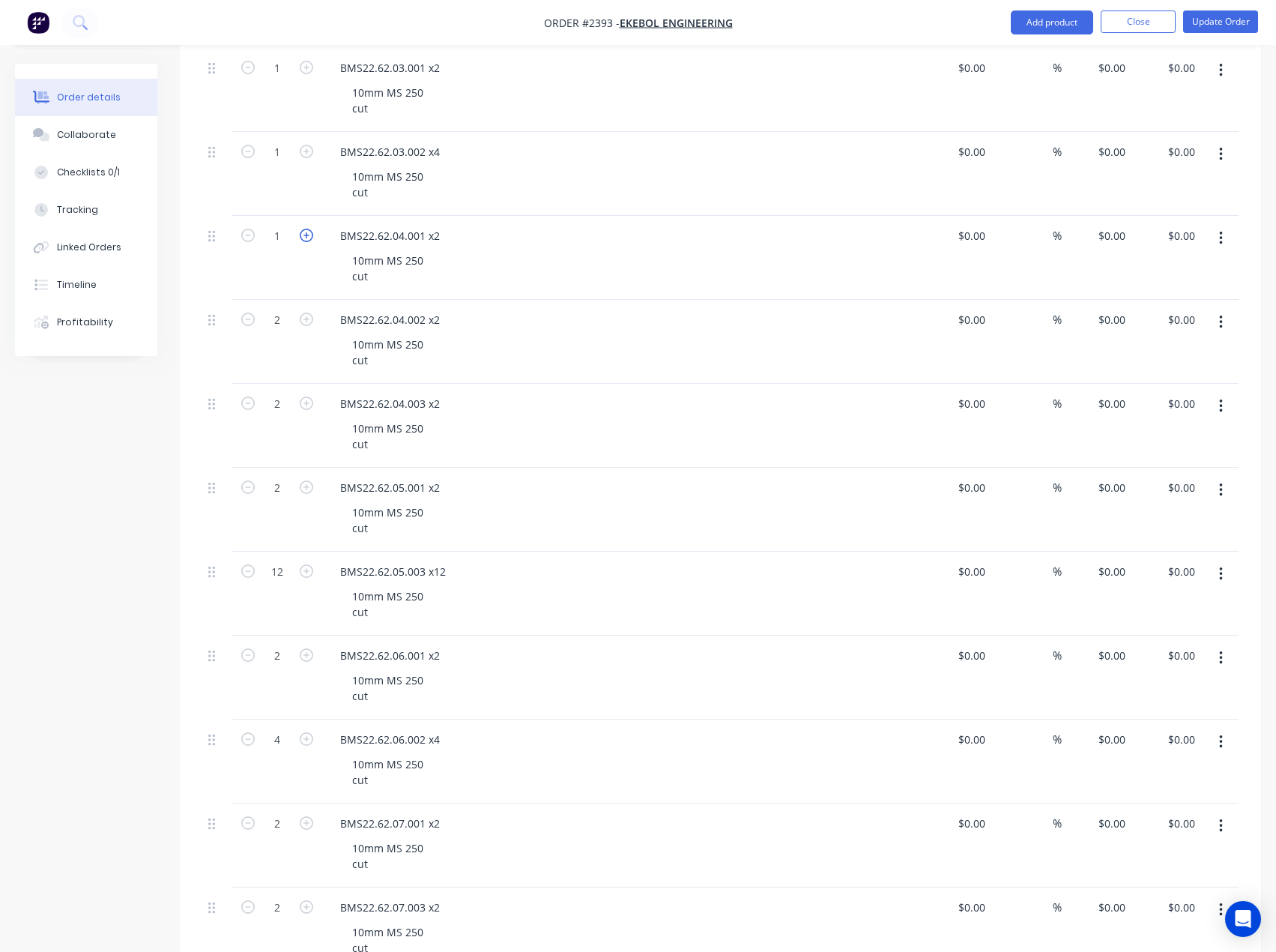
type input "2"
click at [305, 149] on icon "button" at bounding box center [306, 151] width 14 height 14
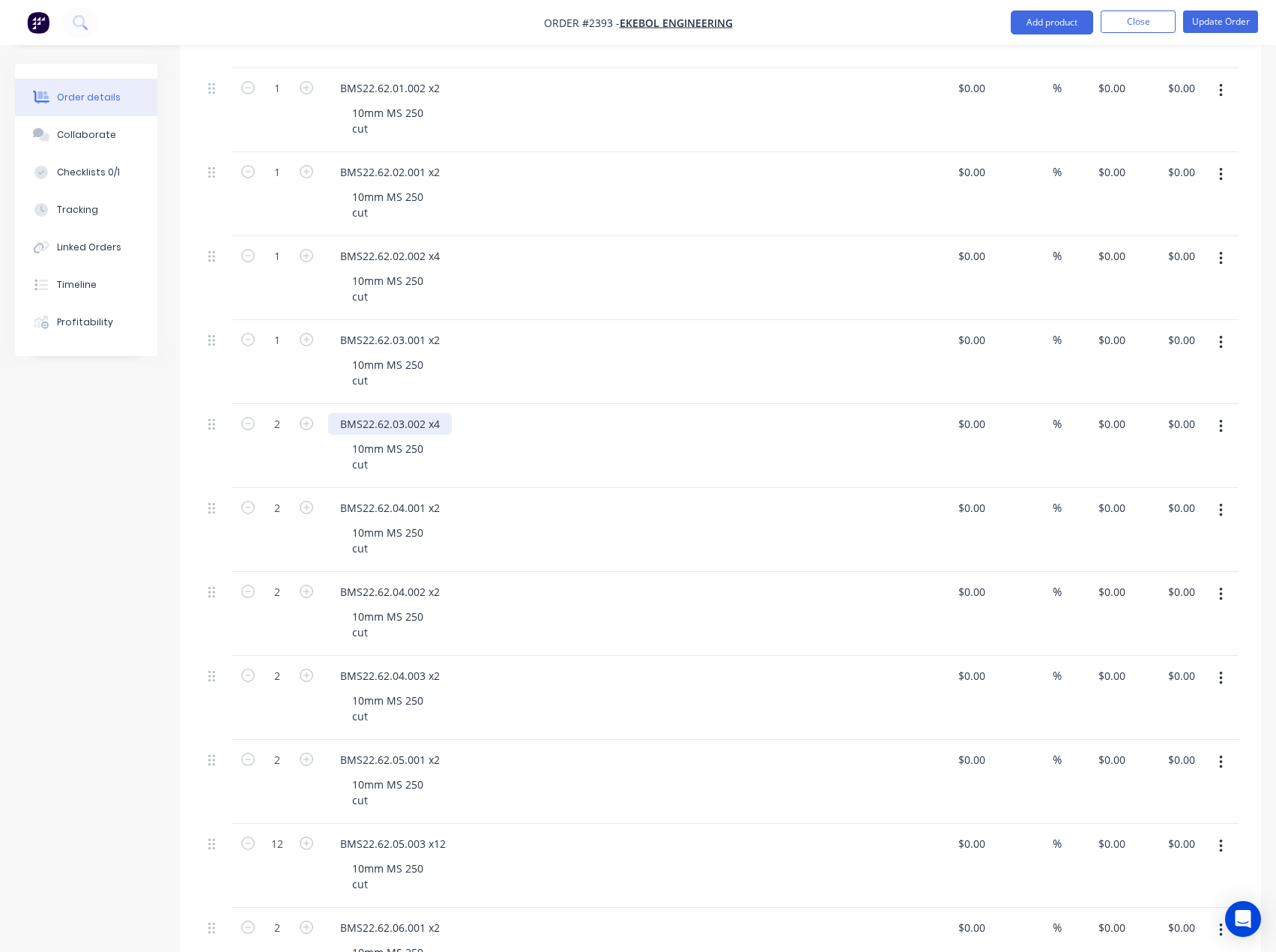
scroll to position [674, 0]
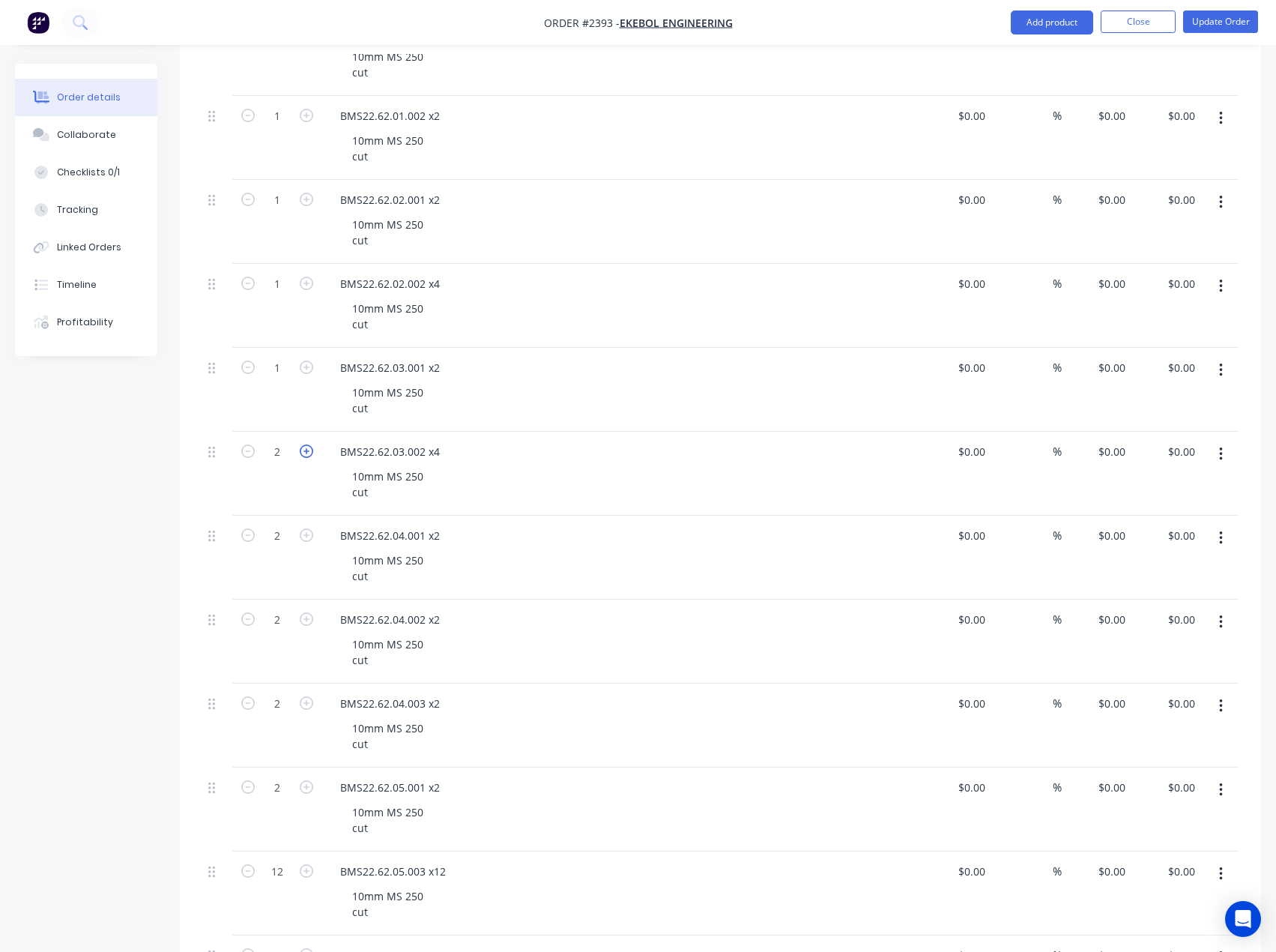
click at [308, 454] on icon "button" at bounding box center [306, 451] width 14 height 14
click at [308, 452] on icon "button" at bounding box center [306, 451] width 14 height 14
type input "4"
click at [305, 364] on icon "button" at bounding box center [306, 367] width 14 height 14
type input "2"
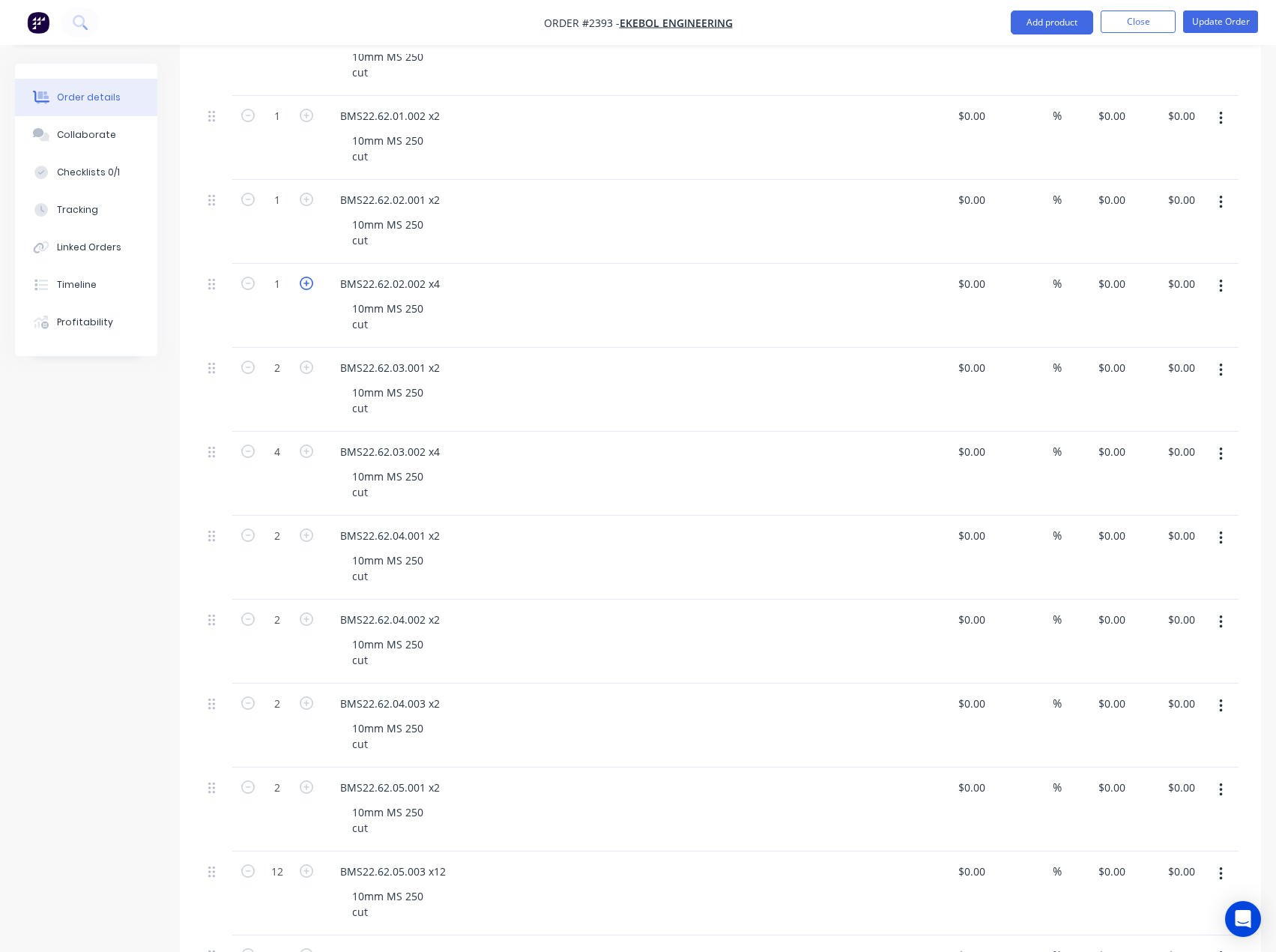
click at [303, 279] on icon "button" at bounding box center [306, 283] width 14 height 14
click at [303, 280] on icon "button" at bounding box center [306, 283] width 14 height 14
click at [307, 281] on icon "button" at bounding box center [306, 283] width 14 height 14
type input "4"
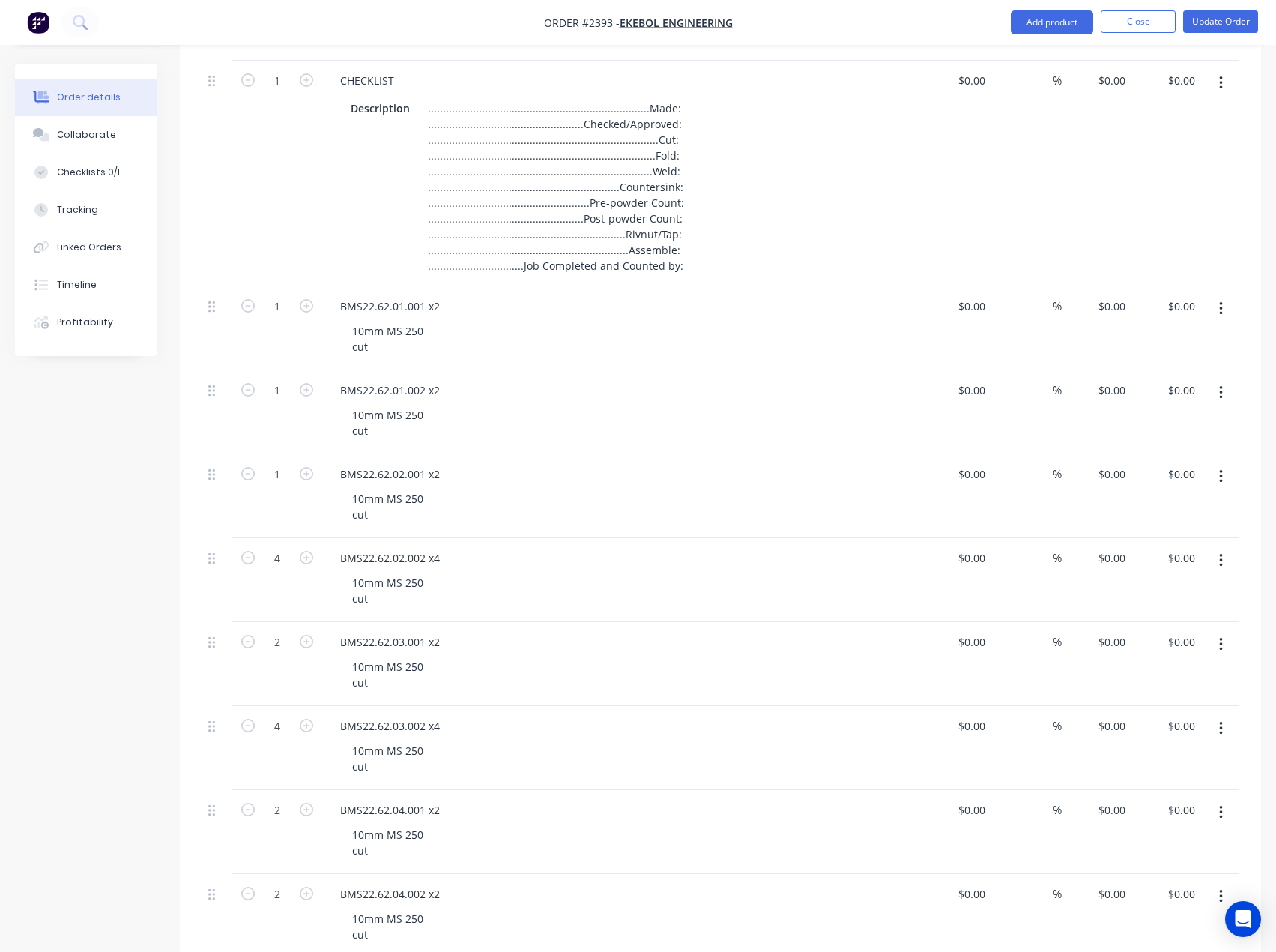
scroll to position [375, 0]
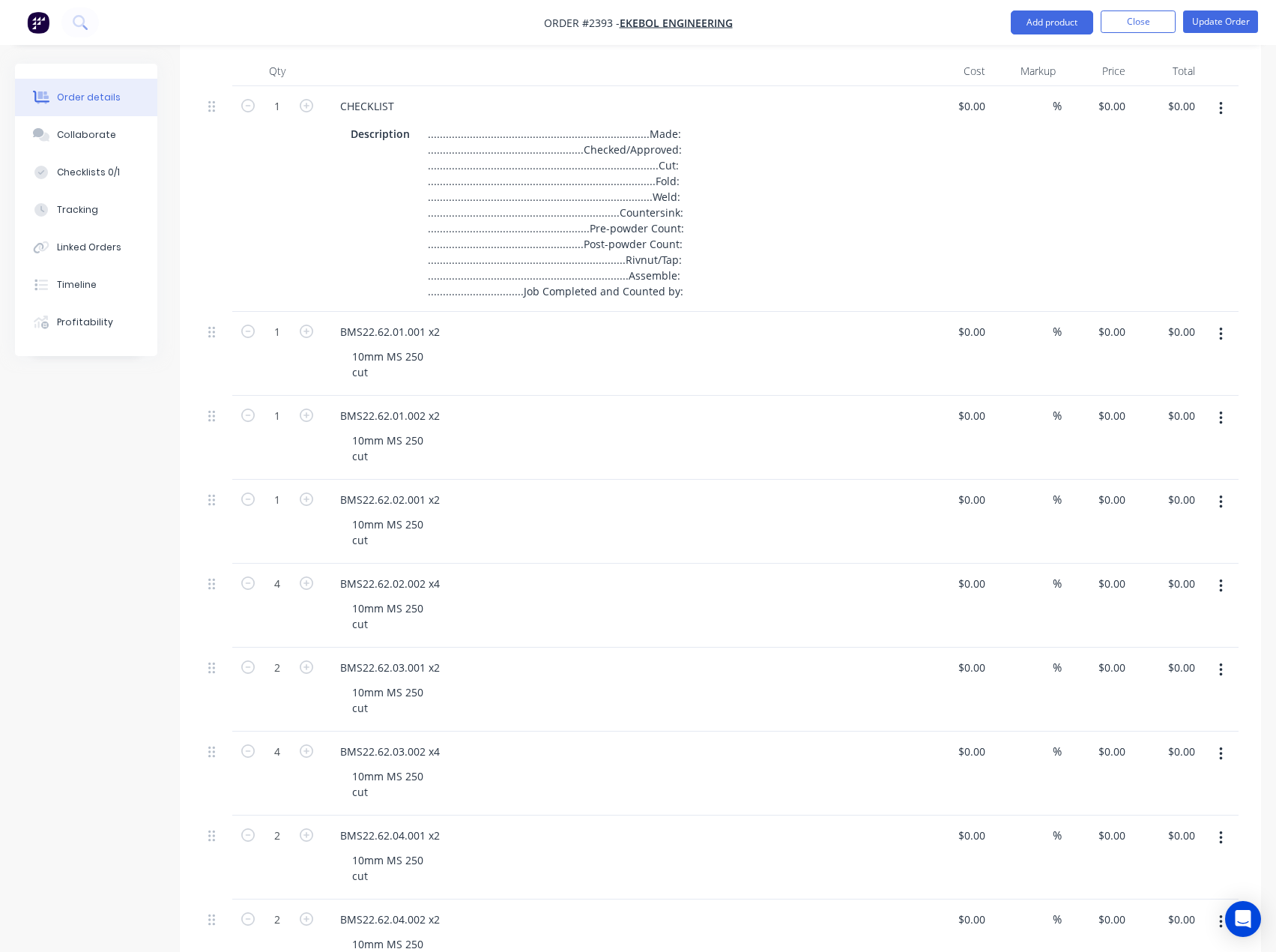
click at [308, 499] on icon "button" at bounding box center [306, 499] width 14 height 14
type input "2"
drag, startPoint x: 306, startPoint y: 412, endPoint x: 306, endPoint y: 361, distance: 51.0
click at [306, 411] on icon "button" at bounding box center [306, 414] width 14 height 14
type input "2"
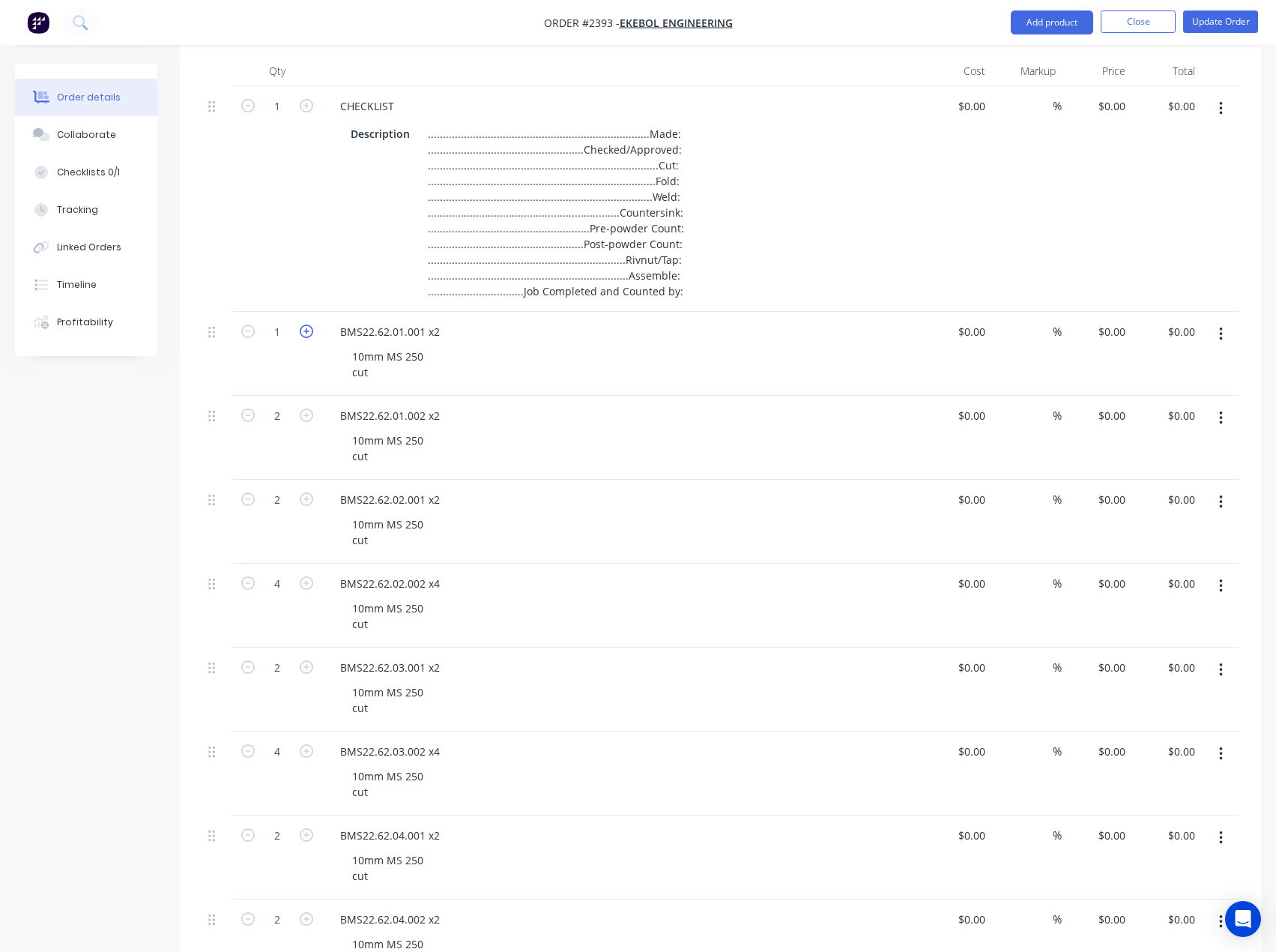
click at [300, 329] on icon "button" at bounding box center [306, 331] width 14 height 14
type input "2"
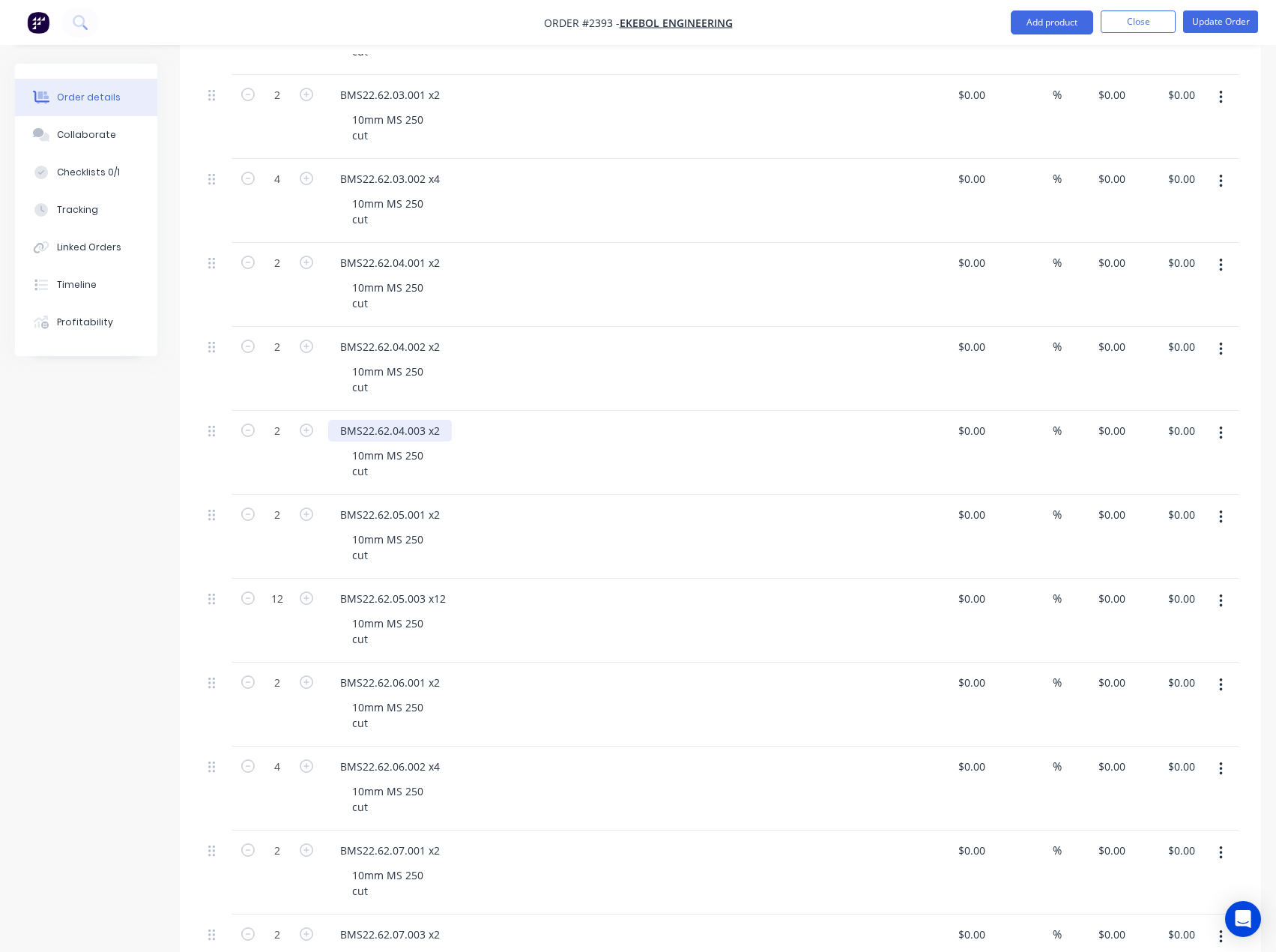
scroll to position [1875, 0]
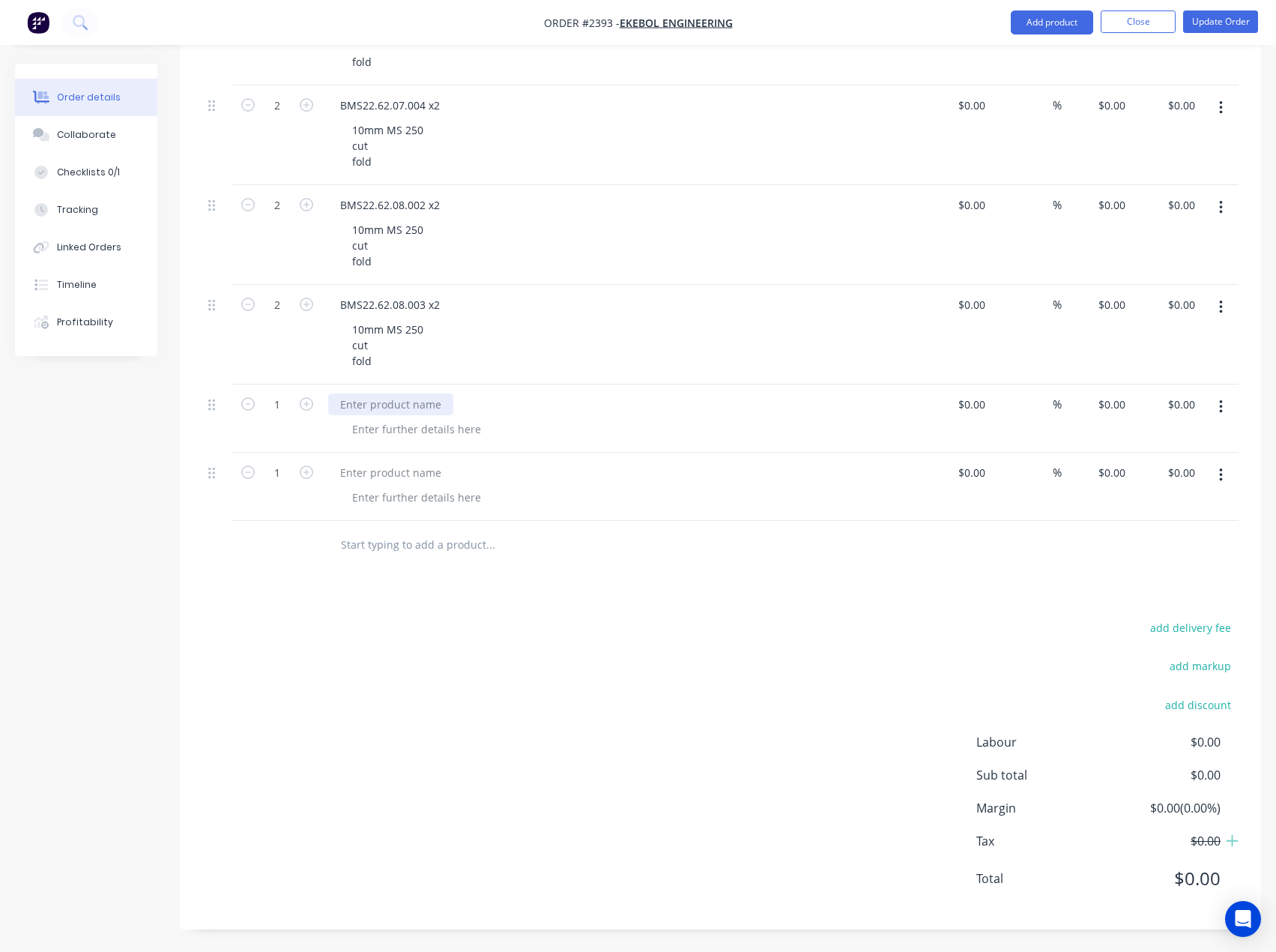
click at [395, 409] on div at bounding box center [391, 405] width 125 height 22
paste div
drag, startPoint x: 375, startPoint y: 359, endPoint x: 342, endPoint y: 320, distance: 51.1
click at [342, 320] on div "10mm MS 250 cut fold" at bounding box center [387, 345] width 95 height 53
click at [380, 356] on div "10mm MS 250 cut fold" at bounding box center [387, 345] width 95 height 53
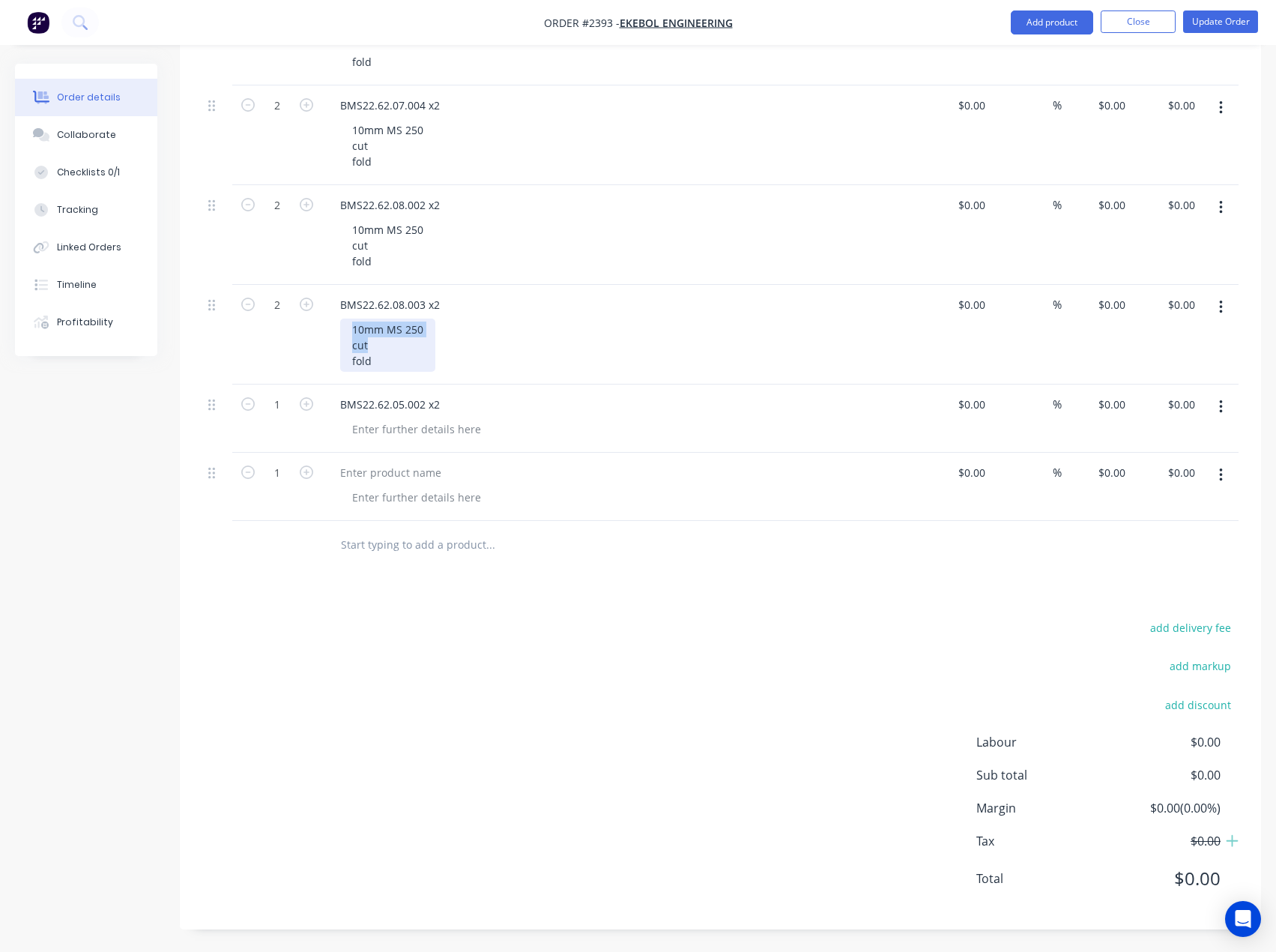
drag, startPoint x: 373, startPoint y: 344, endPoint x: 322, endPoint y: 310, distance: 61.3
click at [322, 310] on div "BMS22.62.08.003 x2 10mm MS 250 cut fold" at bounding box center [622, 335] width 599 height 100
copy div "10mm MS 250 cut"
click at [383, 425] on div at bounding box center [416, 429] width 153 height 22
paste div
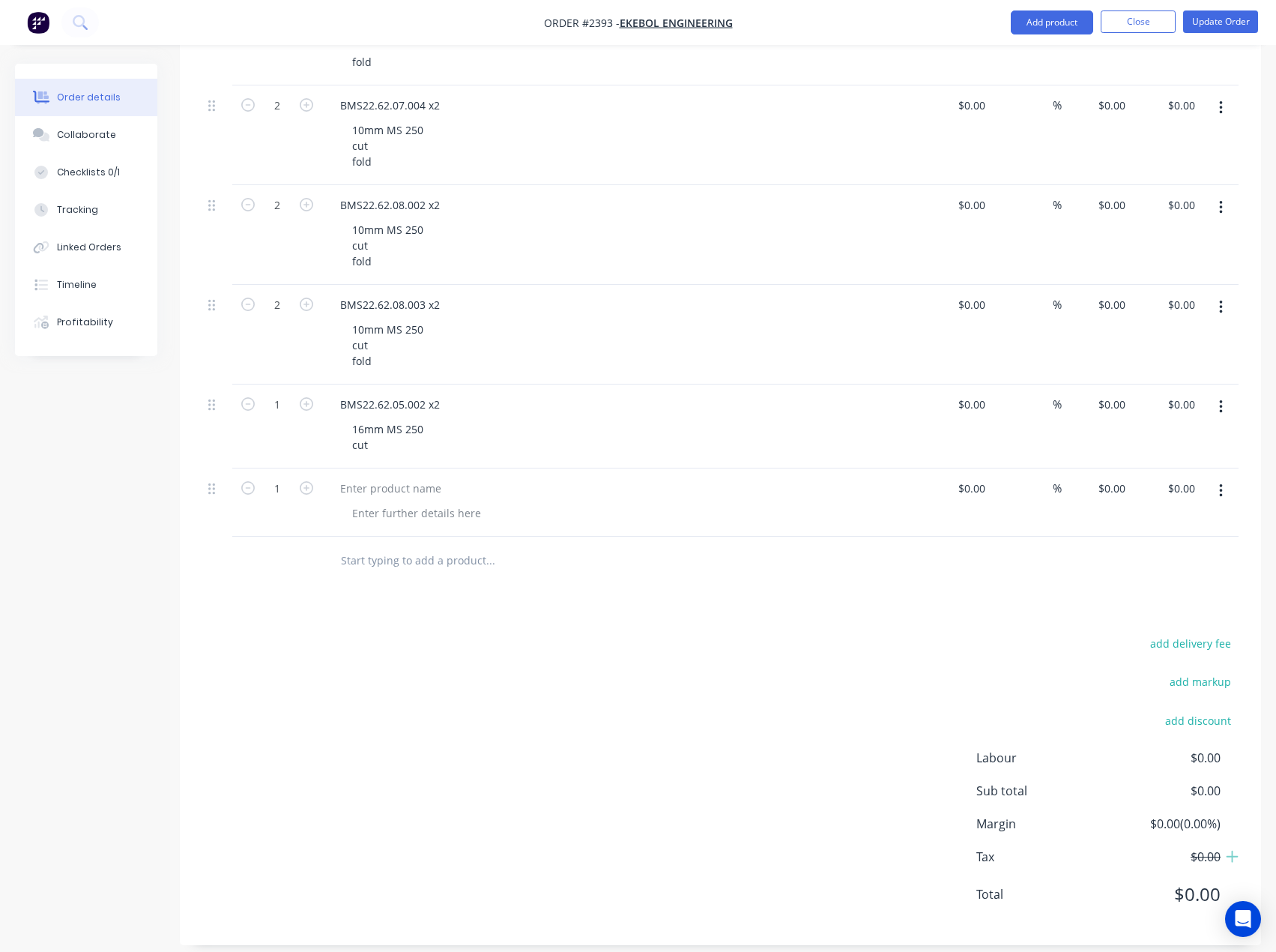
click at [453, 662] on div "add delivery fee add markup add discount Labour $0.00 Sub total $0.00 Margin $0…" at bounding box center [720, 778] width 1036 height 290
drag, startPoint x: 384, startPoint y: 485, endPoint x: 184, endPoint y: 478, distance: 200.1
click at [384, 485] on div at bounding box center [391, 488] width 125 height 22
paste div
click at [303, 486] on icon "button" at bounding box center [306, 488] width 14 height 14
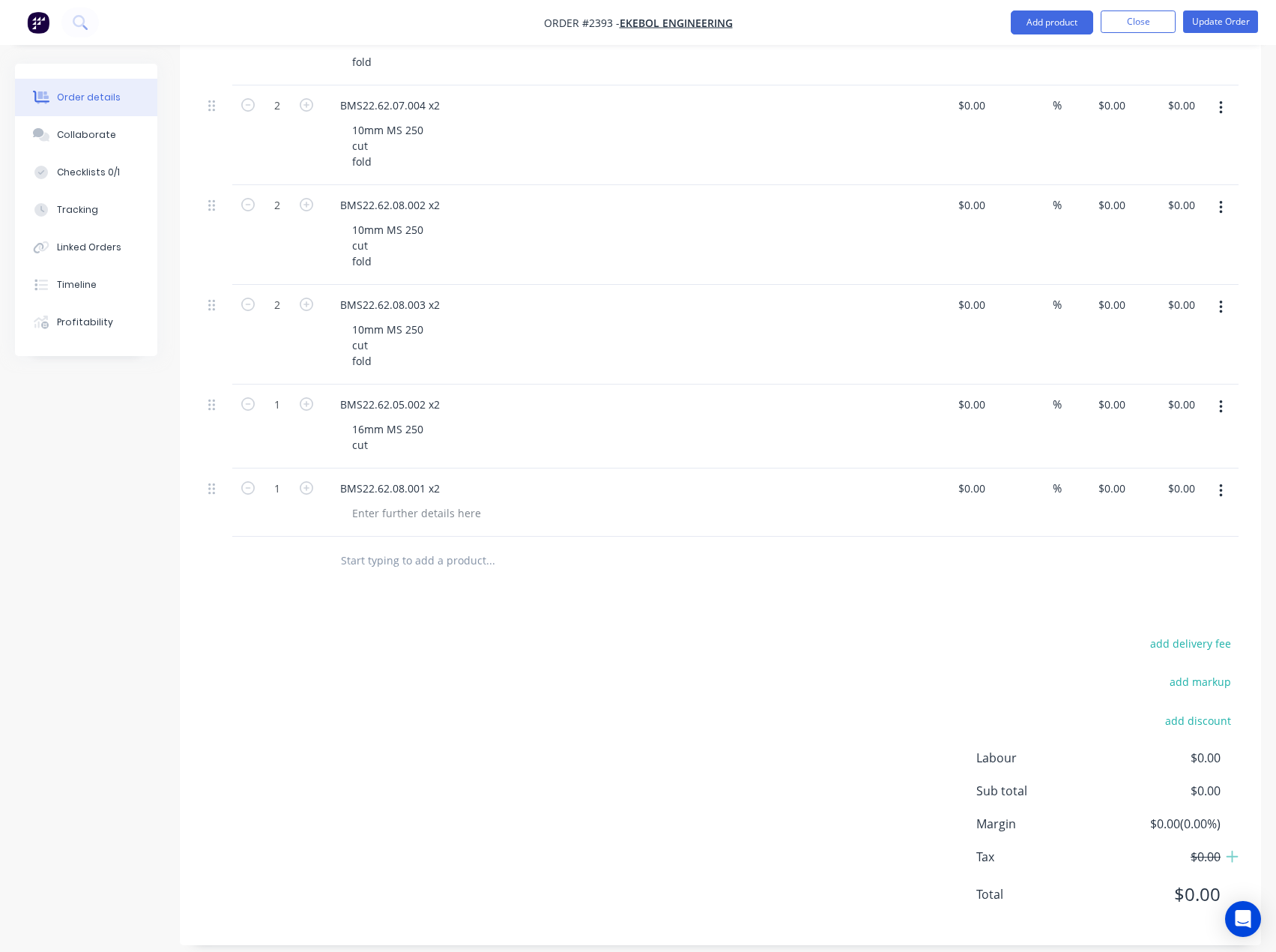
type input "2"
click at [309, 401] on icon "button" at bounding box center [306, 404] width 14 height 14
type input "2"
drag, startPoint x: 373, startPoint y: 445, endPoint x: 353, endPoint y: 428, distance: 26.2
click at [353, 428] on div "16mm MS 250 cut" at bounding box center [387, 436] width 95 height 37
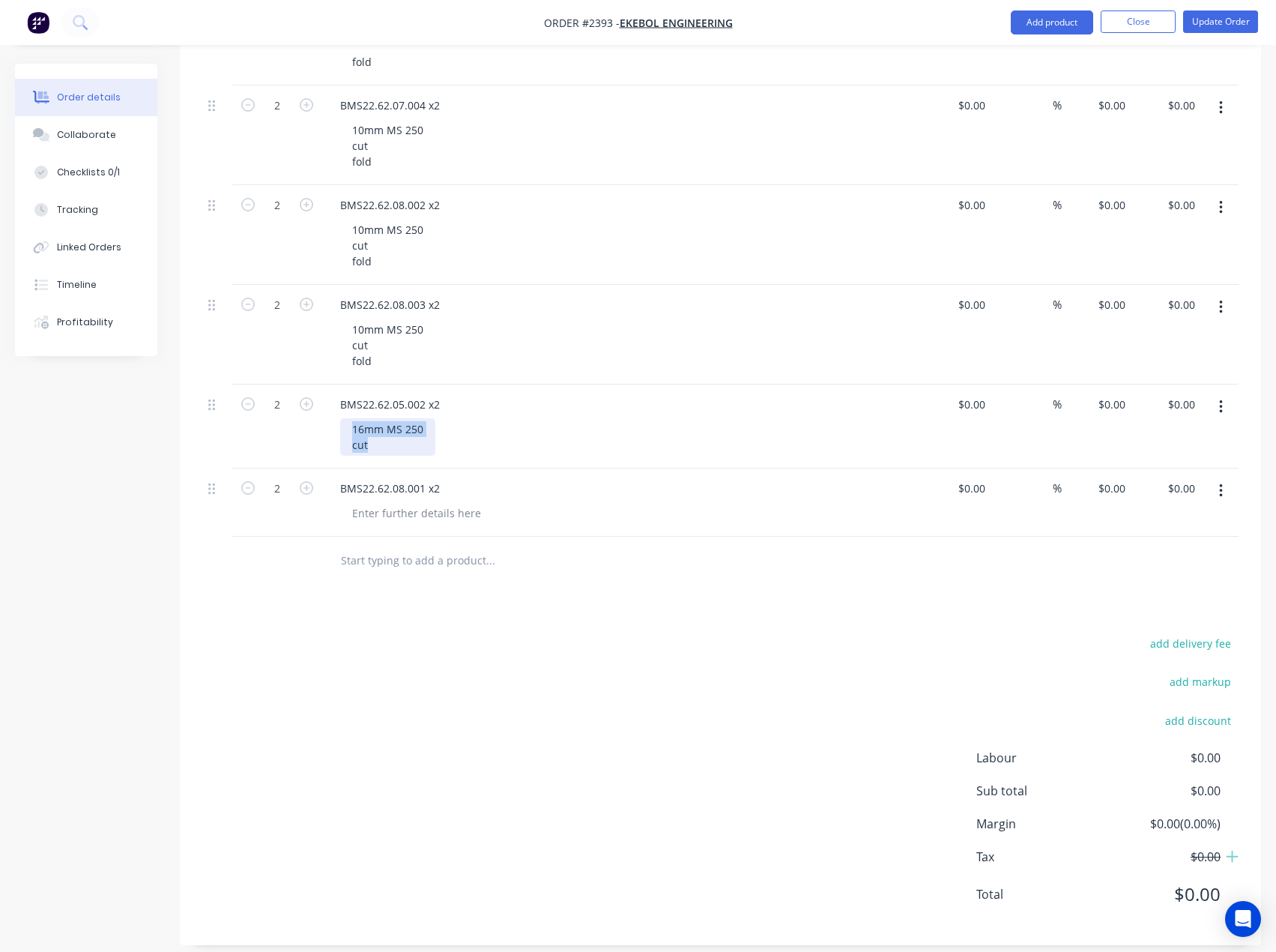
copy div "16mm MS 250 cut"
click at [386, 508] on div at bounding box center [416, 513] width 153 height 22
paste div
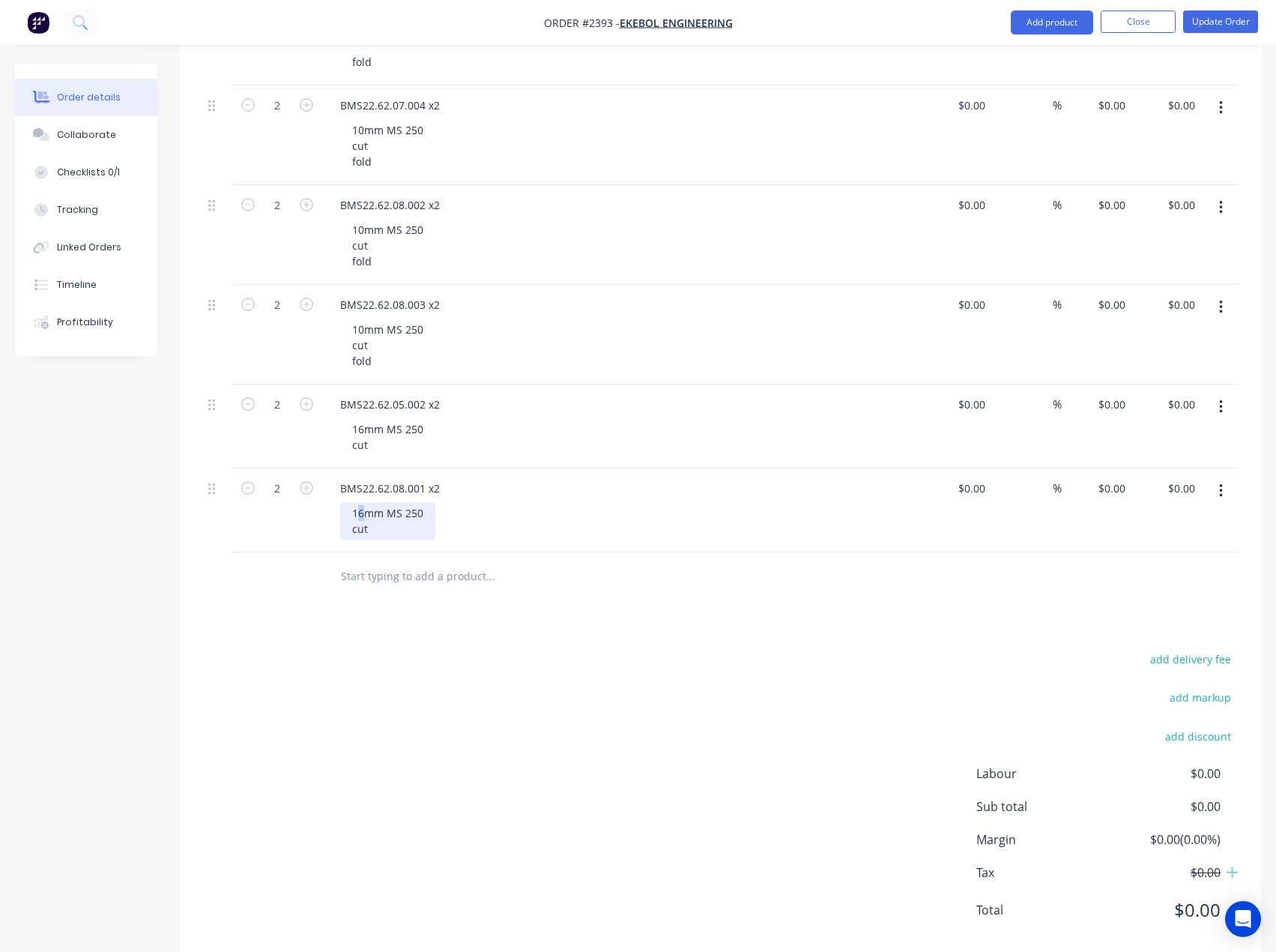
click at [364, 510] on div "16mm MS 250 cut" at bounding box center [387, 520] width 95 height 37
click at [429, 700] on div "add delivery fee add markup add discount Labour $0.00 Sub total $0.00 Margin $0…" at bounding box center [720, 794] width 1036 height 290
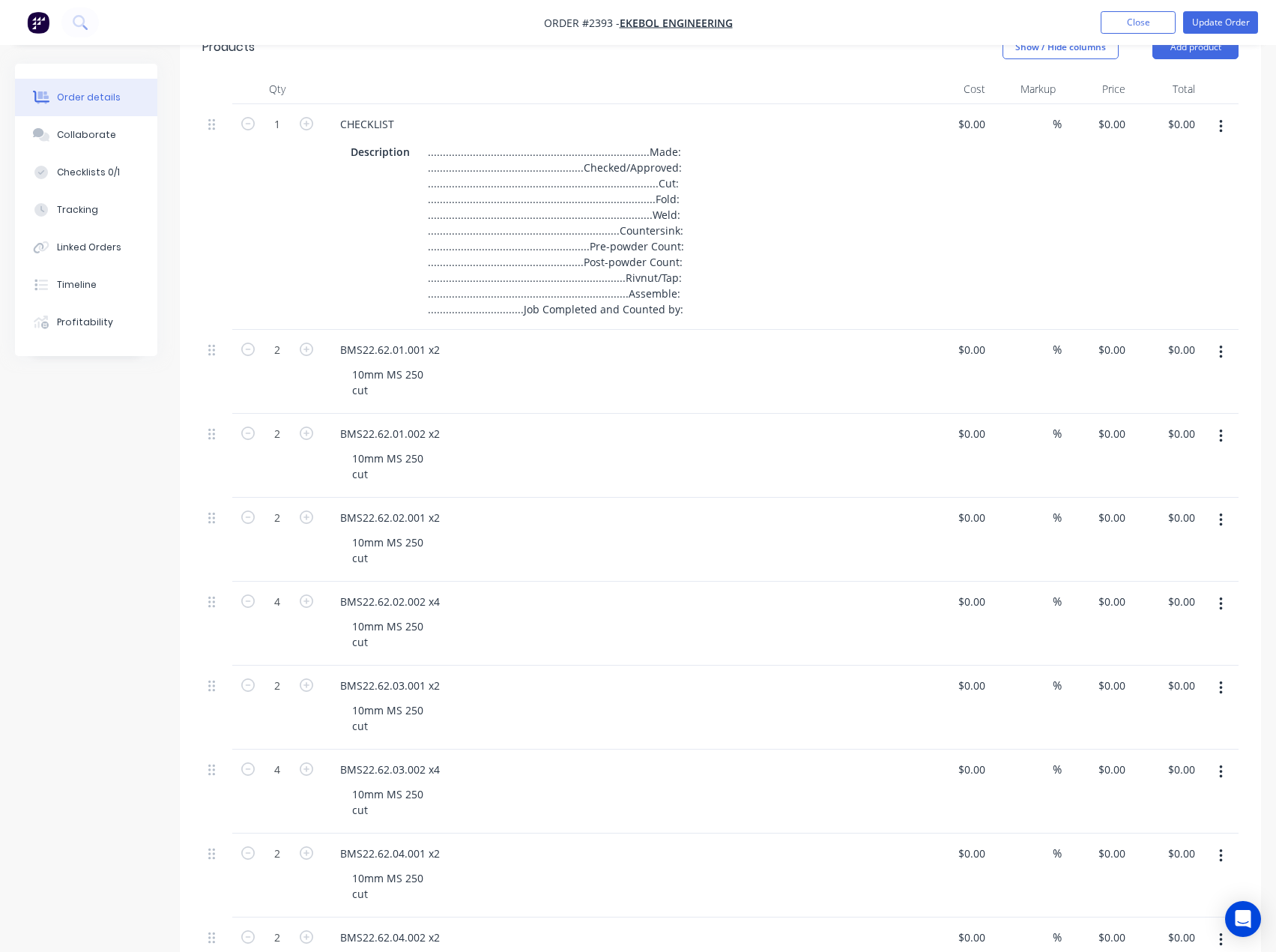
scroll to position [0, 0]
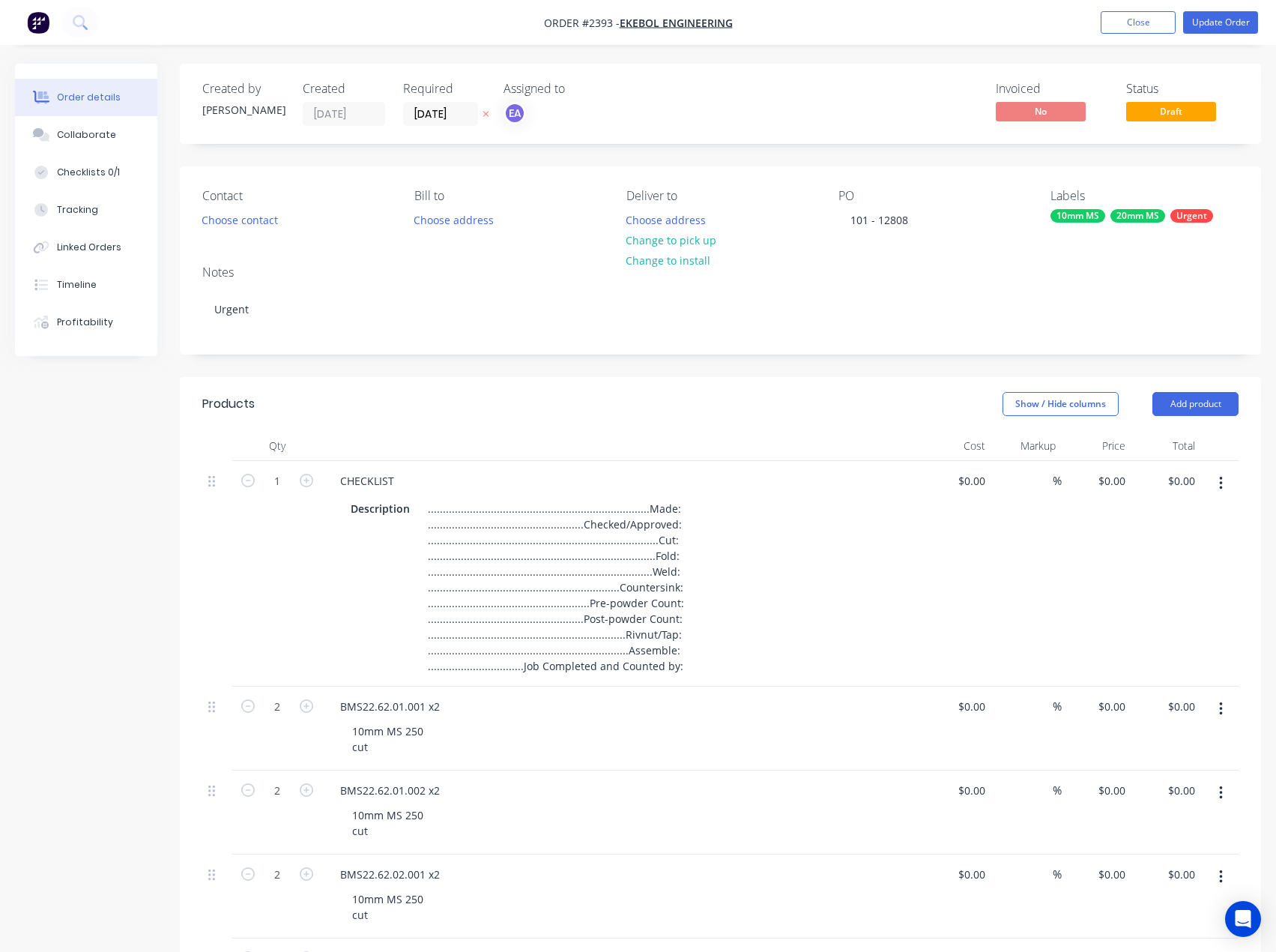
click at [1157, 224] on div "Labels 10mm MS 20mm MS [PERSON_NAME]" at bounding box center [1145, 210] width 188 height 42
click at [1153, 215] on div "20mm MS" at bounding box center [1138, 215] width 54 height 14
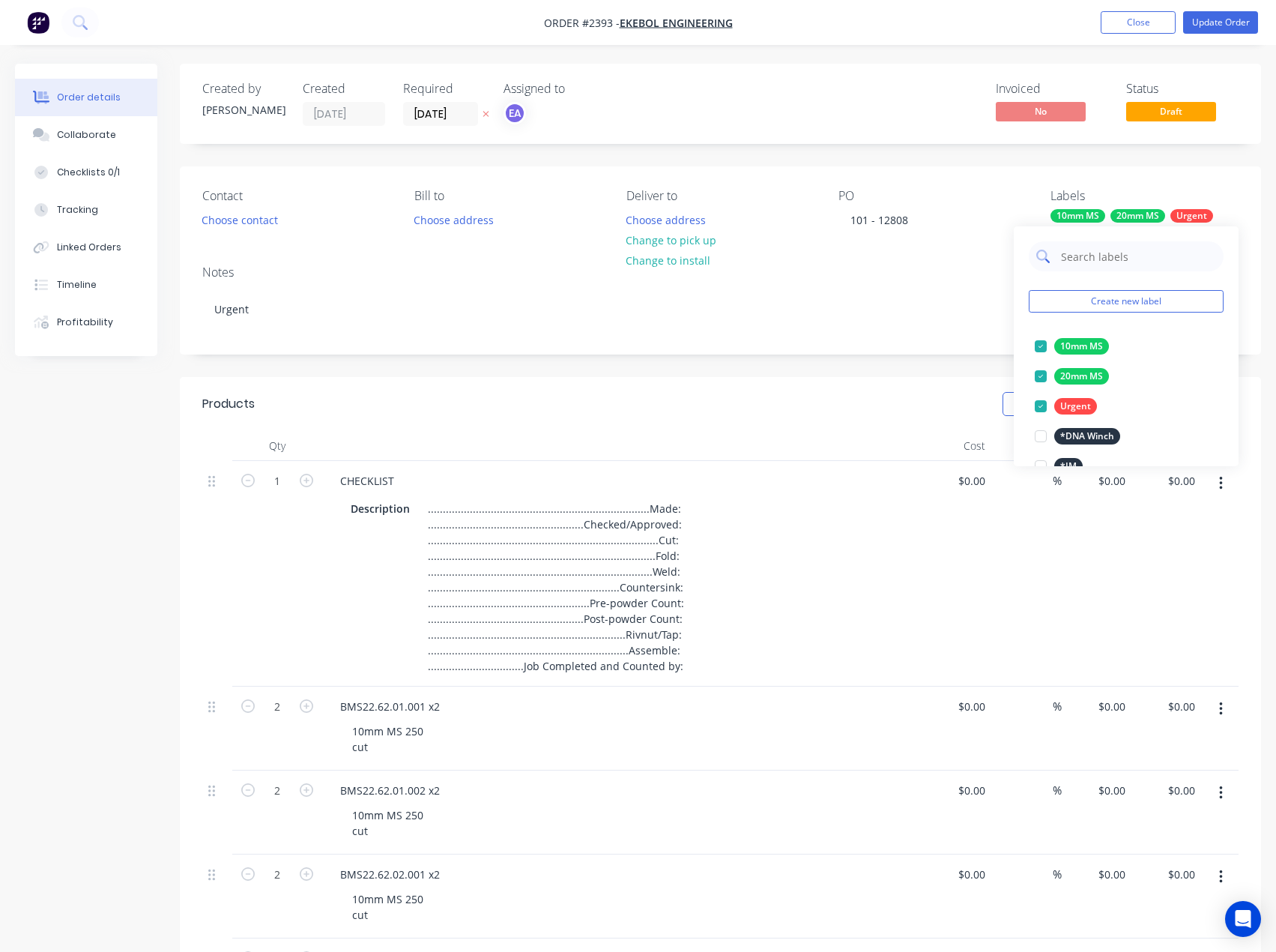
click at [1141, 257] on input "text" at bounding box center [1138, 256] width 157 height 30
drag, startPoint x: 1043, startPoint y: 347, endPoint x: 1100, endPoint y: 300, distance: 73.9
click at [1043, 347] on div at bounding box center [1041, 346] width 30 height 30
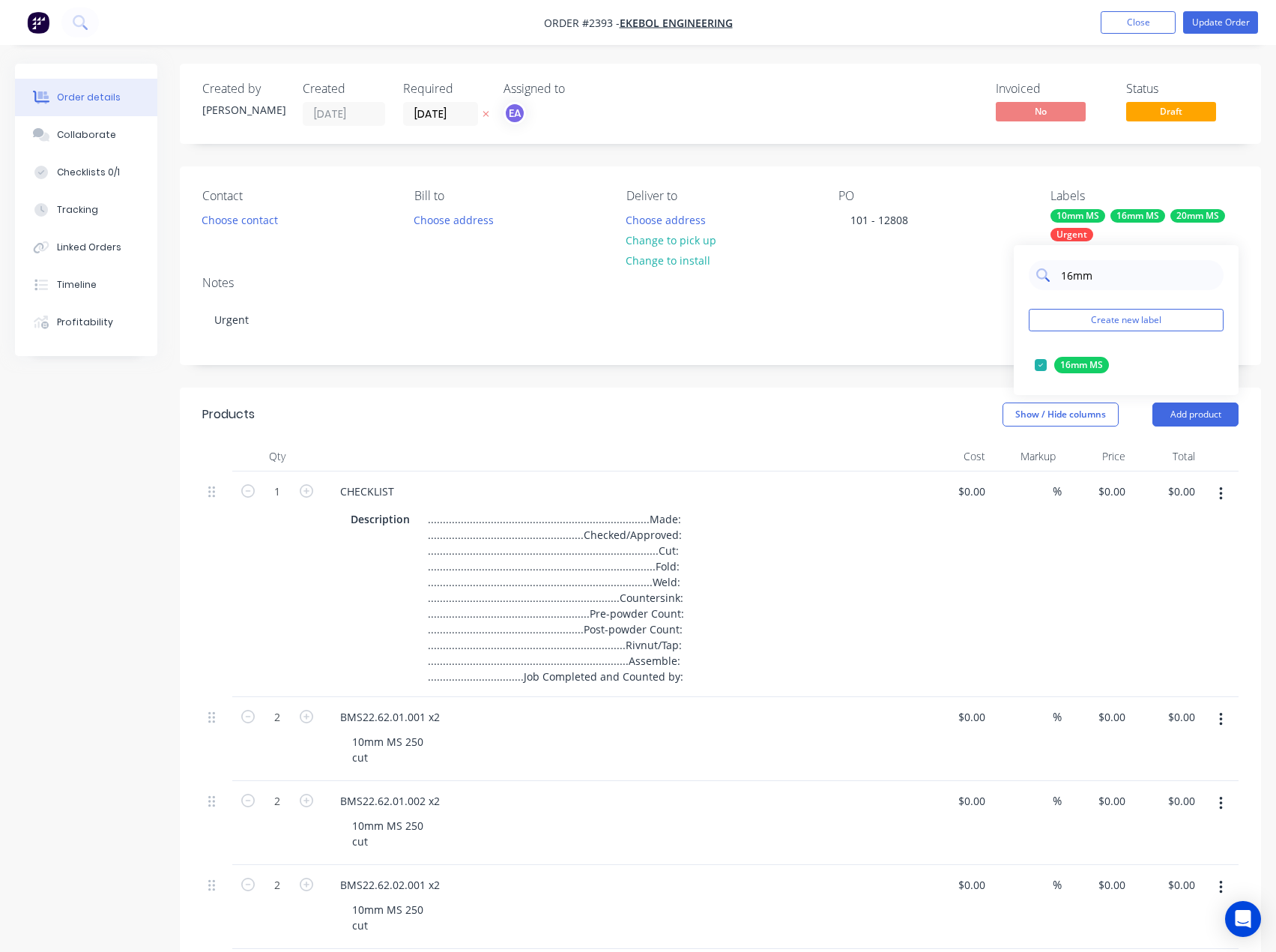
drag, startPoint x: 1084, startPoint y: 273, endPoint x: 1057, endPoint y: 274, distance: 27.0
click at [1057, 274] on div "16mm" at bounding box center [1126, 274] width 195 height 30
click at [1041, 361] on div at bounding box center [1041, 365] width 30 height 30
drag, startPoint x: 1080, startPoint y: 272, endPoint x: 1052, endPoint y: 282, distance: 29.7
click at [1052, 282] on div "cut" at bounding box center [1126, 274] width 195 height 30
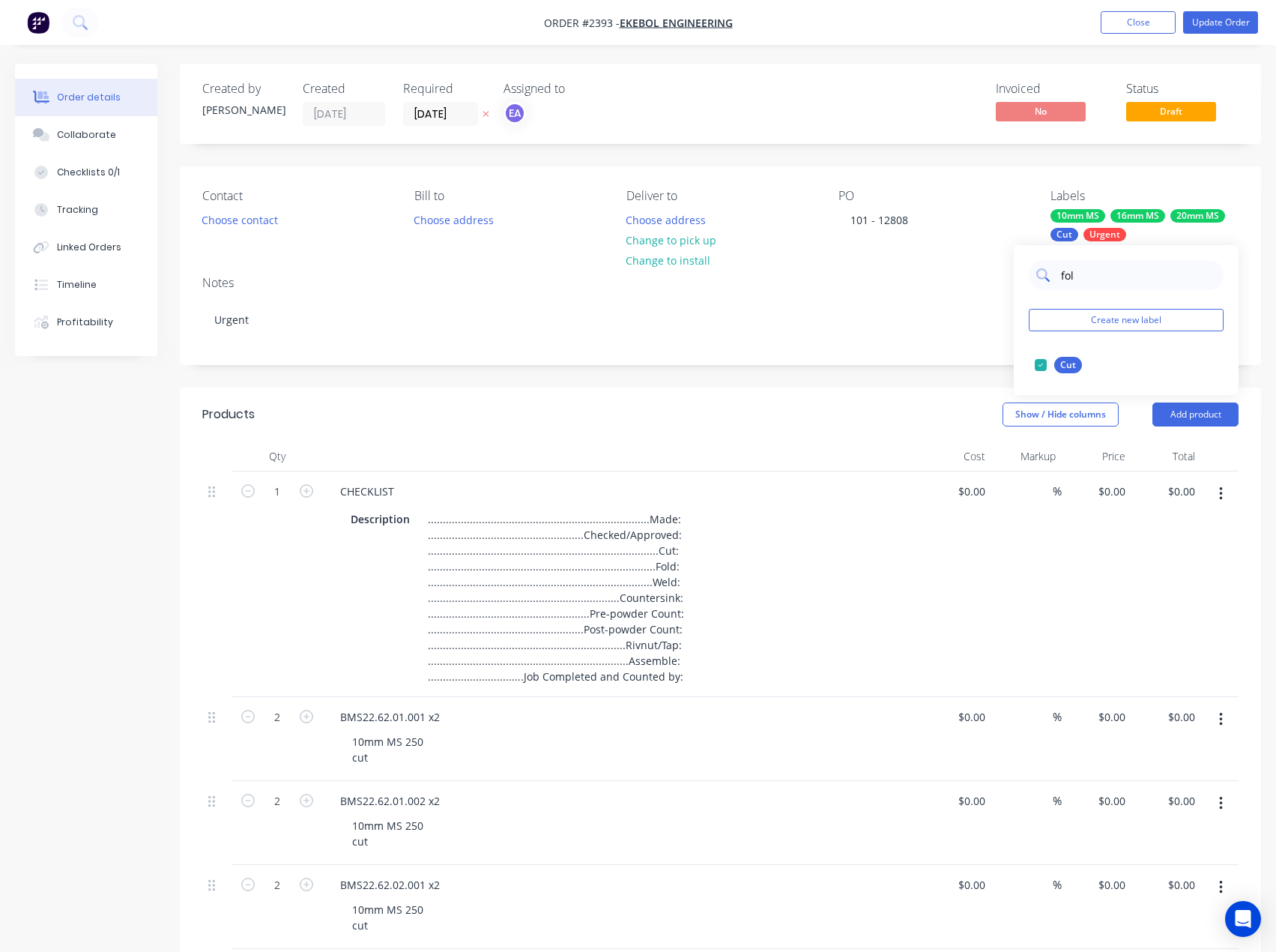
type input "fold"
click at [1043, 366] on div at bounding box center [1041, 365] width 30 height 30
click at [855, 346] on div "Notes Urgent" at bounding box center [720, 313] width 1081 height 100
click at [1217, 24] on button "Update Order" at bounding box center [1220, 22] width 75 height 23
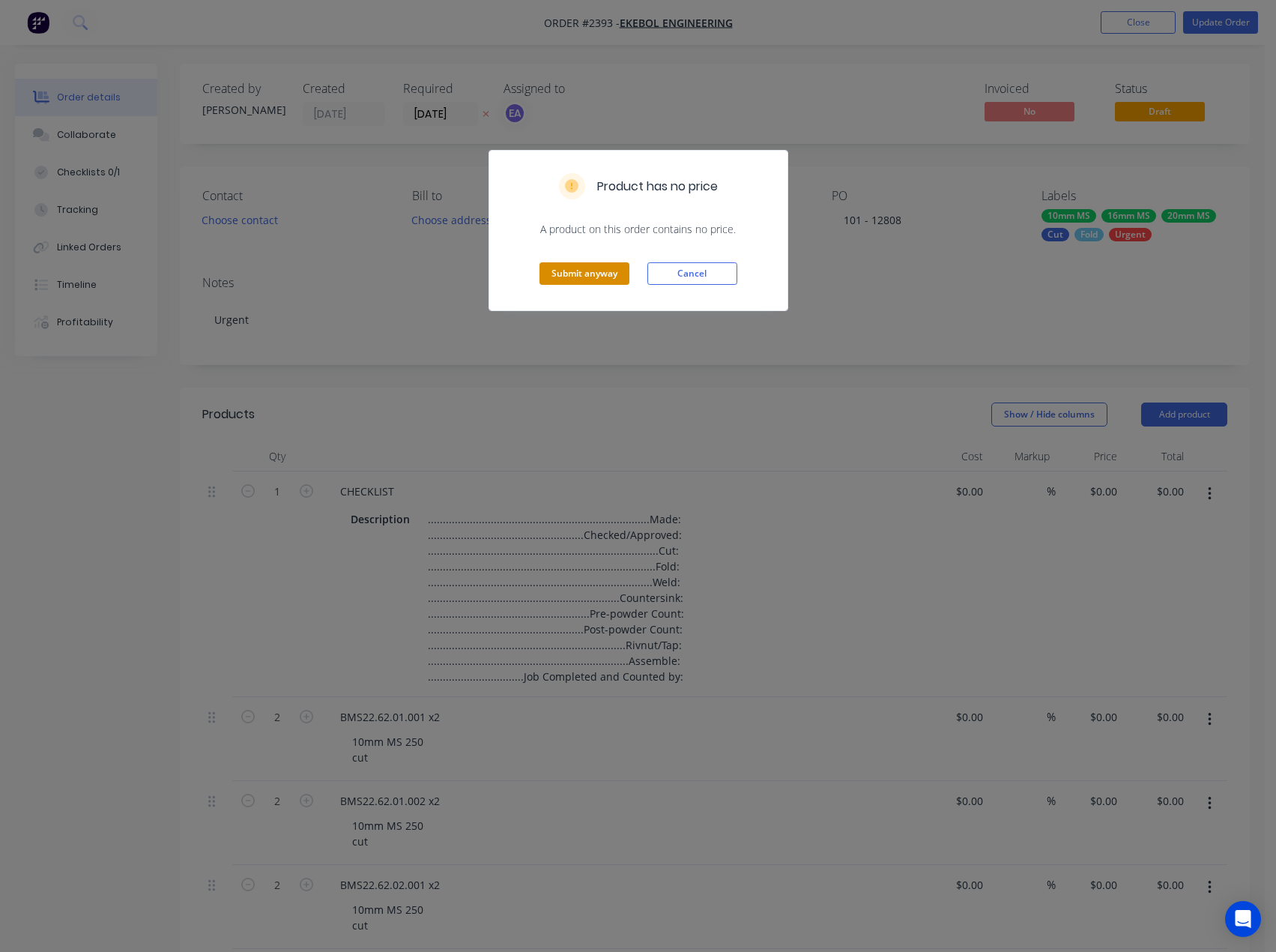
click at [578, 280] on button "Submit anyway" at bounding box center [584, 273] width 90 height 23
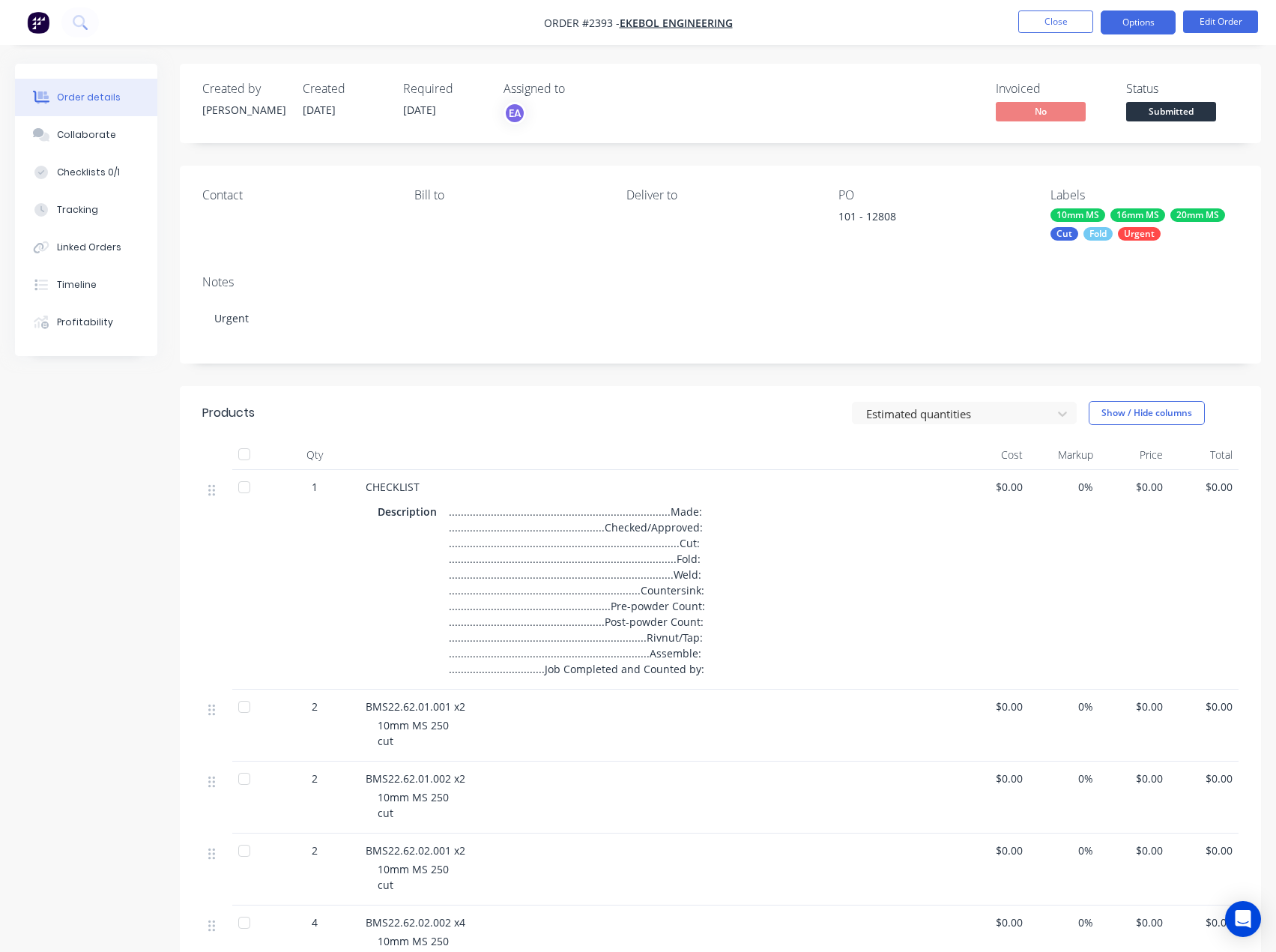
click at [1124, 27] on button "Options" at bounding box center [1138, 23] width 75 height 24
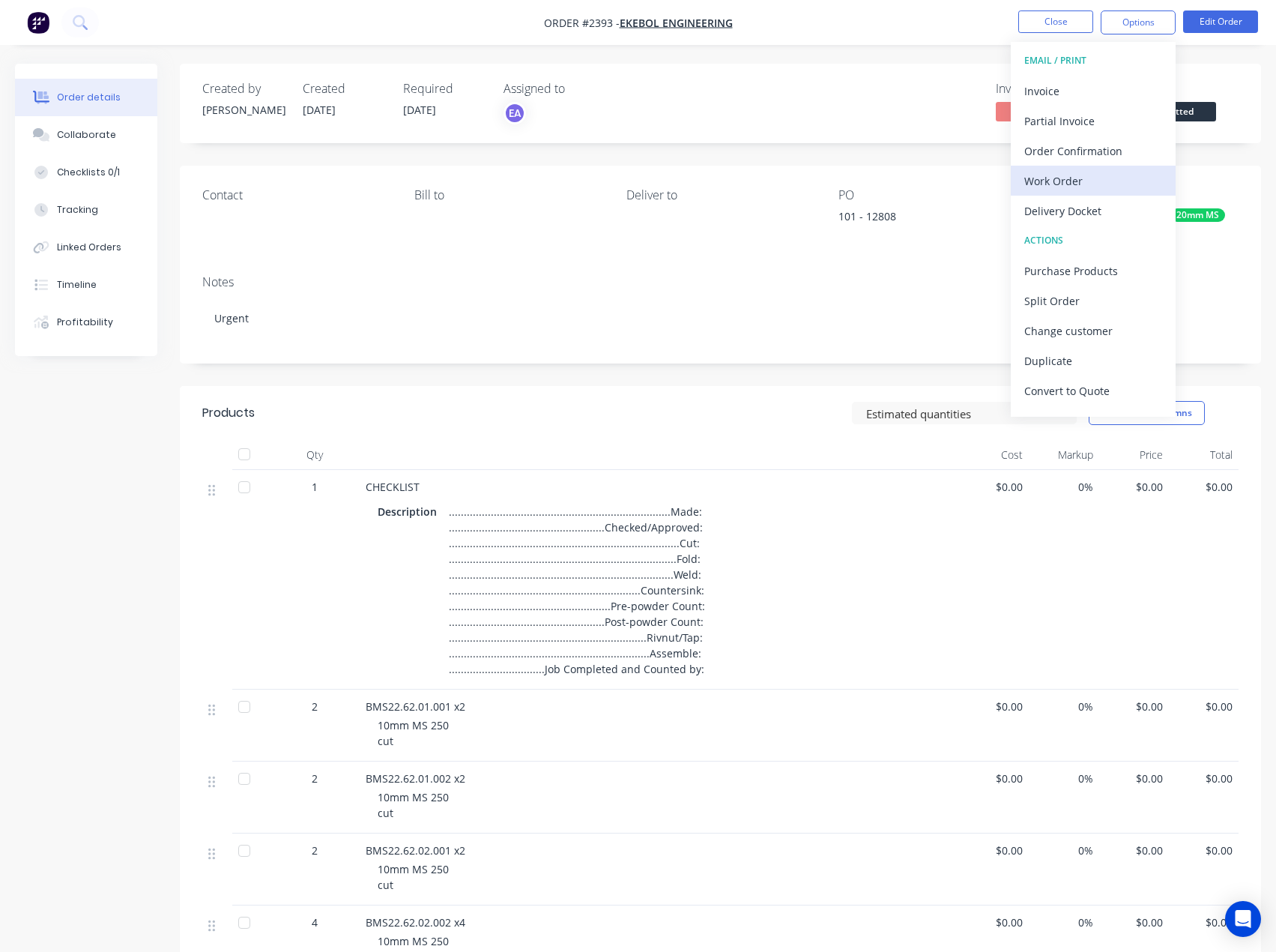
click at [1089, 189] on div "Work Order" at bounding box center [1093, 181] width 138 height 22
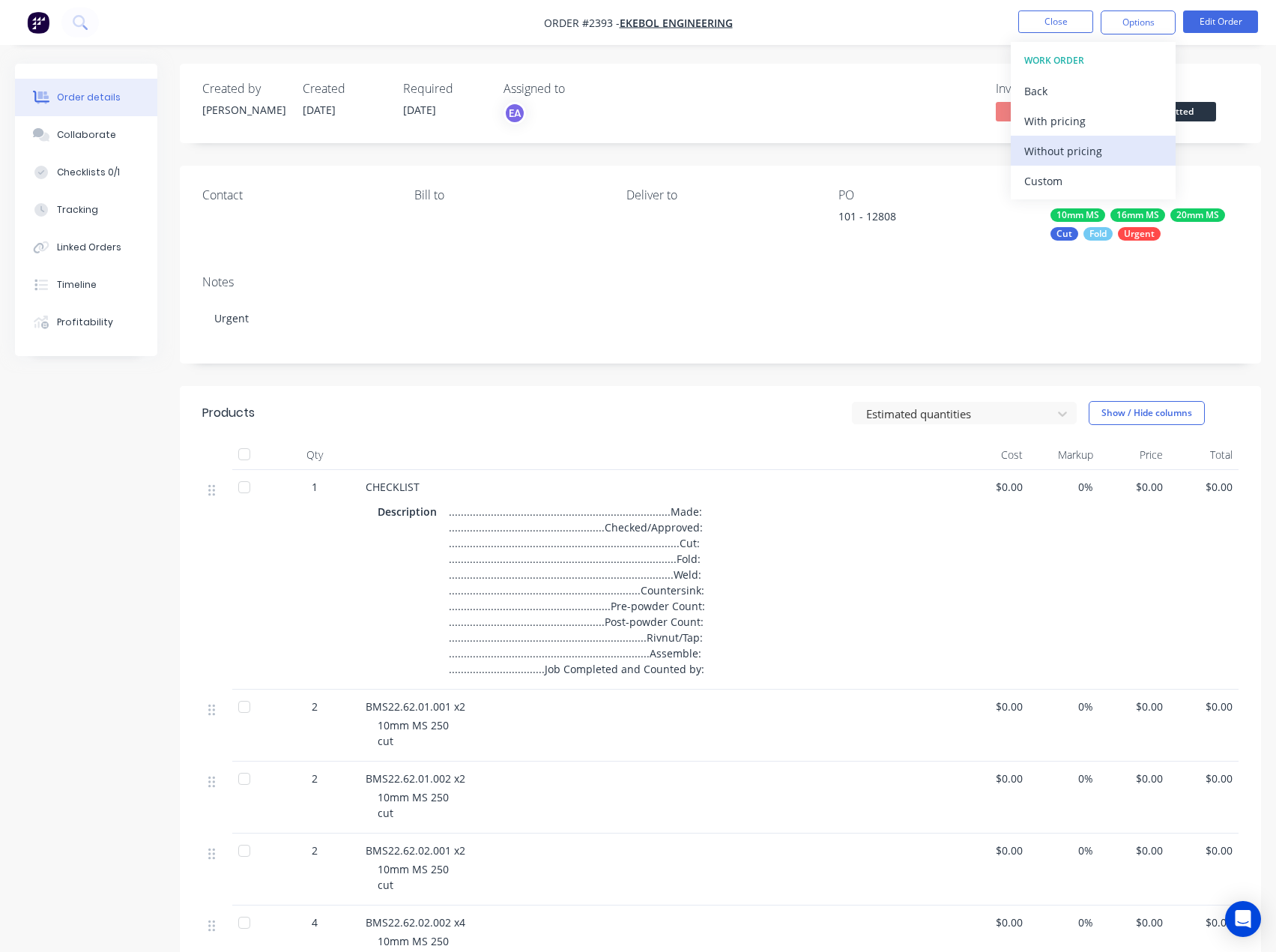
click at [1083, 157] on div "Without pricing" at bounding box center [1093, 151] width 138 height 22
